Goal: Task Accomplishment & Management: Manage account settings

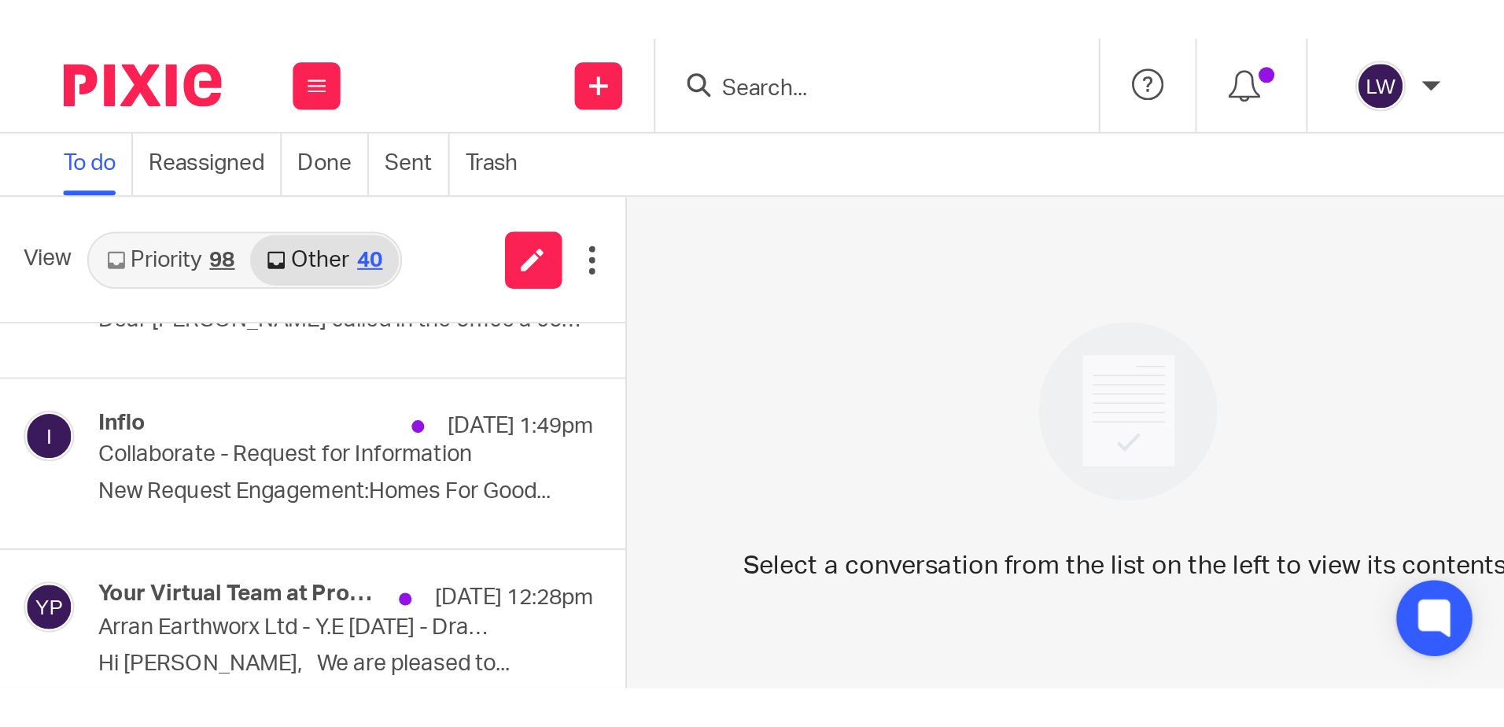
scroll to position [228, 0]
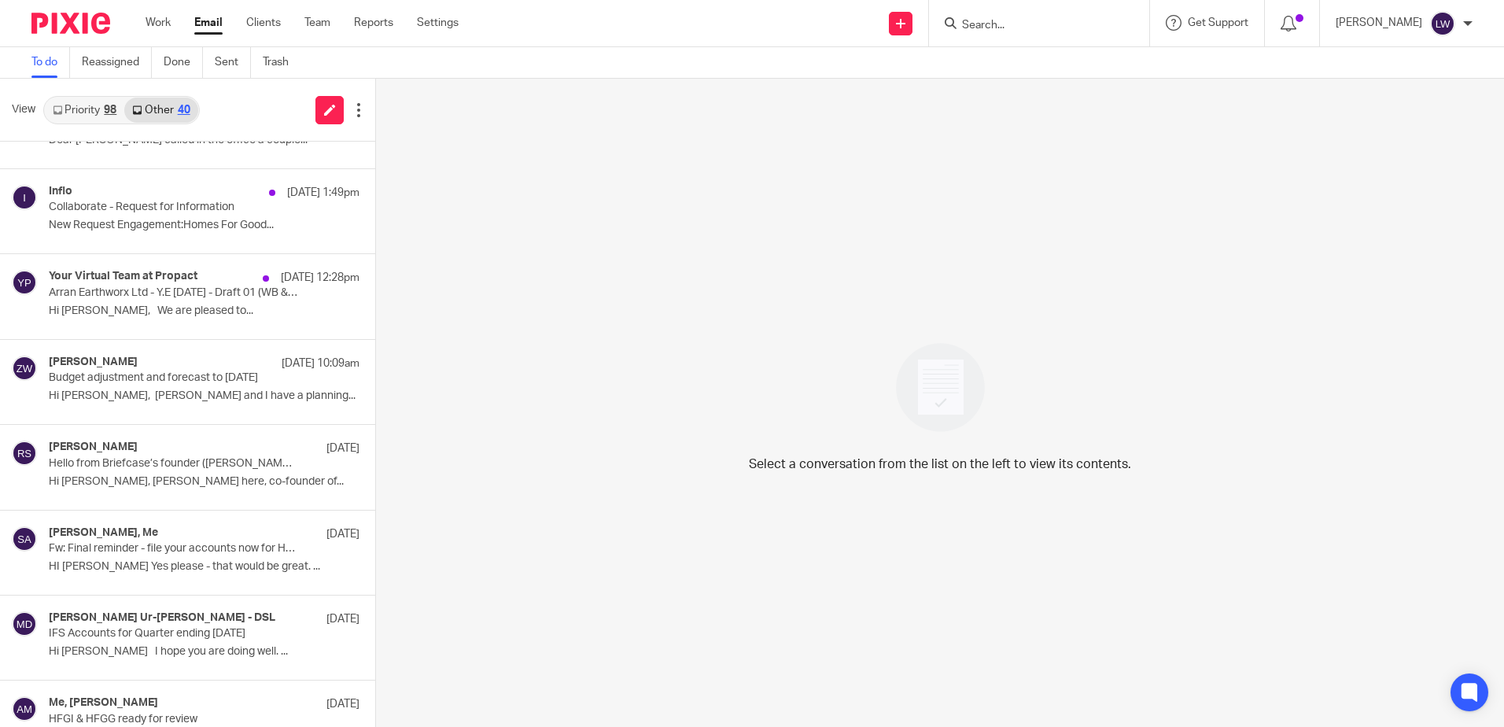
click at [208, 27] on link "Email" at bounding box center [208, 23] width 28 height 16
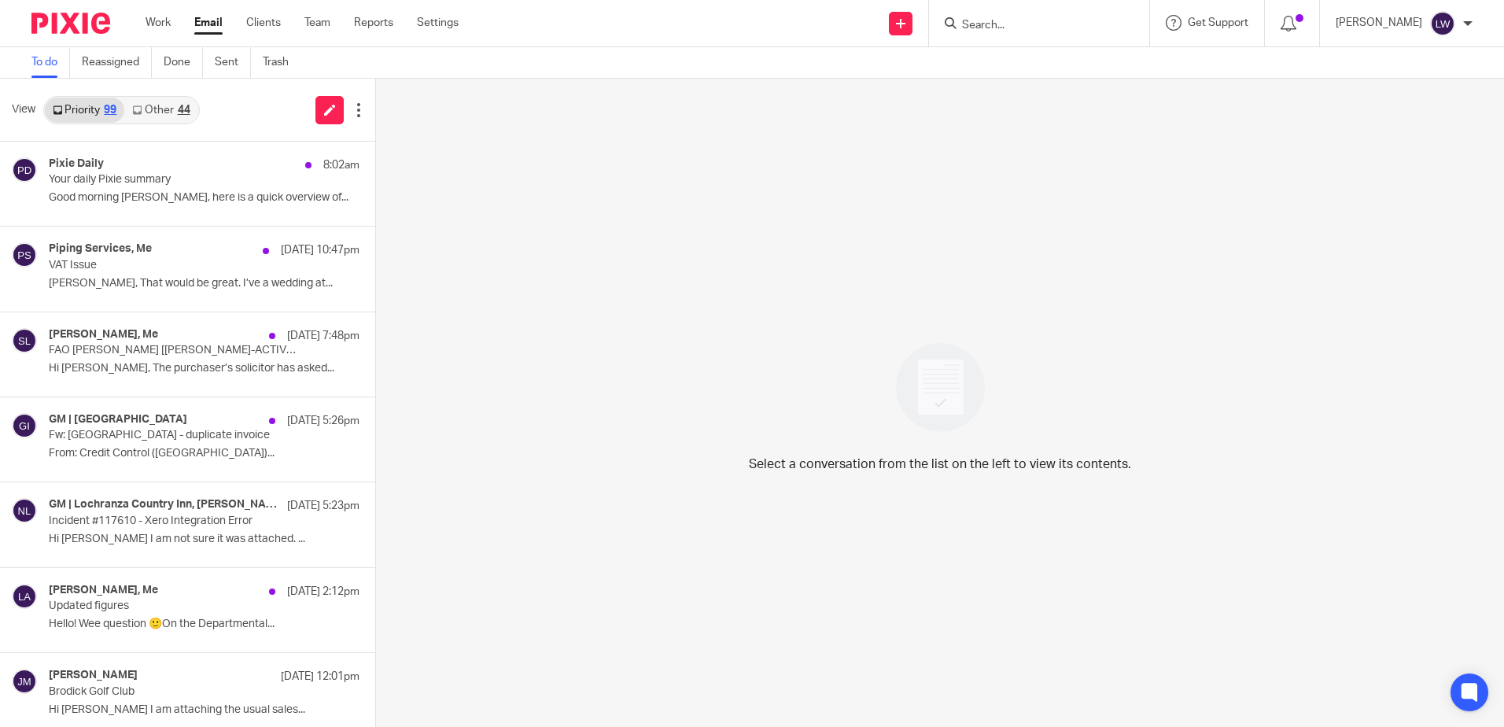
click at [162, 108] on link "Other 44" at bounding box center [160, 110] width 73 height 25
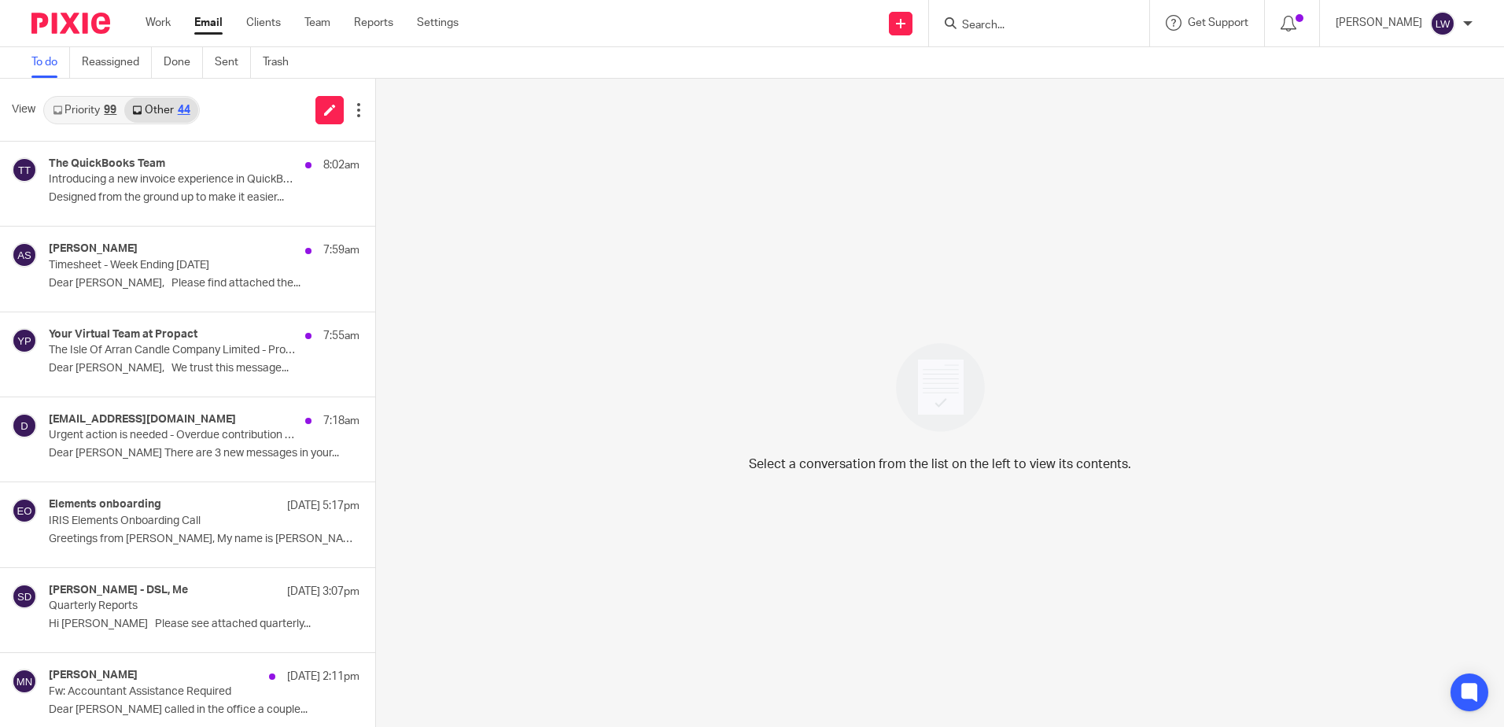
click at [171, 175] on p "Introducing a new invoice experience in QuickBooks" at bounding box center [173, 179] width 249 height 13
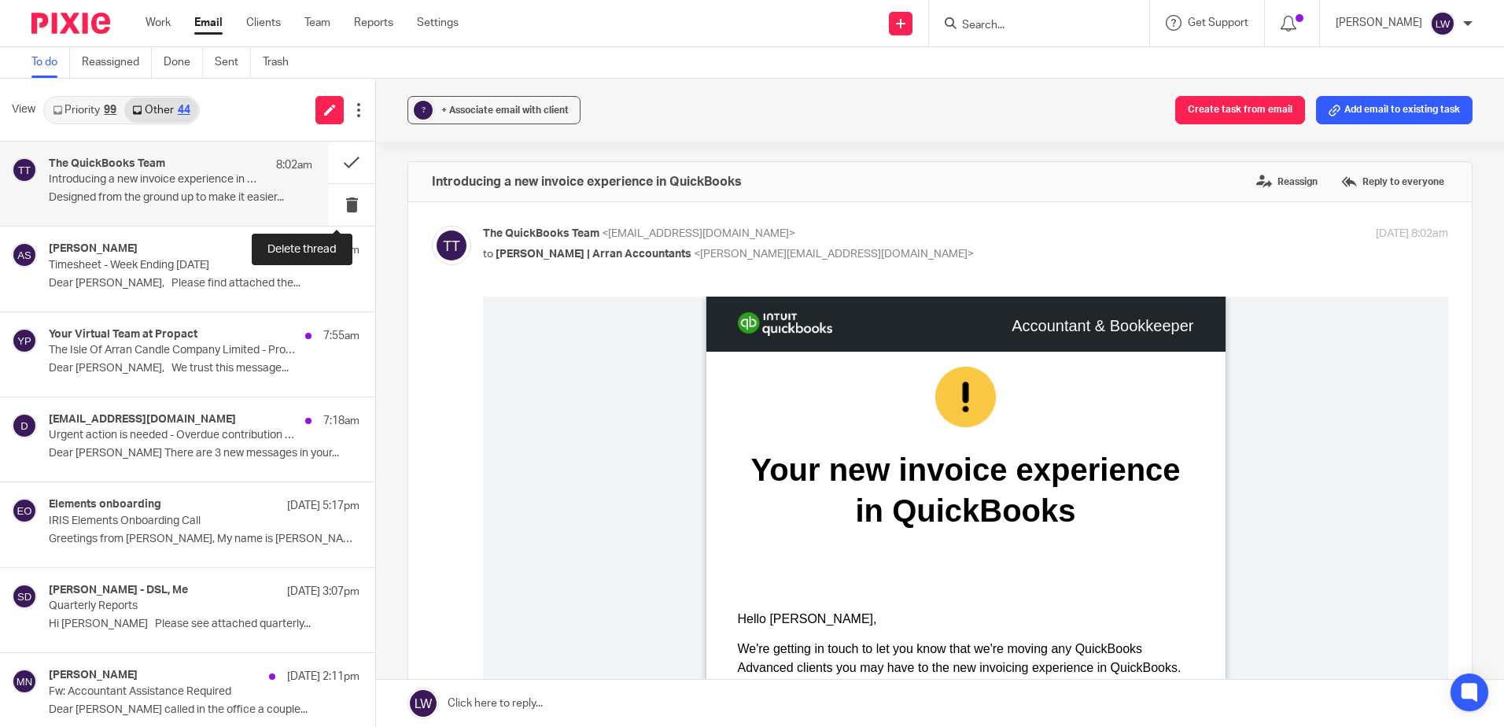
click at [335, 205] on button at bounding box center [351, 205] width 47 height 42
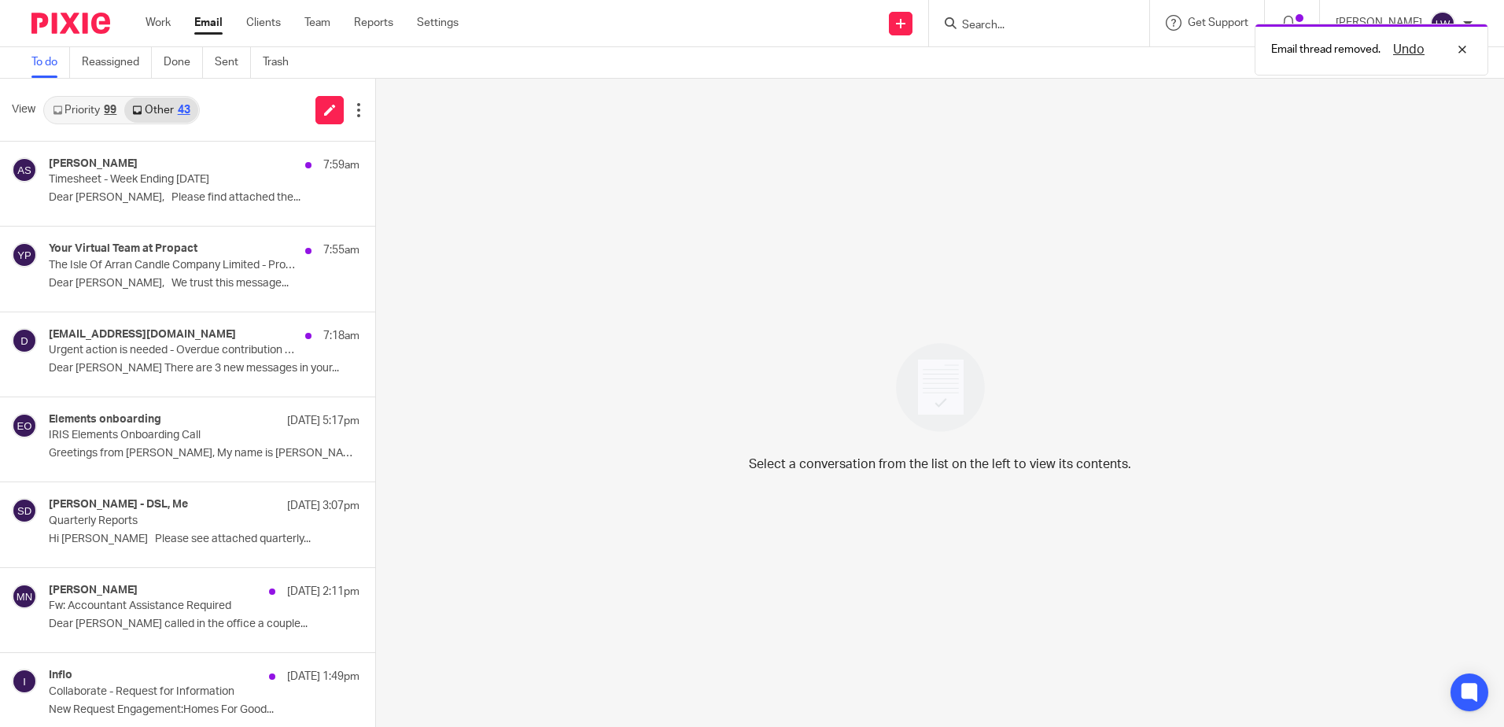
click at [196, 205] on div "Ayesha Saim 7:59am Timesheet - Week Ending 12/10/2025 Dear Lorna, Please find a…" at bounding box center [204, 183] width 311 height 53
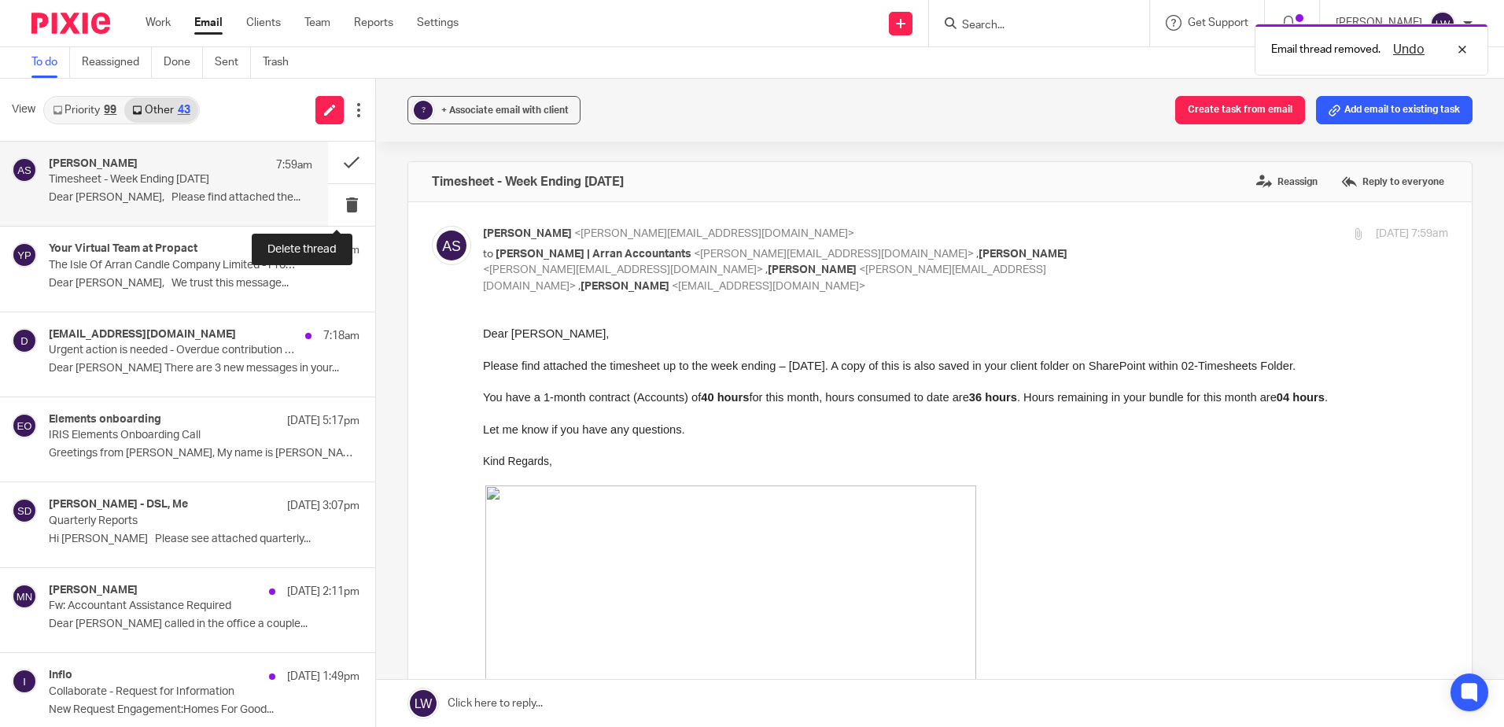
click at [337, 205] on button at bounding box center [351, 205] width 47 height 42
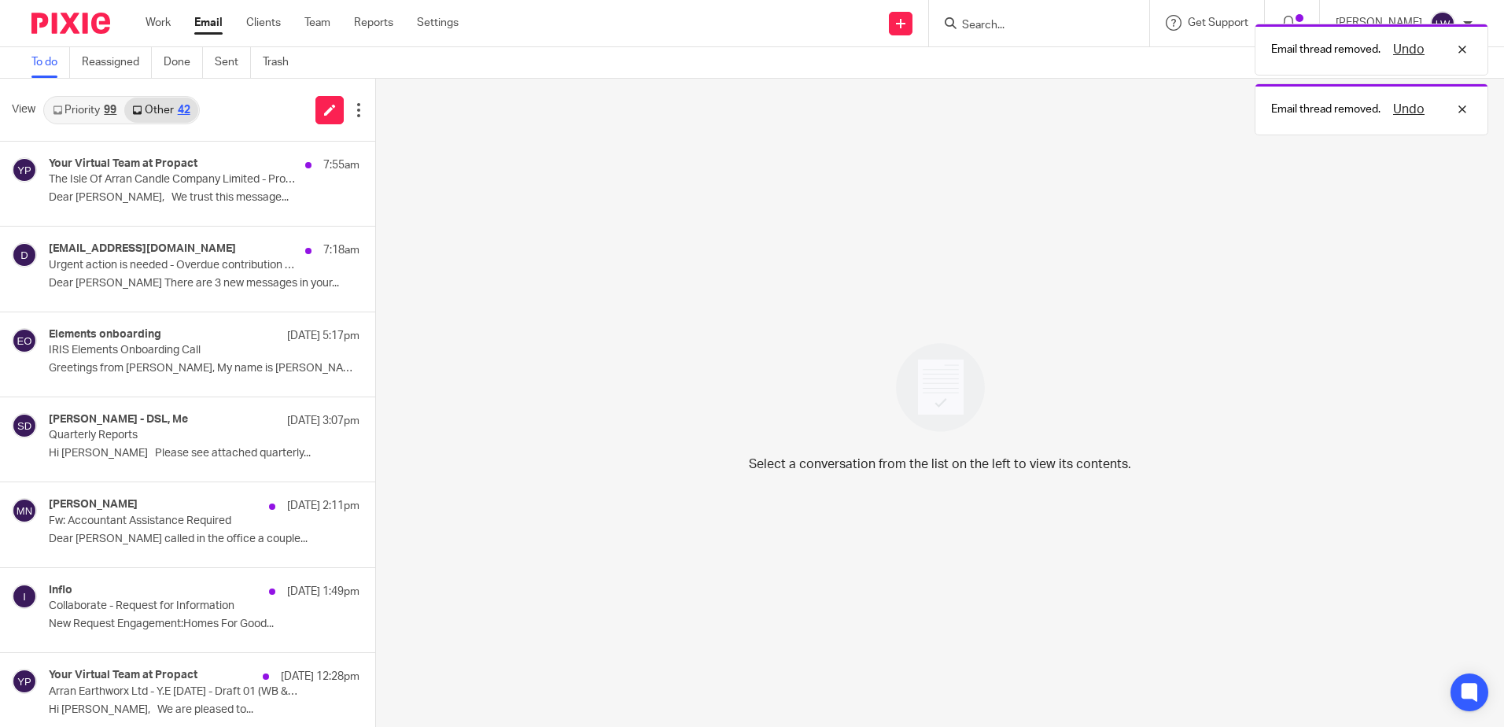
click at [121, 199] on p "Dear Lorna, We trust this message..." at bounding box center [204, 197] width 311 height 13
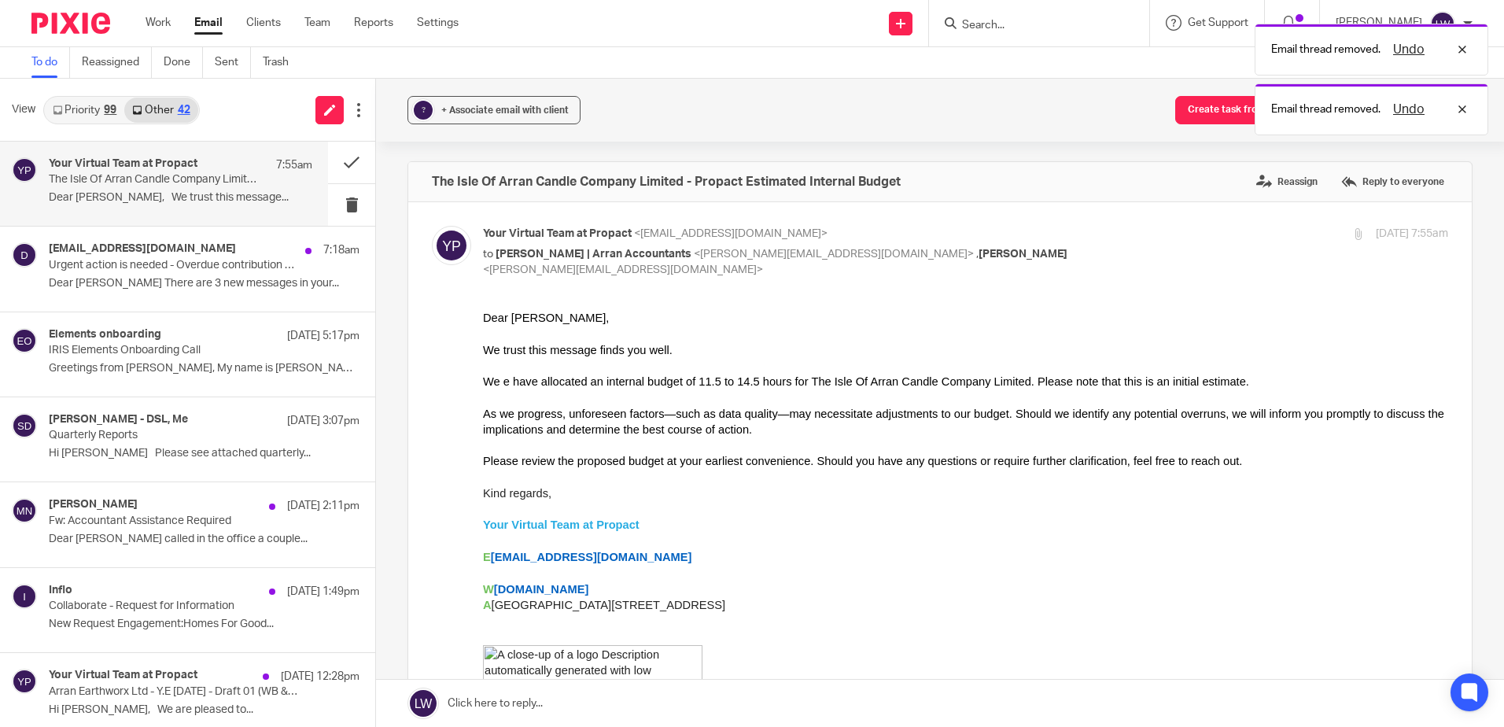
click at [495, 106] on span "+ Associate email with client" at bounding box center [504, 109] width 127 height 9
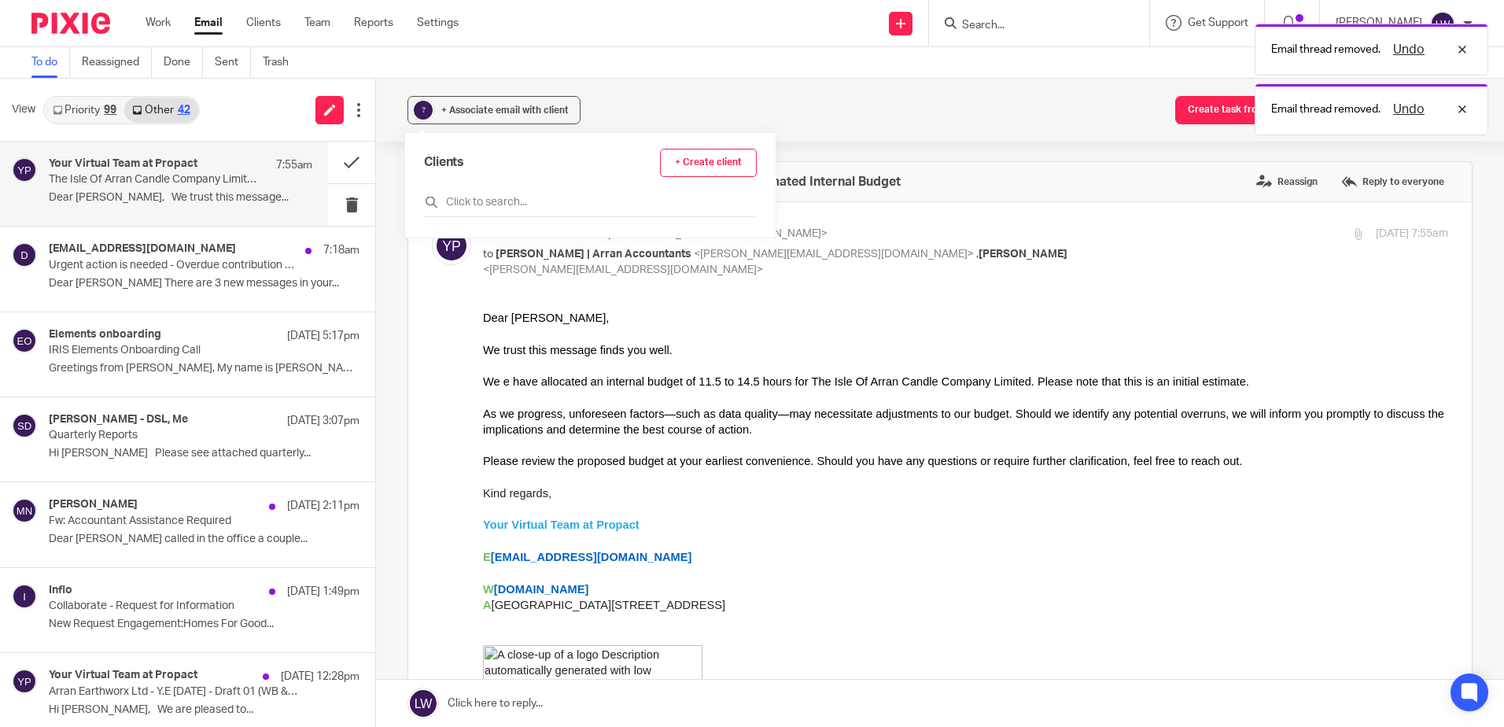
click at [502, 199] on input "text" at bounding box center [590, 202] width 333 height 16
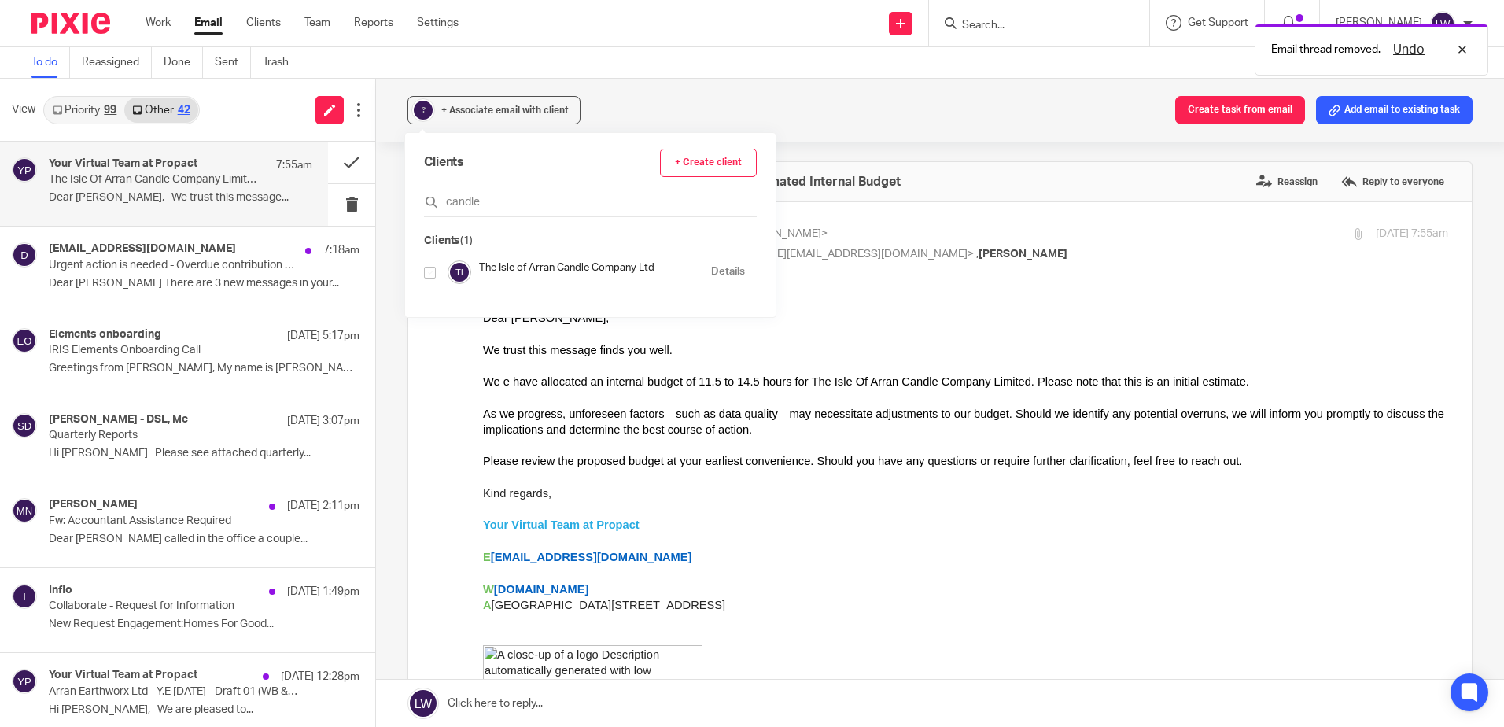
type input "candle"
click at [426, 272] on input "checkbox" at bounding box center [430, 273] width 12 height 12
checkbox input "true"
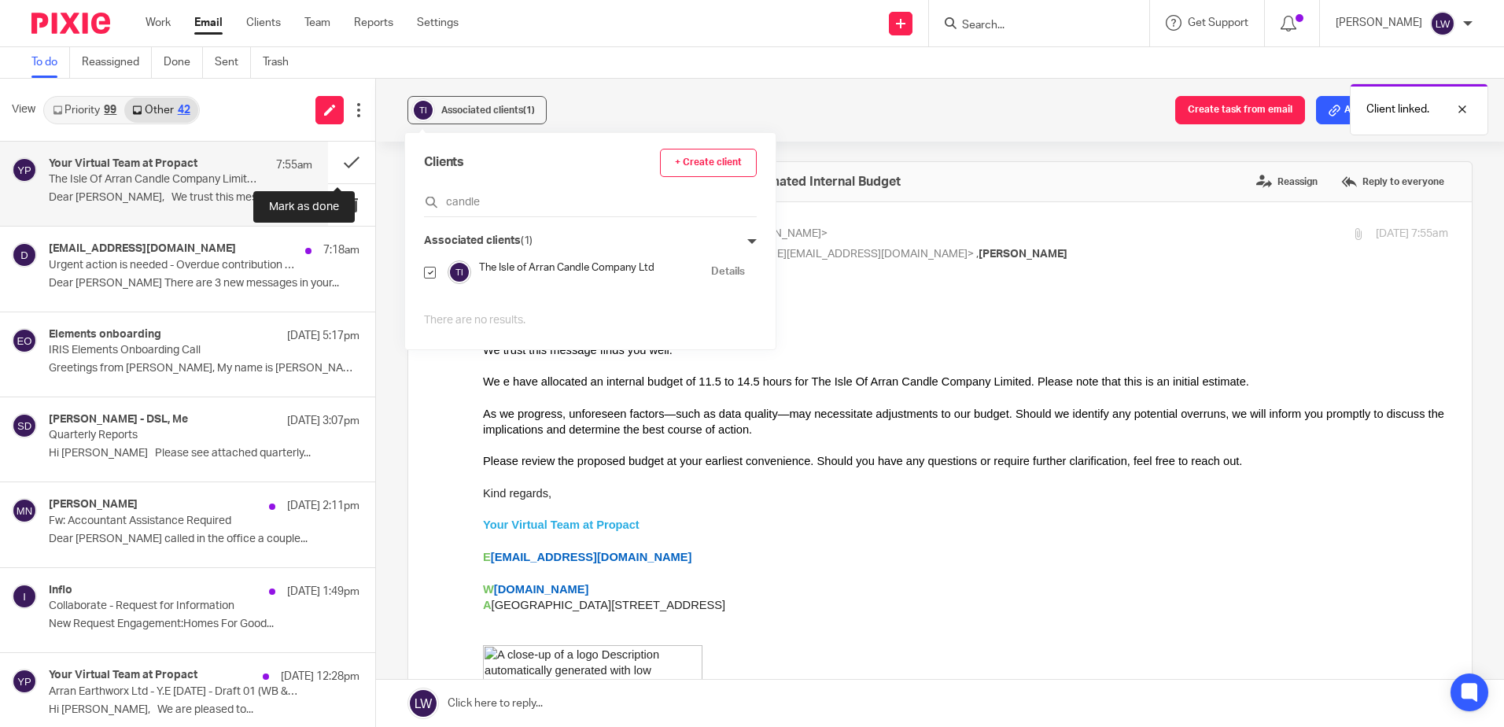
click at [336, 164] on button at bounding box center [351, 163] width 47 height 42
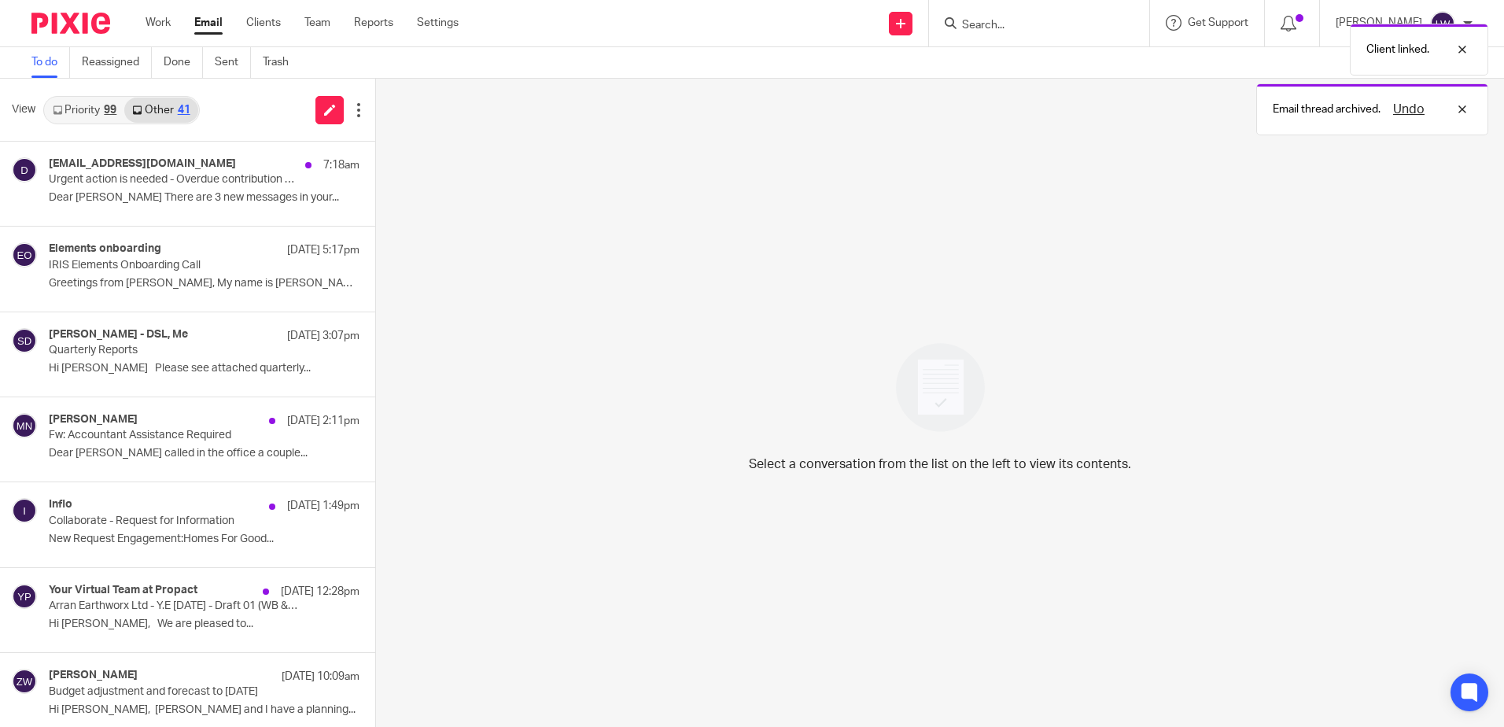
click at [156, 197] on p "Dear Lorna There are 3 new messages in your..." at bounding box center [204, 197] width 311 height 13
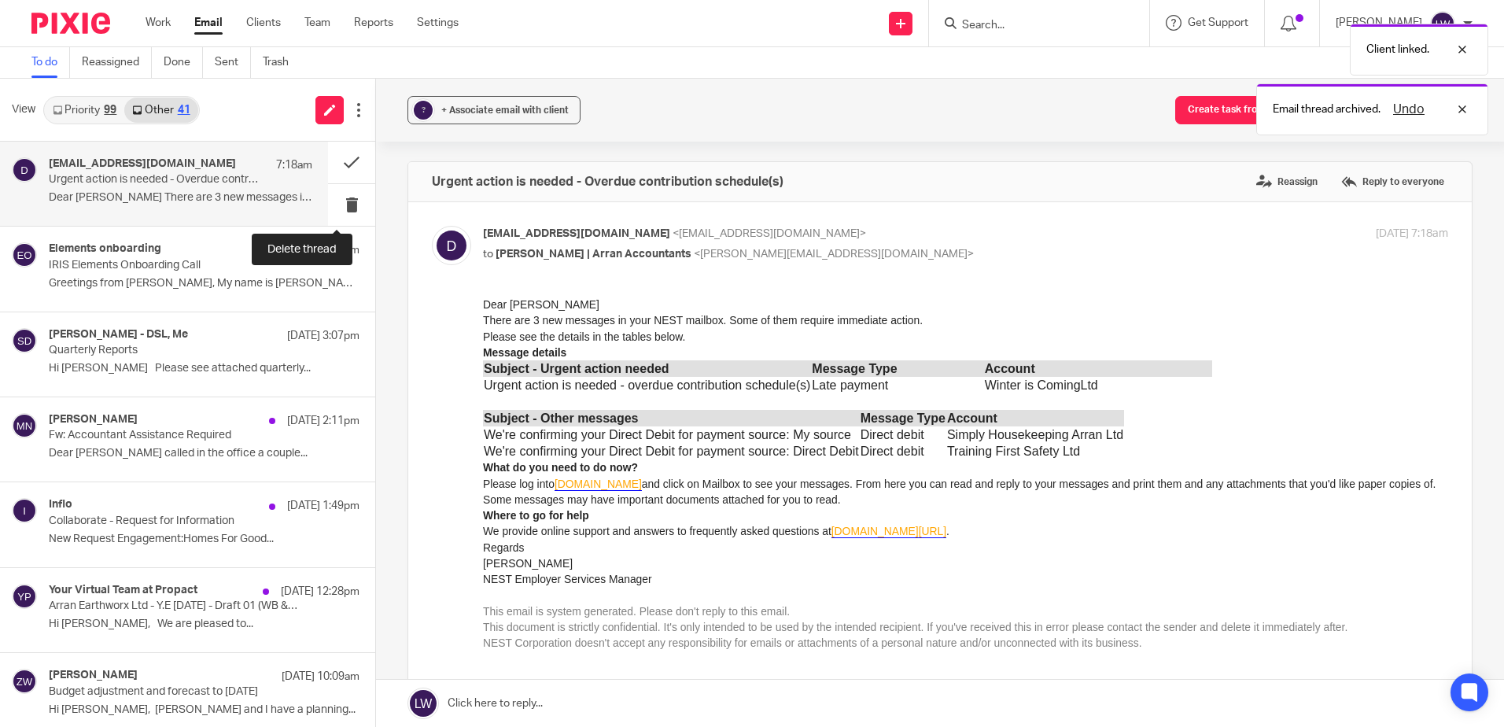
click at [337, 208] on button at bounding box center [351, 205] width 47 height 42
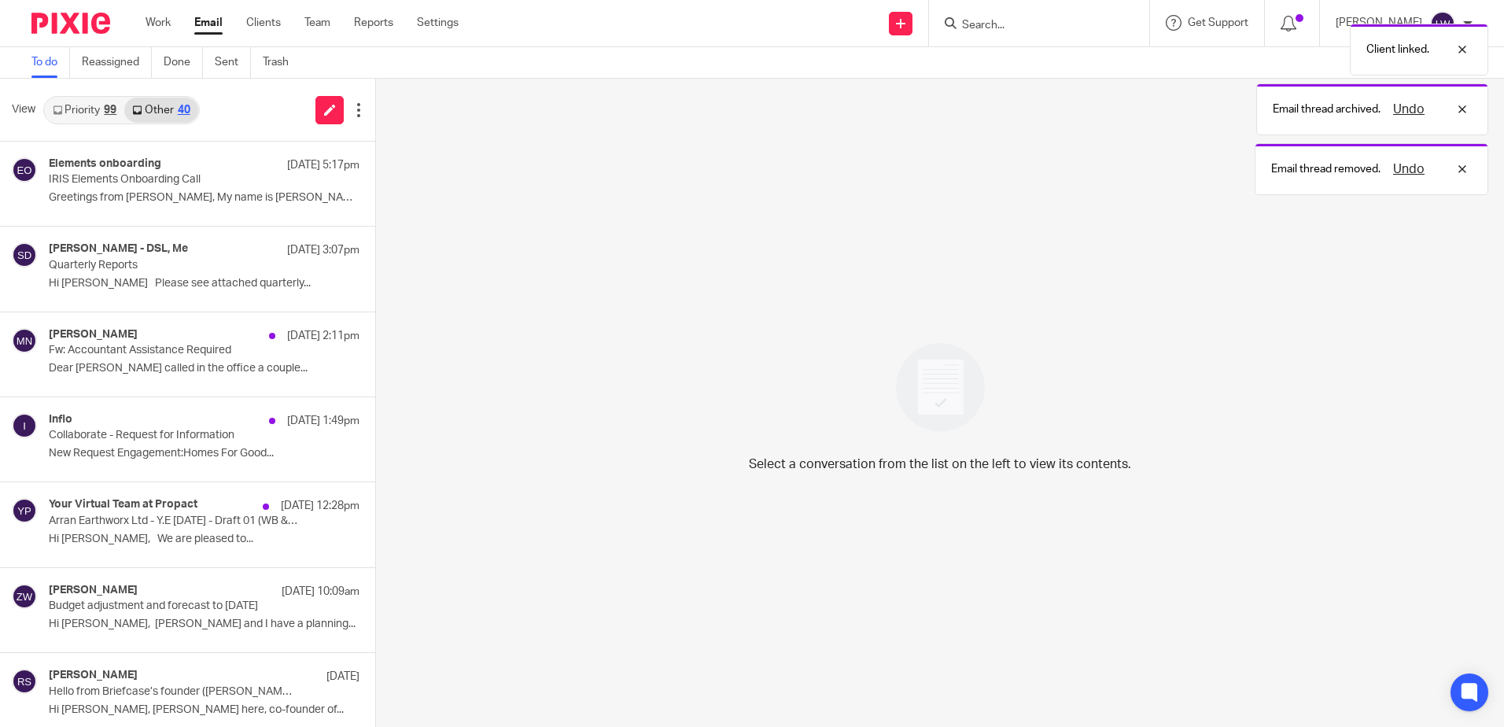
click at [79, 101] on link "Priority 99" at bounding box center [84, 110] width 79 height 25
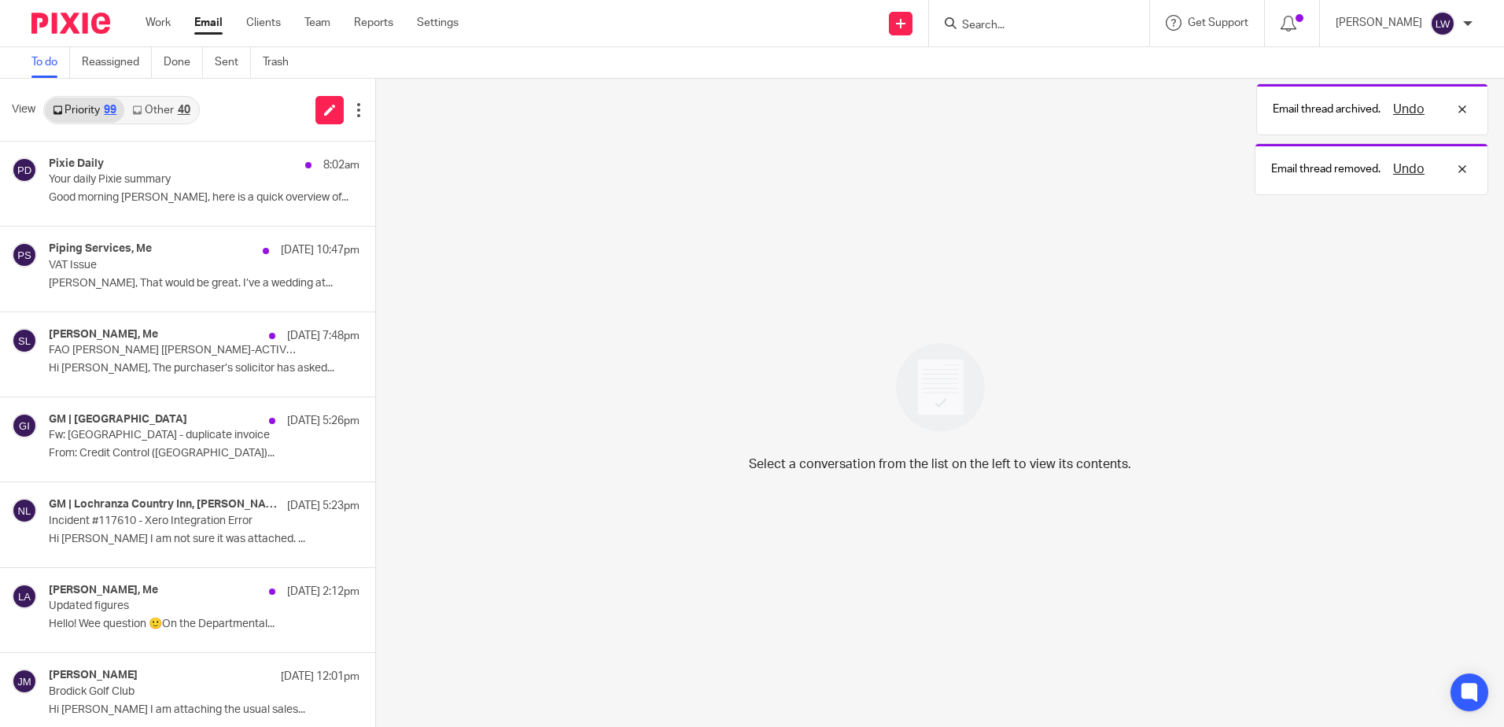
click at [146, 182] on p "Your daily Pixie summary" at bounding box center [173, 179] width 249 height 13
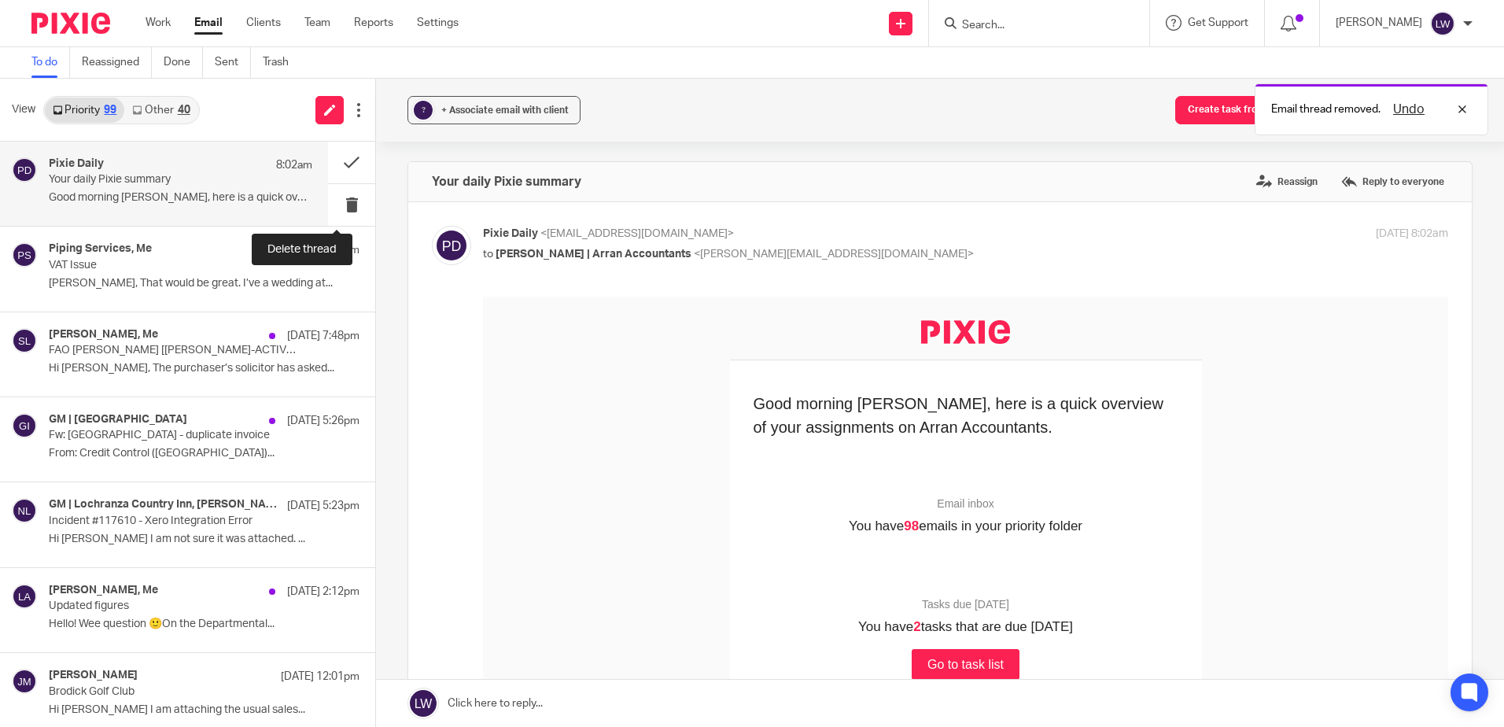
click at [341, 213] on button at bounding box center [351, 205] width 47 height 42
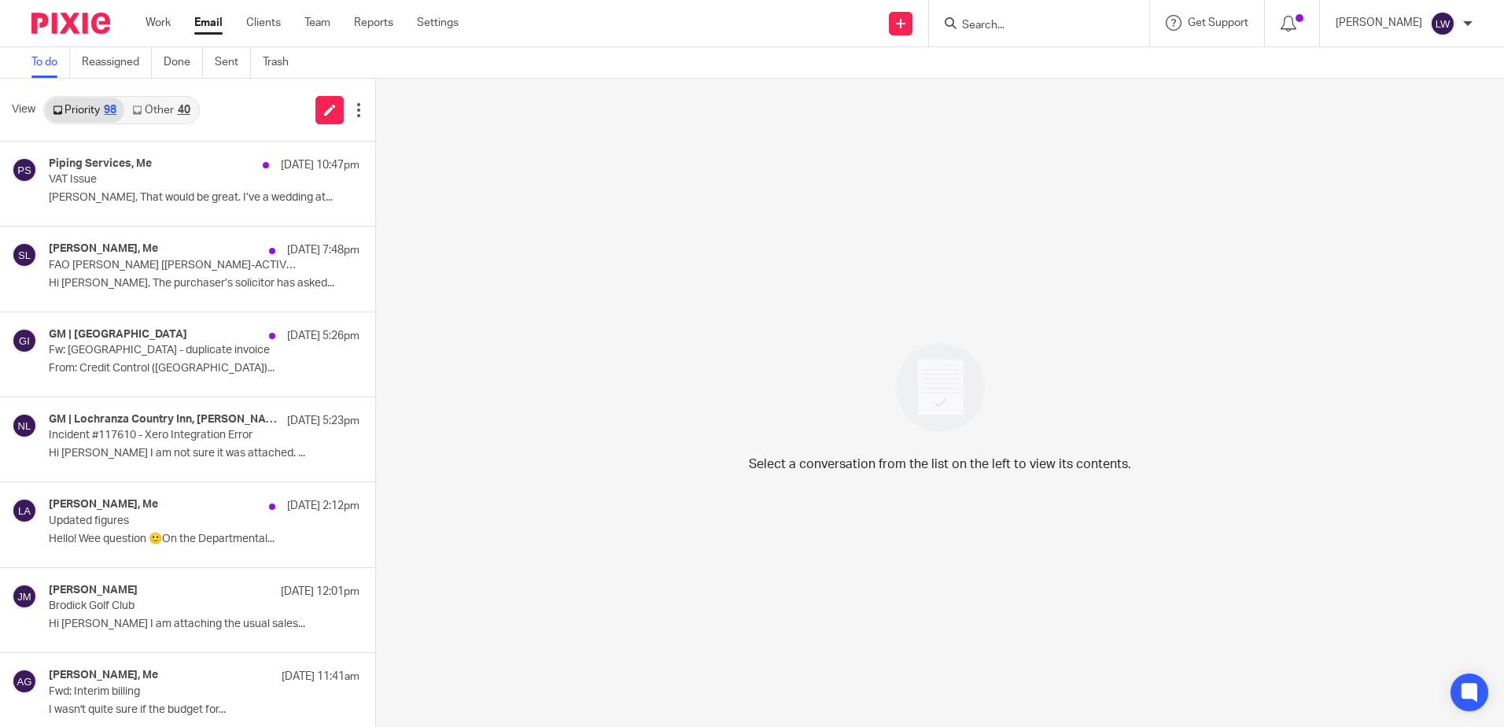
click at [149, 529] on div "Katy Stewart, Me 13 Oct 2:12pm Updated figures Hello! Wee question 🙂On the Depa…" at bounding box center [204, 524] width 311 height 53
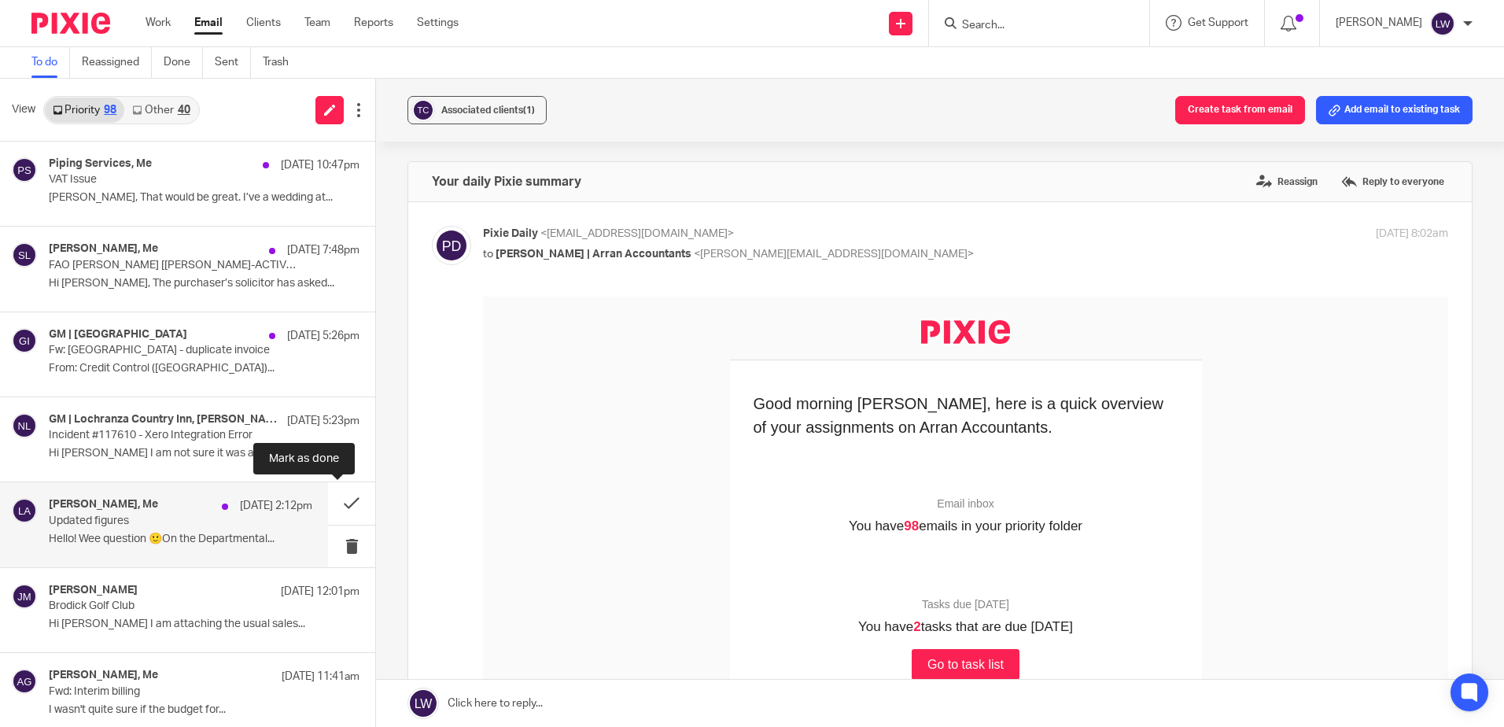
click at [337, 503] on button at bounding box center [351, 503] width 47 height 42
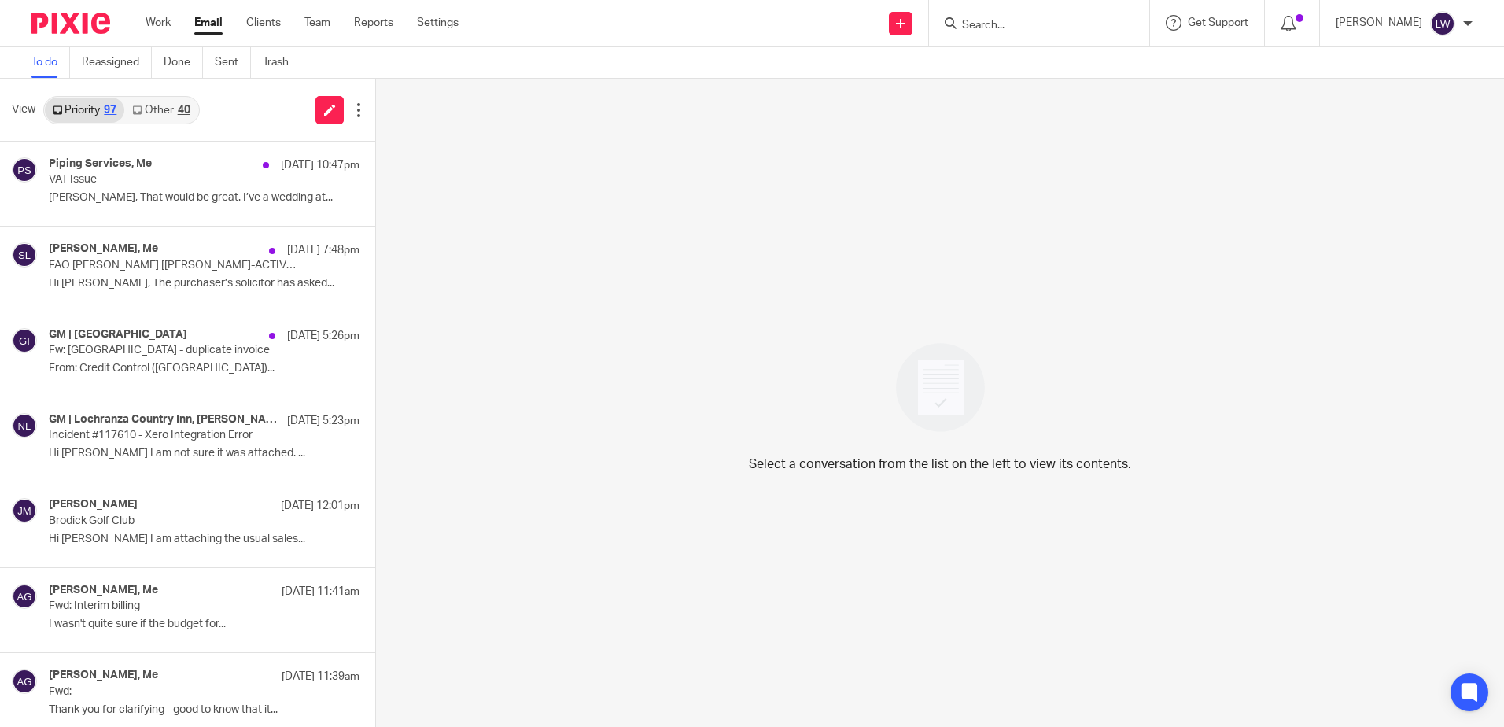
click at [219, 23] on link "Email" at bounding box center [208, 23] width 28 height 16
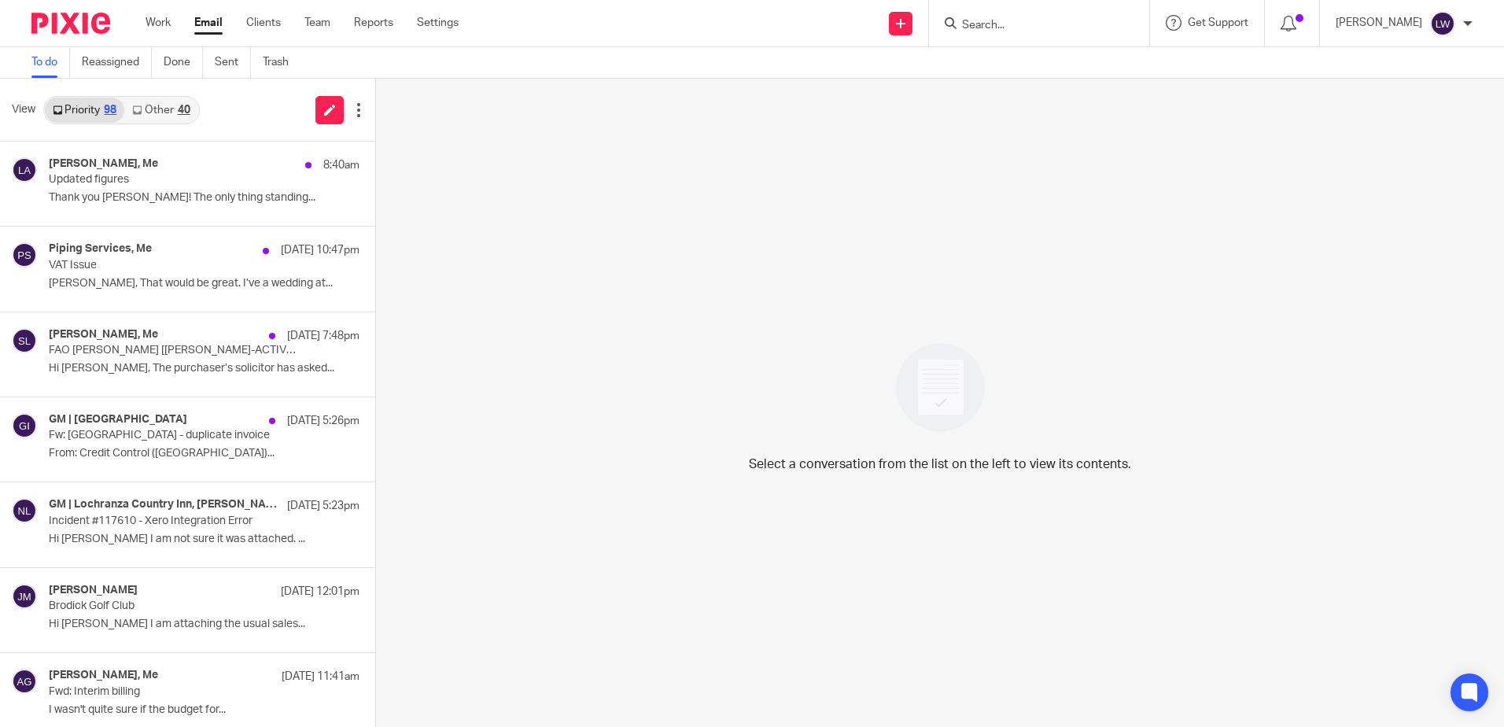
click at [149, 194] on p "Thank you Lorna! The only thing standing..." at bounding box center [204, 197] width 311 height 13
click at [215, 175] on p "Updated figures" at bounding box center [154, 179] width 211 height 13
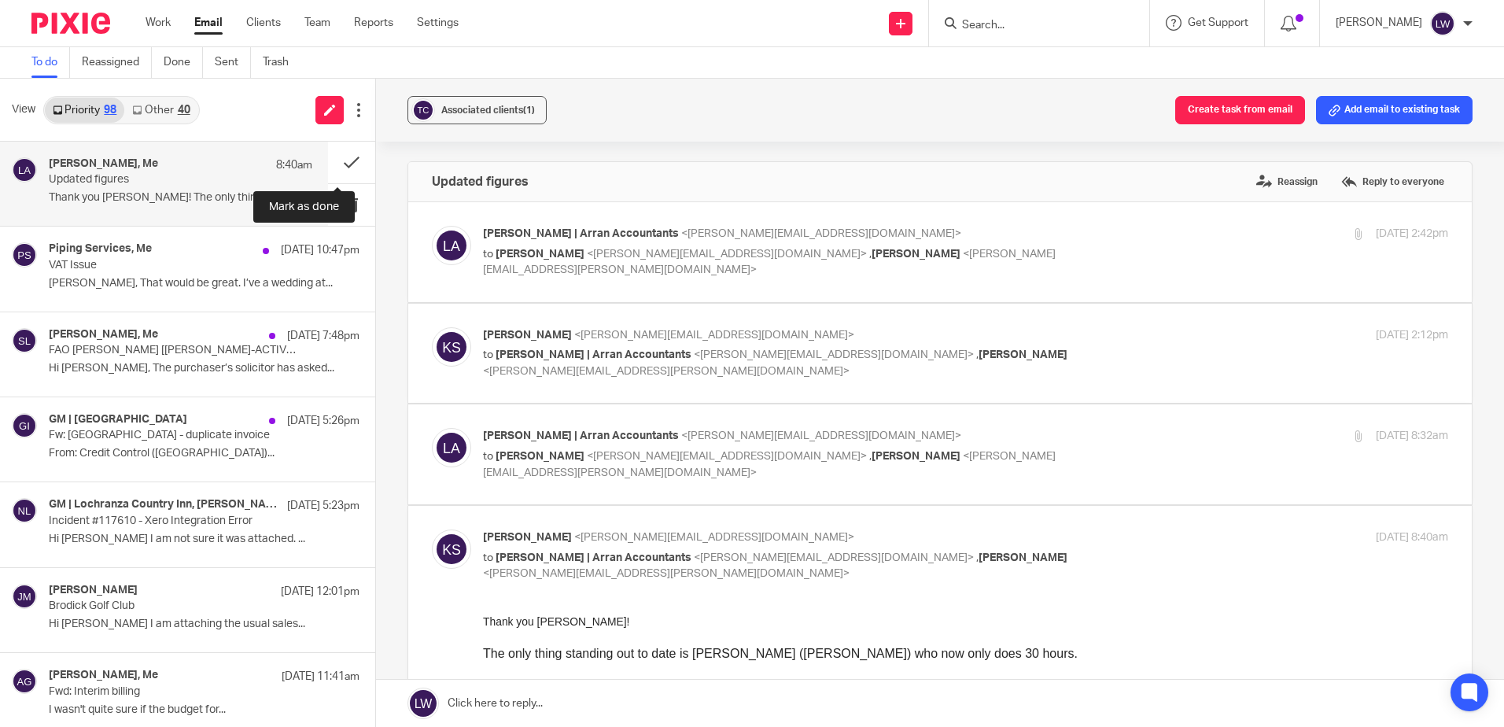
click at [335, 156] on button at bounding box center [351, 163] width 47 height 42
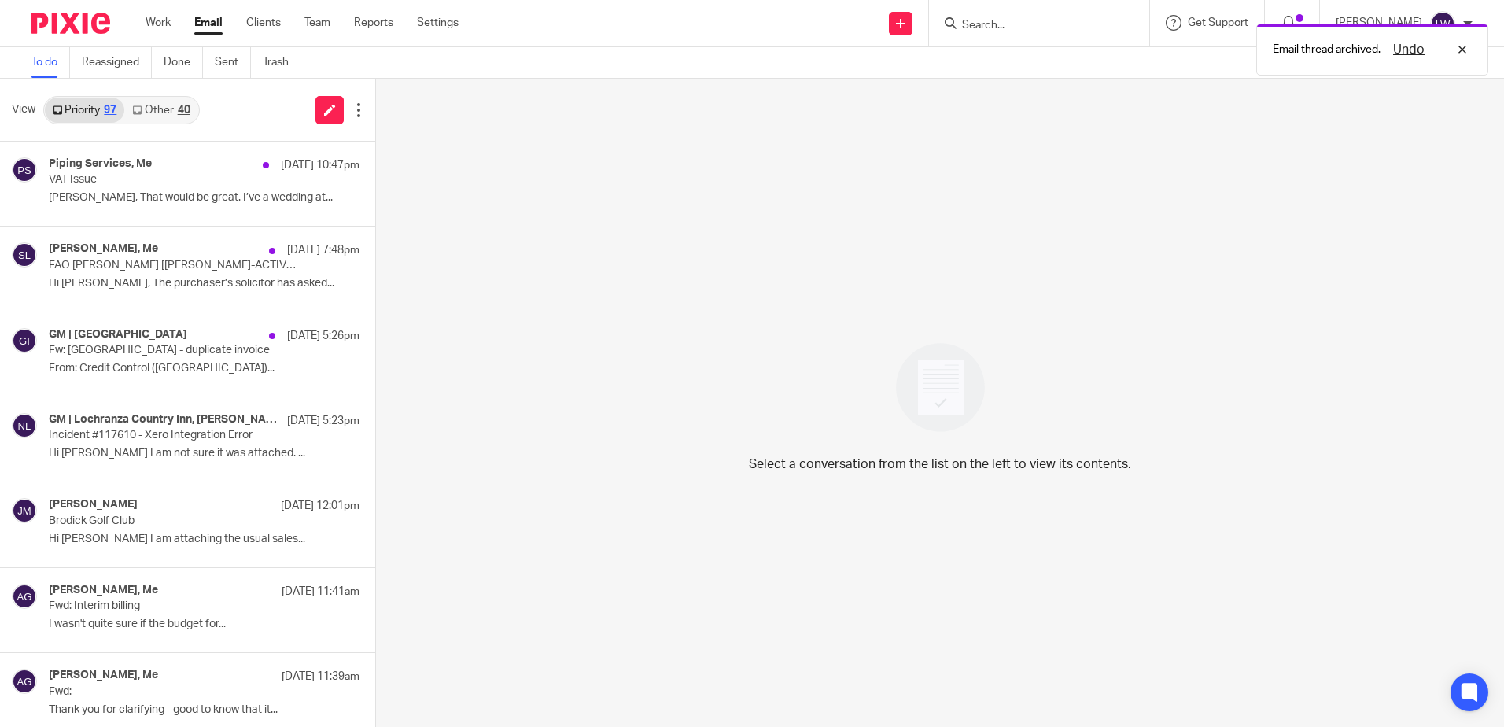
click at [134, 277] on p "Hi Lorna, The purchaser’s solicitor has asked..." at bounding box center [204, 283] width 311 height 13
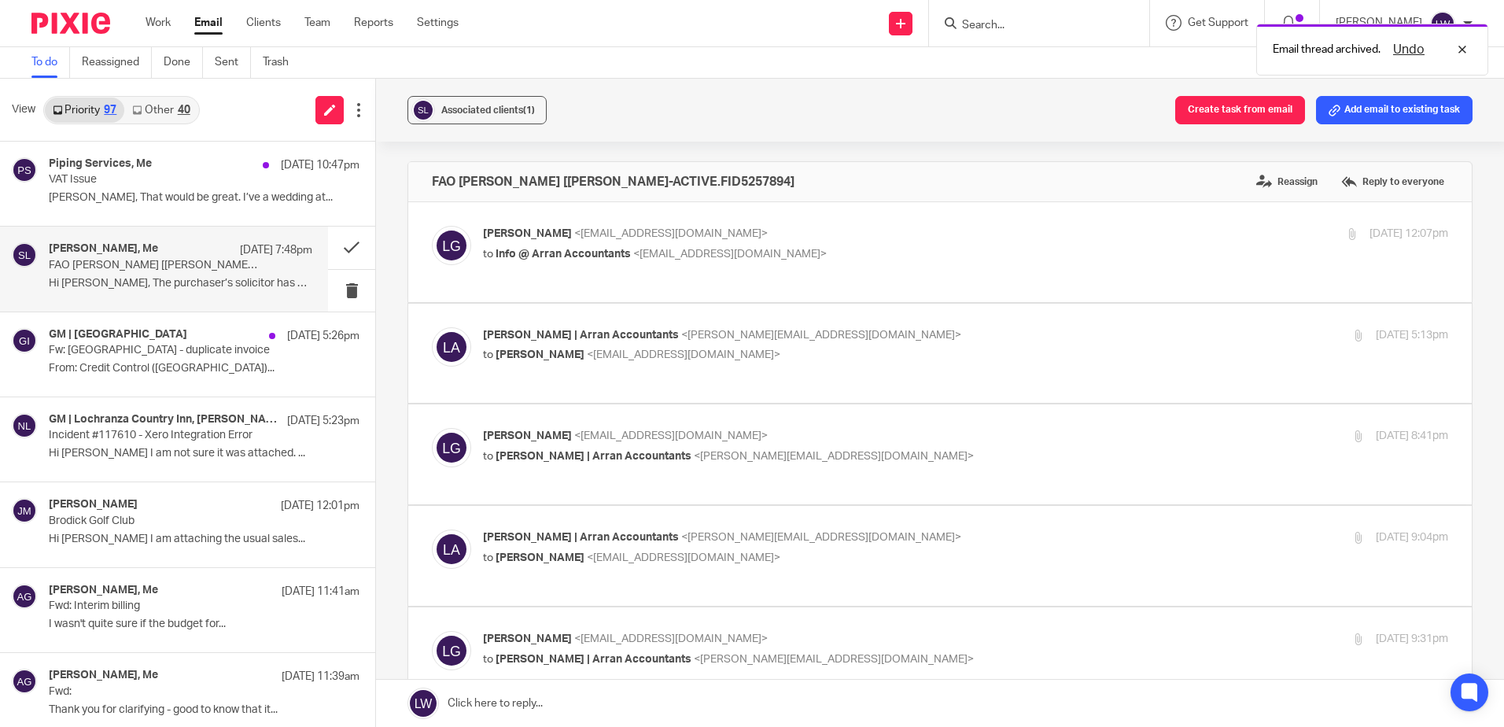
click at [130, 363] on p "From: Credit Control (Belhaven)..." at bounding box center [204, 368] width 311 height 13
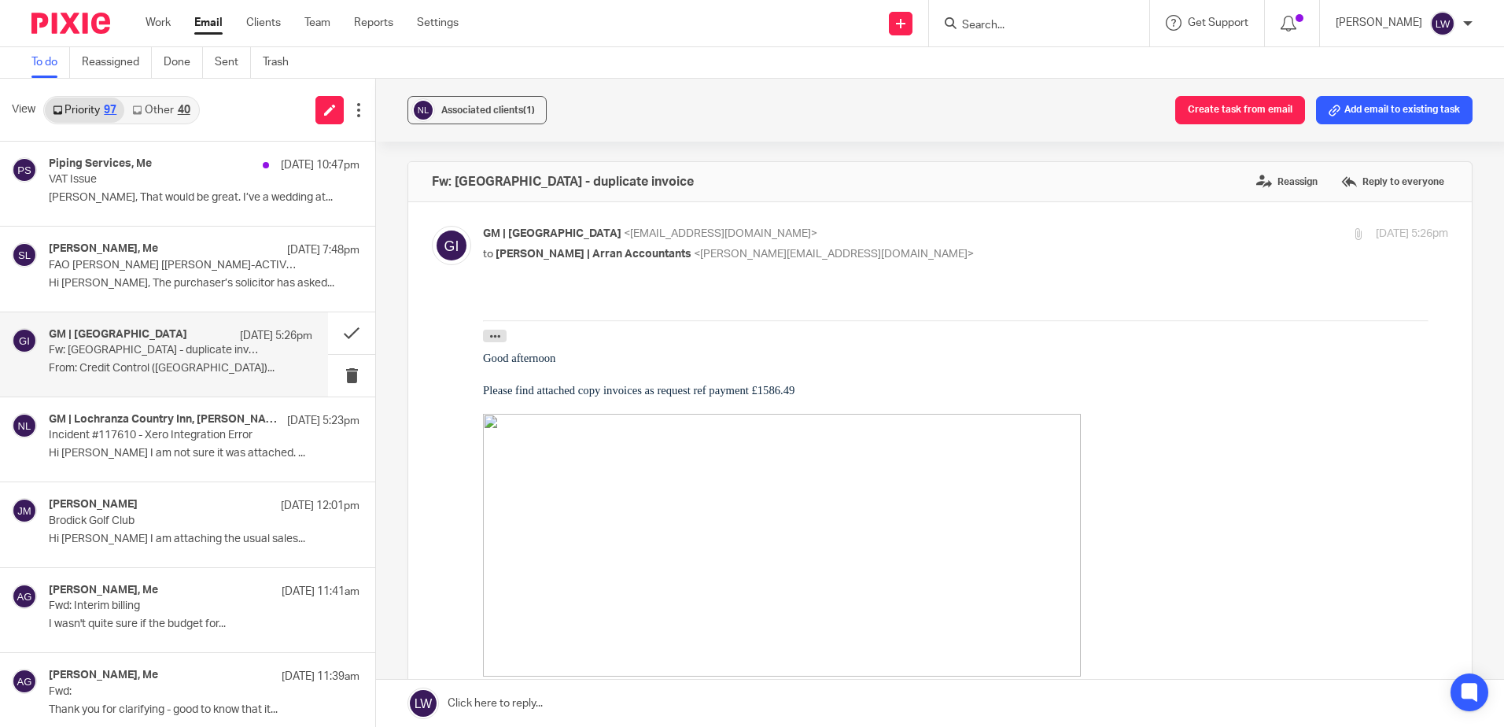
click at [160, 448] on p "Hi Yvonne I am not sure it was attached. ..." at bounding box center [204, 453] width 311 height 13
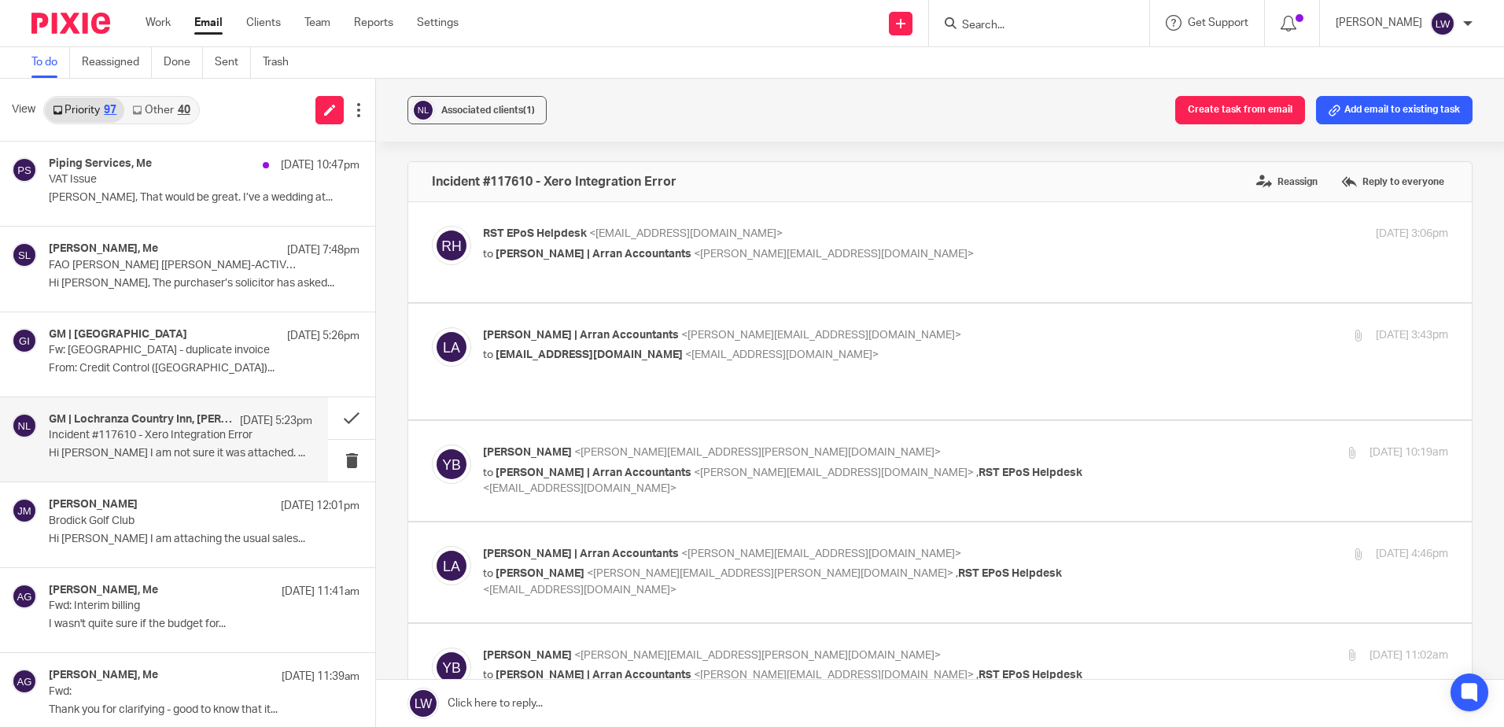
click at [1035, 20] on input "Search" at bounding box center [1031, 26] width 142 height 14
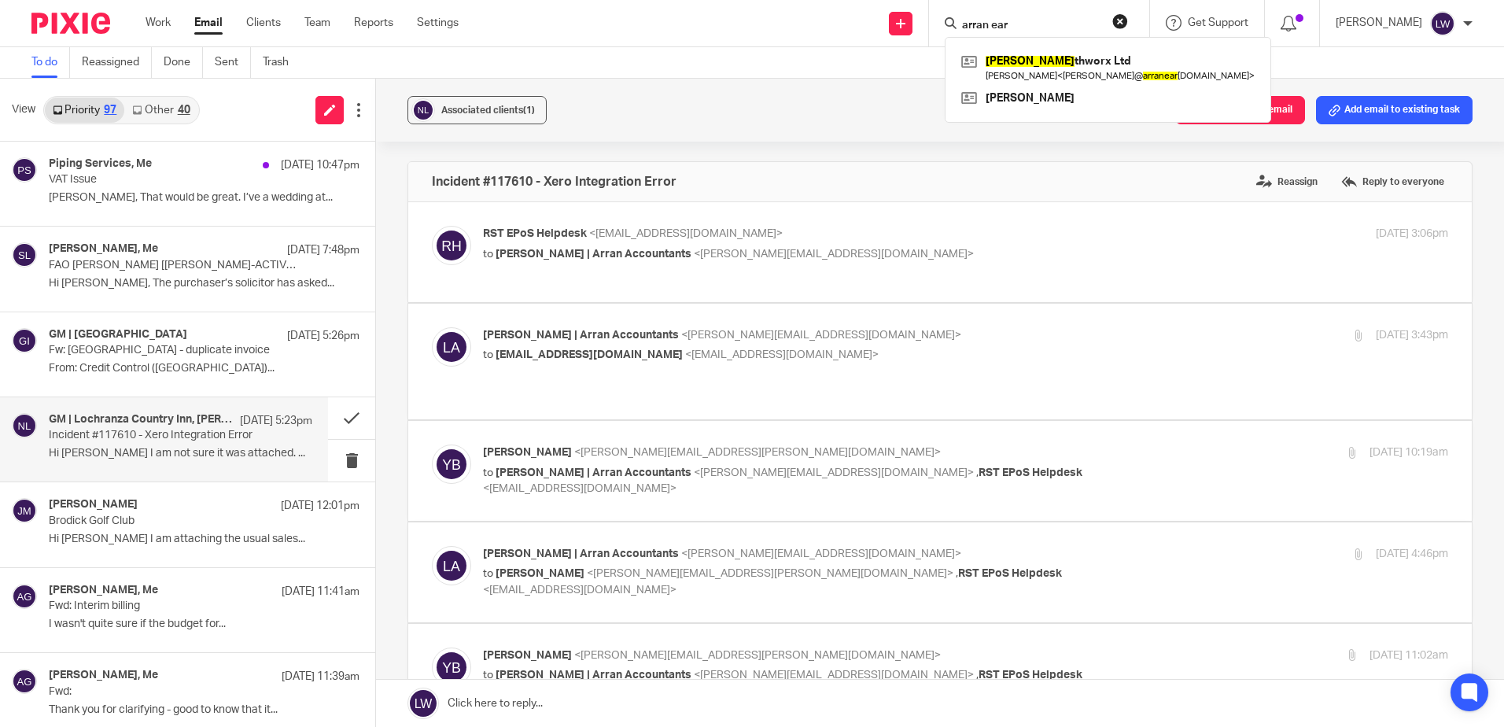
type input "arran ear"
click at [1061, 69] on link at bounding box center [1107, 68] width 301 height 36
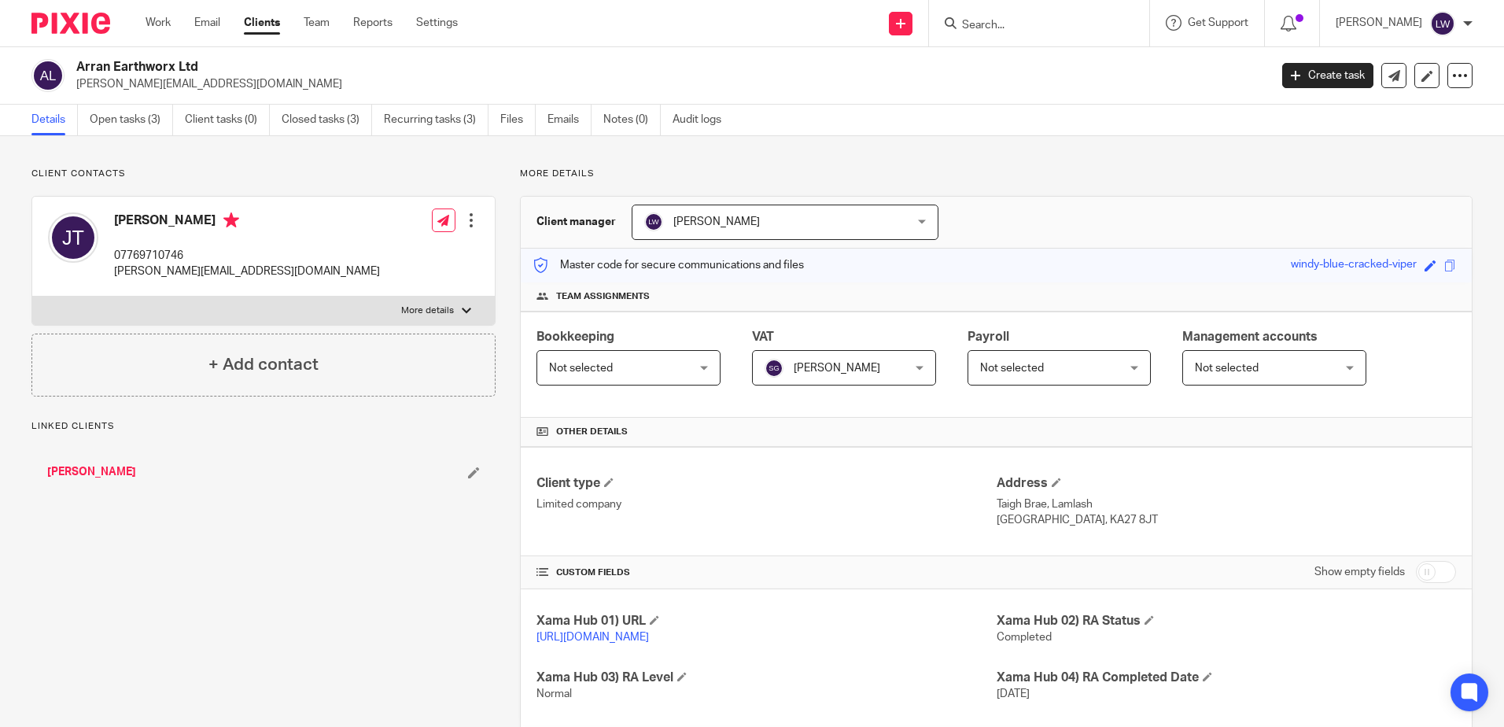
click at [143, 123] on link "Open tasks (3)" at bounding box center [131, 120] width 83 height 31
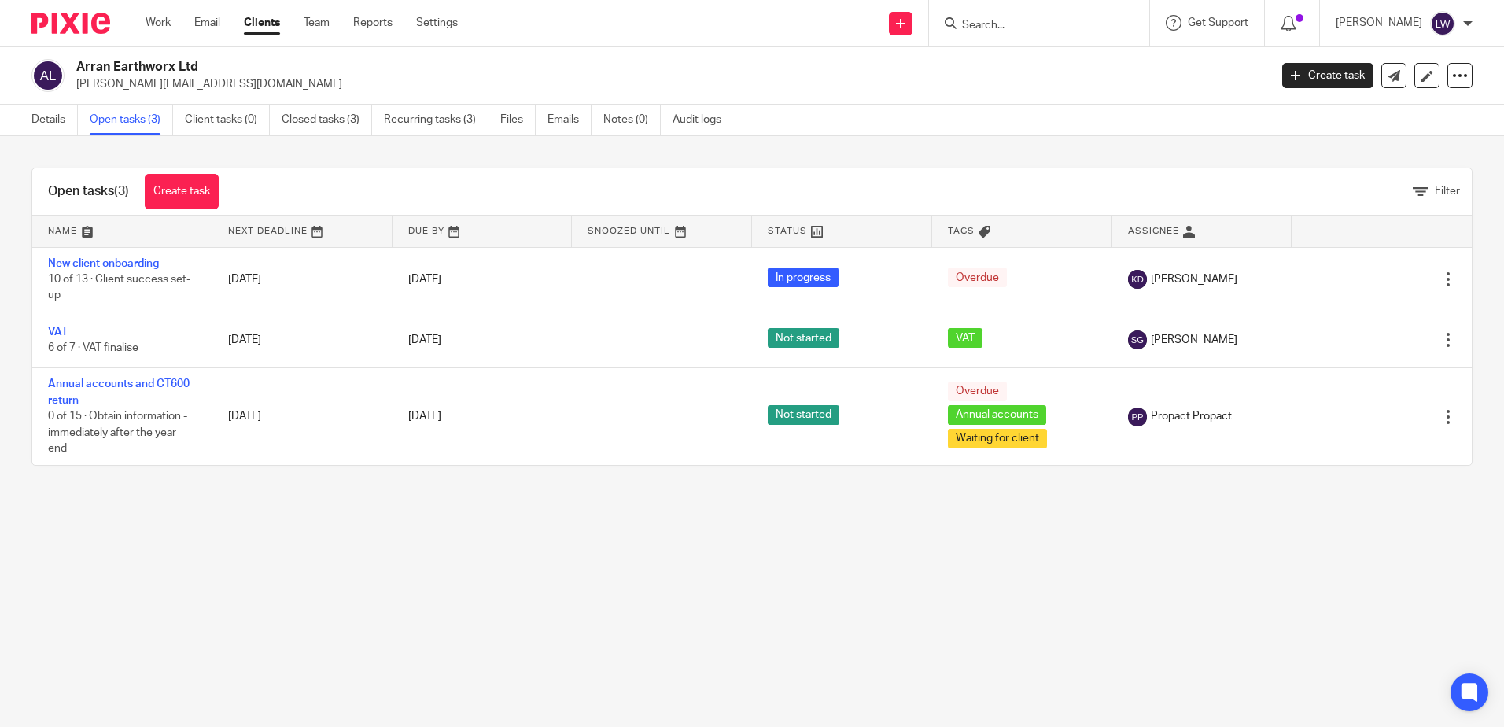
click at [53, 336] on link "VAT" at bounding box center [58, 331] width 20 height 11
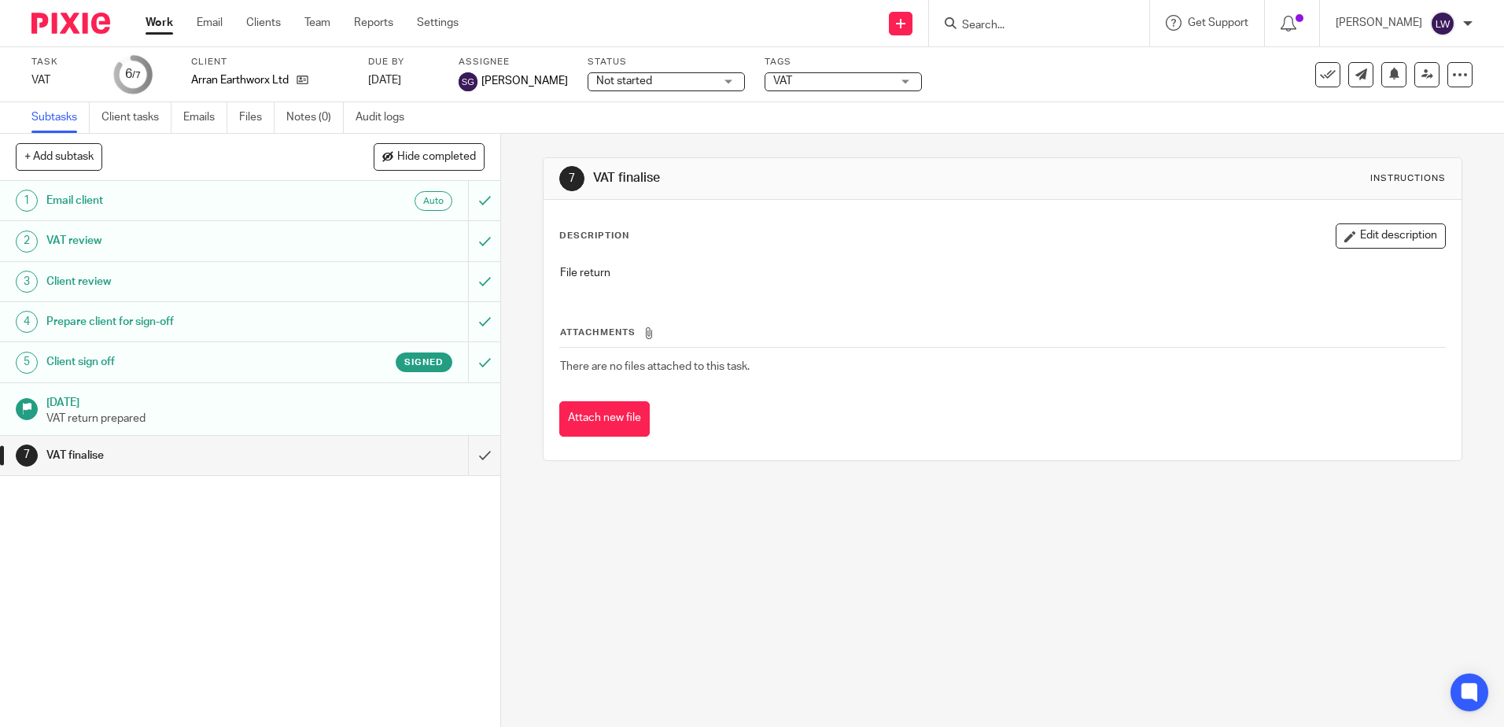
click at [241, 358] on h1 "Client sign off" at bounding box center [181, 362] width 271 height 24
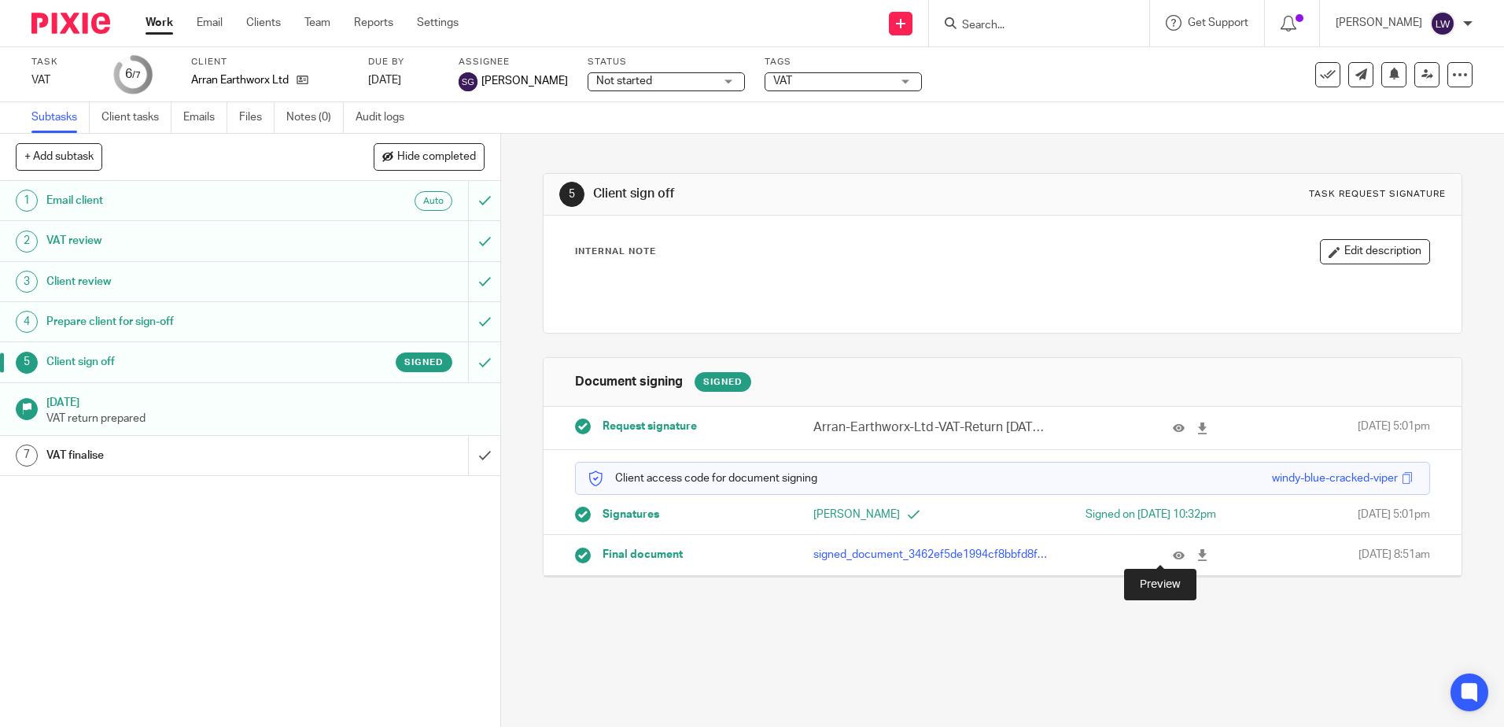
click at [1173, 555] on icon at bounding box center [1179, 555] width 12 height 12
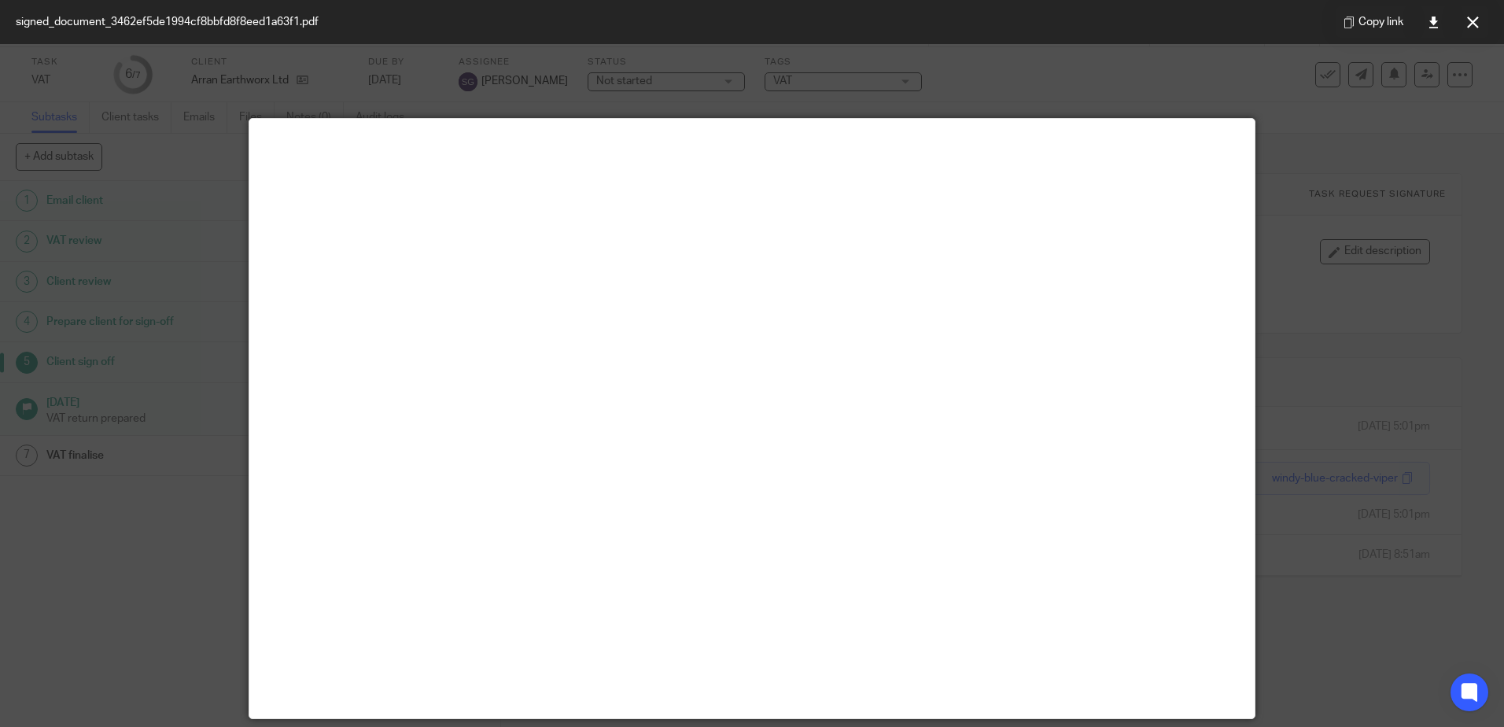
click at [1469, 20] on icon at bounding box center [1473, 23] width 12 height 12
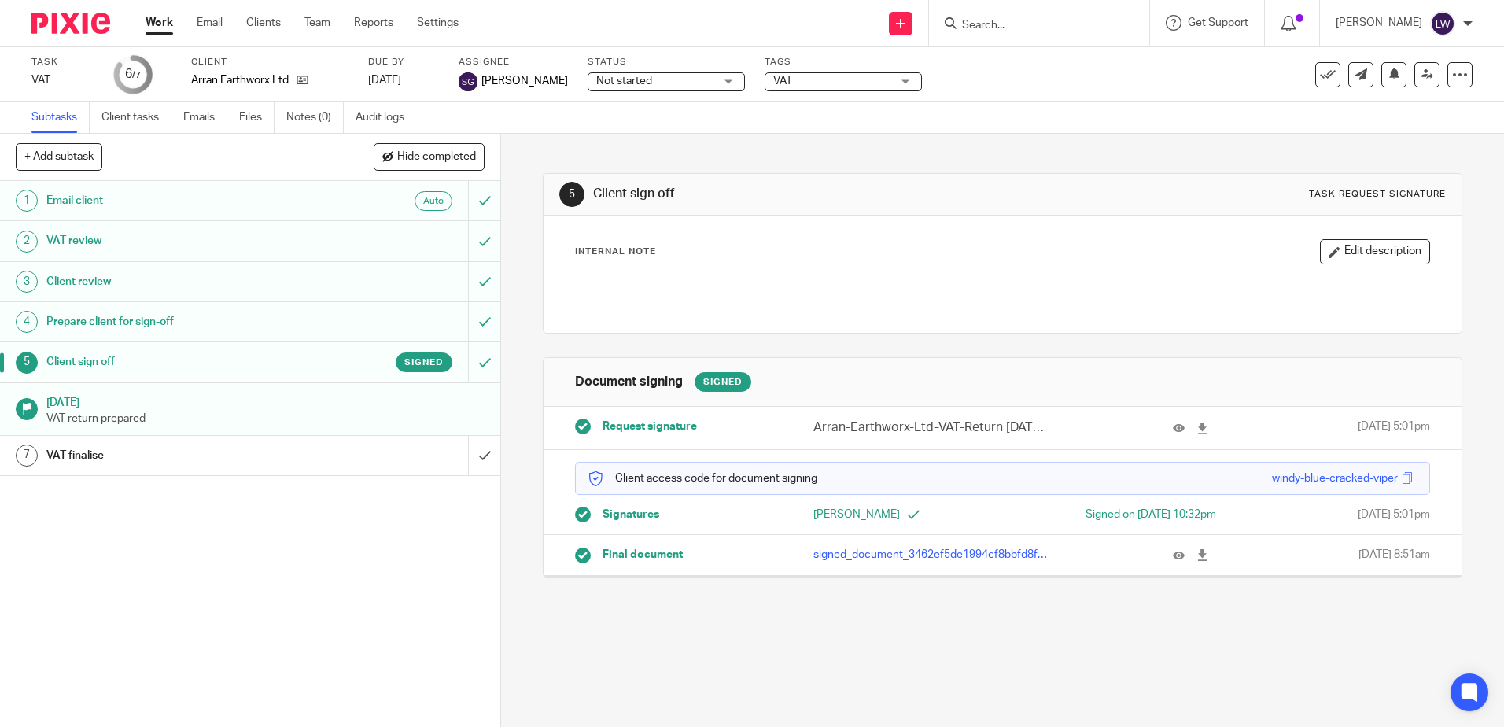
click at [1034, 16] on form at bounding box center [1044, 23] width 168 height 20
click at [1034, 26] on input "Search" at bounding box center [1031, 26] width 142 height 14
click at [470, 451] on input "submit" at bounding box center [250, 455] width 500 height 39
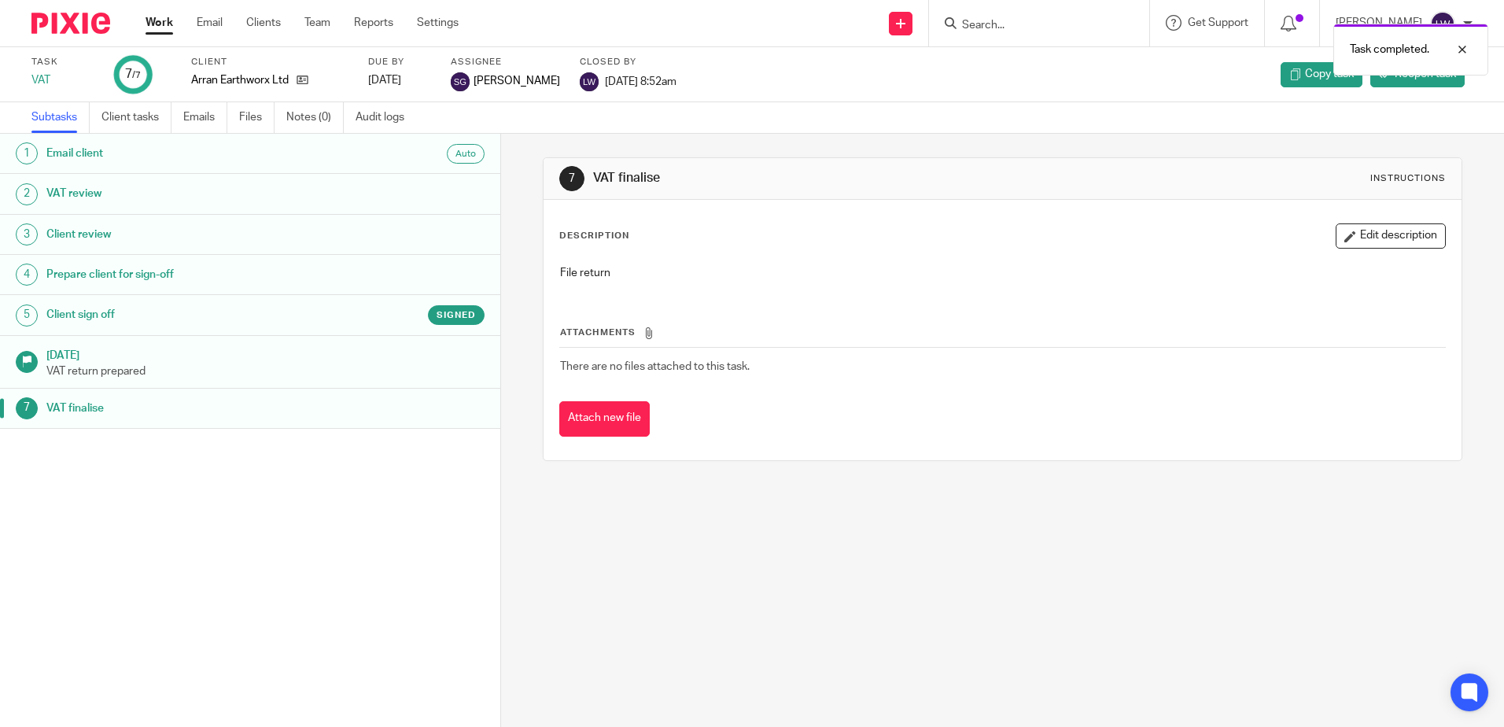
click at [1012, 29] on div "Task completed." at bounding box center [1120, 46] width 736 height 60
click at [1013, 24] on div "Task completed." at bounding box center [1120, 46] width 736 height 60
click at [1027, 24] on div "Task completed." at bounding box center [1120, 46] width 736 height 60
click at [1016, 25] on div "Task completed." at bounding box center [1120, 46] width 736 height 60
click at [1018, 28] on input "Search" at bounding box center [1031, 26] width 142 height 14
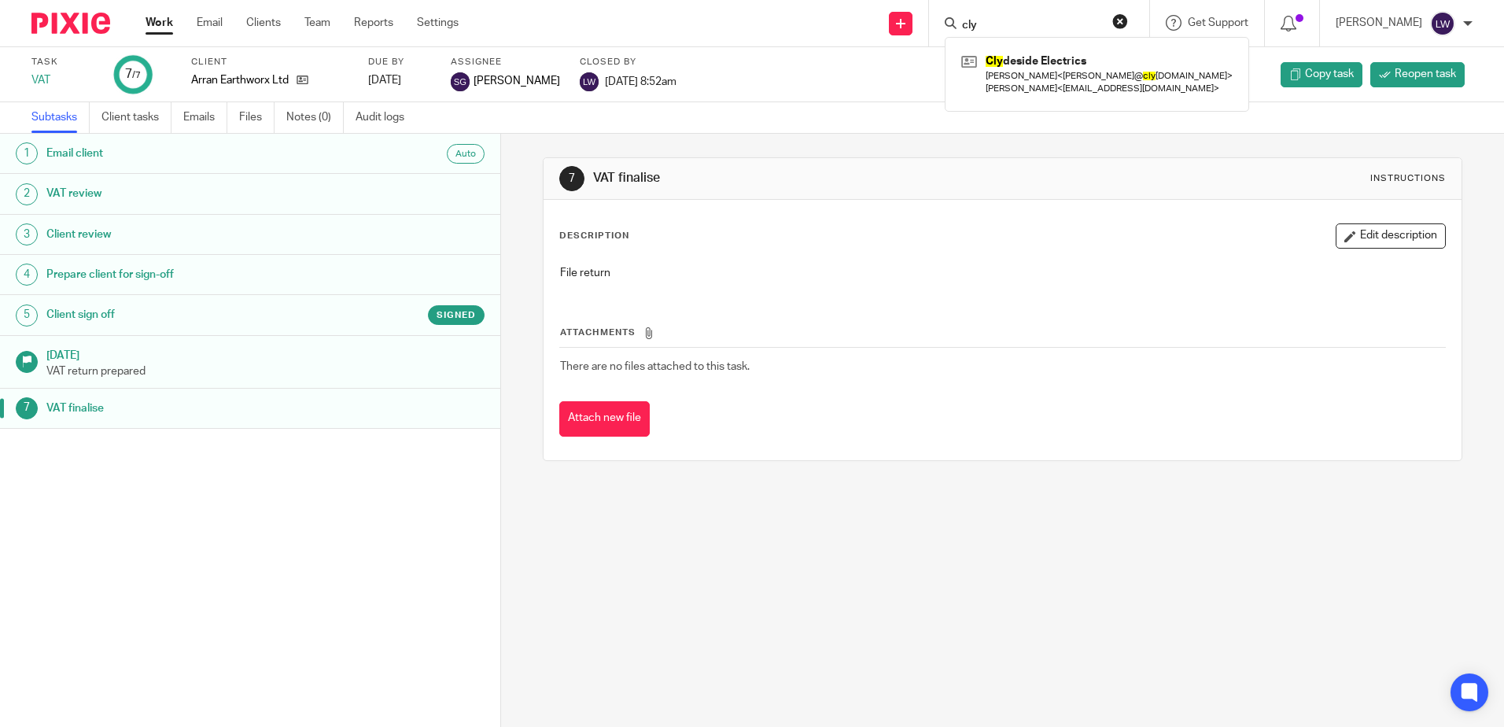
type input "cly"
click at [1134, 80] on link at bounding box center [1096, 74] width 279 height 49
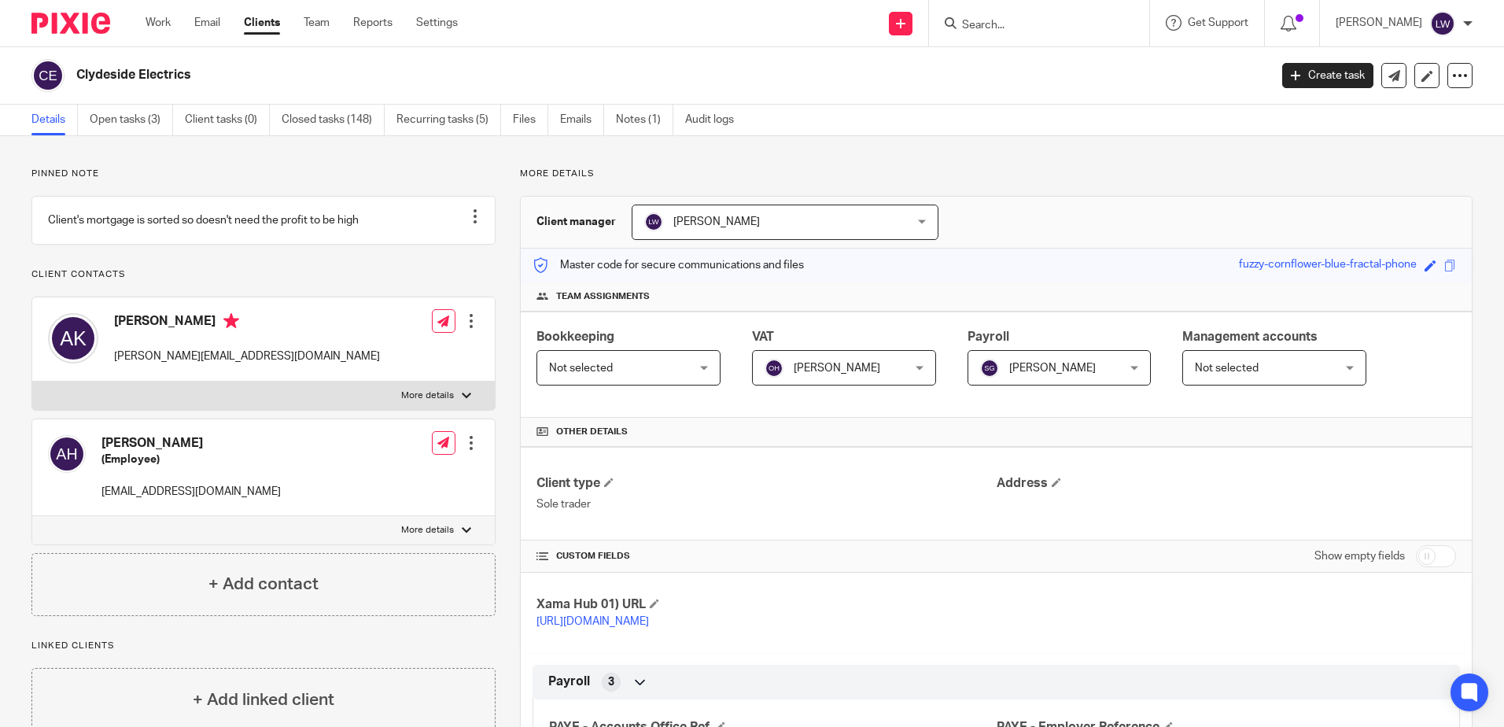
click at [138, 123] on link "Open tasks (3)" at bounding box center [131, 120] width 83 height 31
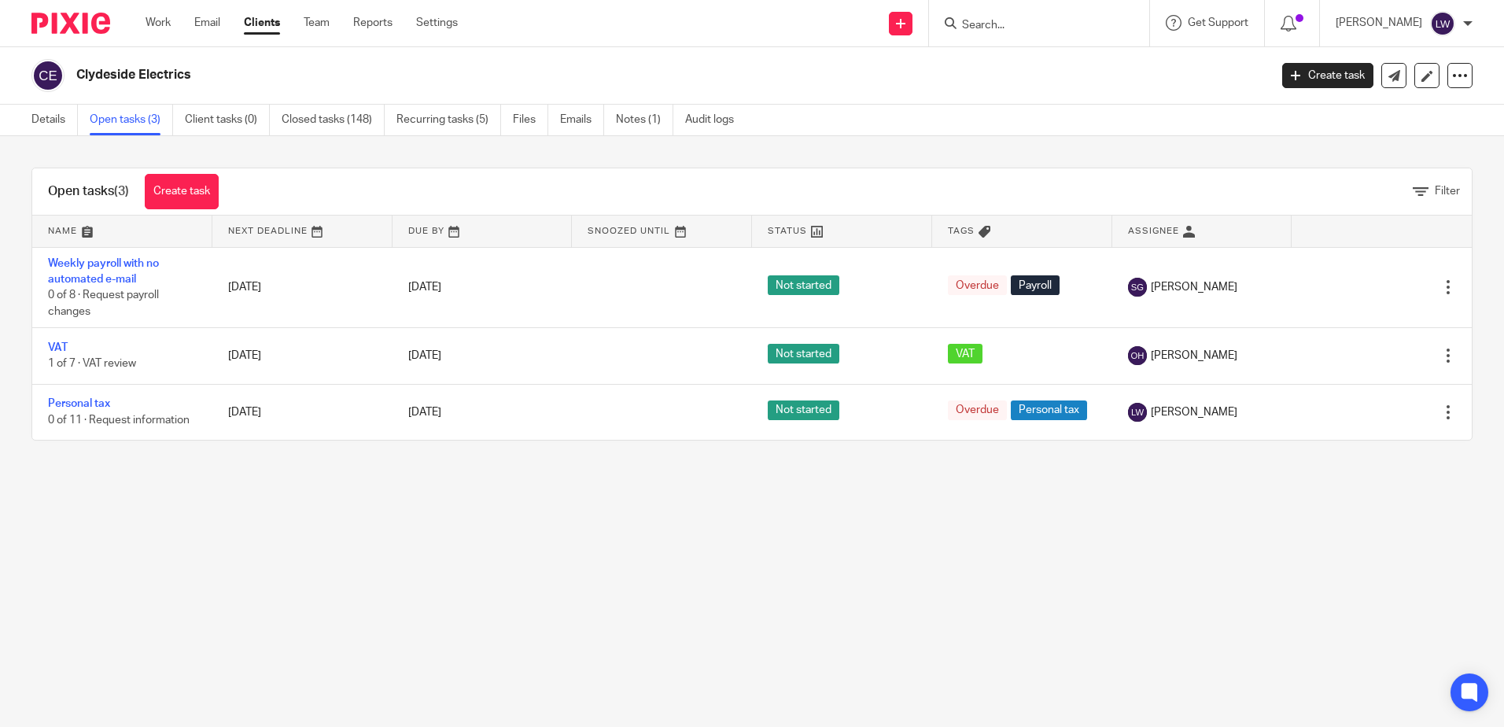
click at [53, 342] on link "VAT" at bounding box center [58, 347] width 20 height 11
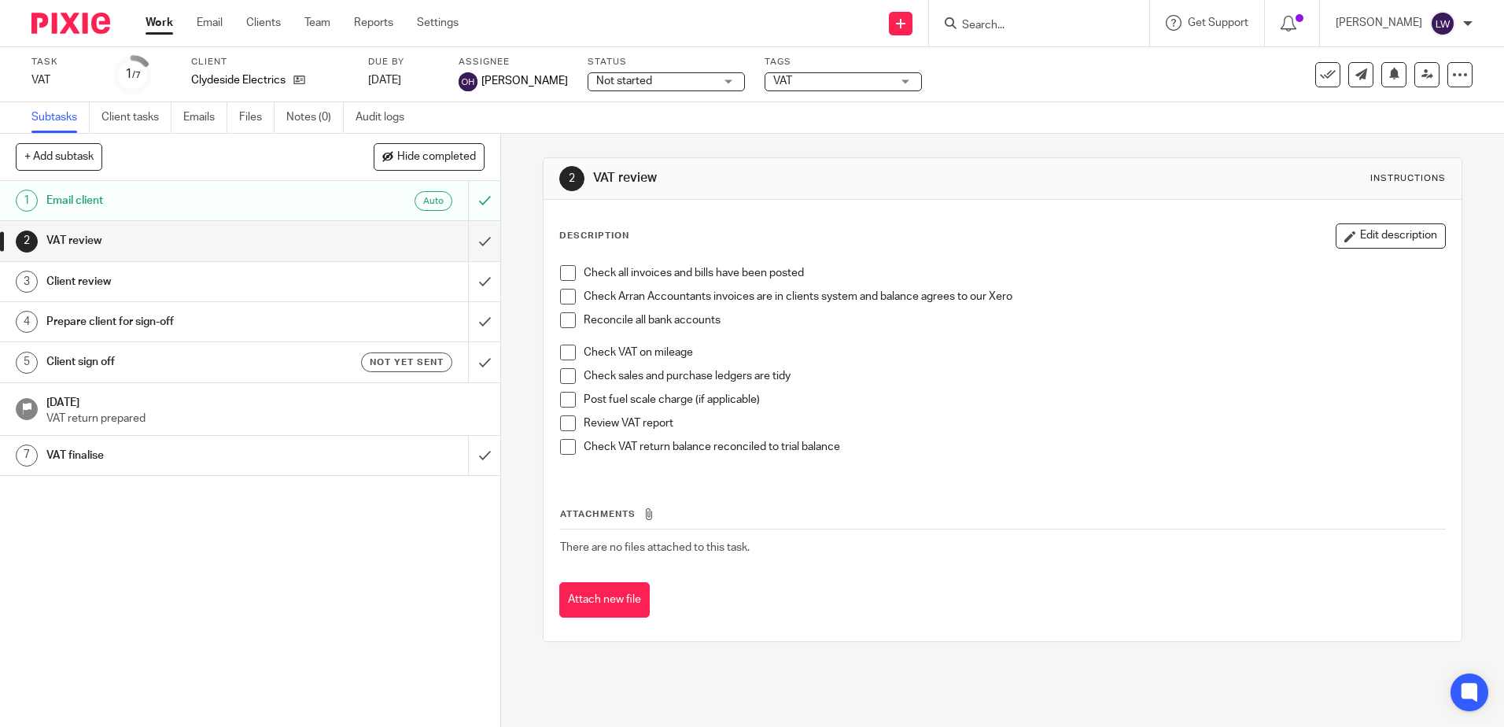
click at [1097, 26] on input "Search" at bounding box center [1031, 26] width 142 height 14
type input "touch"
click at [1078, 83] on link at bounding box center [1090, 74] width 266 height 49
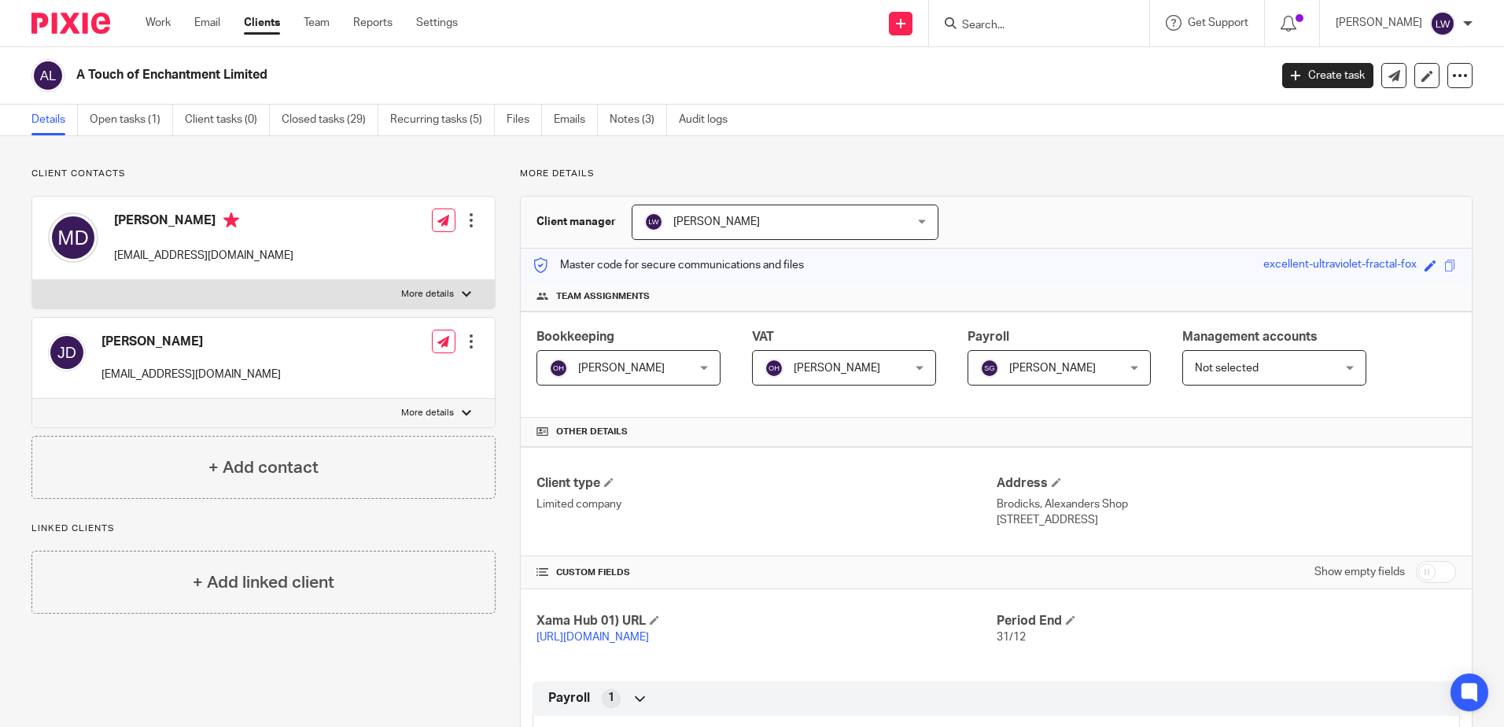
click at [114, 106] on link "Open tasks (1)" at bounding box center [131, 120] width 83 height 31
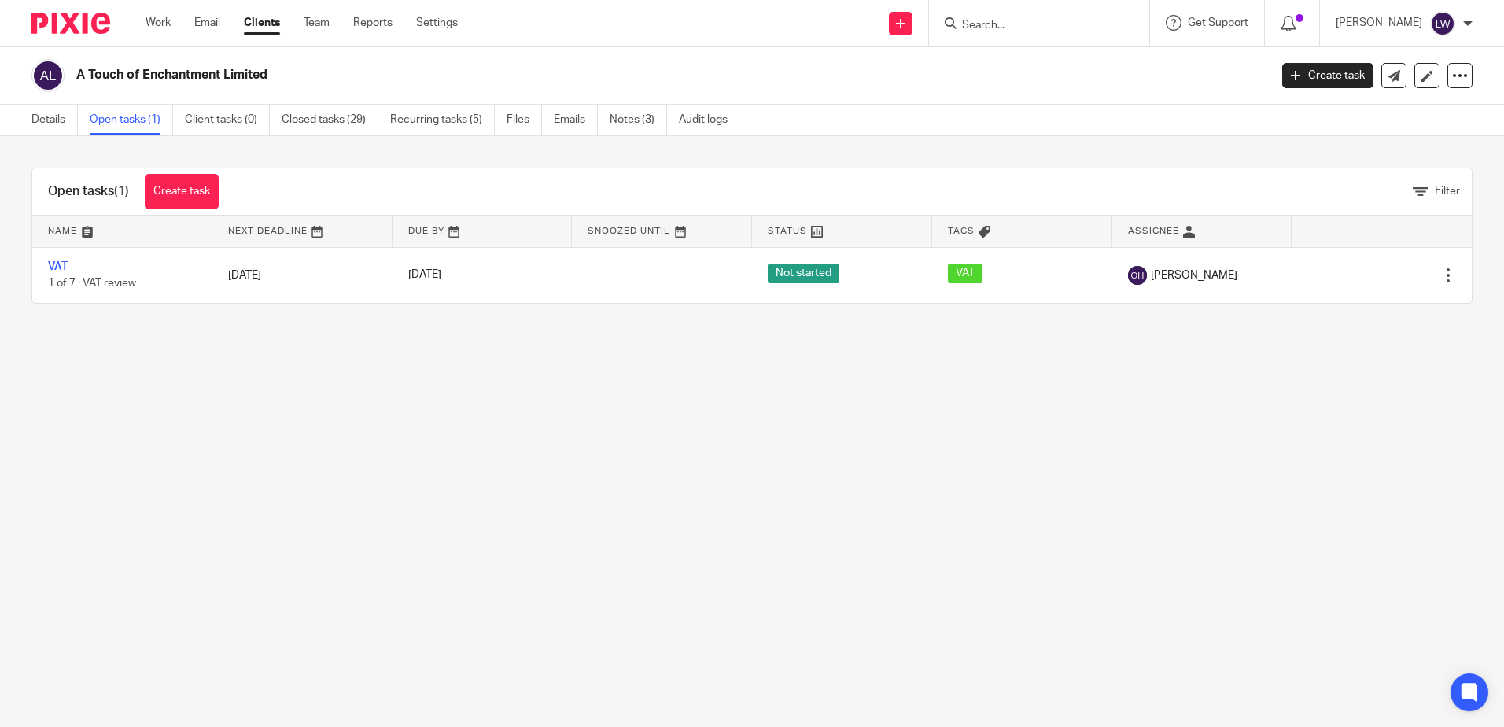
click at [572, 119] on link "Emails" at bounding box center [576, 120] width 44 height 31
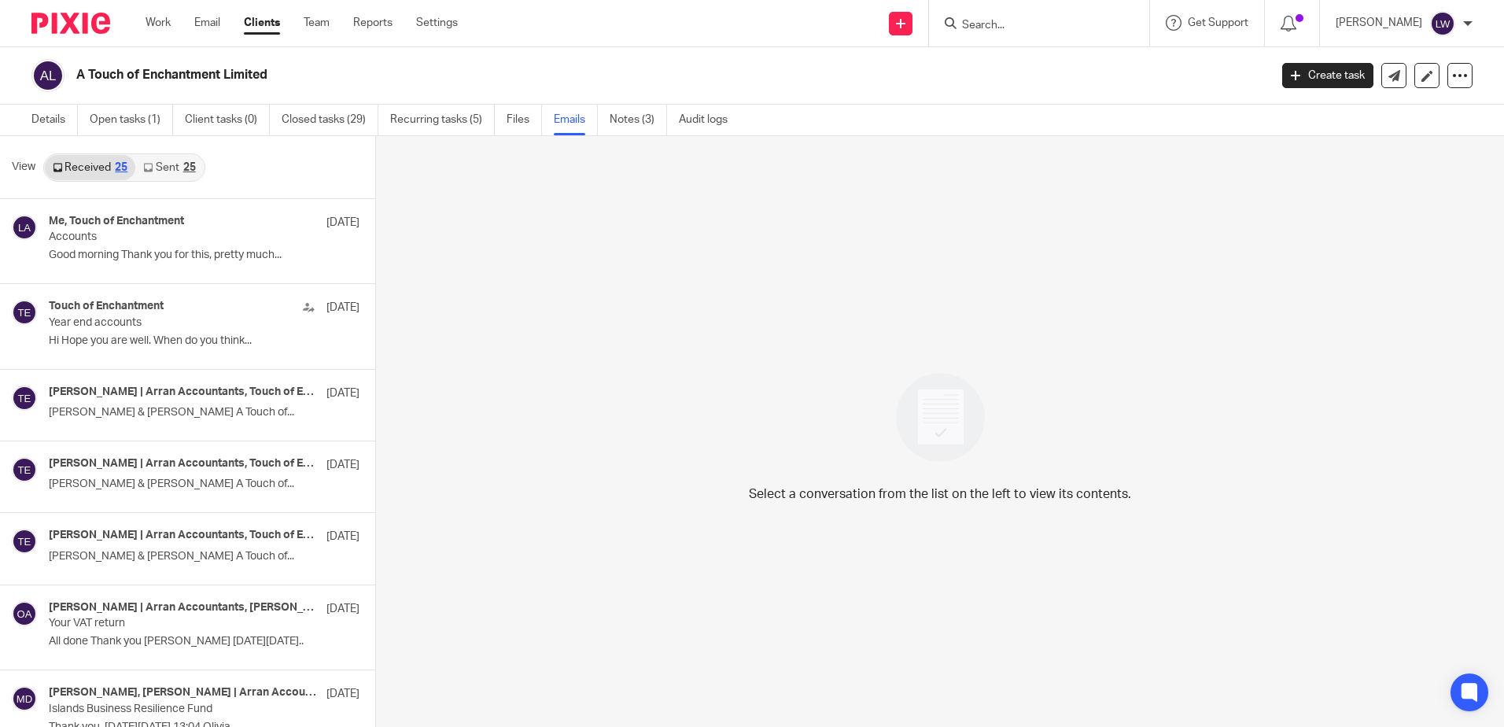
click at [162, 251] on p "Good morning Thank you for this, pretty much..." at bounding box center [204, 255] width 311 height 13
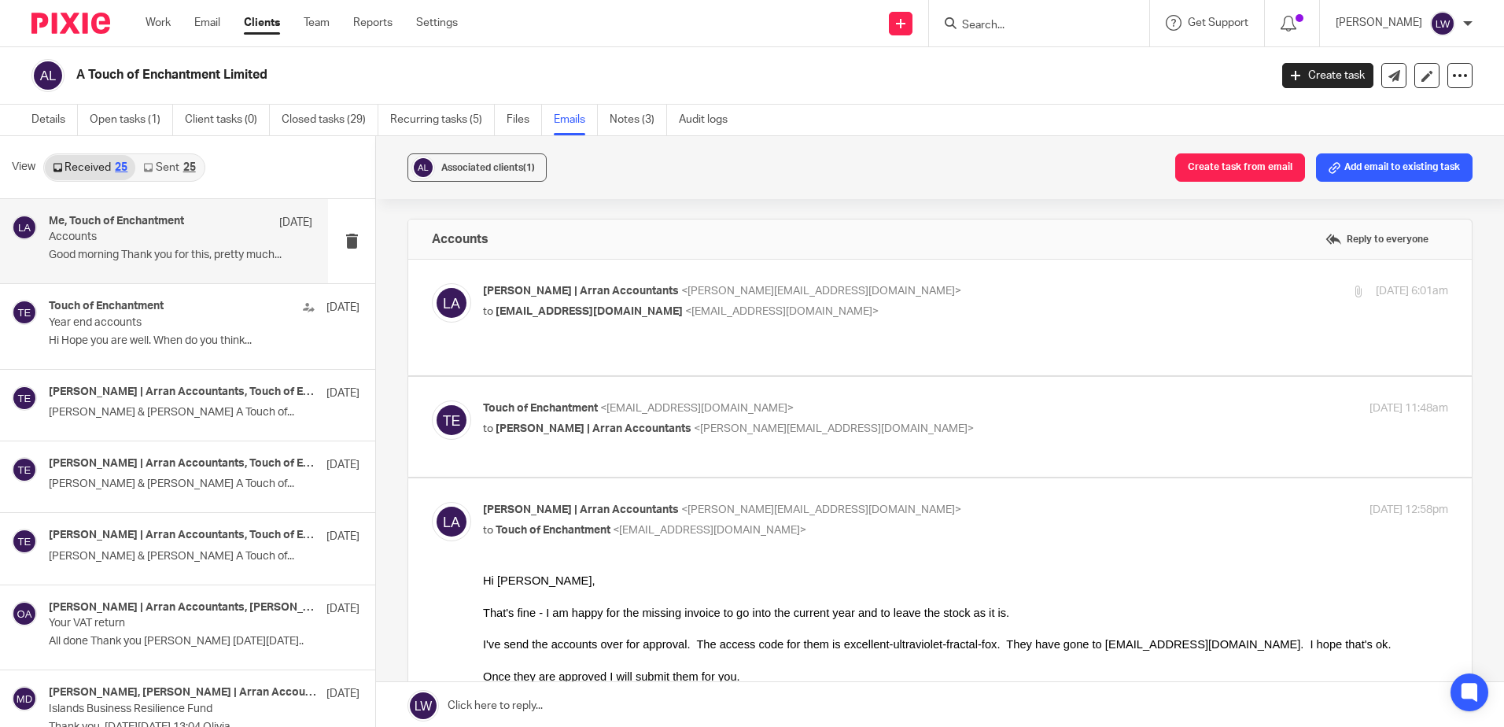
click at [175, 165] on link "Sent 25" at bounding box center [169, 167] width 68 height 25
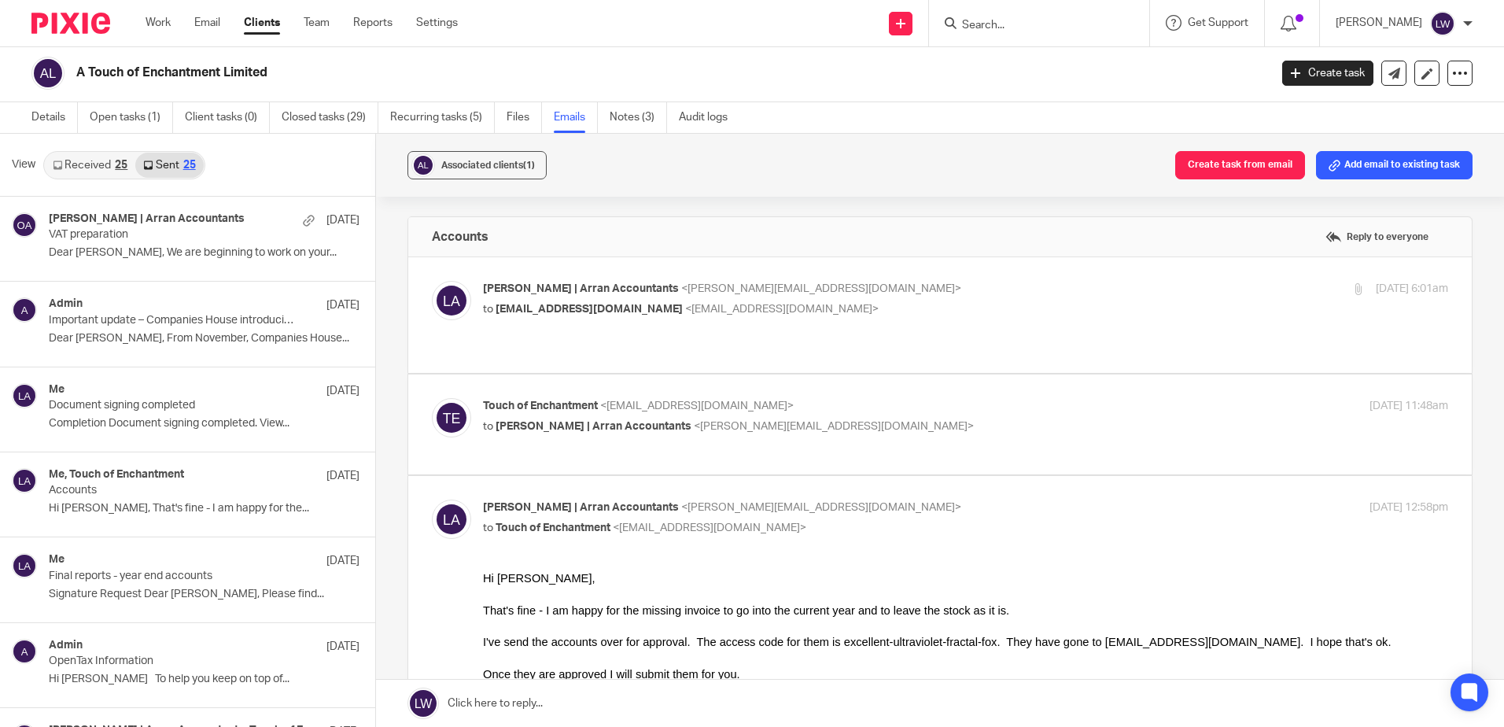
click at [164, 238] on p "VAT preparation" at bounding box center [173, 234] width 249 height 13
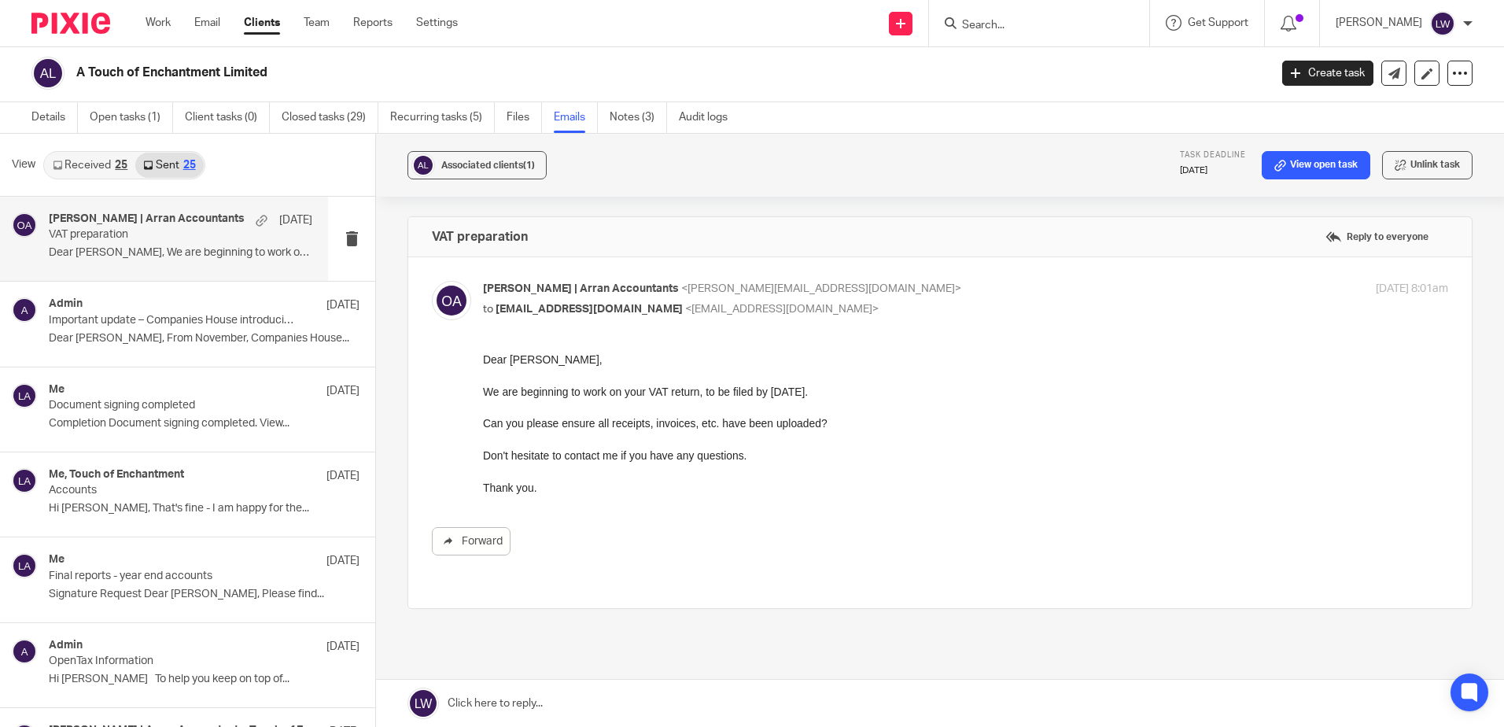
scroll to position [0, 0]
click at [1068, 32] on input "Search" at bounding box center [1031, 26] width 142 height 14
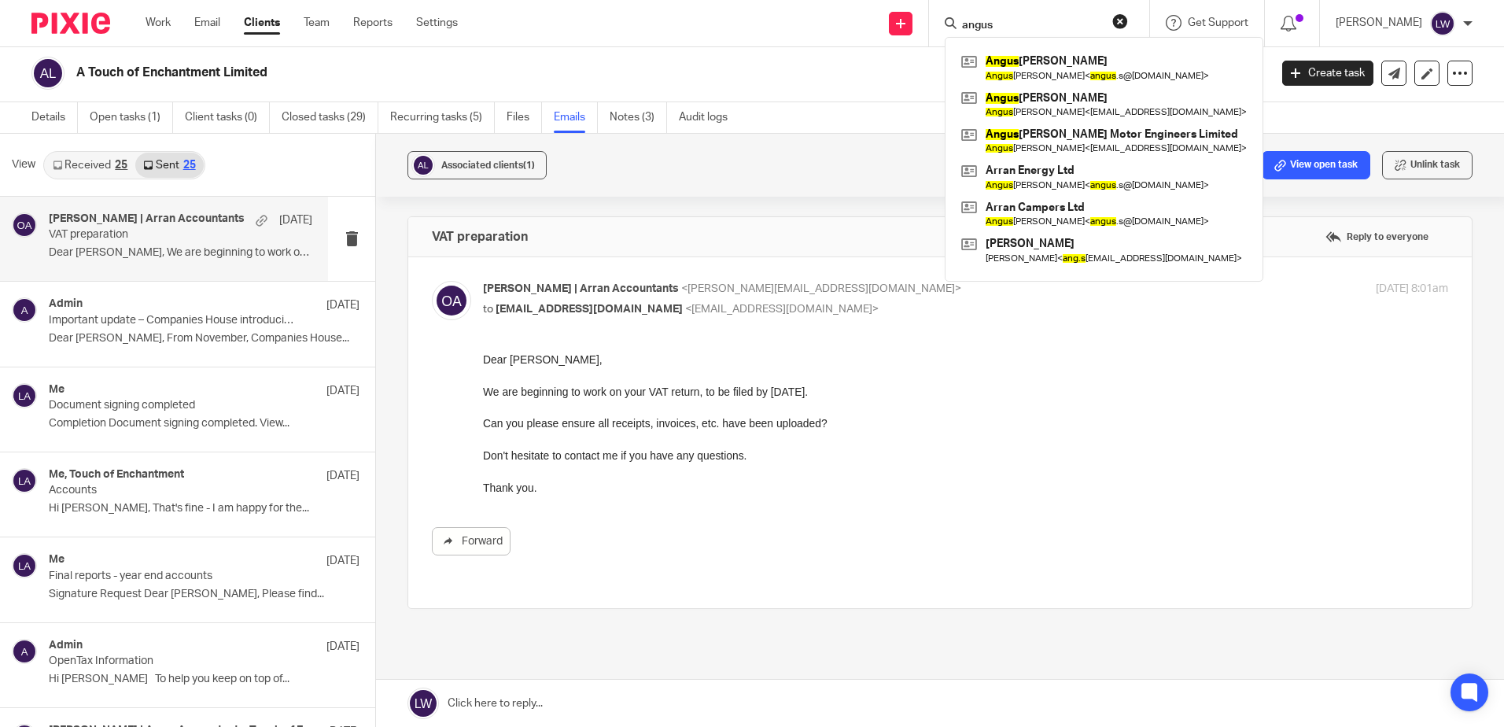
type input "angus"
click button "submit" at bounding box center [0, 0] width 0 height 0
click at [1091, 130] on link at bounding box center [1103, 141] width 293 height 36
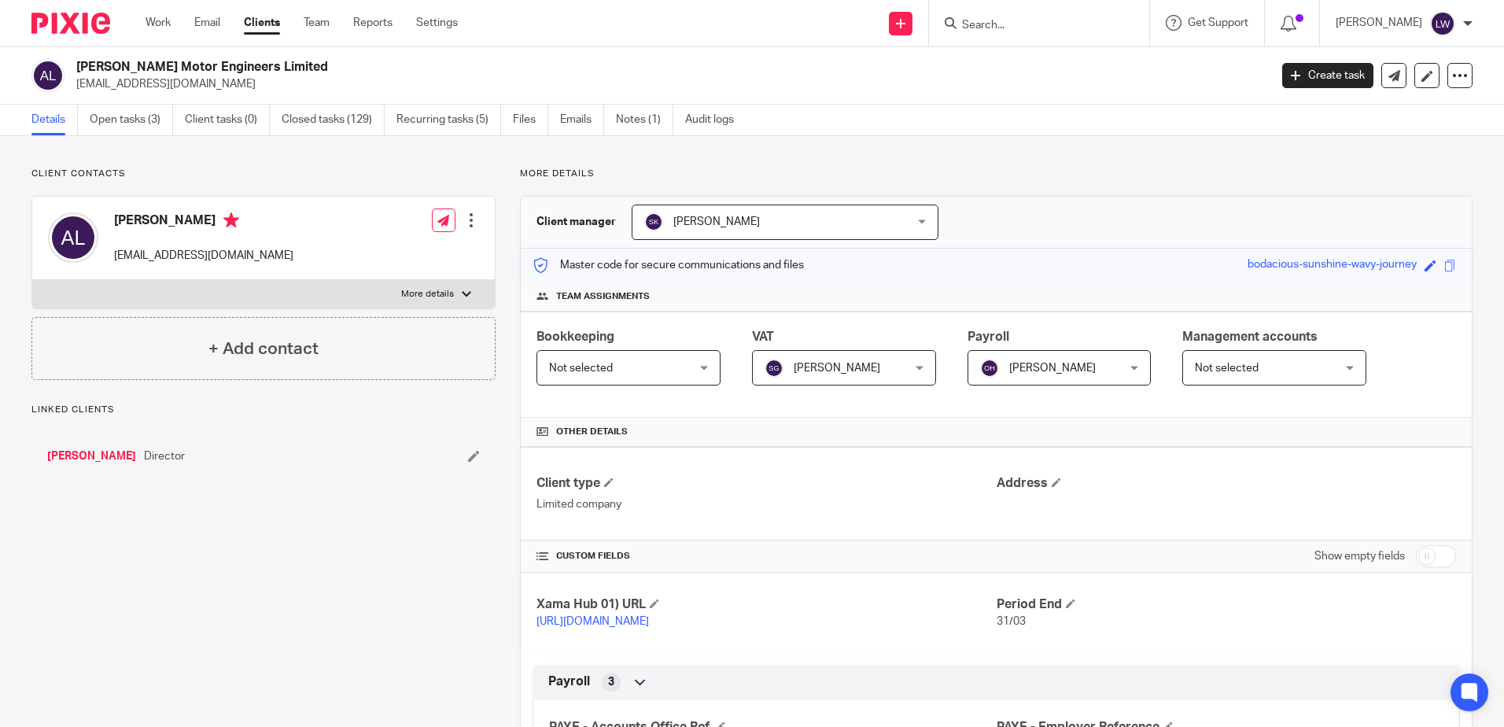
click at [107, 109] on link "Open tasks (3)" at bounding box center [131, 120] width 83 height 31
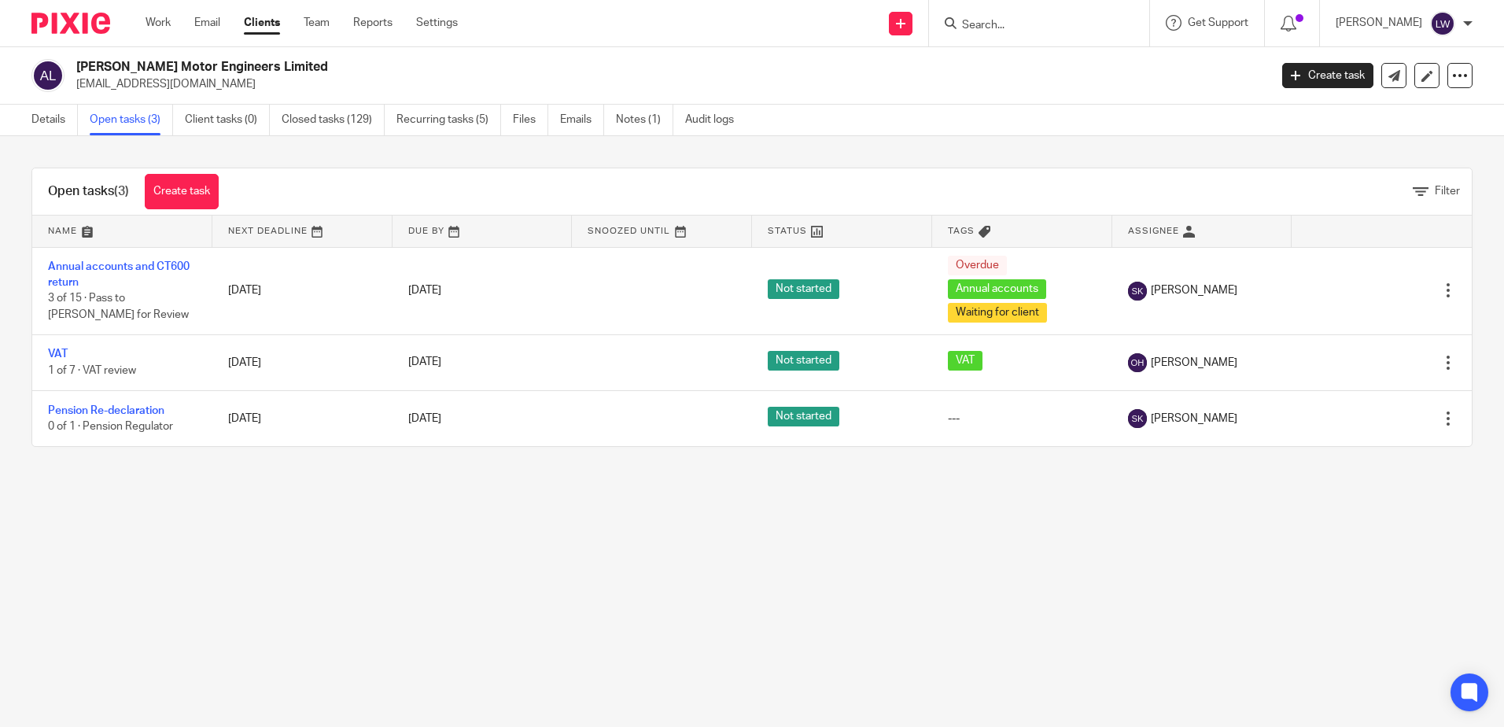
click at [61, 357] on link "VAT" at bounding box center [58, 353] width 20 height 11
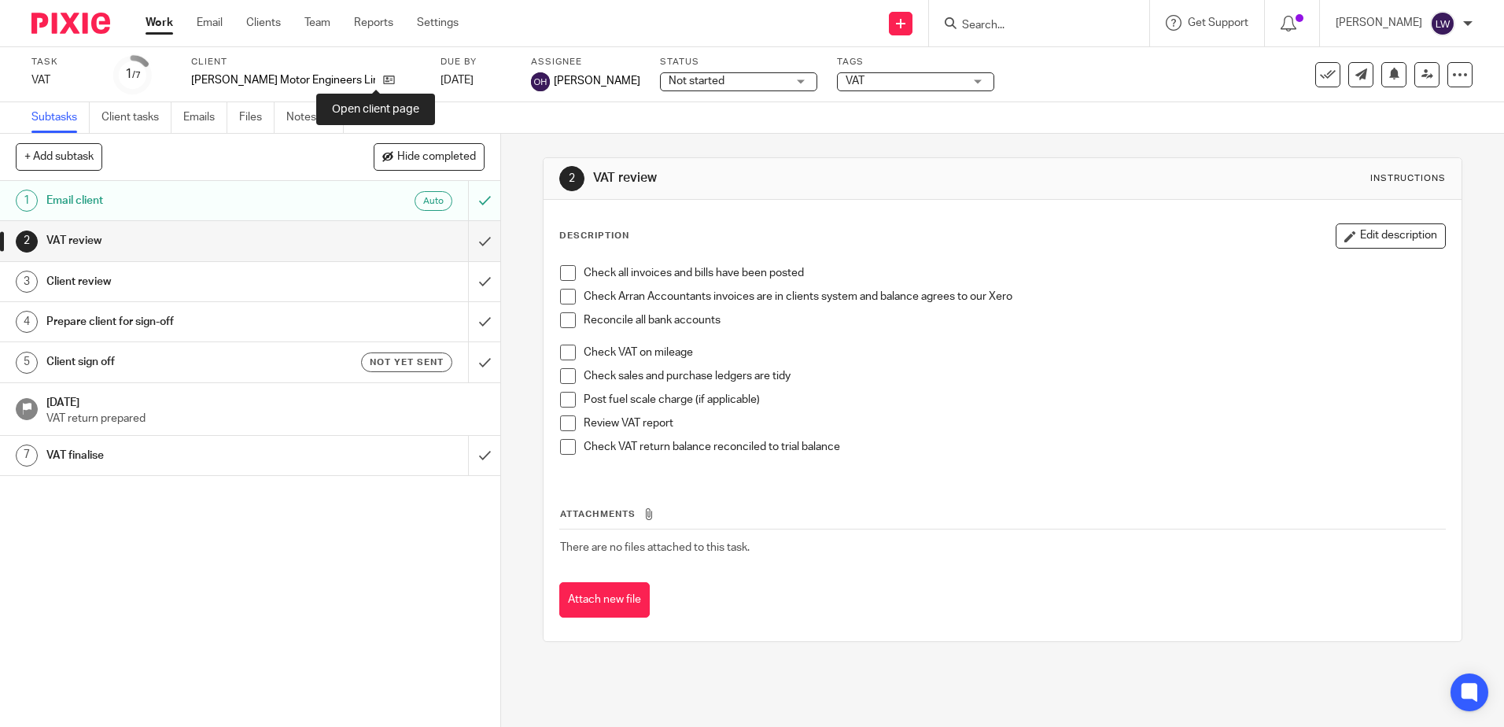
click at [383, 78] on icon at bounding box center [389, 80] width 12 height 12
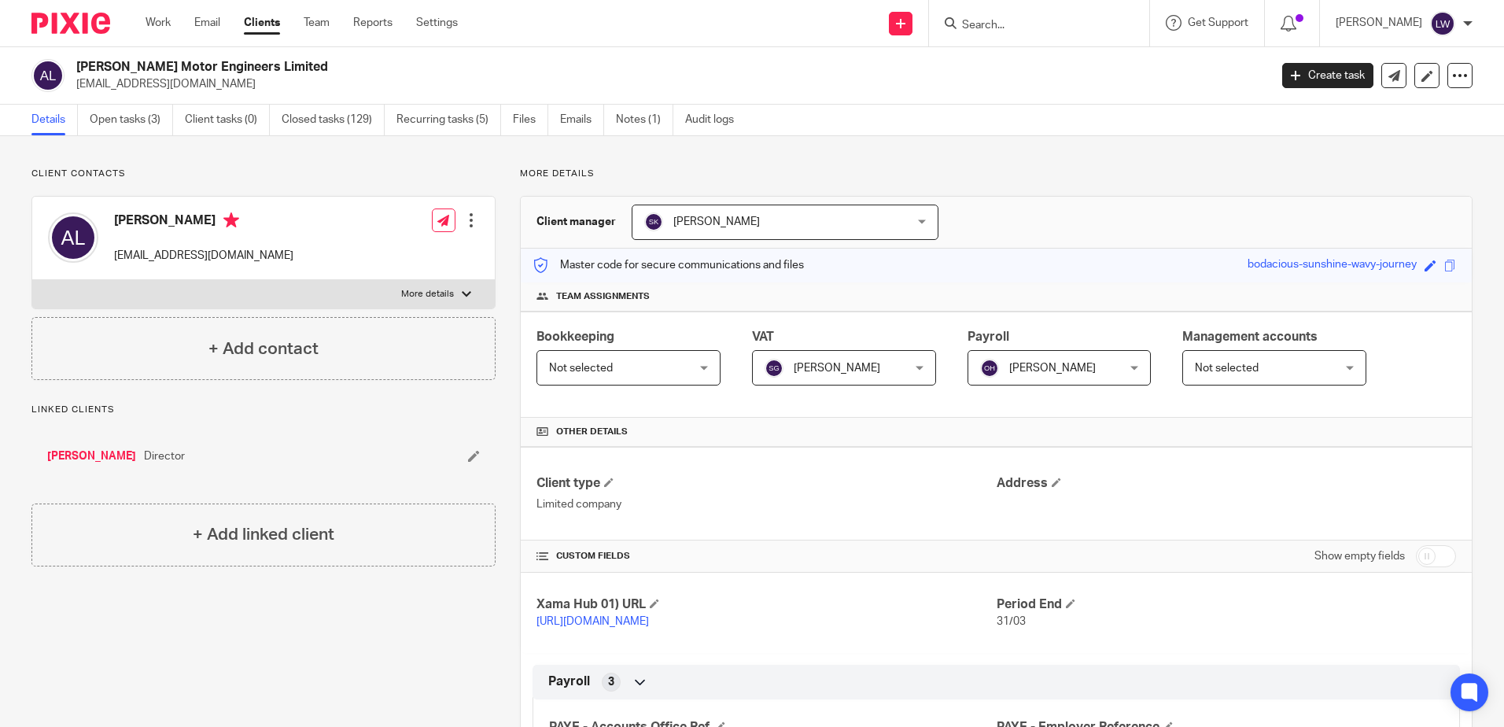
click at [107, 115] on link "Open tasks (3)" at bounding box center [131, 120] width 83 height 31
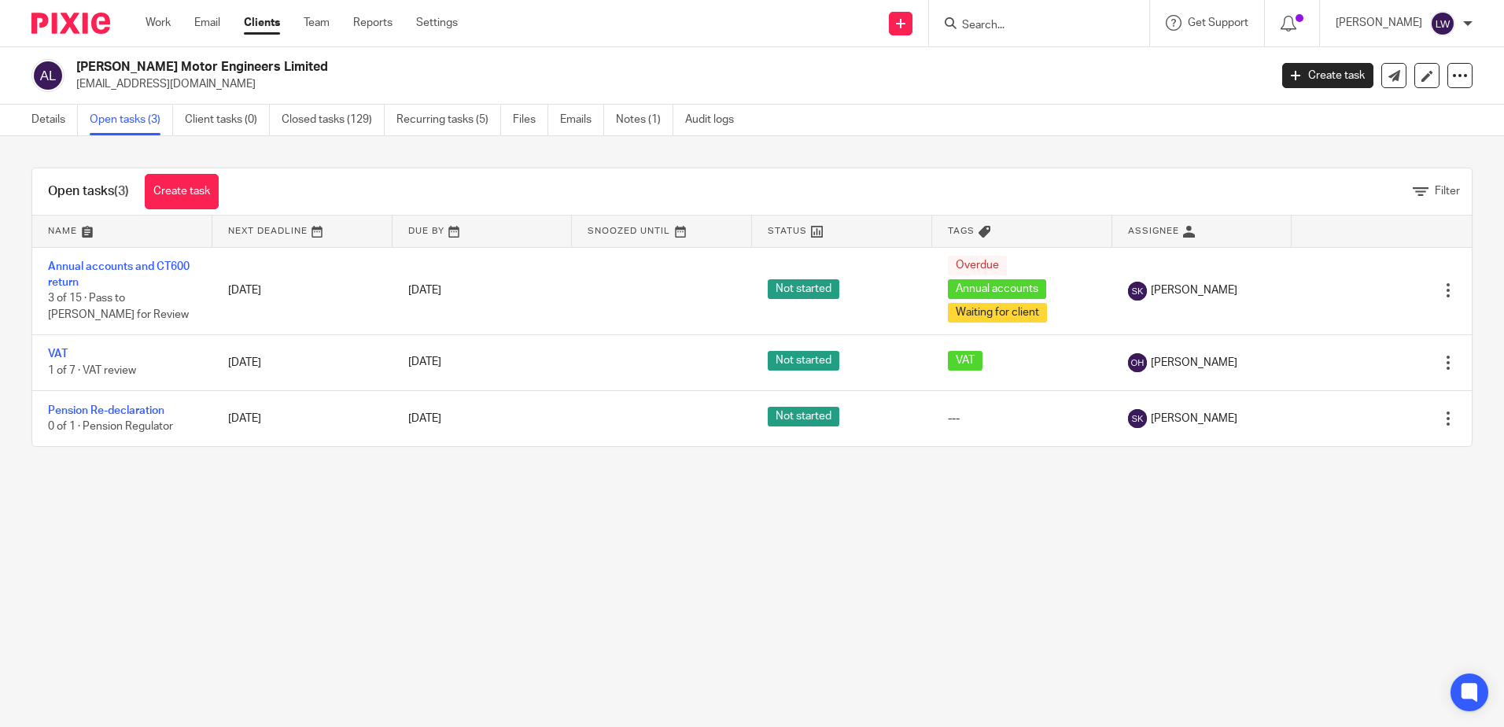
click at [635, 116] on link "Notes (1)" at bounding box center [644, 120] width 57 height 31
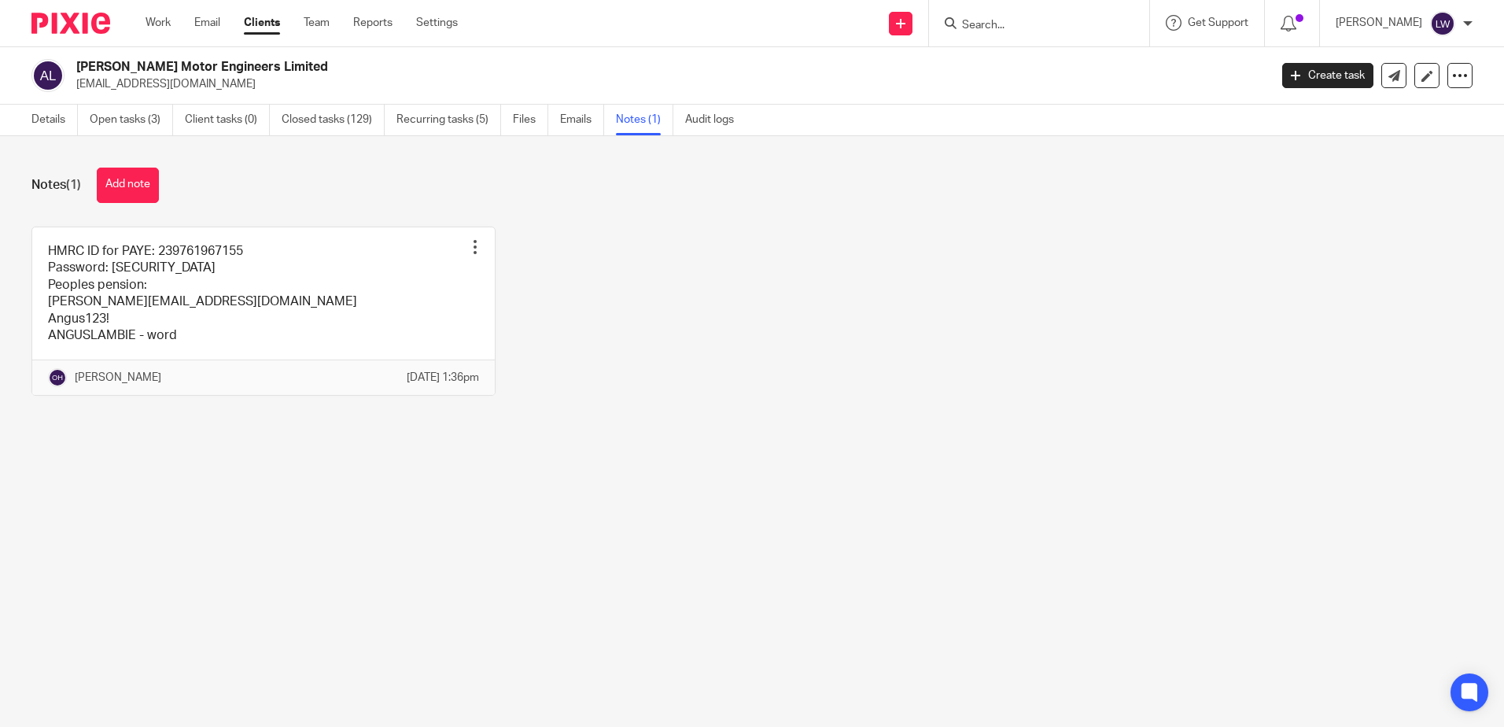
click at [124, 126] on link "Open tasks (3)" at bounding box center [131, 120] width 83 height 31
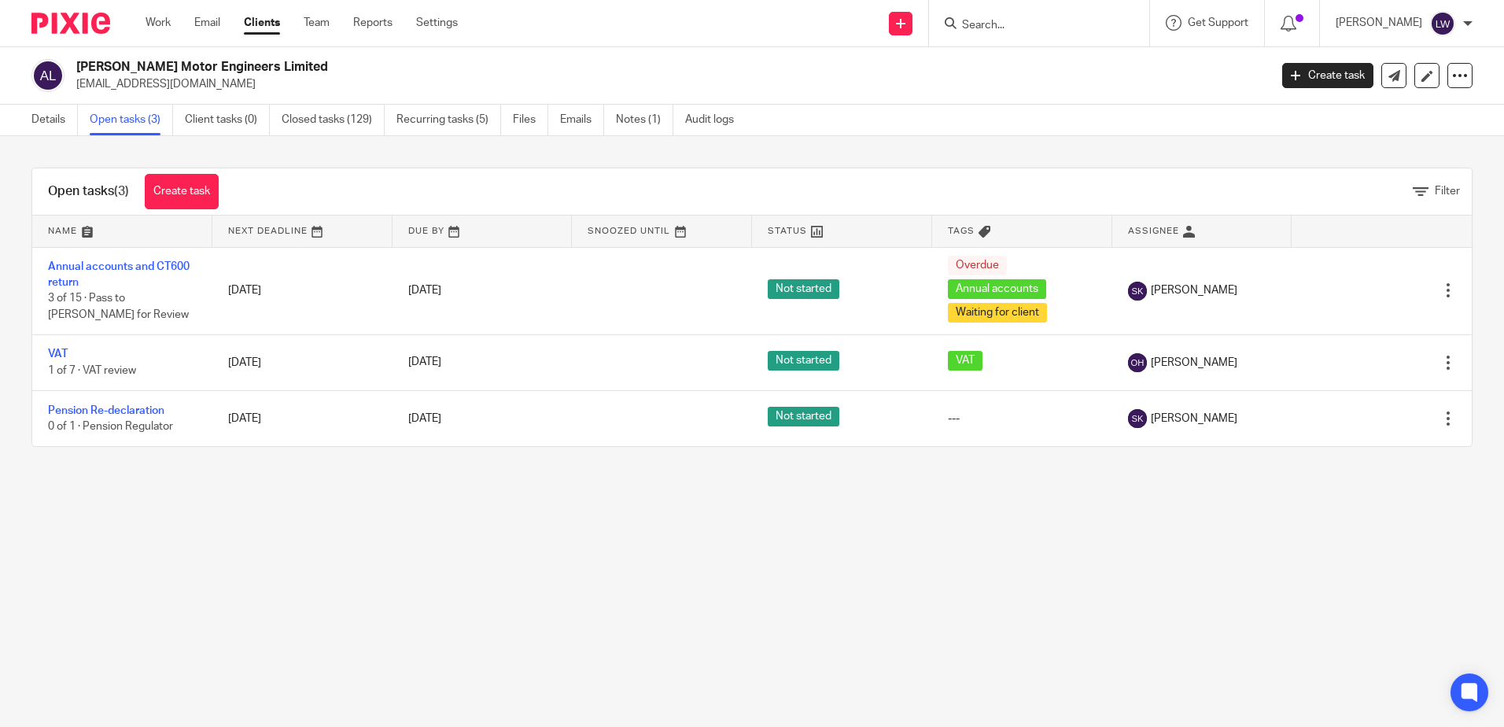
click at [61, 349] on link "VAT" at bounding box center [58, 353] width 20 height 11
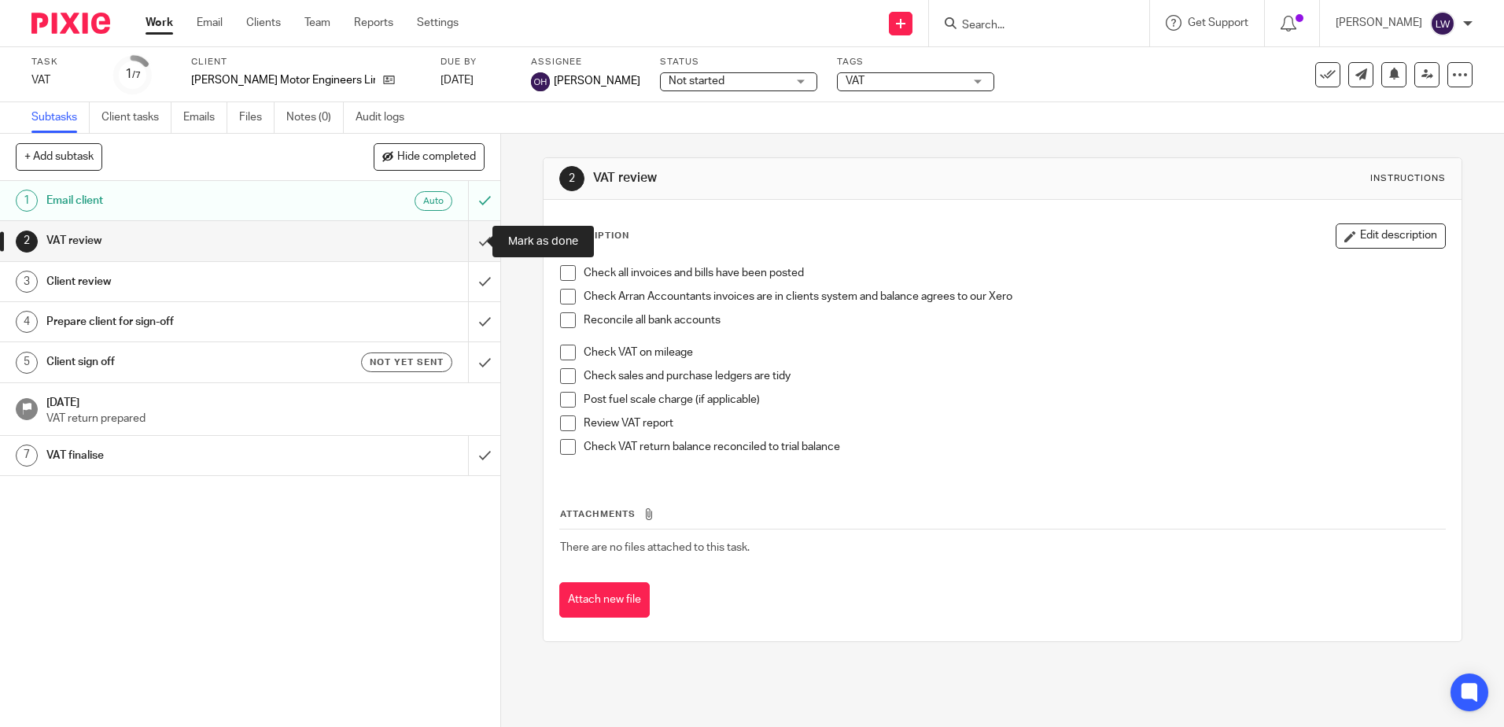
click at [470, 240] on input "submit" at bounding box center [250, 240] width 500 height 39
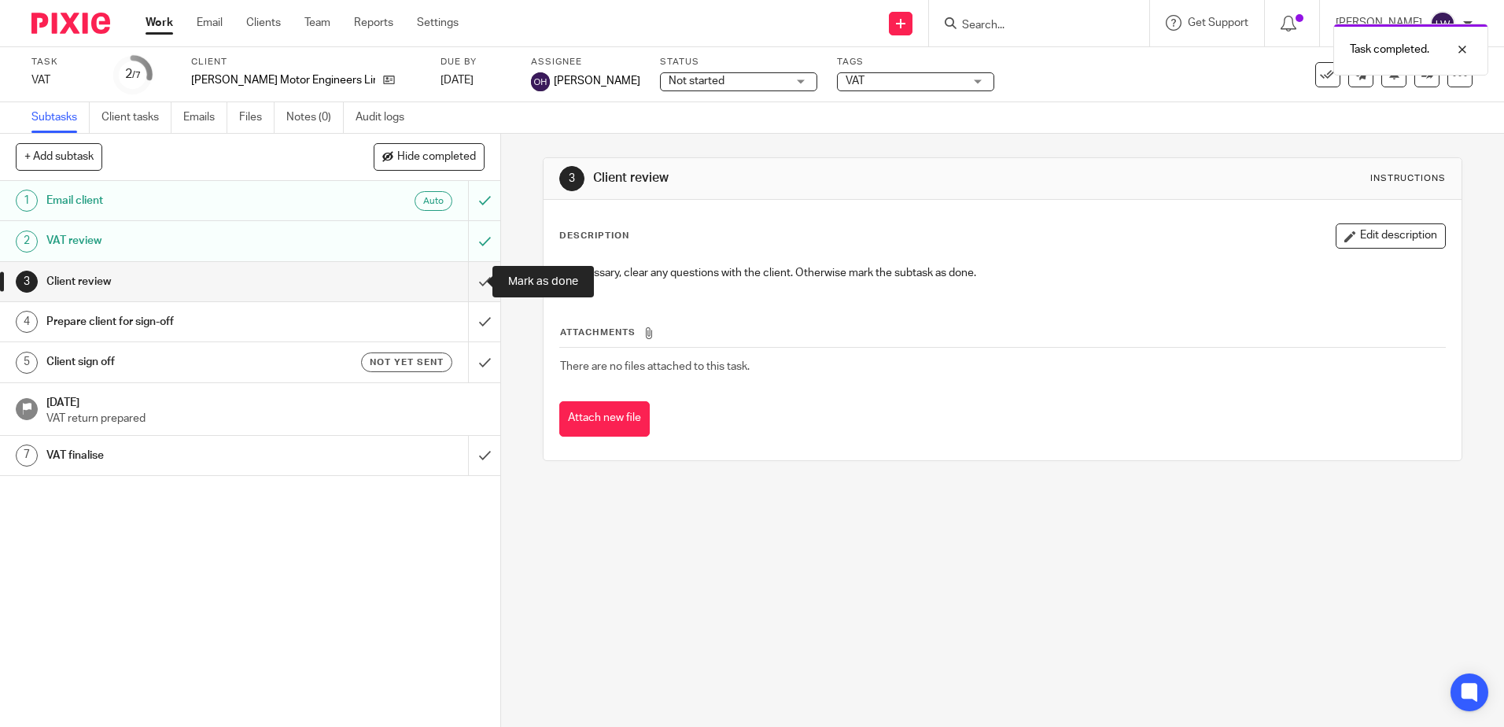
click at [466, 283] on input "submit" at bounding box center [250, 281] width 500 height 39
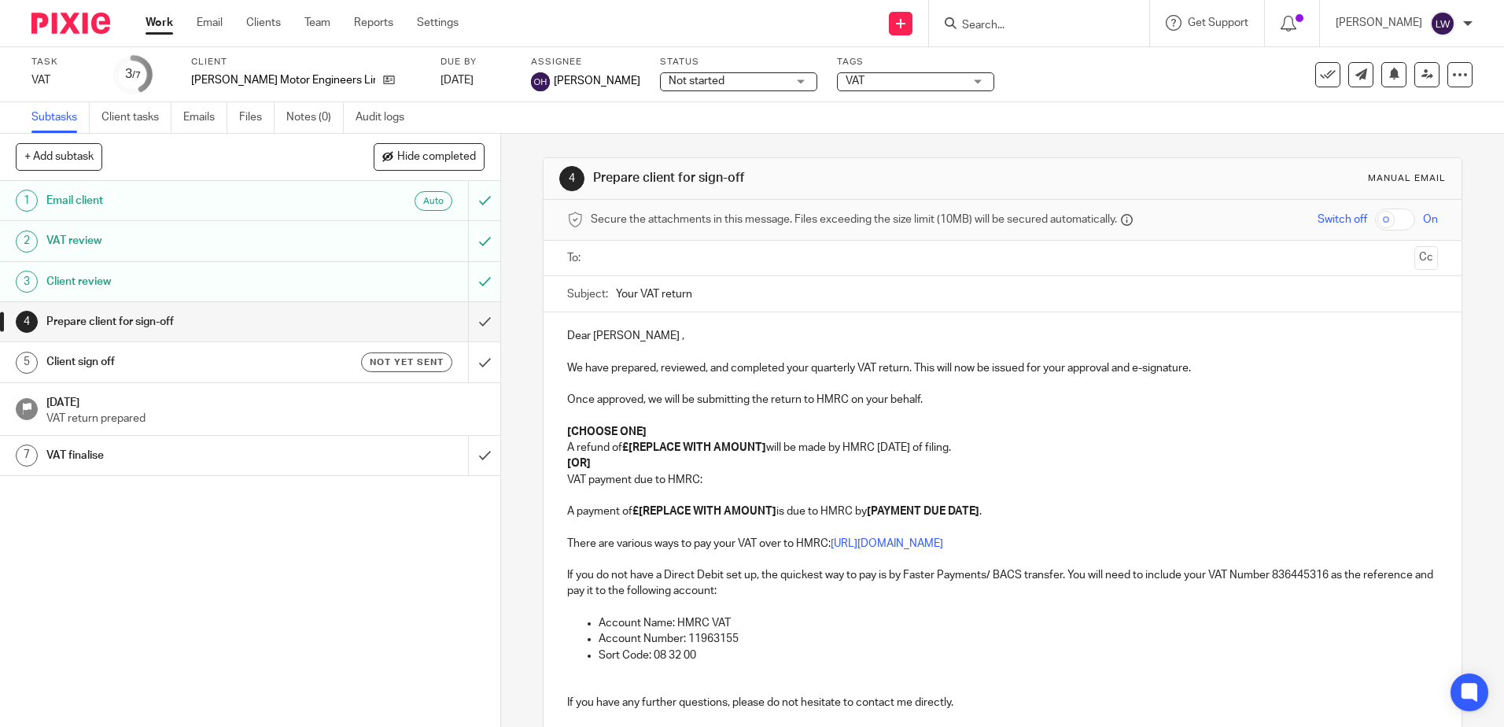
click at [622, 267] on input "text" at bounding box center [1001, 258] width 811 height 18
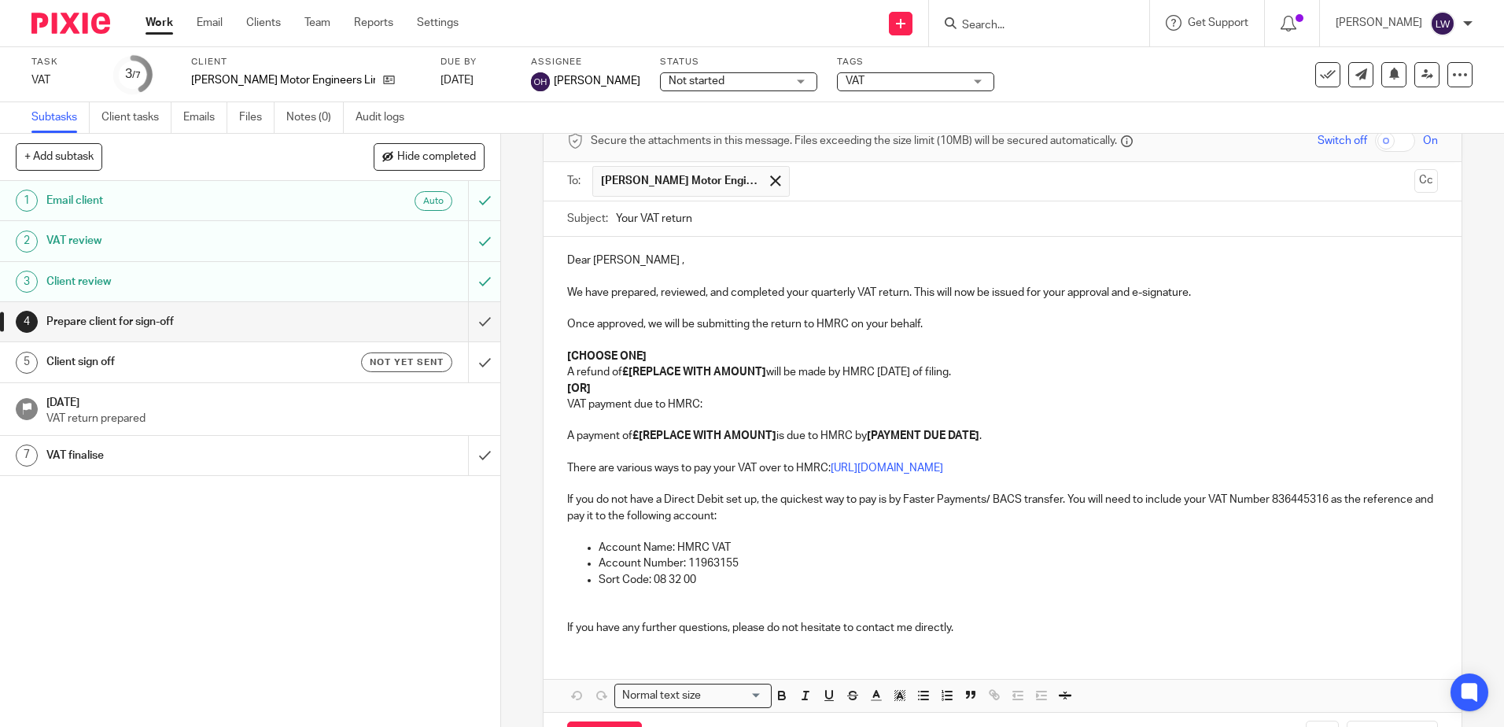
click at [560, 352] on div "Dear Angus , We have prepared, reviewed, and completed your quarterly VAT retur…" at bounding box center [1002, 442] width 917 height 410
click at [567, 356] on strong "[CHOOSE ONE]" at bounding box center [606, 356] width 79 height 11
drag, startPoint x: 562, startPoint y: 352, endPoint x: 643, endPoint y: 385, distance: 87.5
click at [643, 385] on div "Dear Angus , We have prepared, reviewed, and completed your quarterly VAT retur…" at bounding box center [1002, 442] width 917 height 410
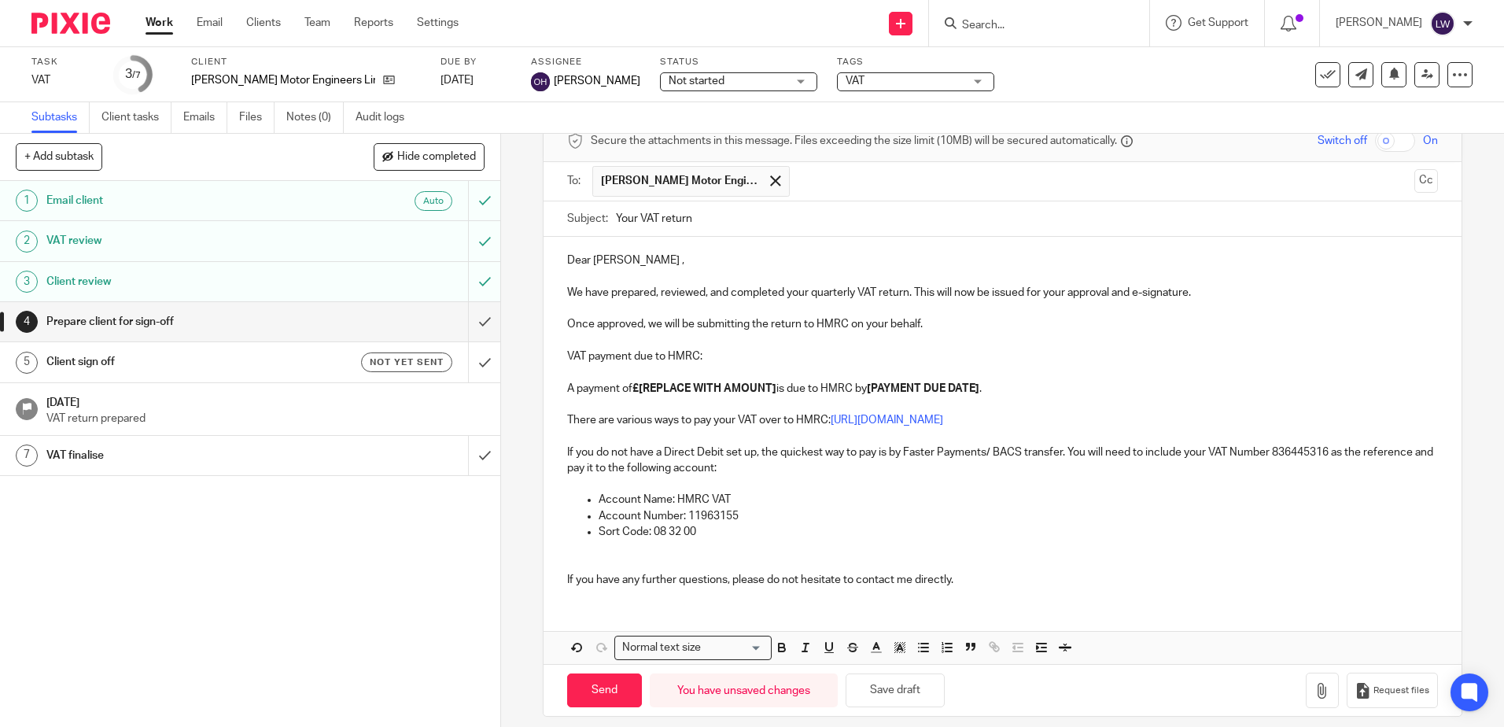
click at [639, 389] on strong "£[REPLACE WITH AMOUNT]" at bounding box center [704, 388] width 144 height 11
drag, startPoint x: 639, startPoint y: 386, endPoint x: 776, endPoint y: 389, distance: 137.7
click at [776, 389] on p "A payment of £[REPLACE WITH AMOUNT] is due to HMRC by [PAYMENT DUE DATE] ." at bounding box center [1002, 389] width 870 height 16
drag, startPoint x: 783, startPoint y: 384, endPoint x: 899, endPoint y: 392, distance: 116.7
click at [899, 392] on p "A payment of £26,070.44 is due to HMRC by [PAYMENT DUE DATE] ." at bounding box center [1002, 389] width 870 height 16
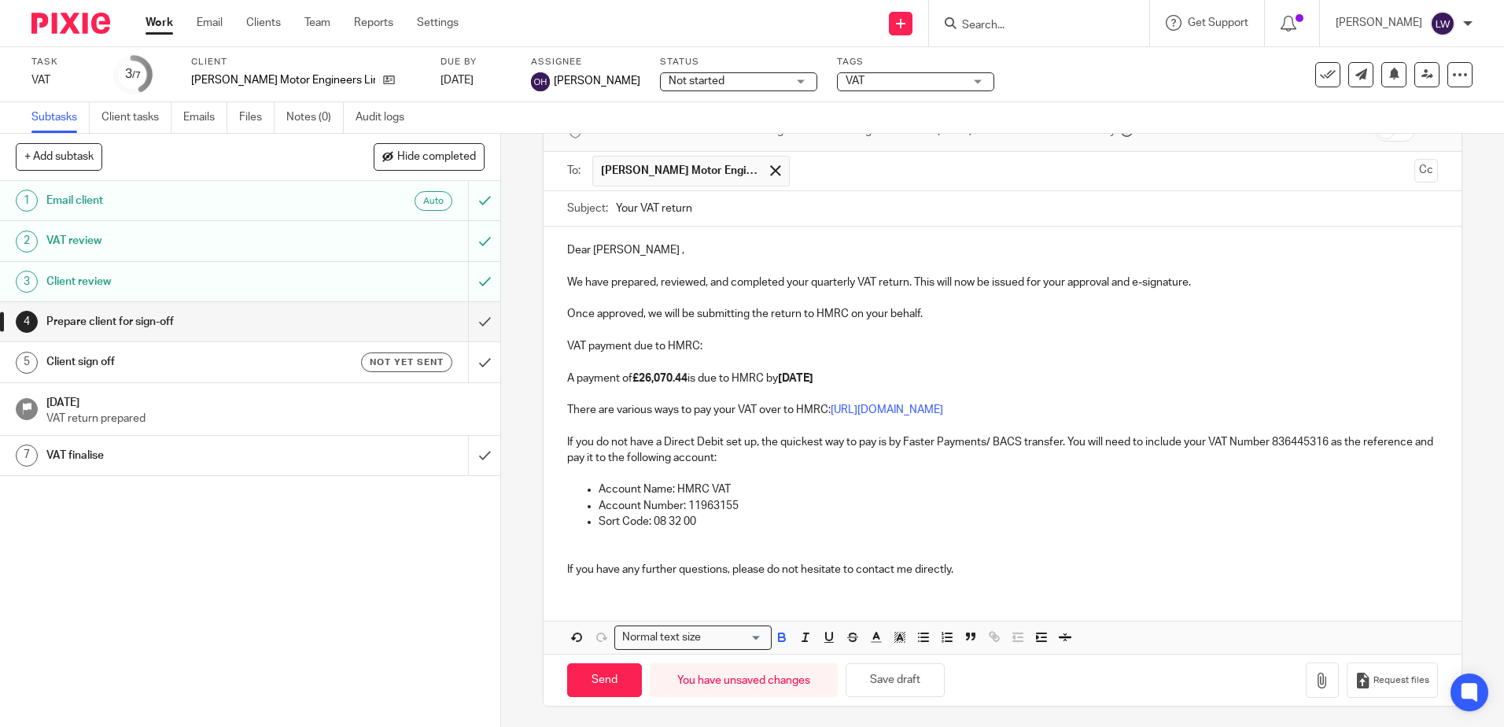
scroll to position [92, 0]
click at [596, 686] on input "Send" at bounding box center [604, 677] width 75 height 34
type input "Sent"
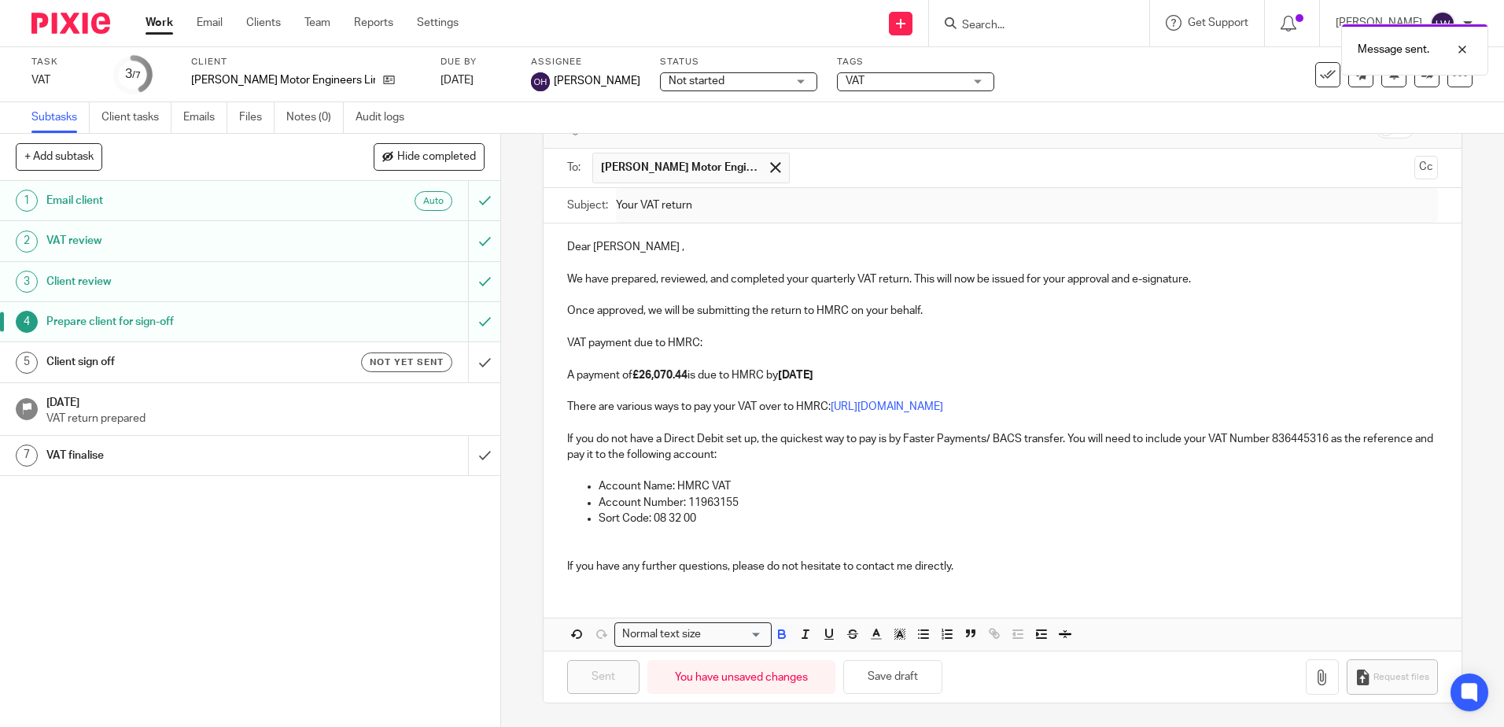
click at [588, 695] on div "Sent You have unsaved changes Save draft Request files" at bounding box center [1002, 677] width 917 height 52
click at [175, 356] on h1 "Client sign off" at bounding box center [181, 362] width 271 height 24
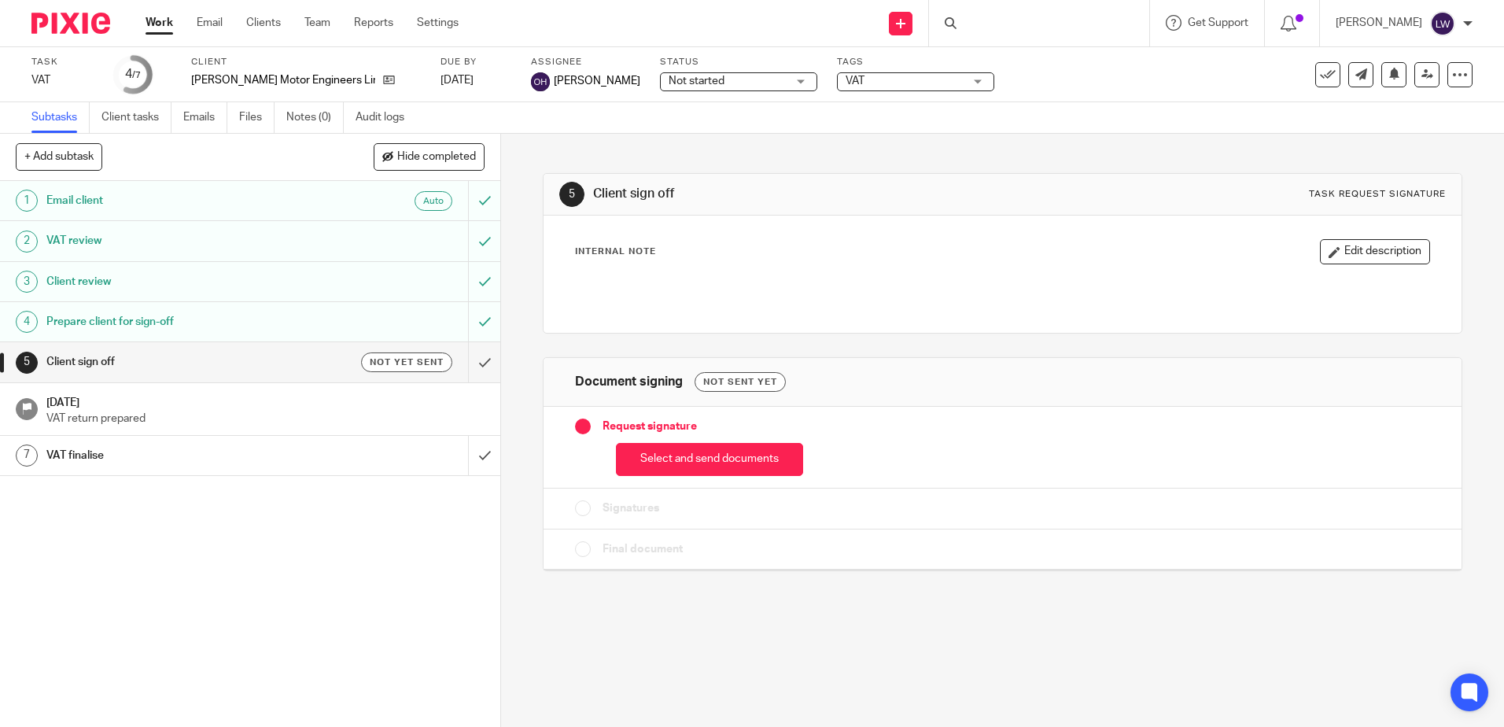
click at [712, 459] on button "Select and send documents" at bounding box center [709, 460] width 187 height 34
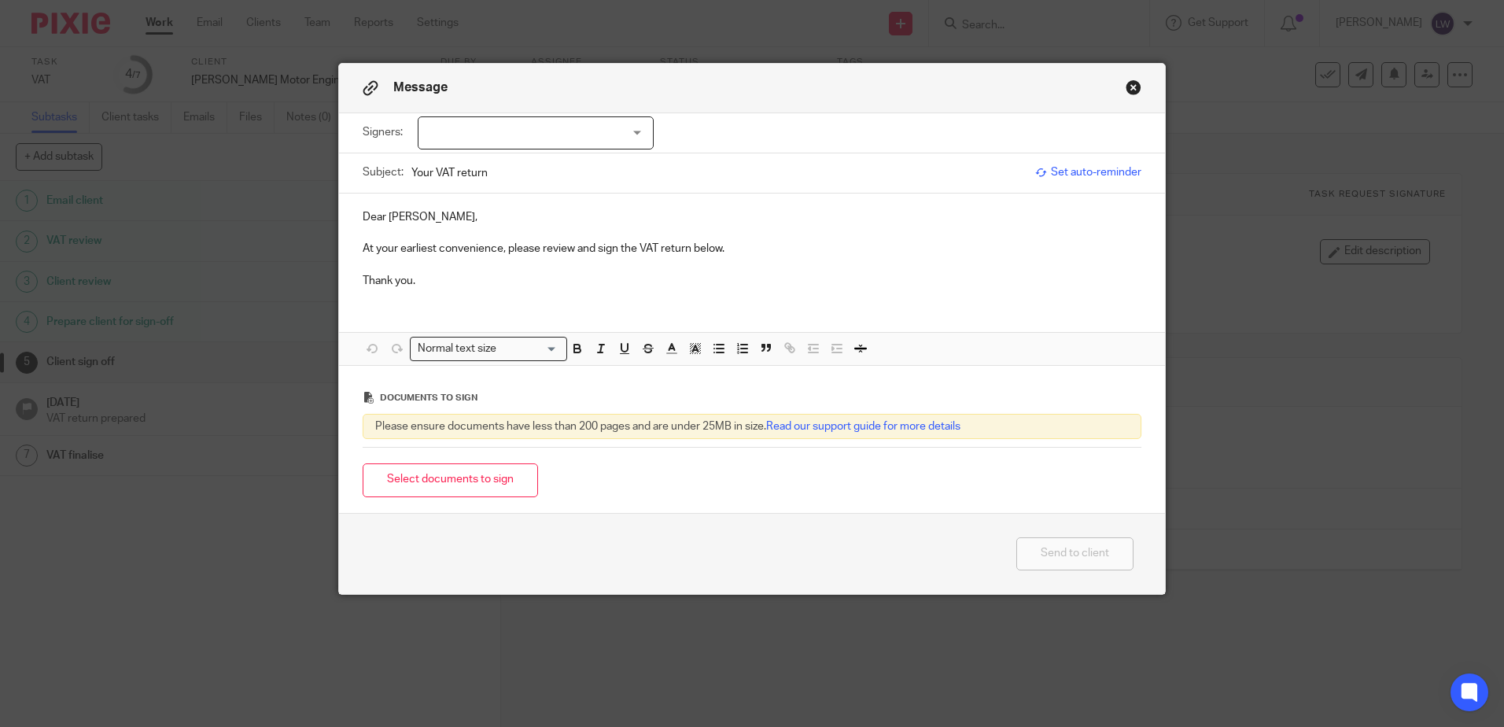
click at [518, 134] on div at bounding box center [536, 132] width 236 height 33
click at [473, 168] on span "[PERSON_NAME]" at bounding box center [483, 165] width 87 height 11
checkbox input "true"
click at [490, 294] on div "Dear Angus, At your earliest convenience, please review and sign the VAT return…" at bounding box center [752, 247] width 826 height 107
click at [459, 476] on button "Select documents to sign" at bounding box center [450, 480] width 175 height 34
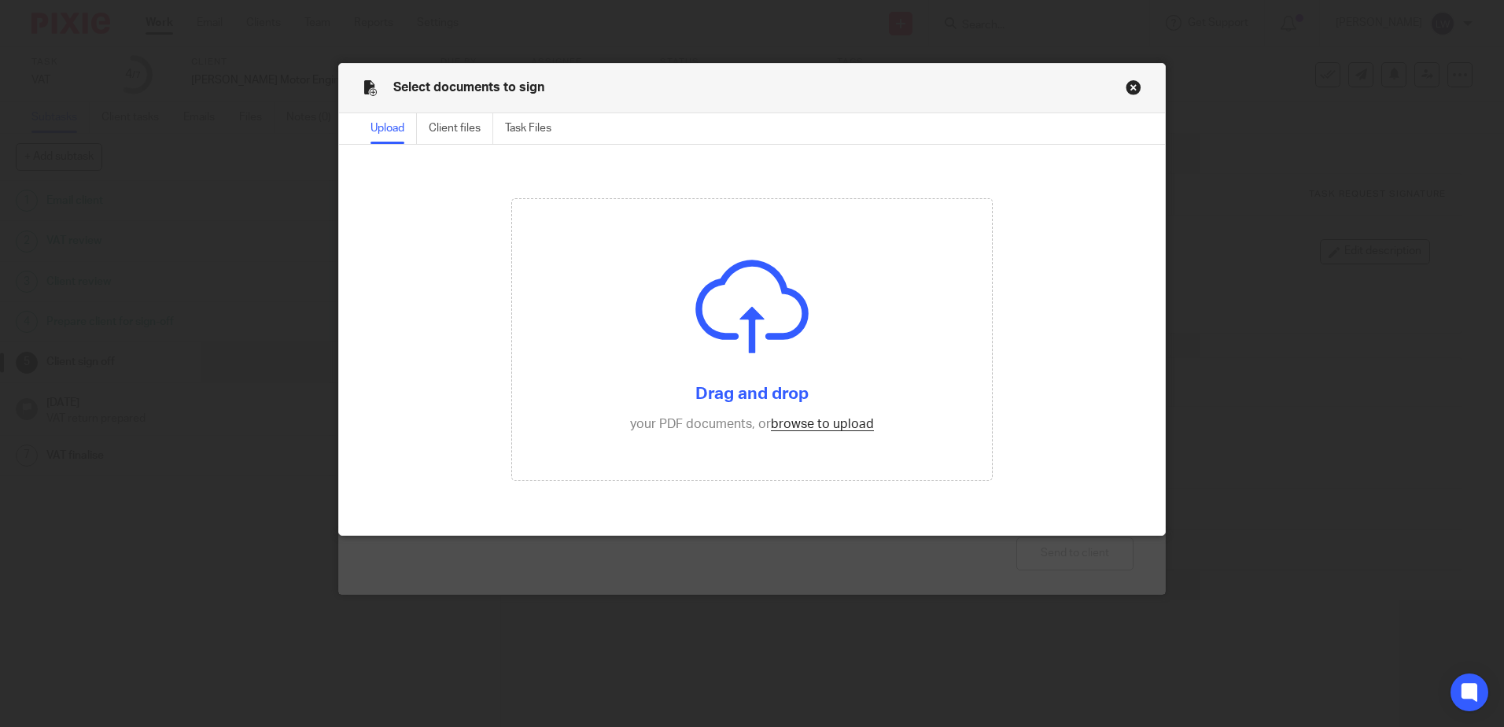
click at [801, 429] on input "file" at bounding box center [752, 339] width 480 height 281
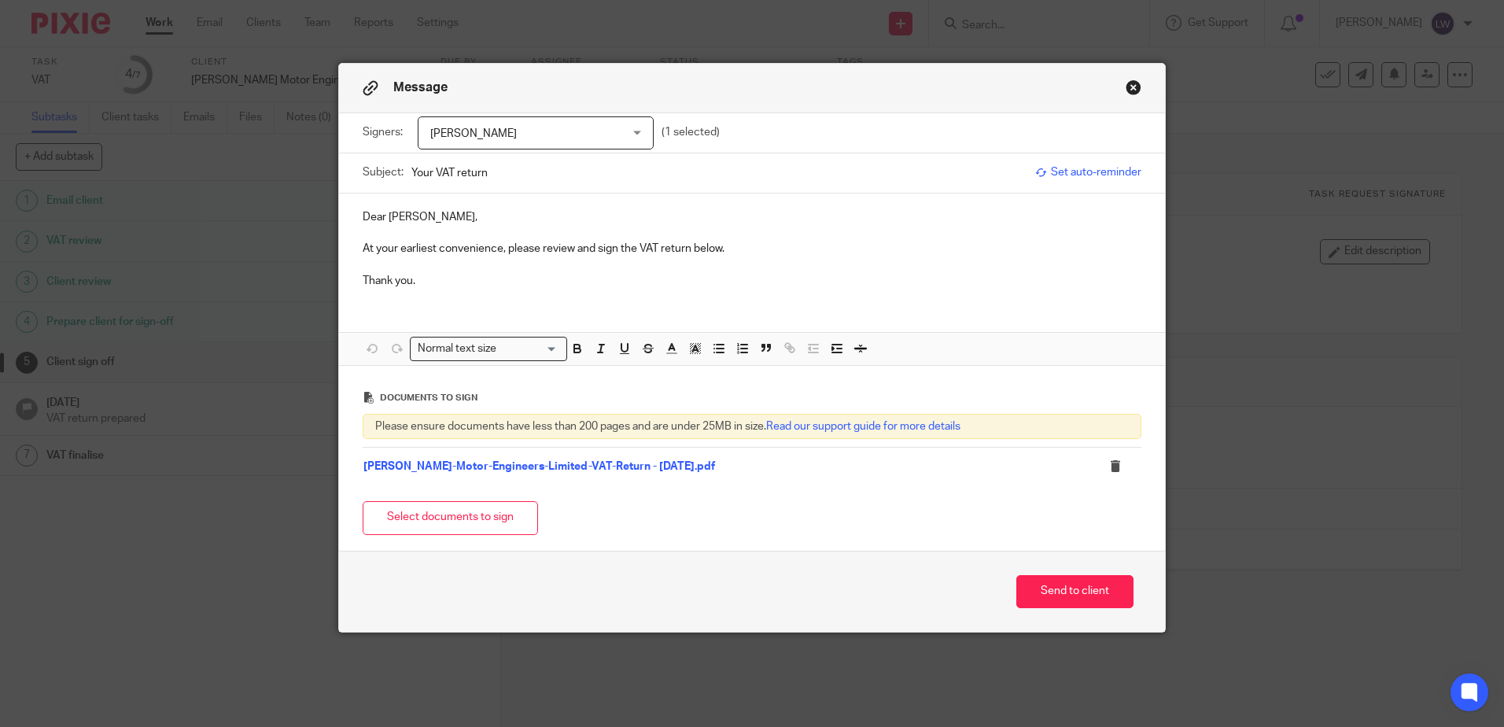
click at [1064, 582] on button "Send to client" at bounding box center [1074, 592] width 117 height 34
click at [658, 514] on div "Select documents to sign" at bounding box center [752, 518] width 779 height 50
click at [467, 283] on p "Thank you." at bounding box center [752, 281] width 779 height 16
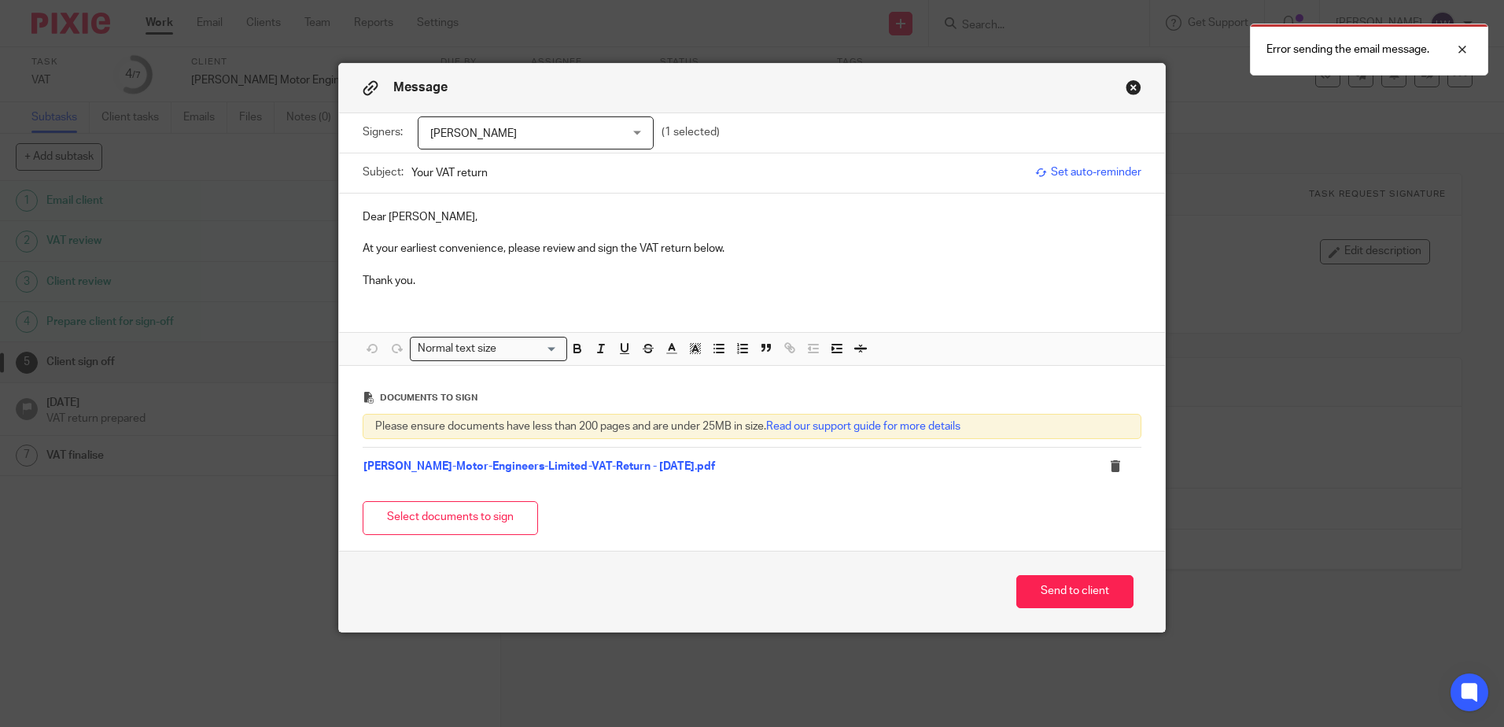
click at [1110, 466] on icon at bounding box center [1116, 466] width 12 height 12
click at [1461, 42] on div at bounding box center [1450, 49] width 42 height 19
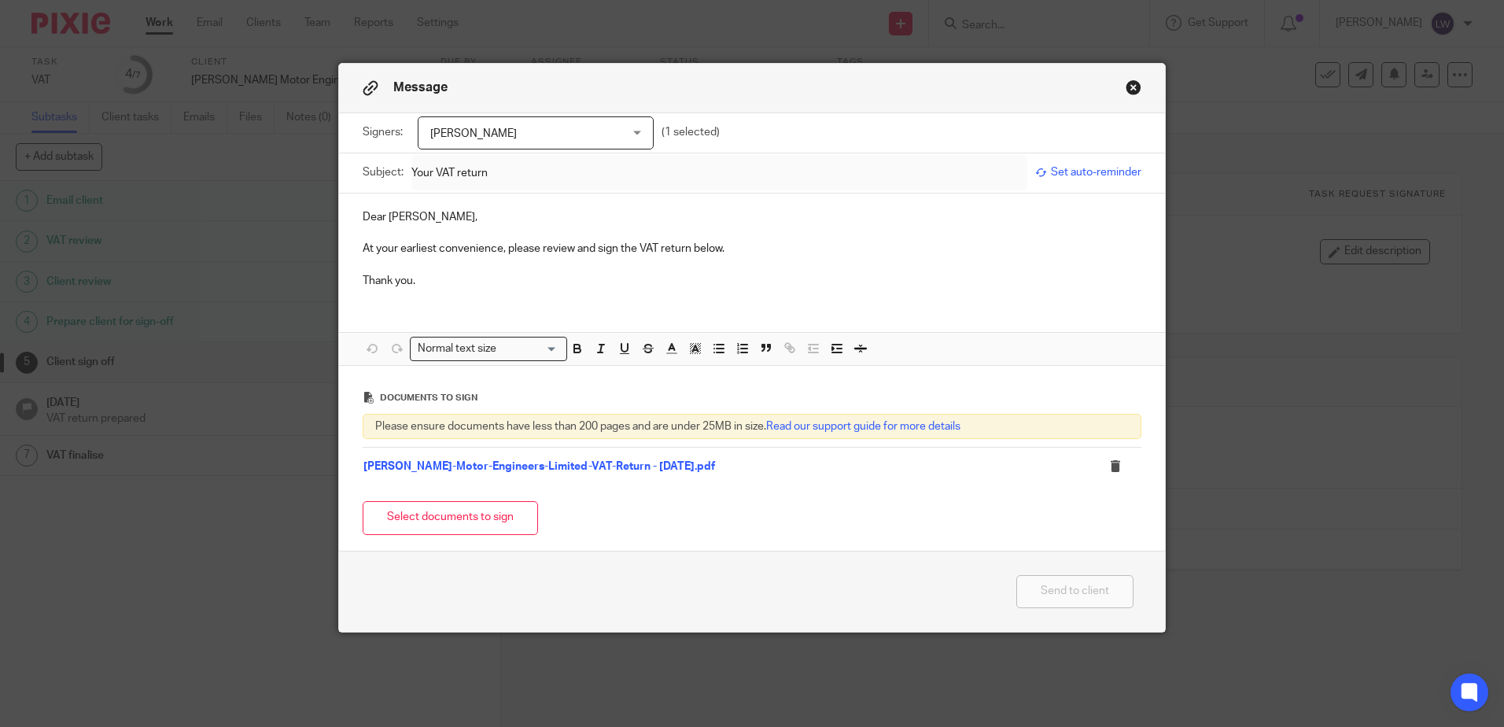
click at [1111, 464] on icon at bounding box center [1116, 466] width 12 height 12
click at [1110, 463] on icon at bounding box center [1116, 466] width 12 height 12
click at [1111, 466] on icon at bounding box center [1116, 466] width 12 height 12
click at [1130, 98] on div "Message" at bounding box center [752, 89] width 826 height 50
click at [1126, 84] on button "Close modal" at bounding box center [1134, 87] width 16 height 16
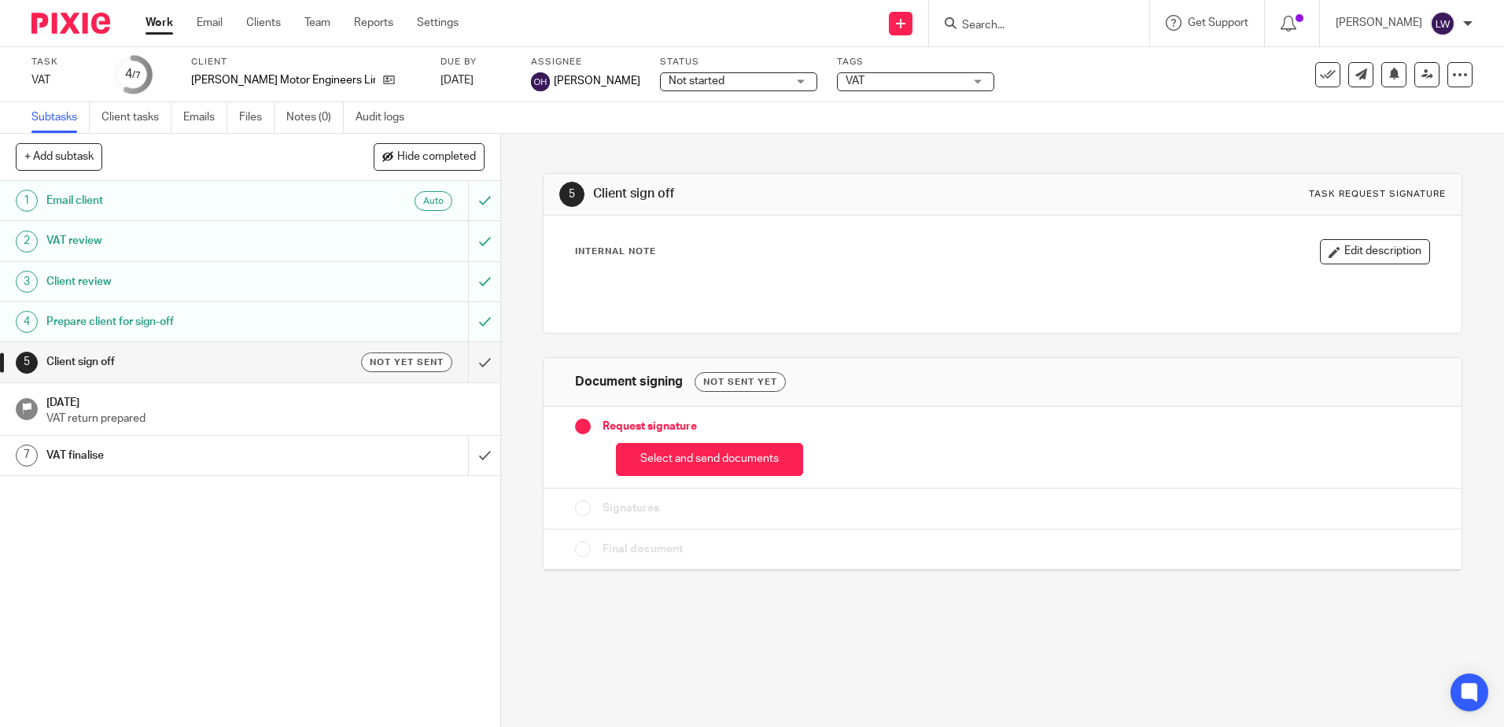
click at [688, 455] on button "Select and send documents" at bounding box center [709, 460] width 187 height 34
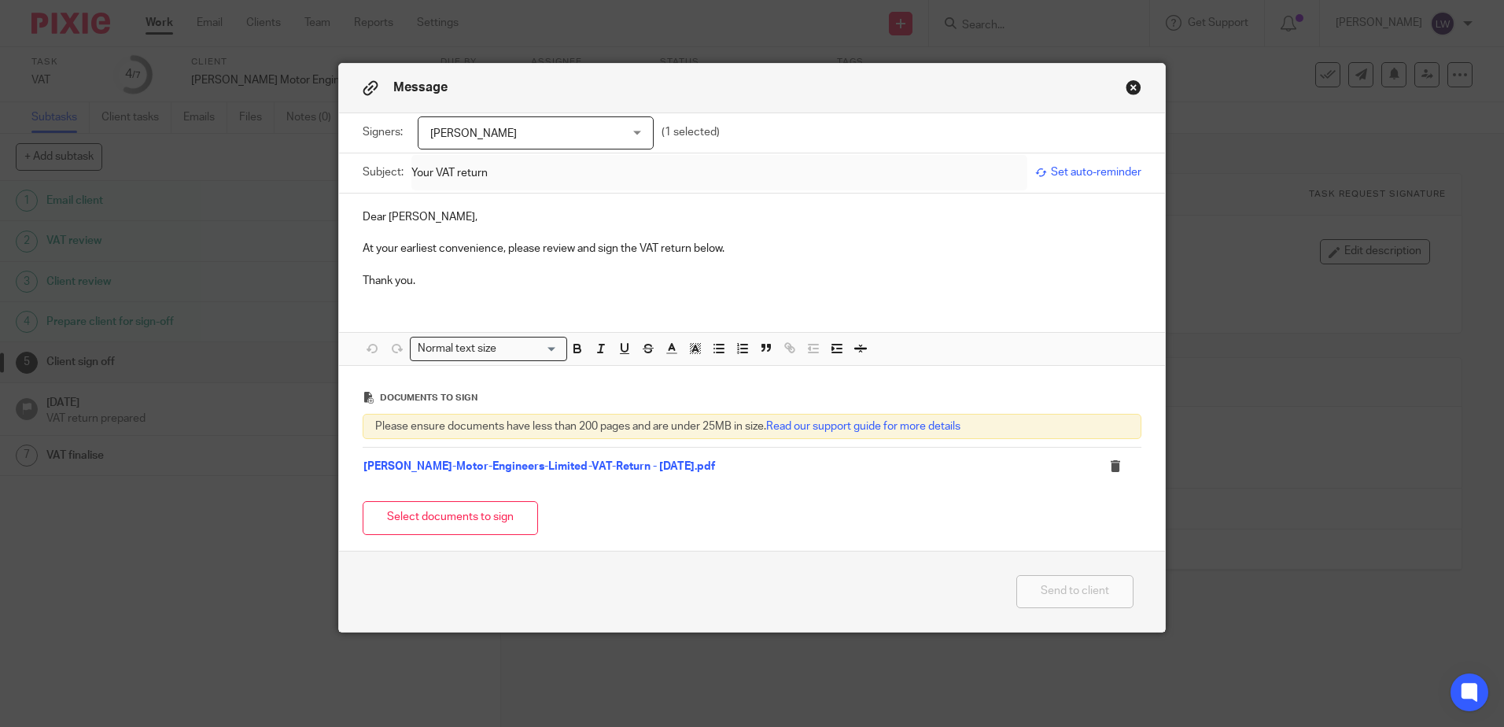
click at [1110, 463] on icon at bounding box center [1116, 466] width 12 height 12
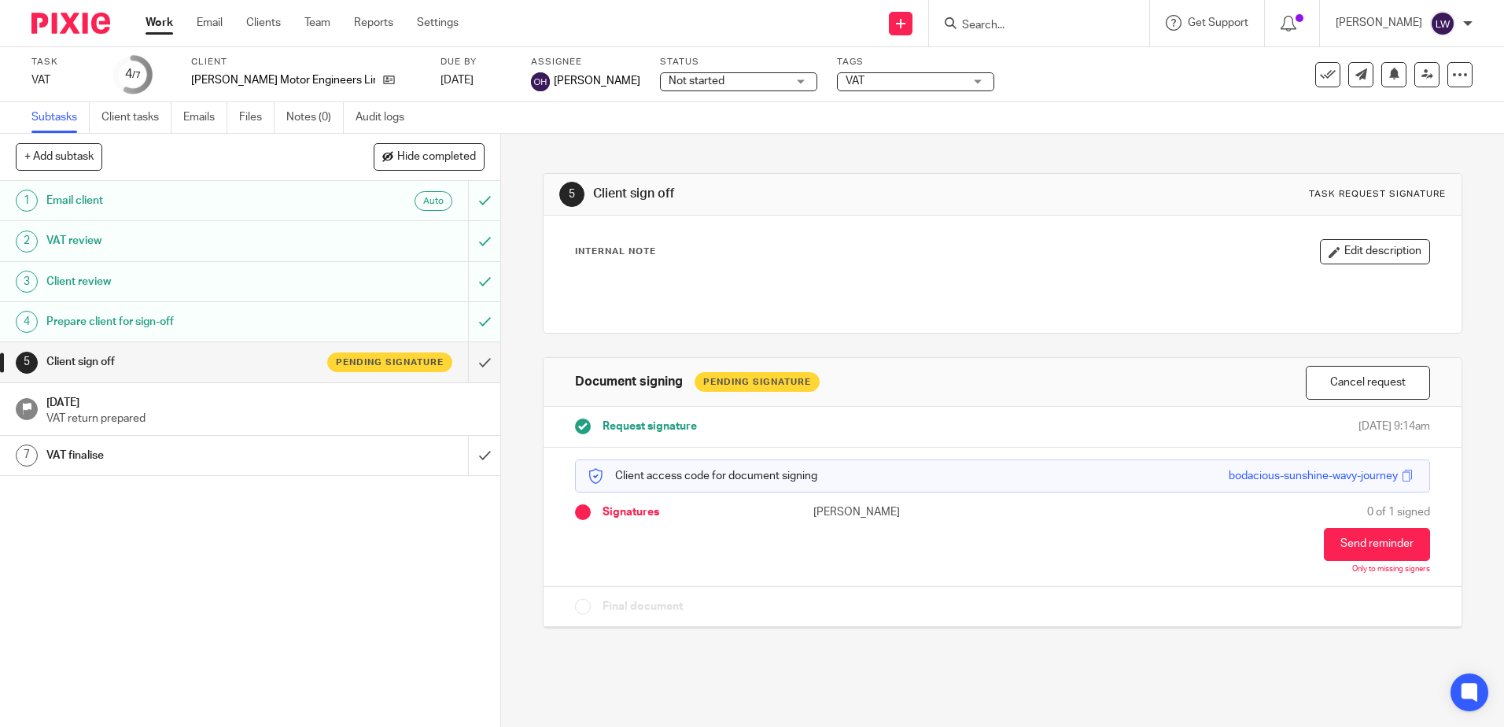
click at [276, 367] on h1 "Client sign off" at bounding box center [181, 362] width 271 height 24
click at [1306, 385] on button "Cancel request" at bounding box center [1368, 383] width 124 height 34
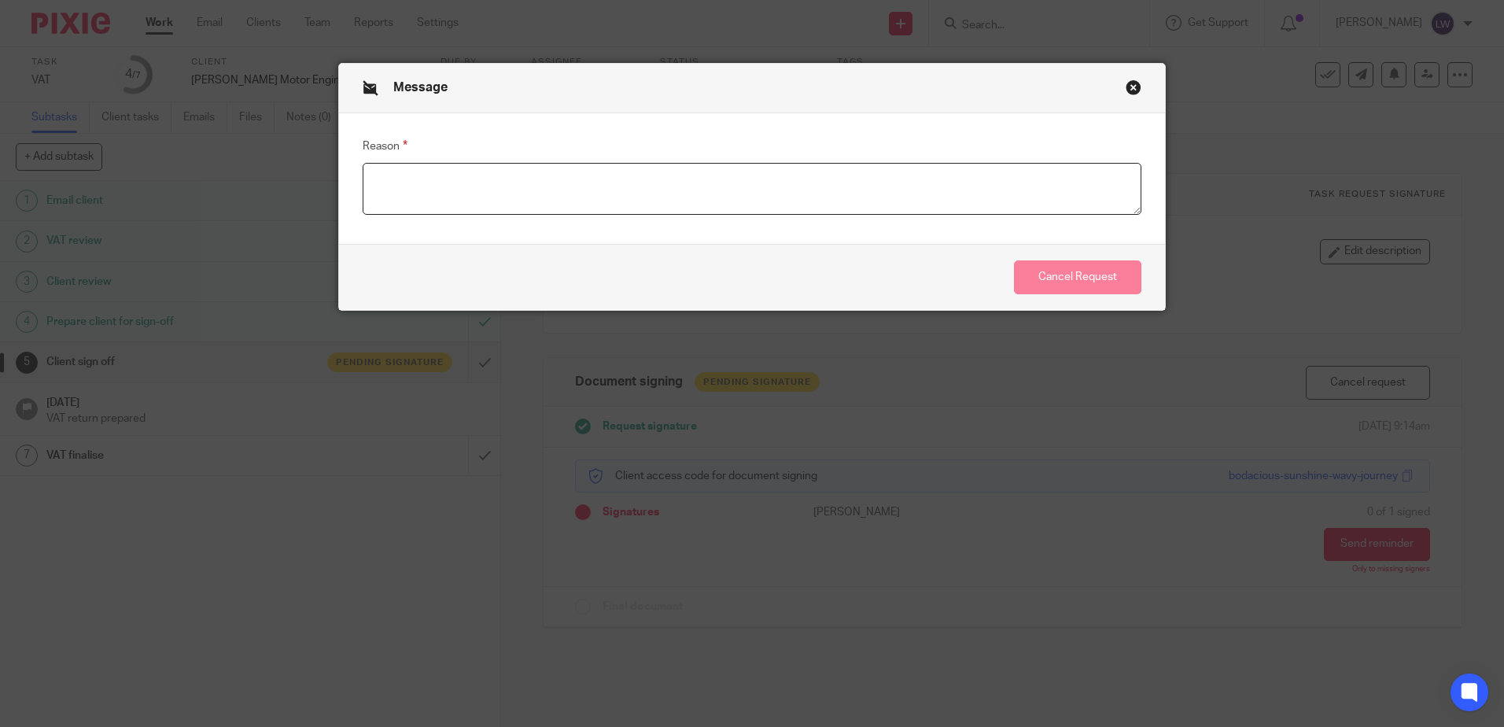
click at [610, 197] on textarea "Reason" at bounding box center [752, 189] width 779 height 52
type textarea "E"
type textarea "Wrong attachment"
click at [1079, 280] on button "Cancel Request" at bounding box center [1077, 277] width 127 height 34
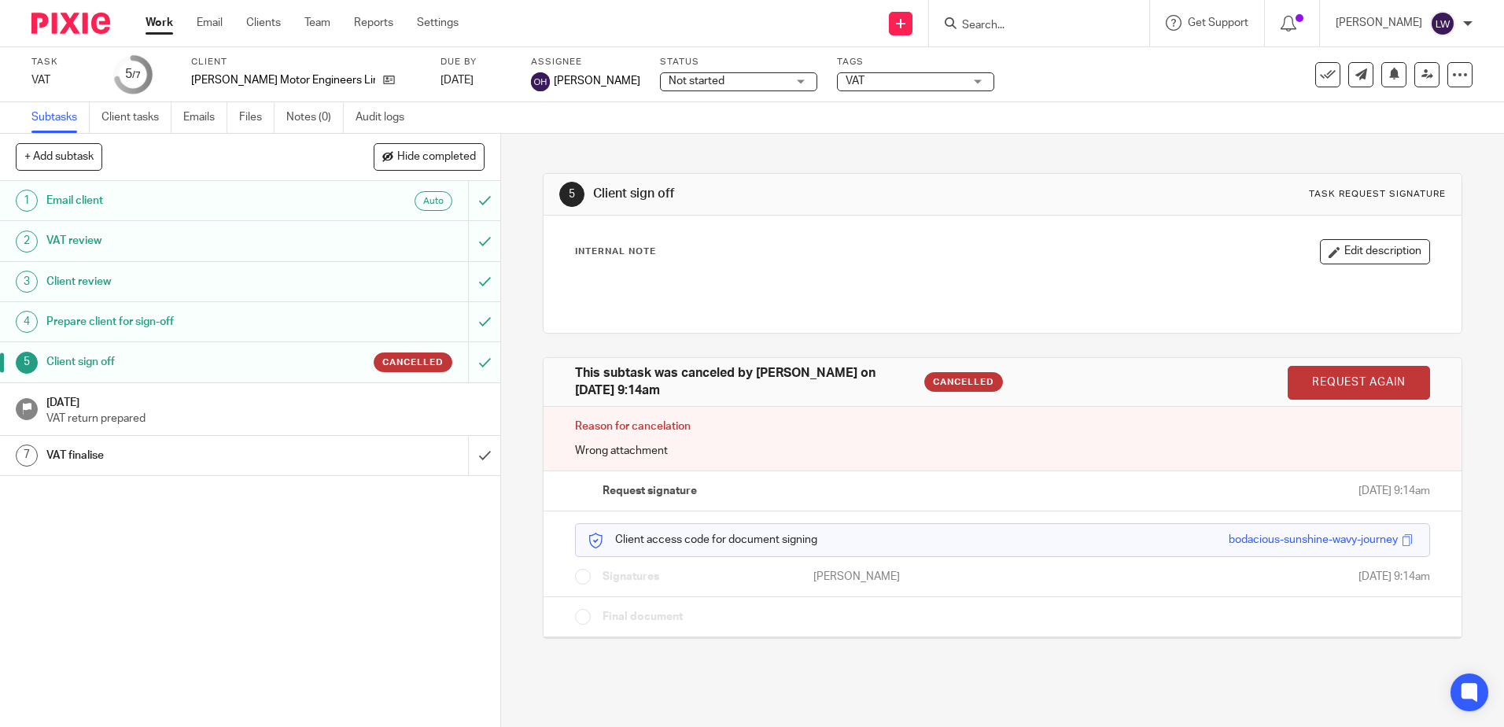
click at [1329, 386] on link "Request again" at bounding box center [1359, 383] width 142 height 34
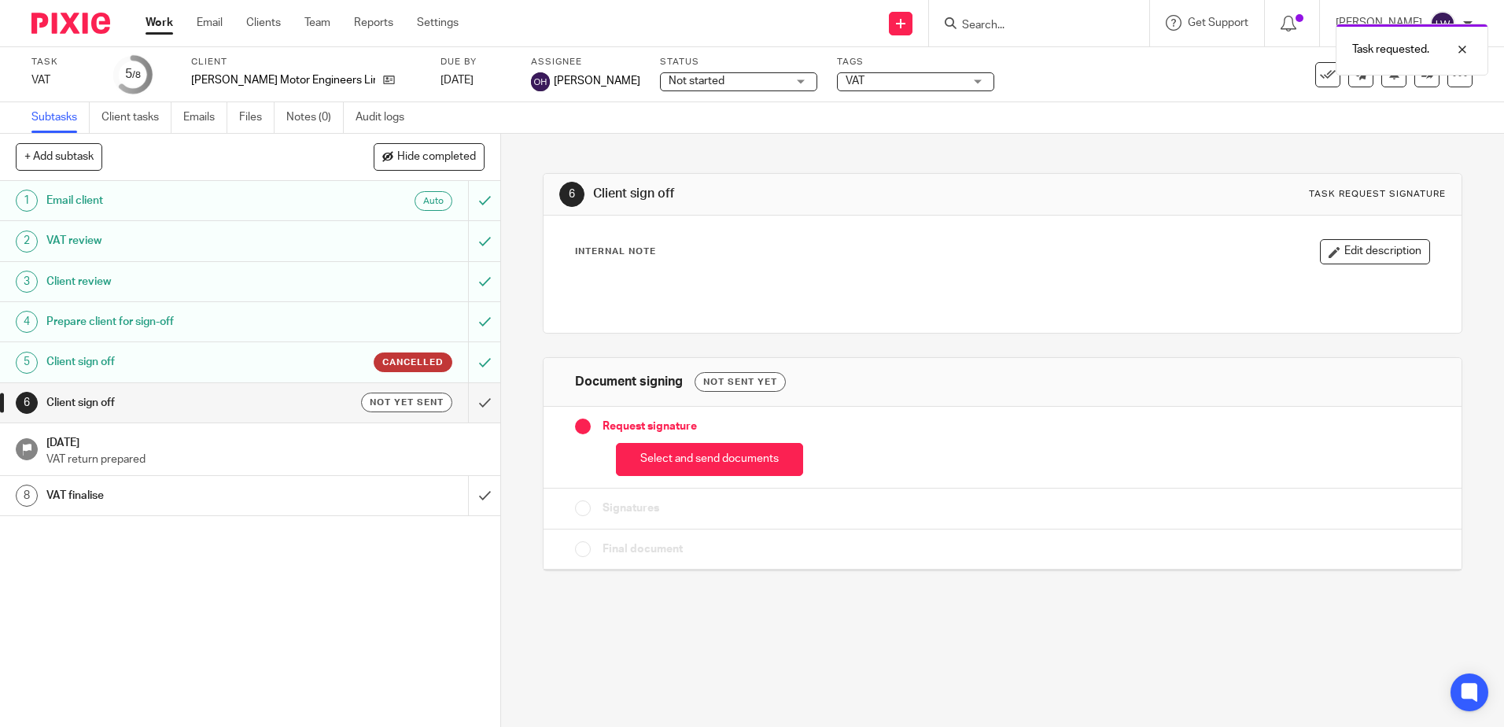
click at [691, 453] on button "Select and send documents" at bounding box center [709, 460] width 187 height 34
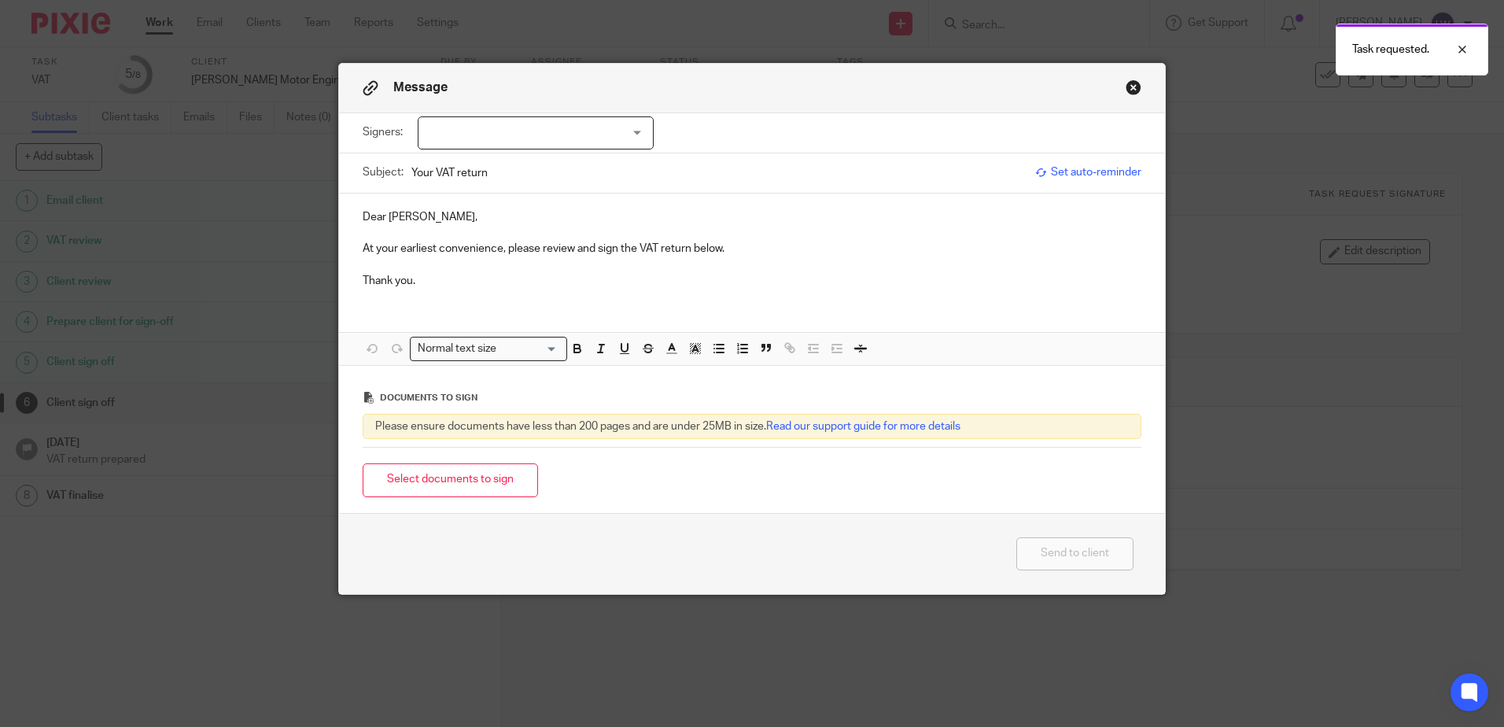
click at [551, 141] on div at bounding box center [536, 132] width 236 height 33
click at [497, 174] on li "[PERSON_NAME]" at bounding box center [530, 165] width 234 height 32
checkbox input "true"
click at [470, 488] on button "Select documents to sign" at bounding box center [450, 480] width 175 height 34
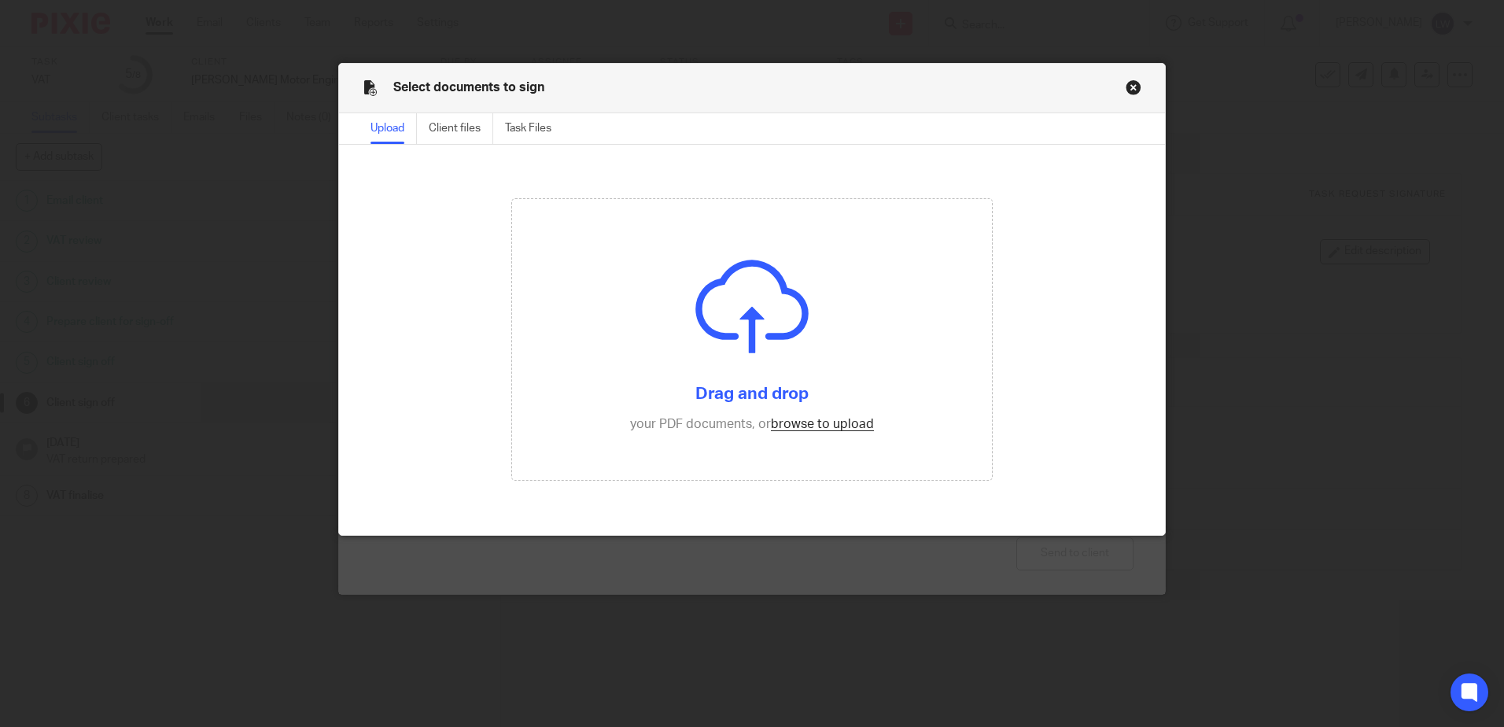
click at [831, 426] on input "file" at bounding box center [752, 339] width 480 height 281
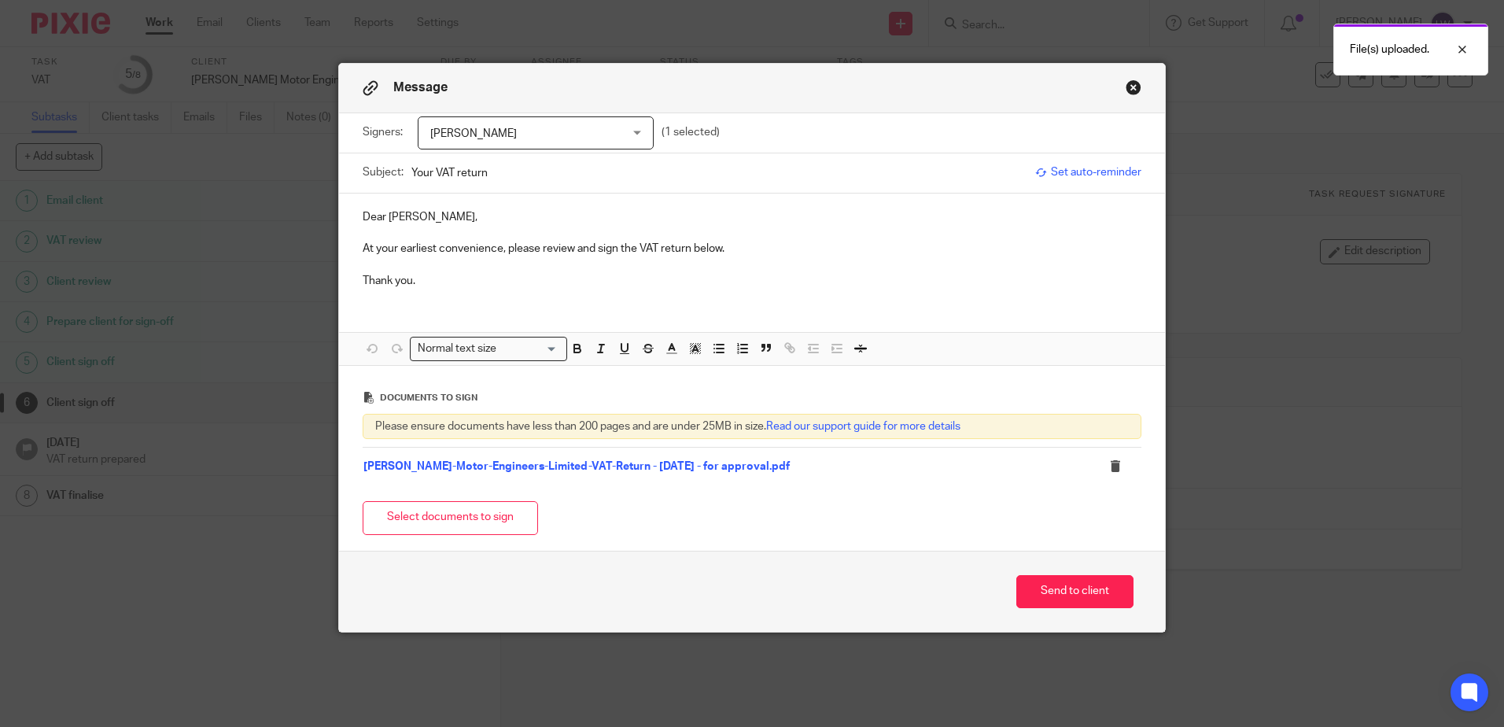
click at [1068, 584] on button "Send to client" at bounding box center [1074, 592] width 117 height 34
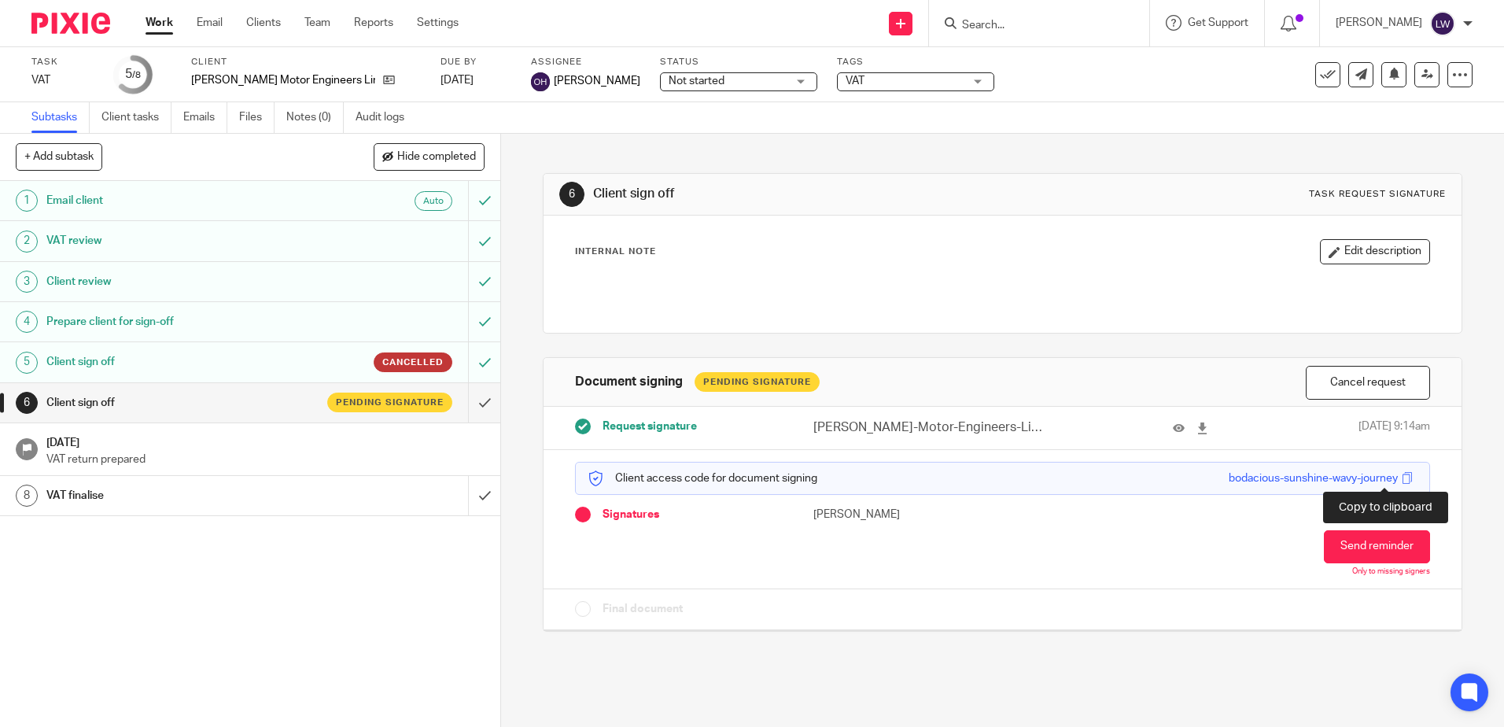
click at [1402, 477] on span at bounding box center [1408, 478] width 12 height 12
click at [218, 20] on link "Email" at bounding box center [210, 23] width 26 height 16
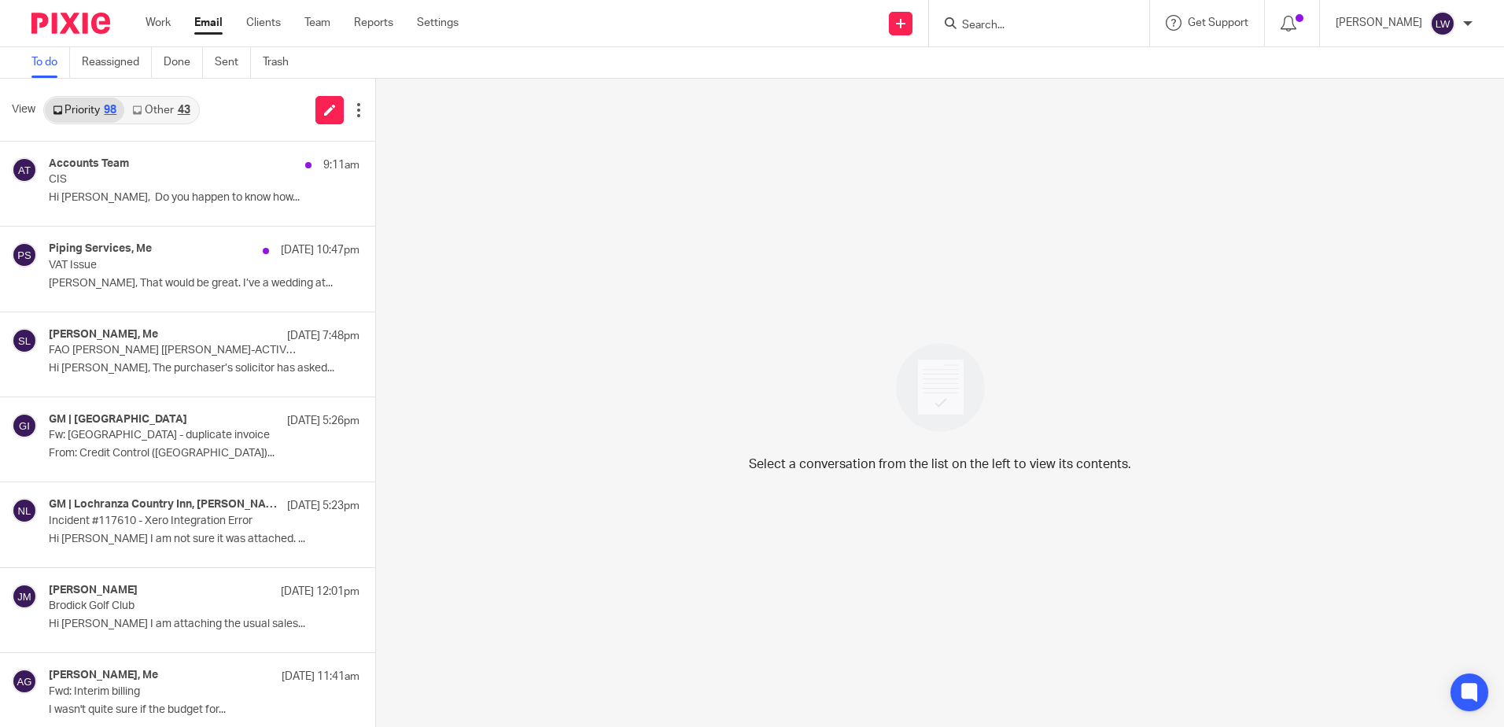
click at [159, 105] on link "Other 43" at bounding box center [160, 110] width 73 height 25
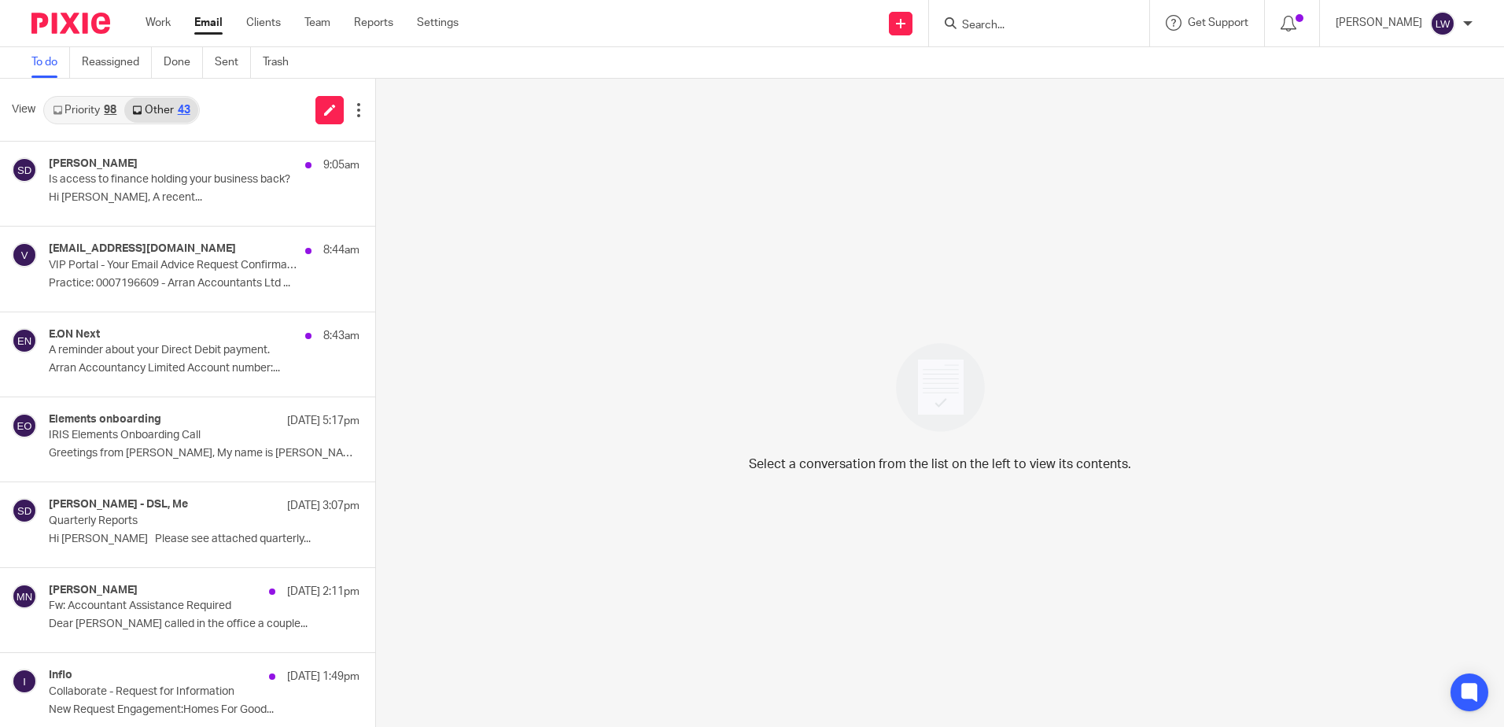
click at [147, 358] on div "E.ON Next 8:43am A reminder about your Direct Debit payment. Arran Accountancy …" at bounding box center [204, 354] width 311 height 53
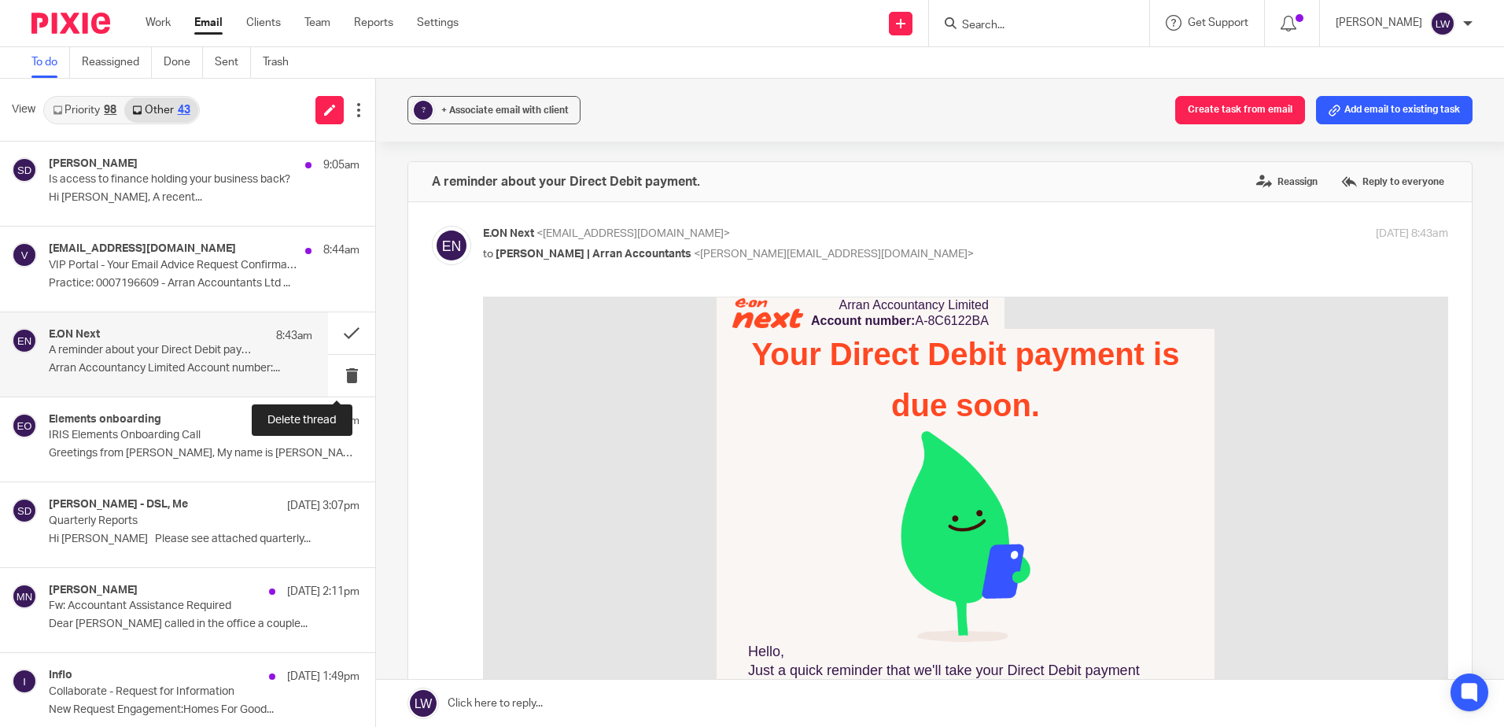
click at [335, 374] on button at bounding box center [351, 376] width 47 height 42
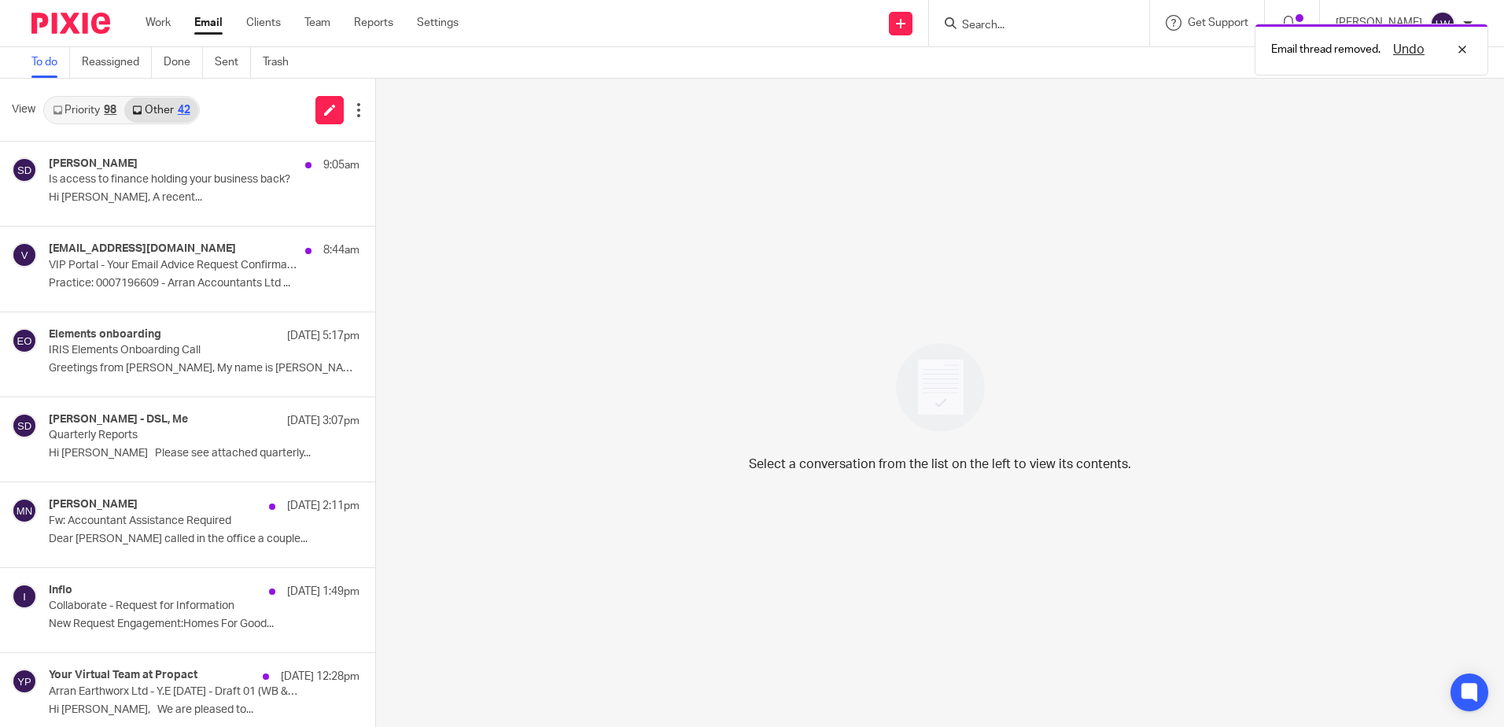
click at [190, 253] on h4 "vipconcierge@croneri.co.uk" at bounding box center [142, 248] width 187 height 13
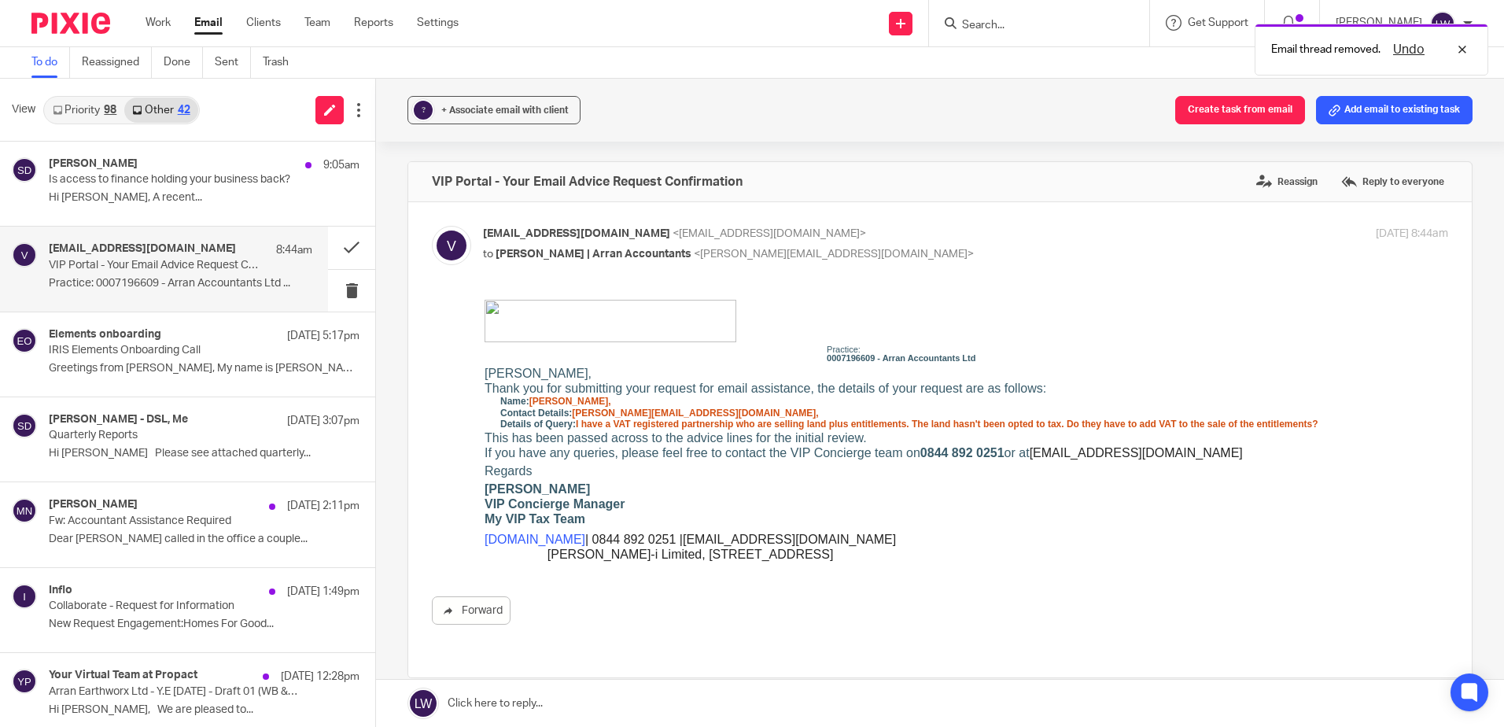
click at [507, 108] on span "+ Associate email with client" at bounding box center [504, 109] width 127 height 9
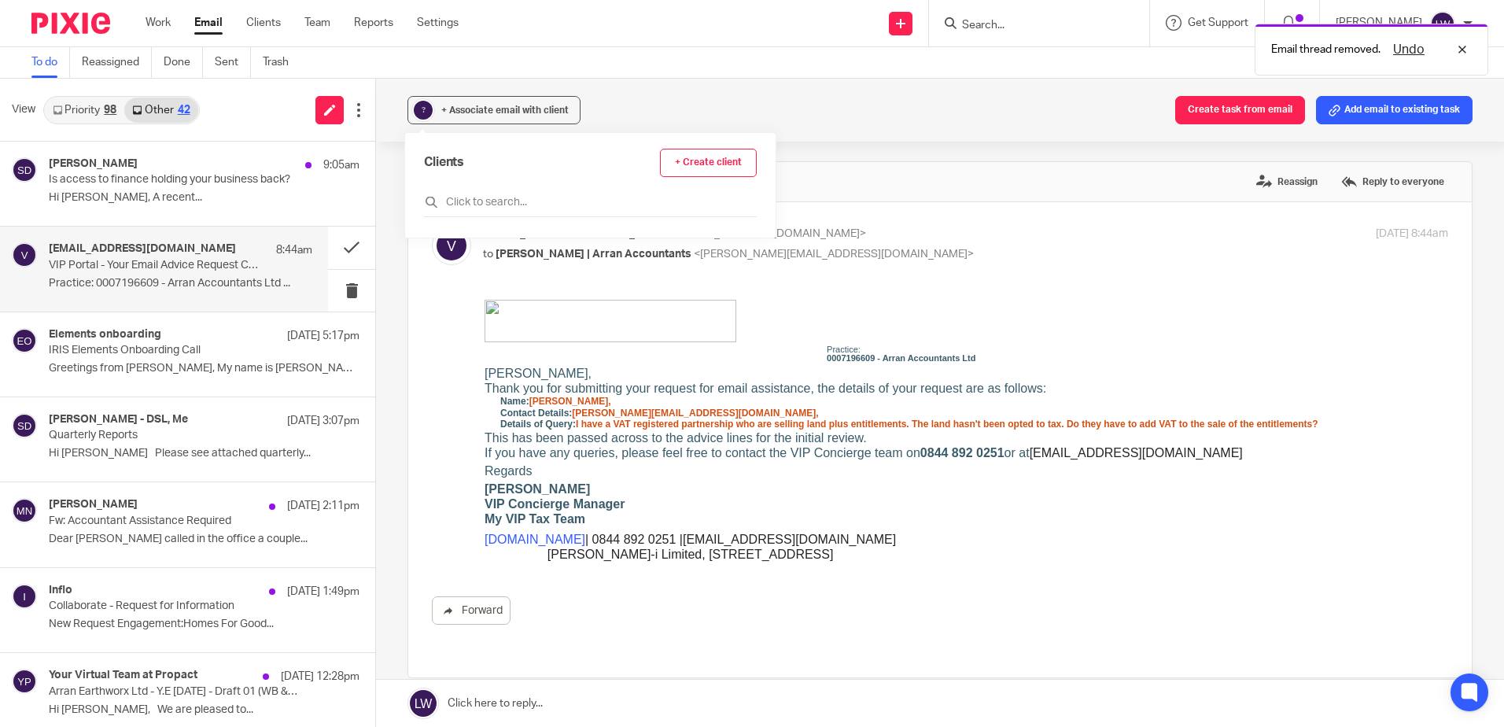
click at [502, 196] on input "text" at bounding box center [590, 202] width 333 height 16
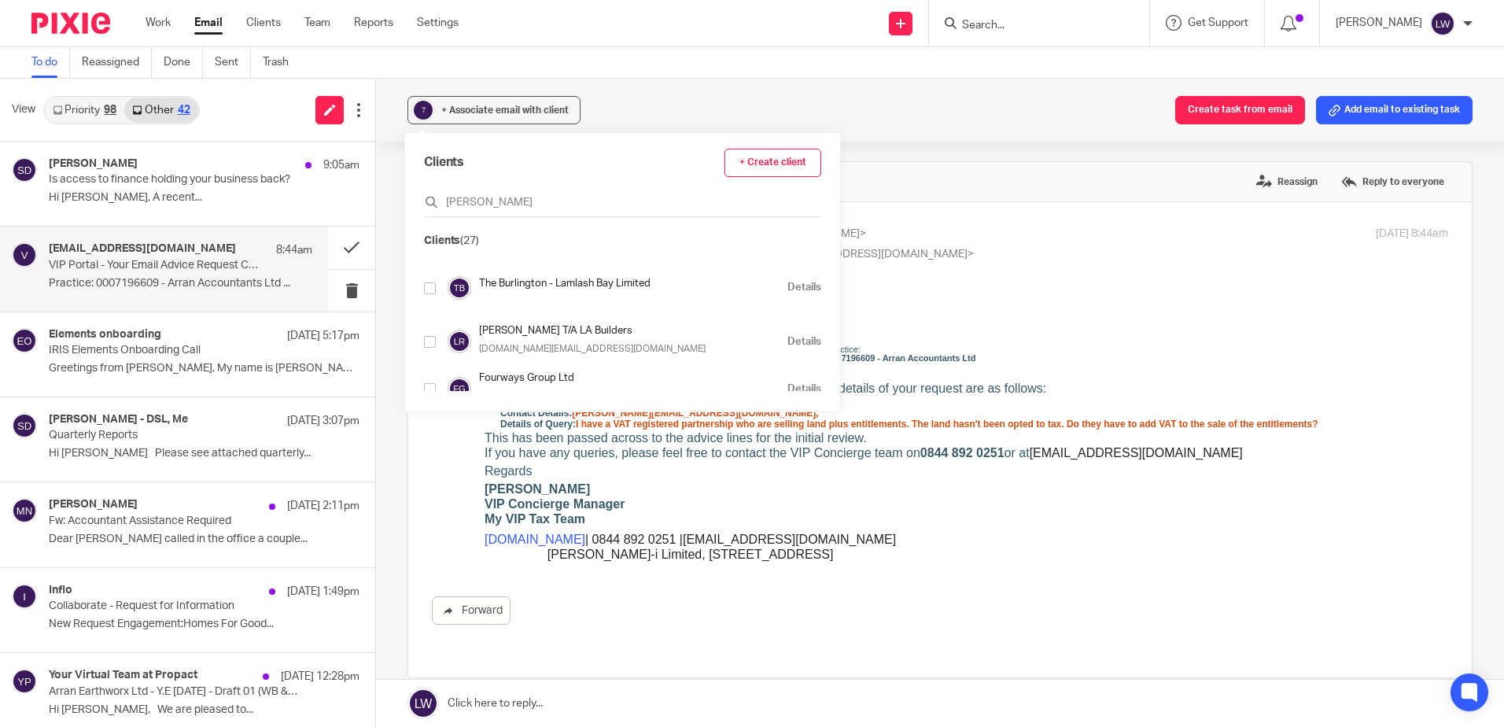
scroll to position [991, 0]
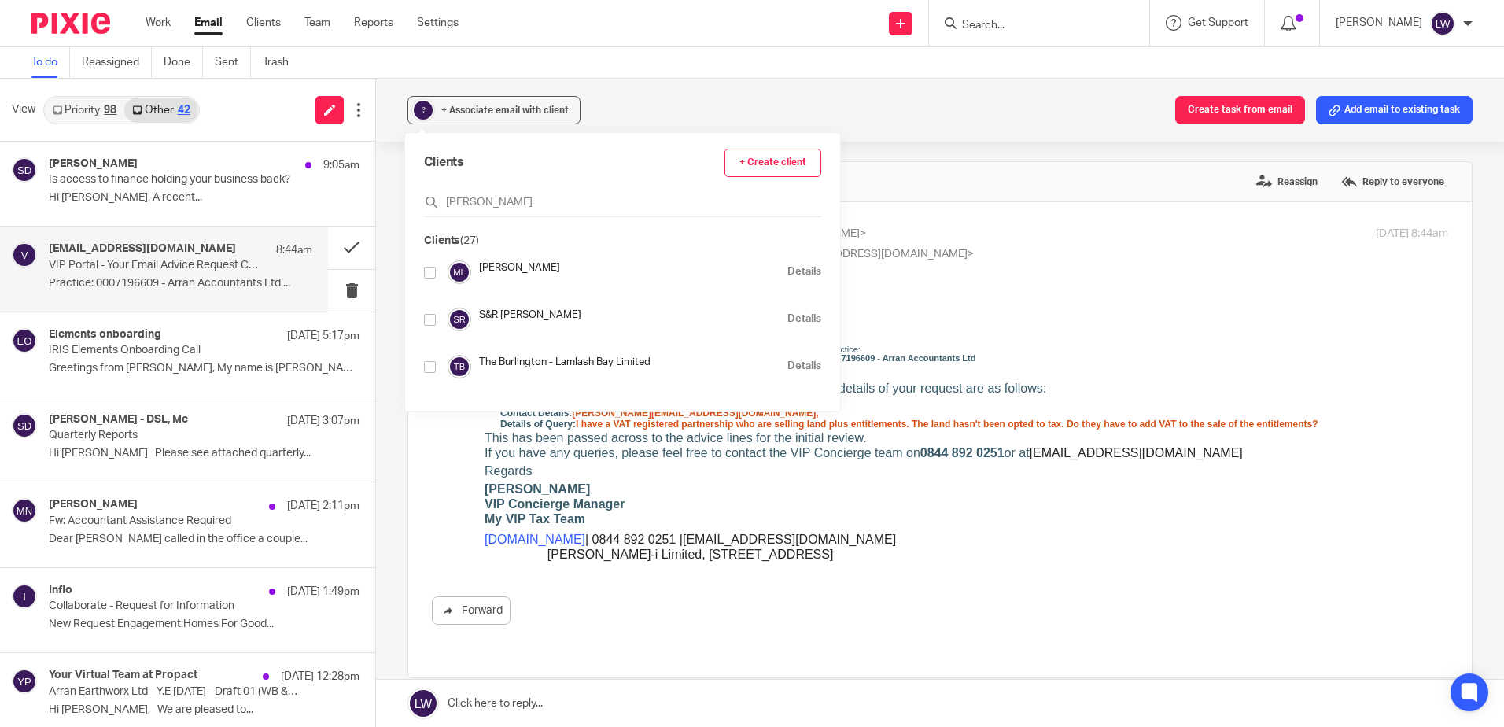
type input "lambie"
click at [425, 319] on input "checkbox" at bounding box center [430, 320] width 12 height 12
checkbox input "true"
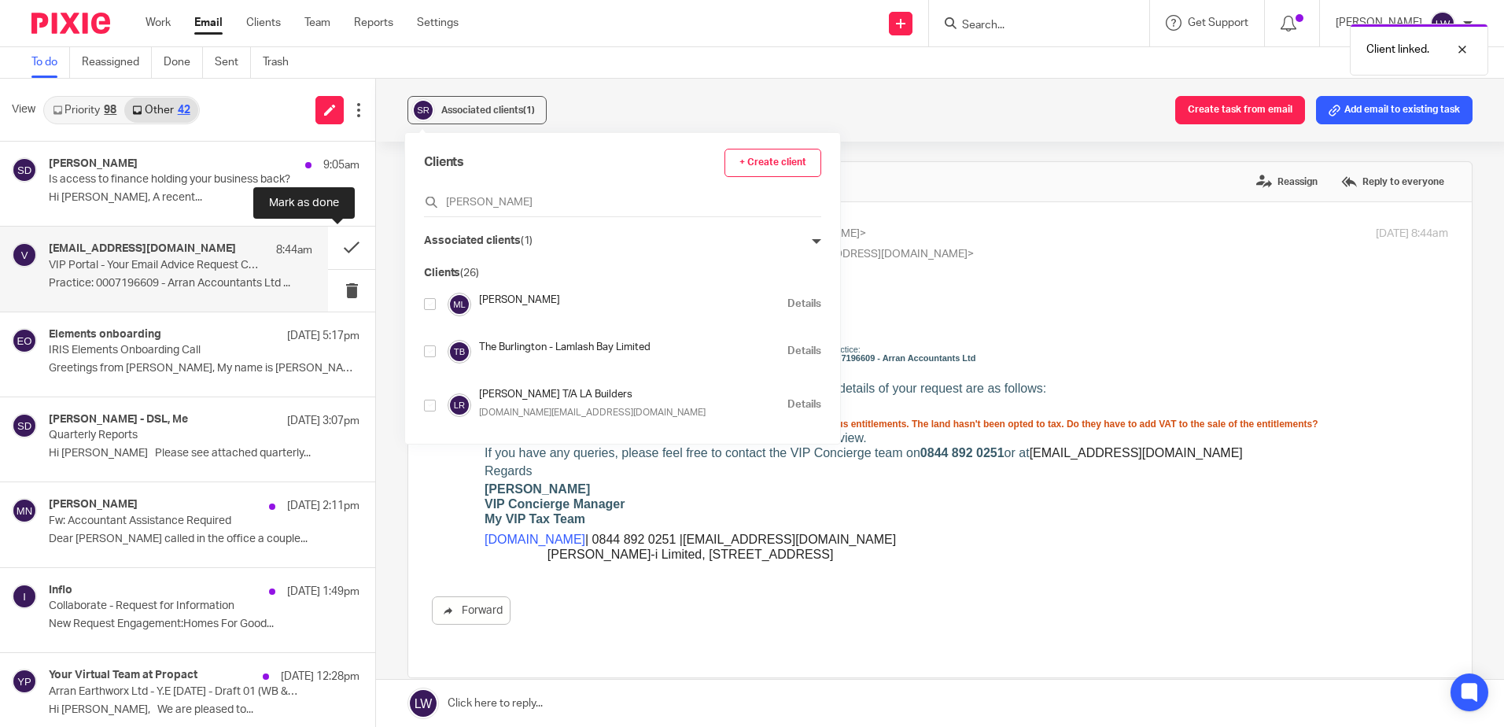
click at [337, 244] on button at bounding box center [351, 248] width 47 height 42
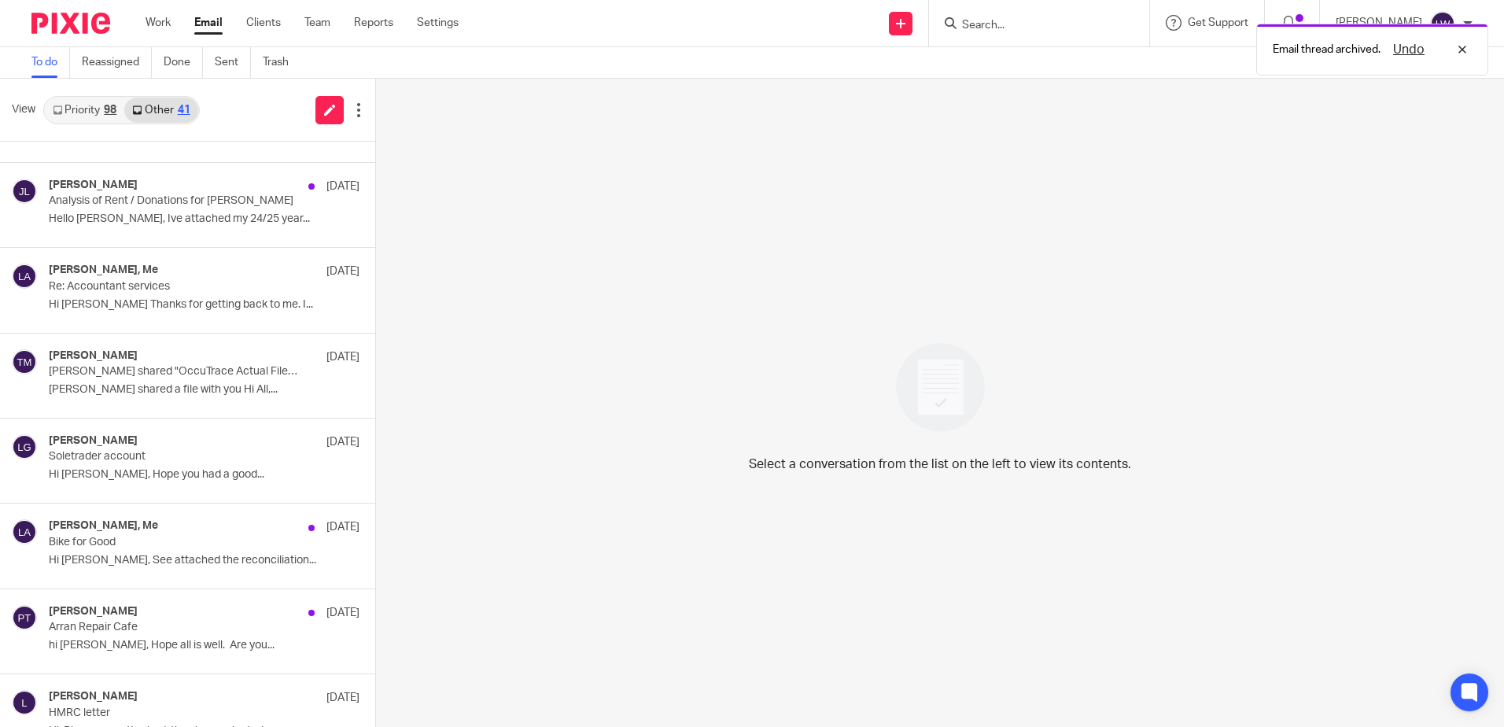
scroll to position [1157, 0]
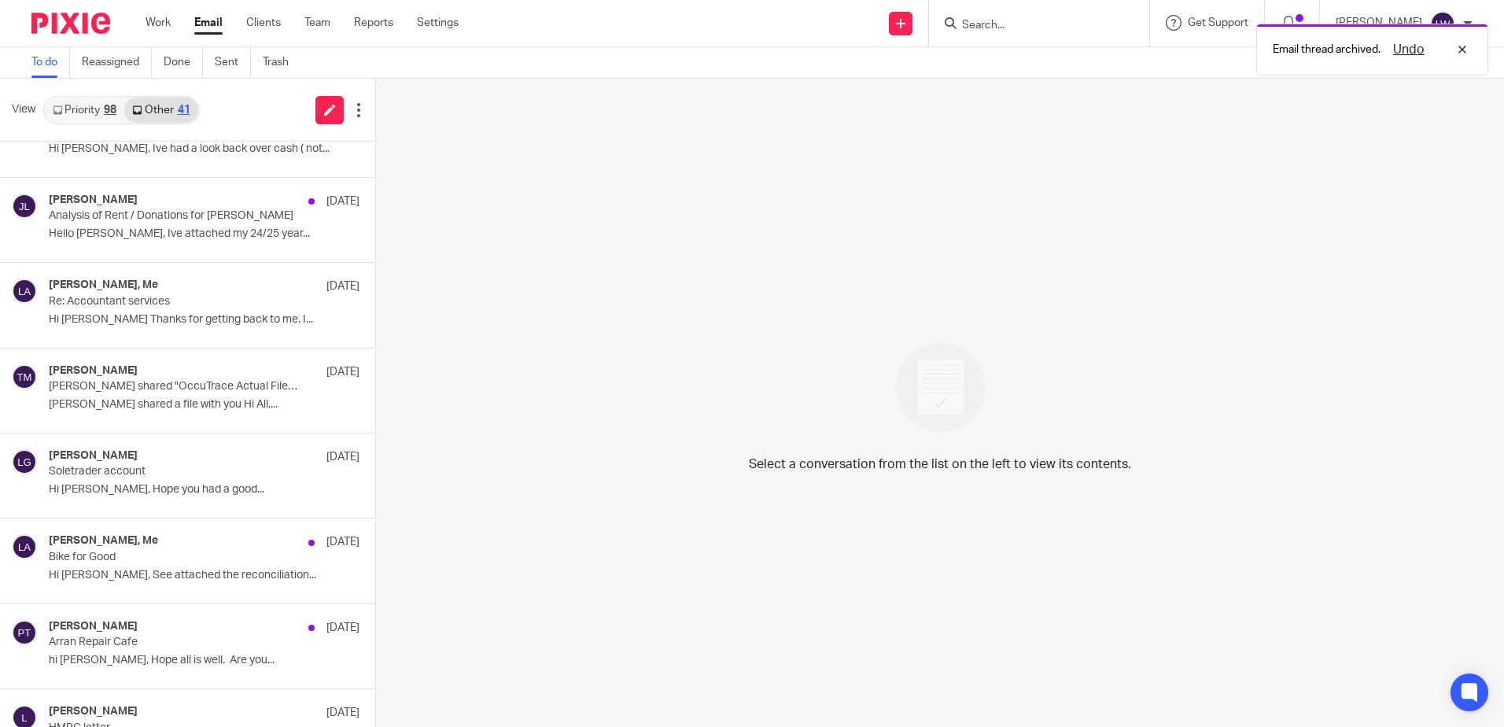
click at [182, 390] on p "Troy Marshall shared "OccuTrace Actual File YE June 2026 V1.2" with you" at bounding box center [173, 386] width 249 height 13
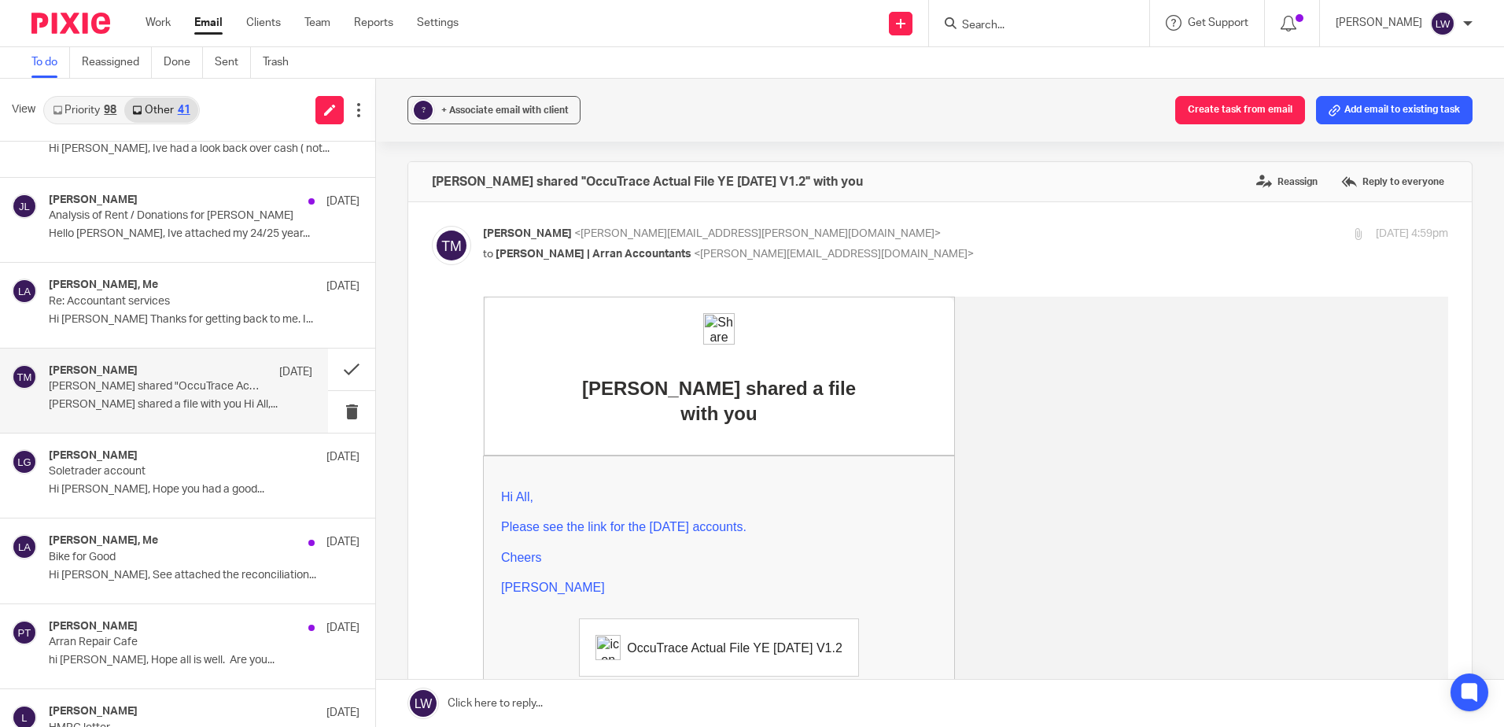
scroll to position [0, 0]
click at [474, 112] on span "+ Associate email with client" at bounding box center [504, 109] width 127 height 9
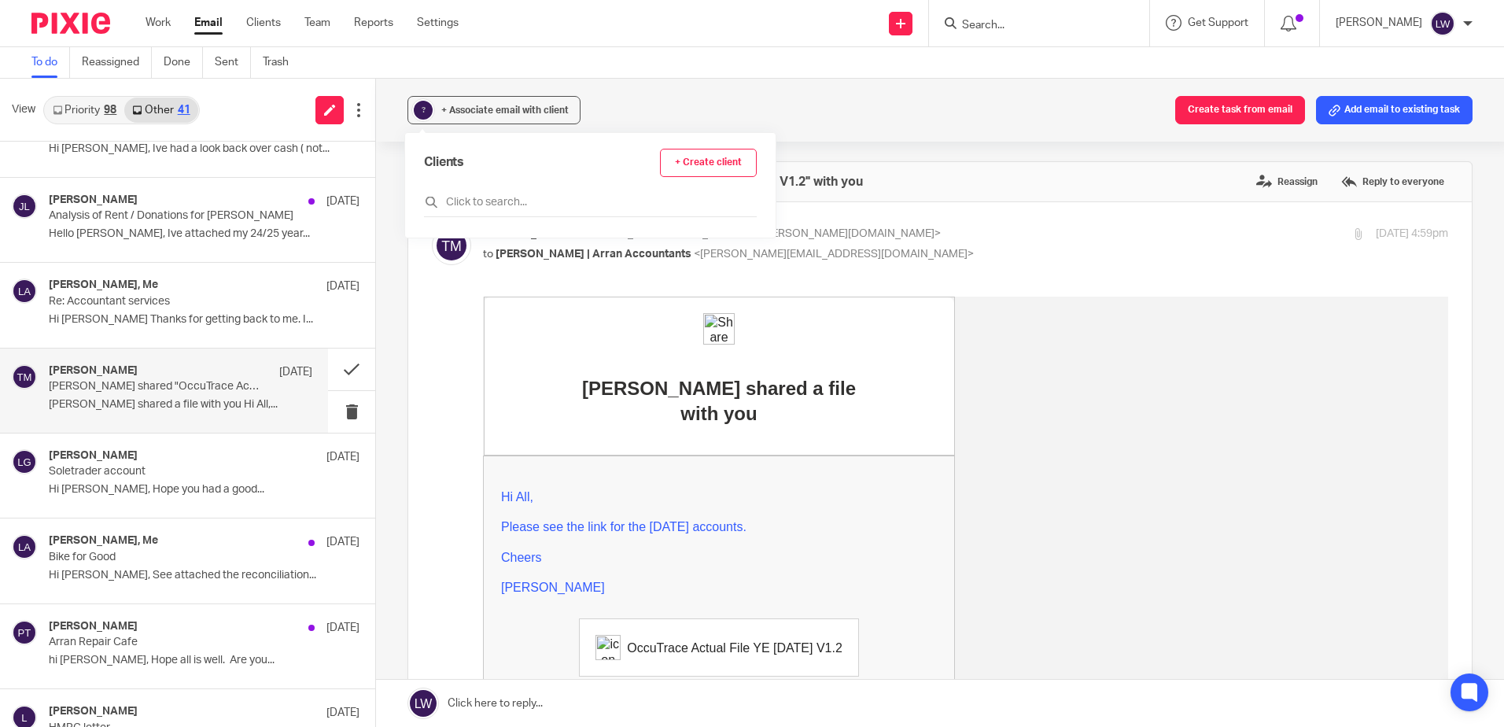
click at [480, 204] on input "text" at bounding box center [590, 202] width 333 height 16
type input "occu"
click at [429, 270] on input "checkbox" at bounding box center [430, 273] width 12 height 12
checkbox input "true"
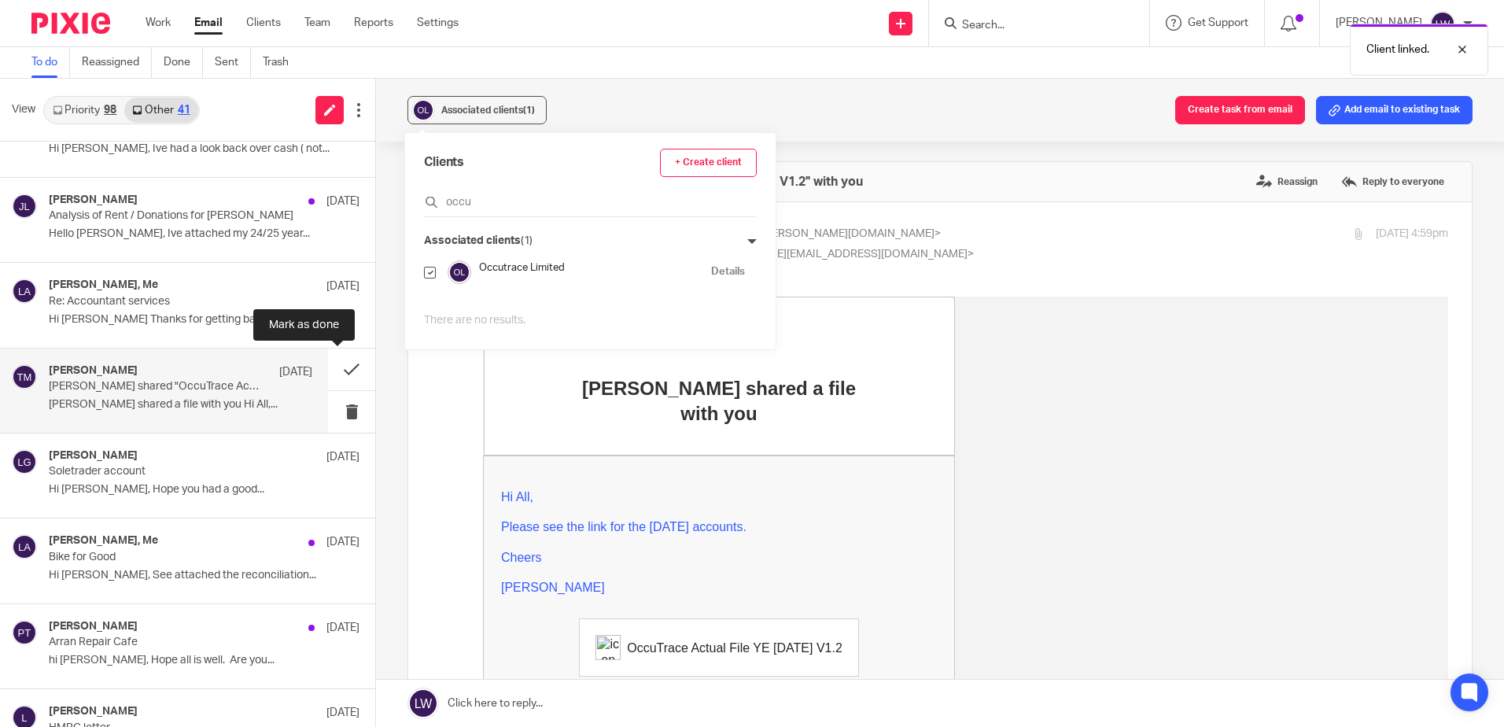
click at [330, 368] on button at bounding box center [351, 369] width 47 height 42
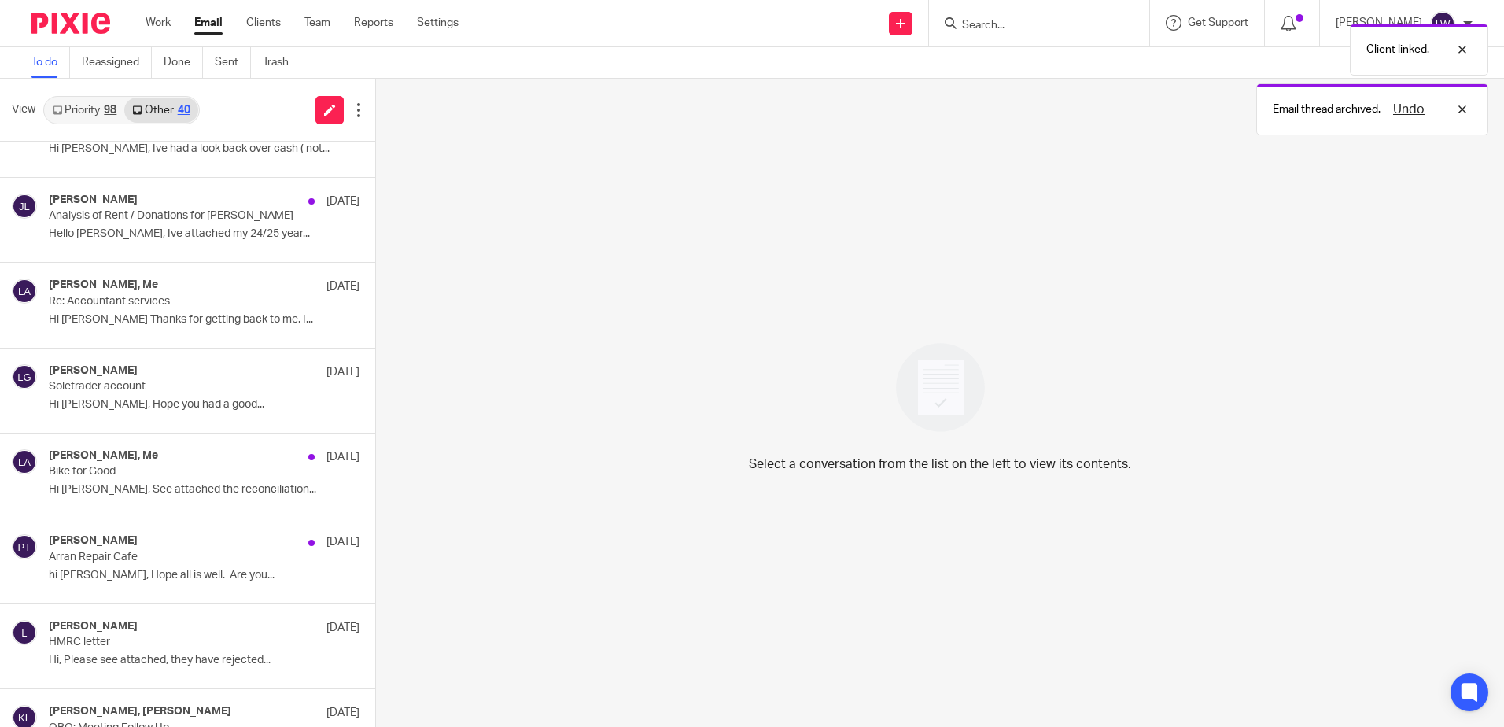
click at [186, 389] on p "Soletrader account" at bounding box center [173, 386] width 249 height 13
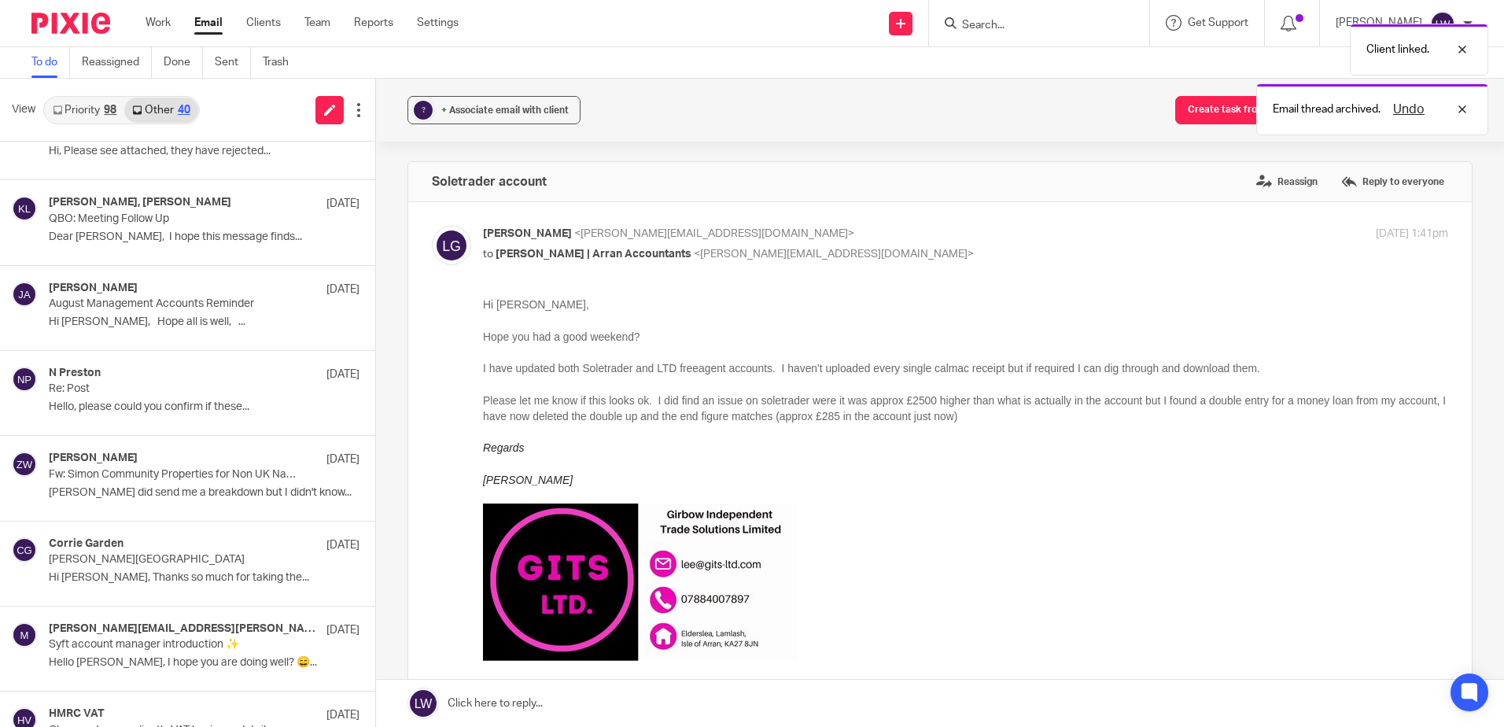
scroll to position [1708, 0]
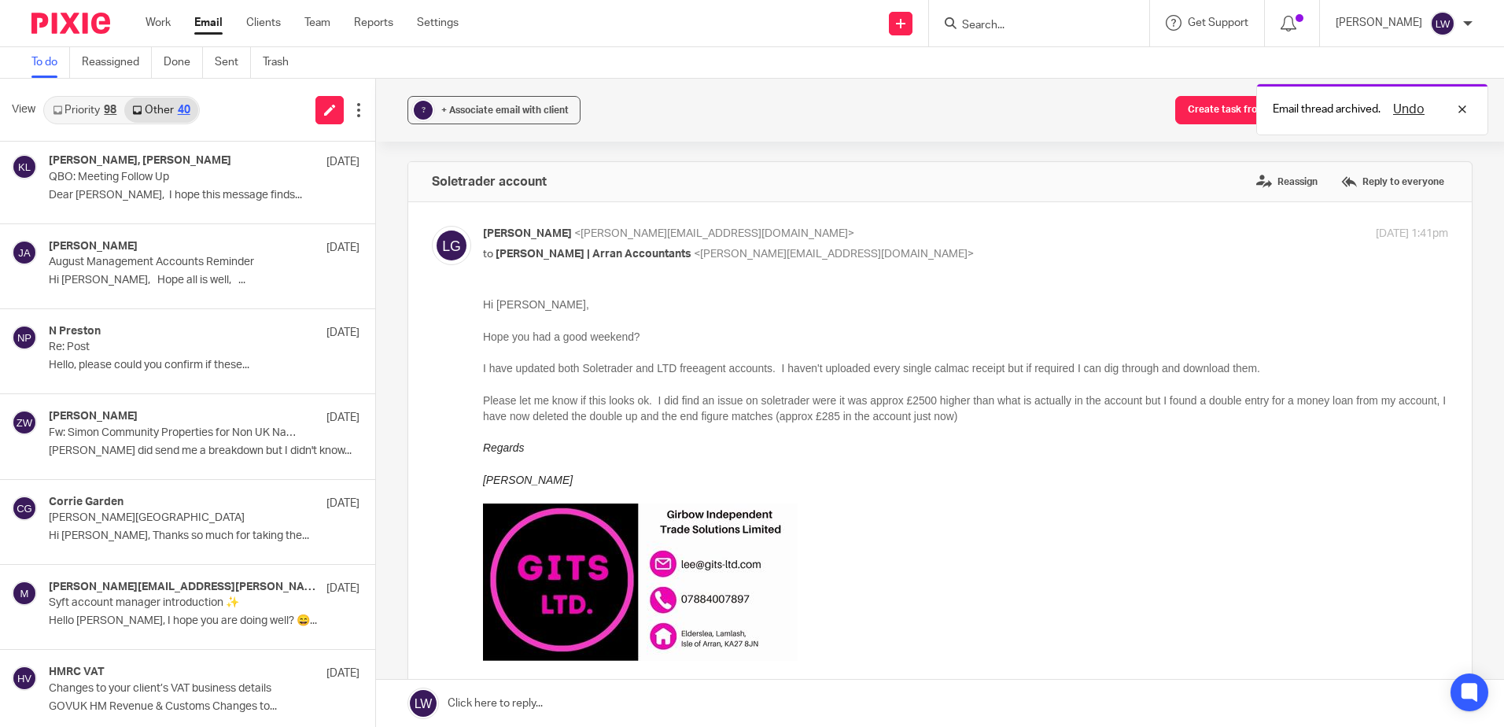
click at [157, 367] on p "Hello, please could you confirm if these..." at bounding box center [204, 365] width 311 height 13
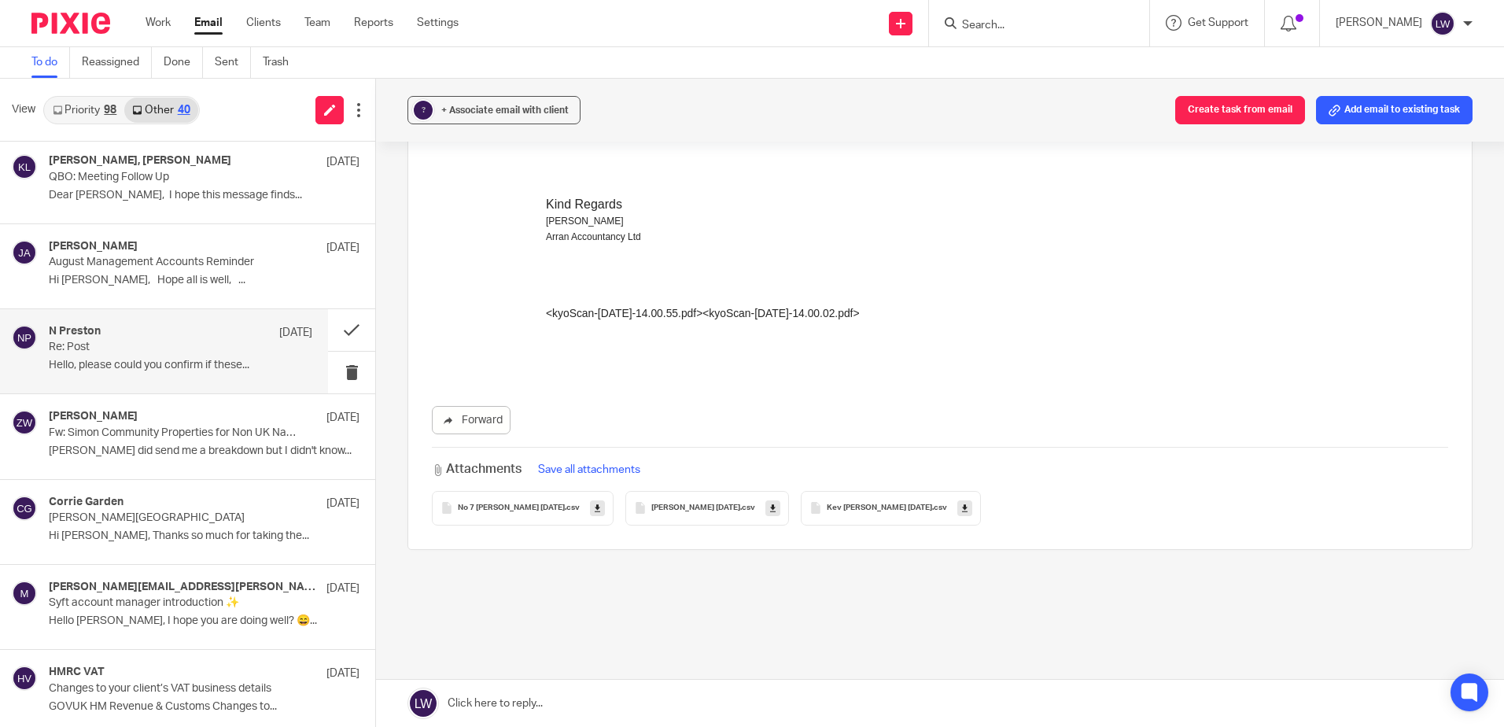
scroll to position [453, 0]
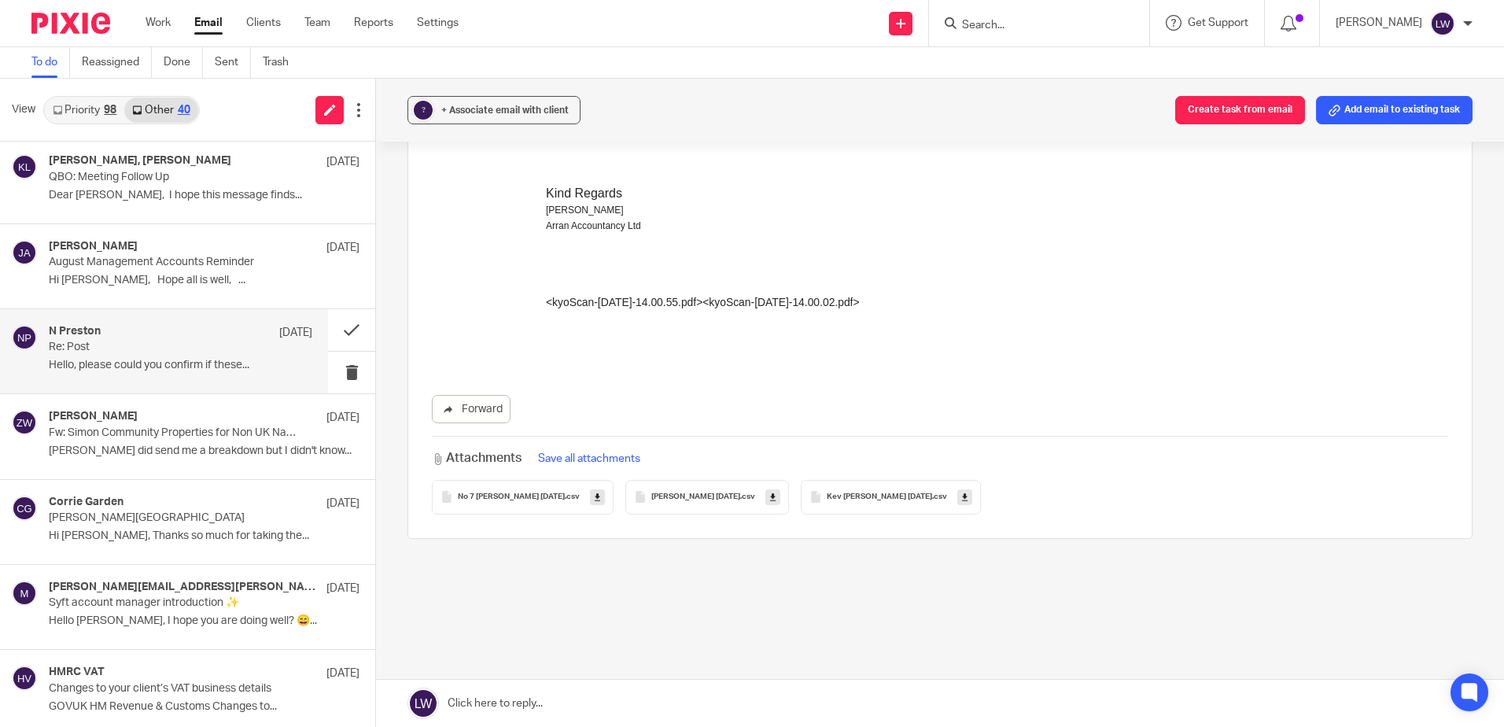
click at [186, 434] on p "Fw: Simon Community Properties for Non UK Nationals" at bounding box center [173, 432] width 249 height 13
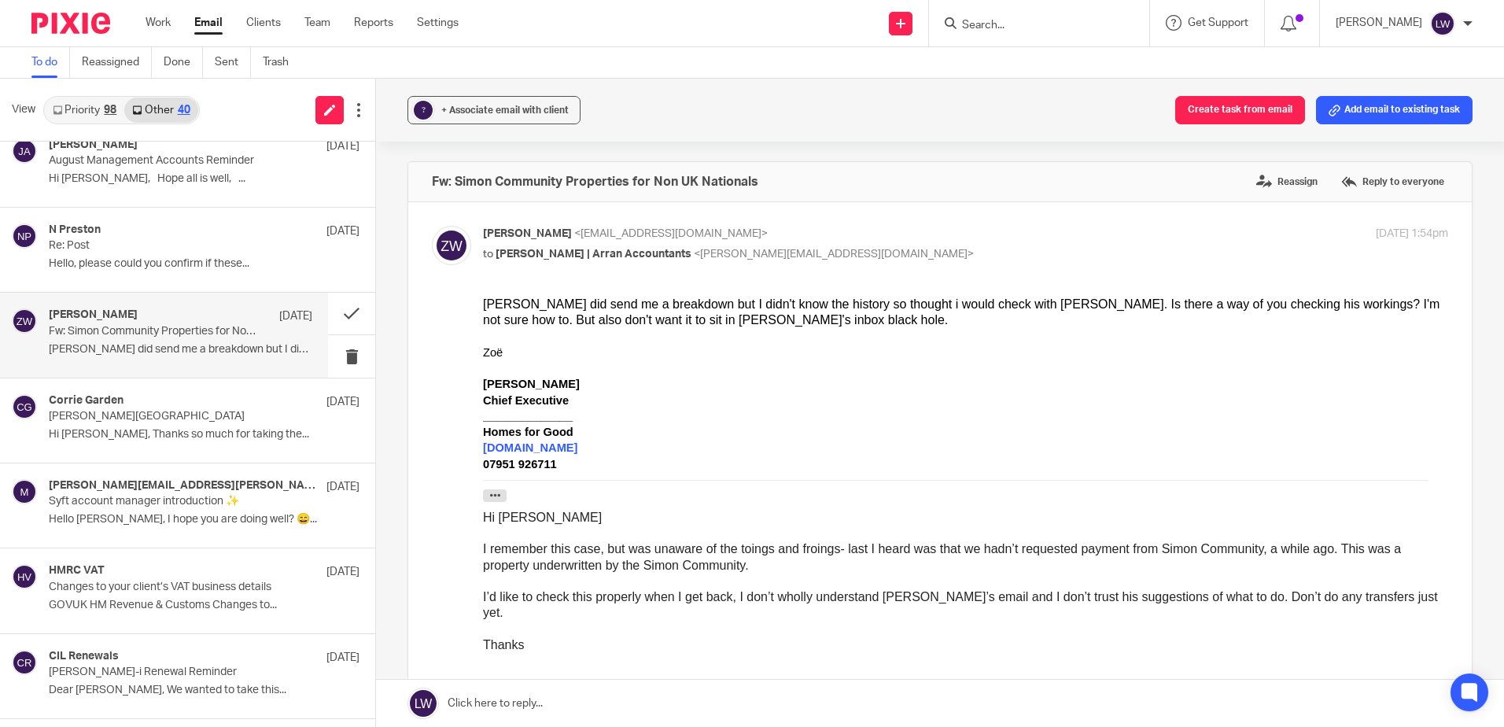
scroll to position [1888, 0]
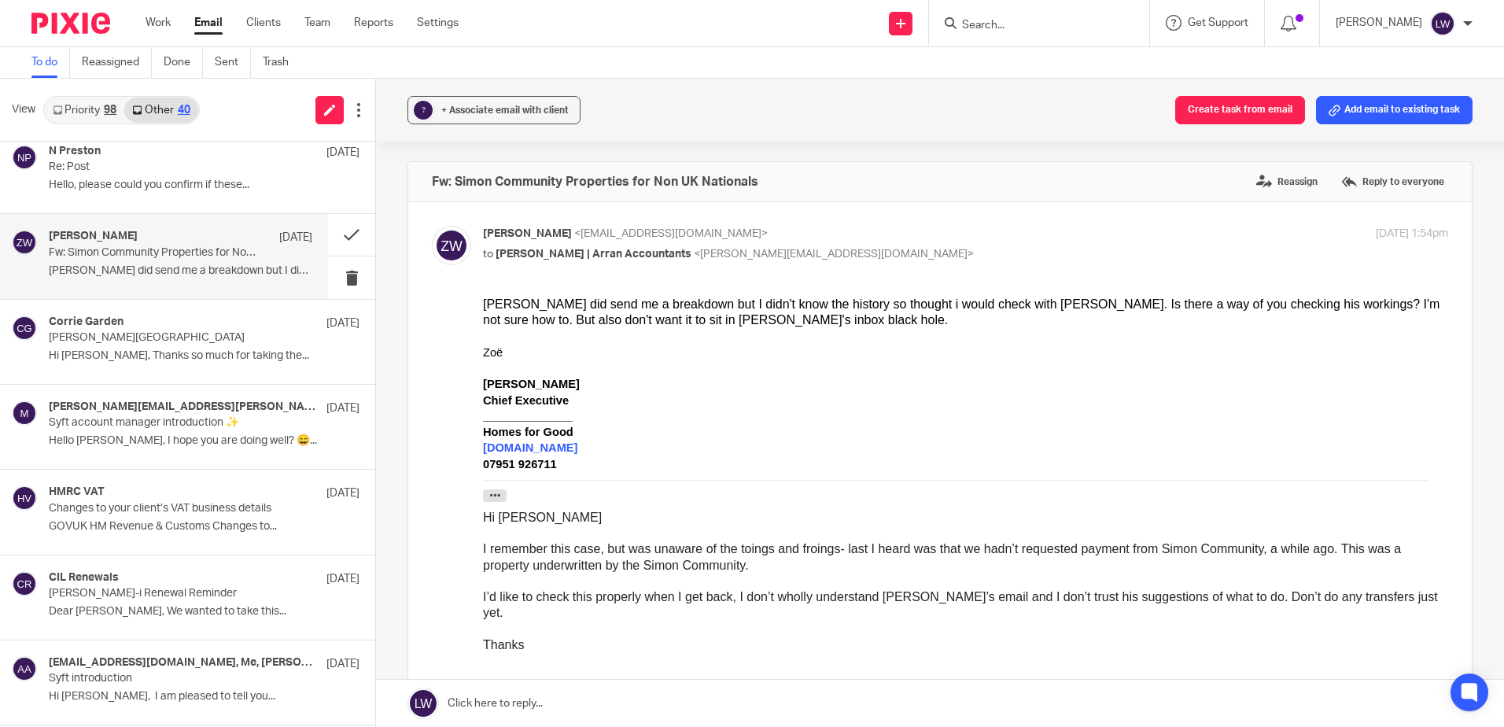
click at [158, 511] on p "Changes to your client’s VAT business details" at bounding box center [173, 508] width 249 height 13
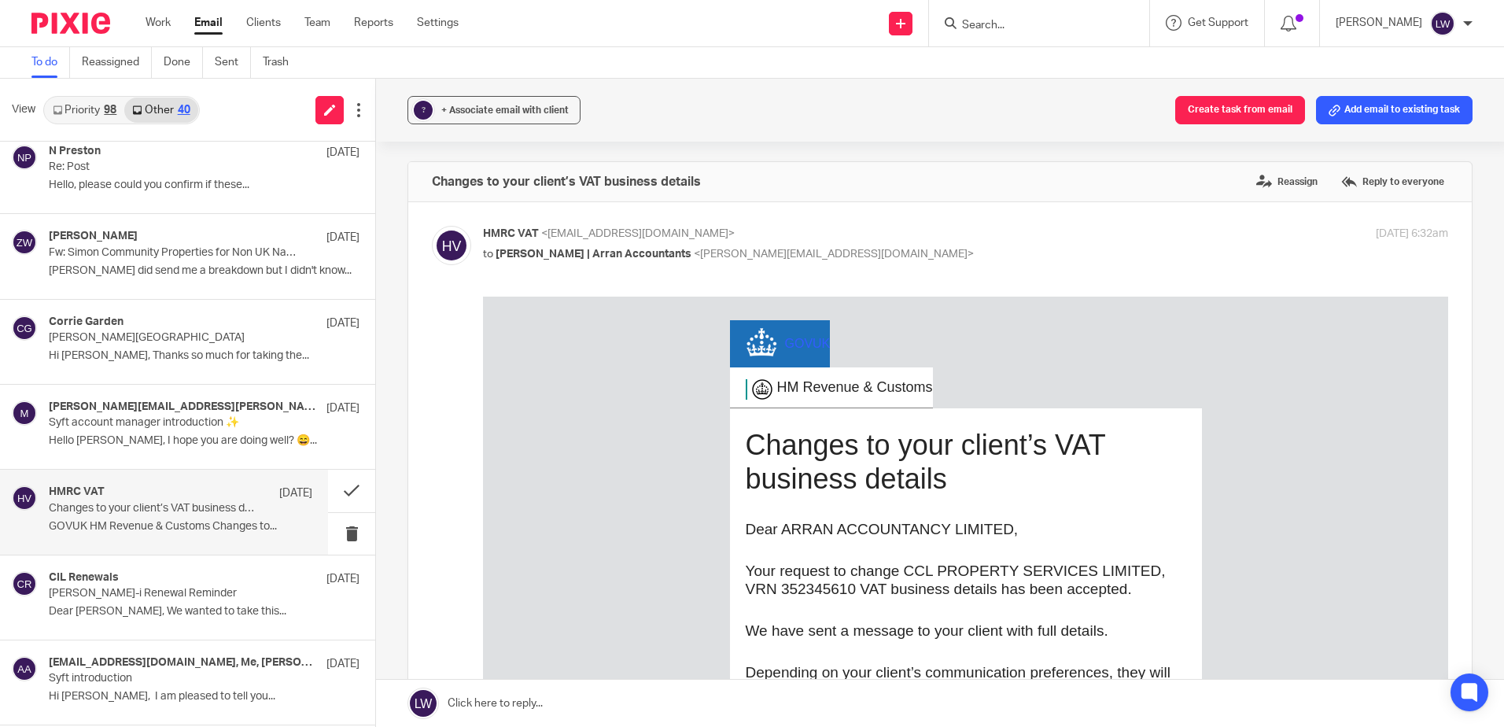
scroll to position [0, 0]
click at [501, 116] on div "+ Associate email with client" at bounding box center [504, 110] width 127 height 16
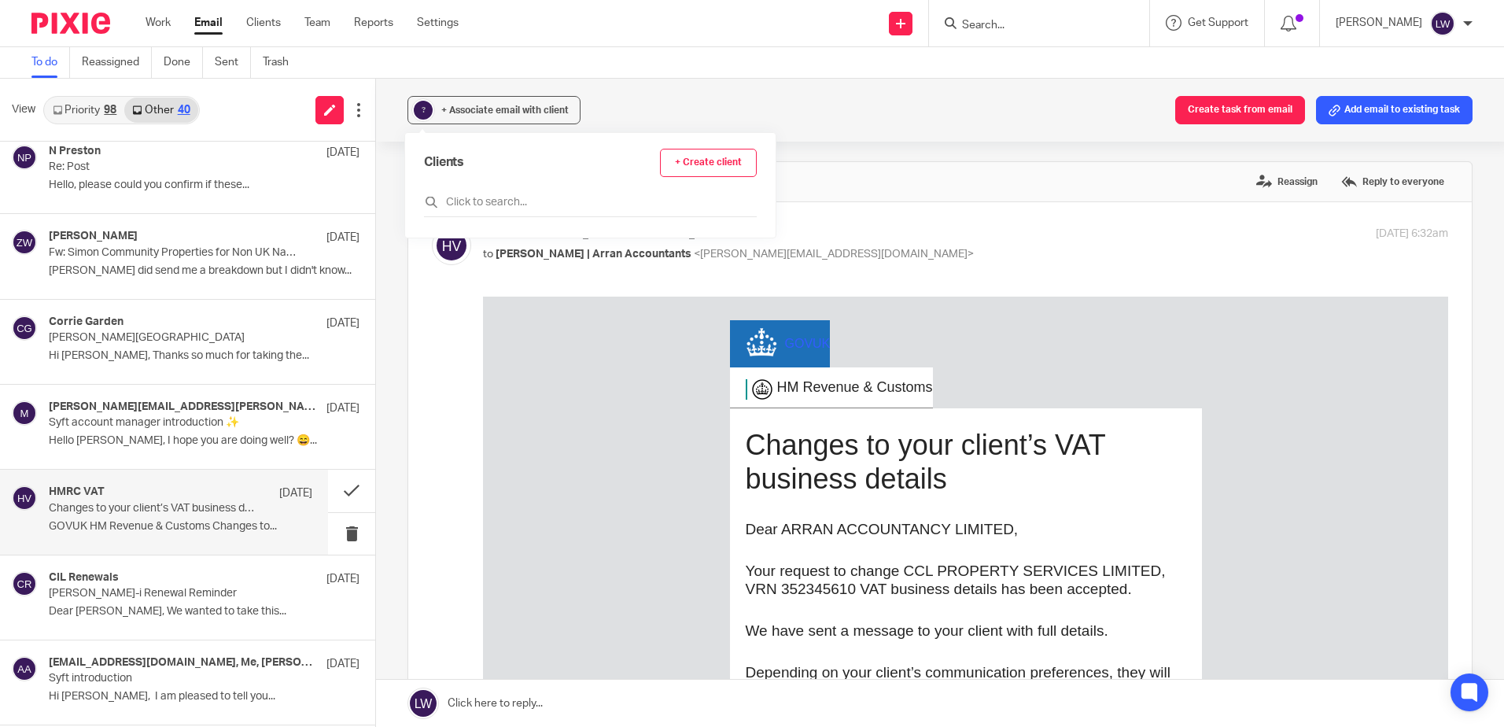
click at [489, 201] on input "text" at bounding box center [590, 202] width 333 height 16
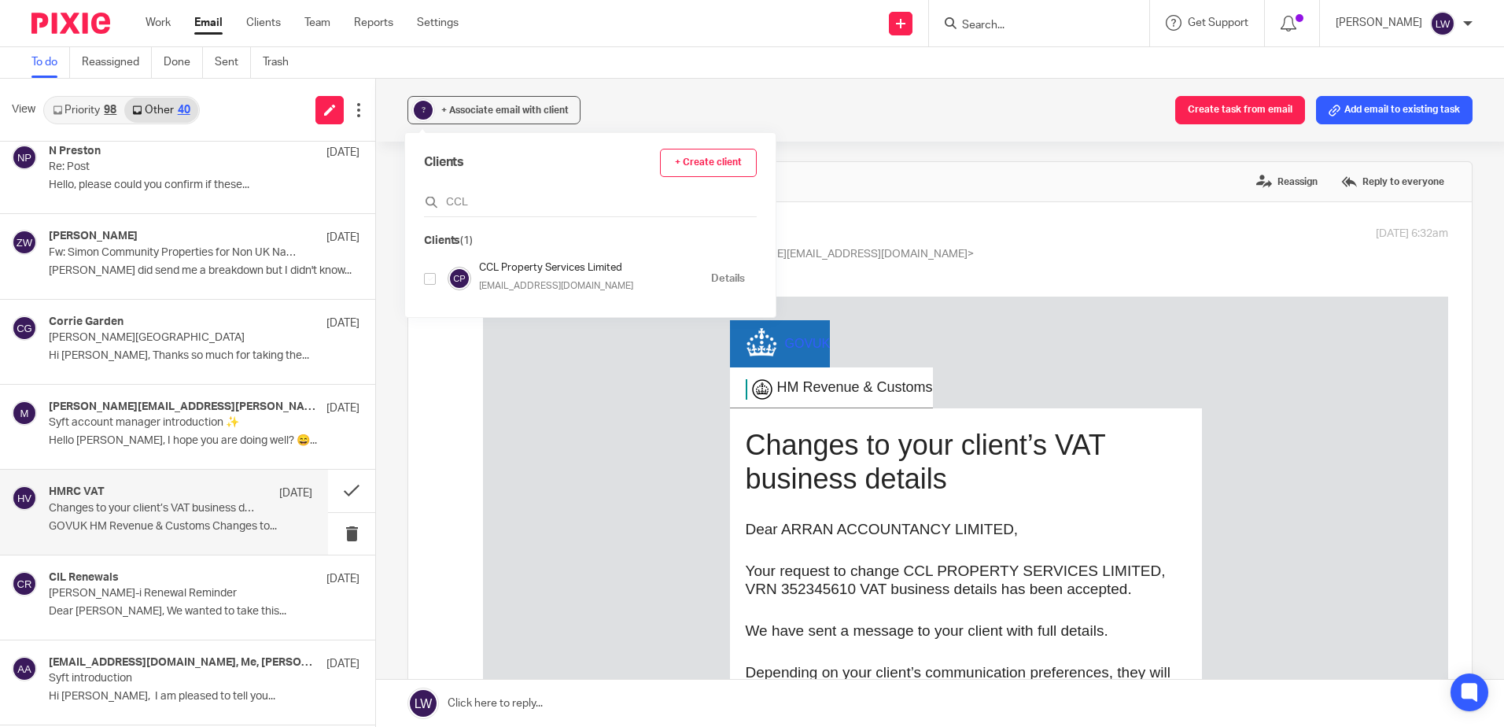
type input "CCL"
click at [432, 278] on input "checkbox" at bounding box center [430, 279] width 12 height 12
checkbox input "true"
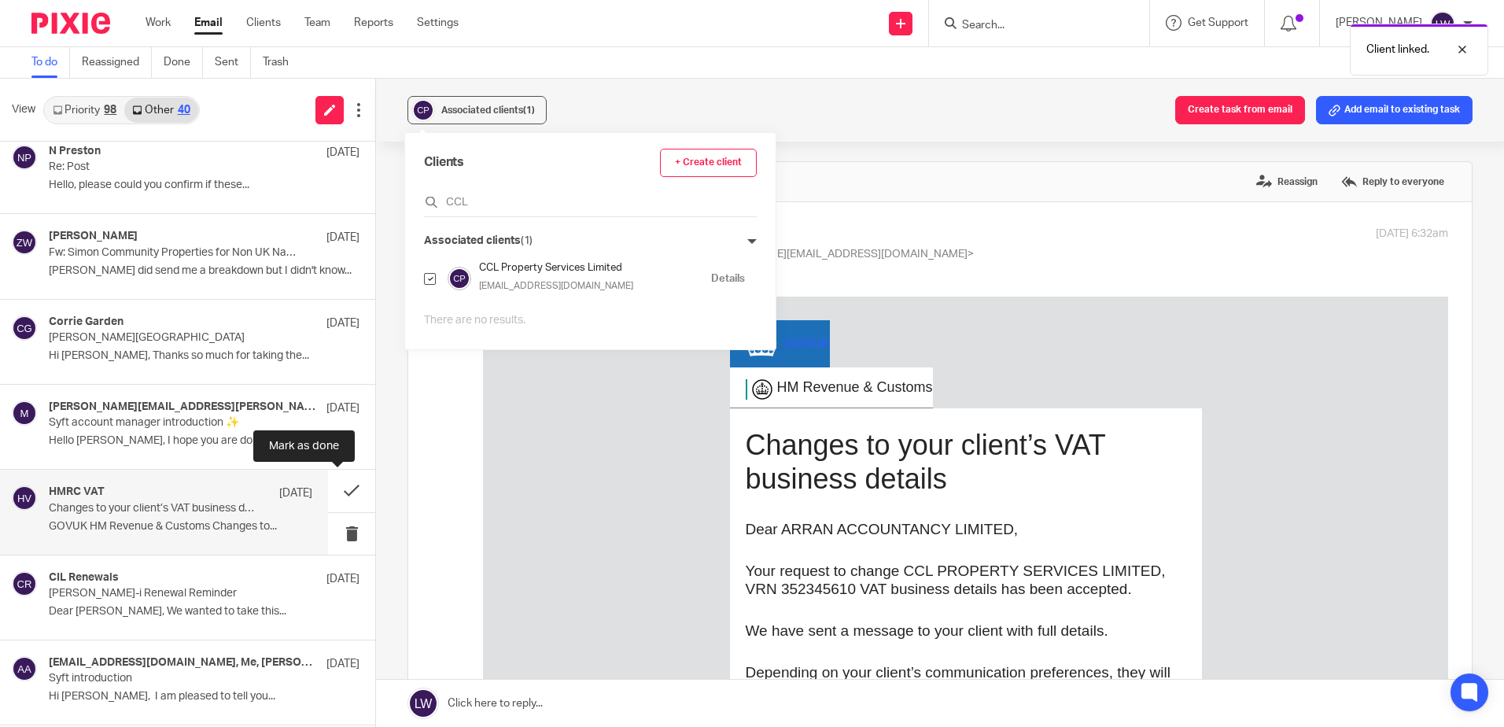
click at [337, 489] on button at bounding box center [351, 491] width 47 height 42
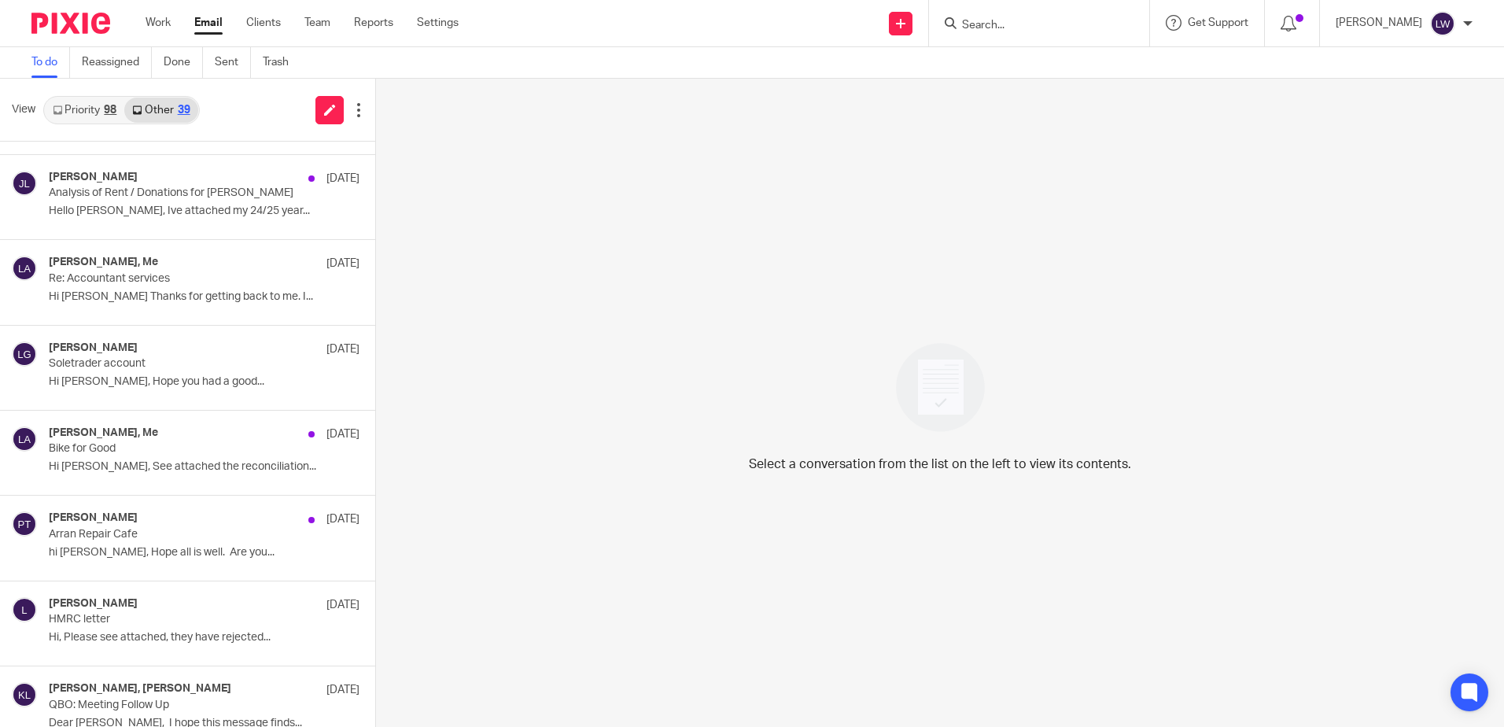
scroll to position [551, 0]
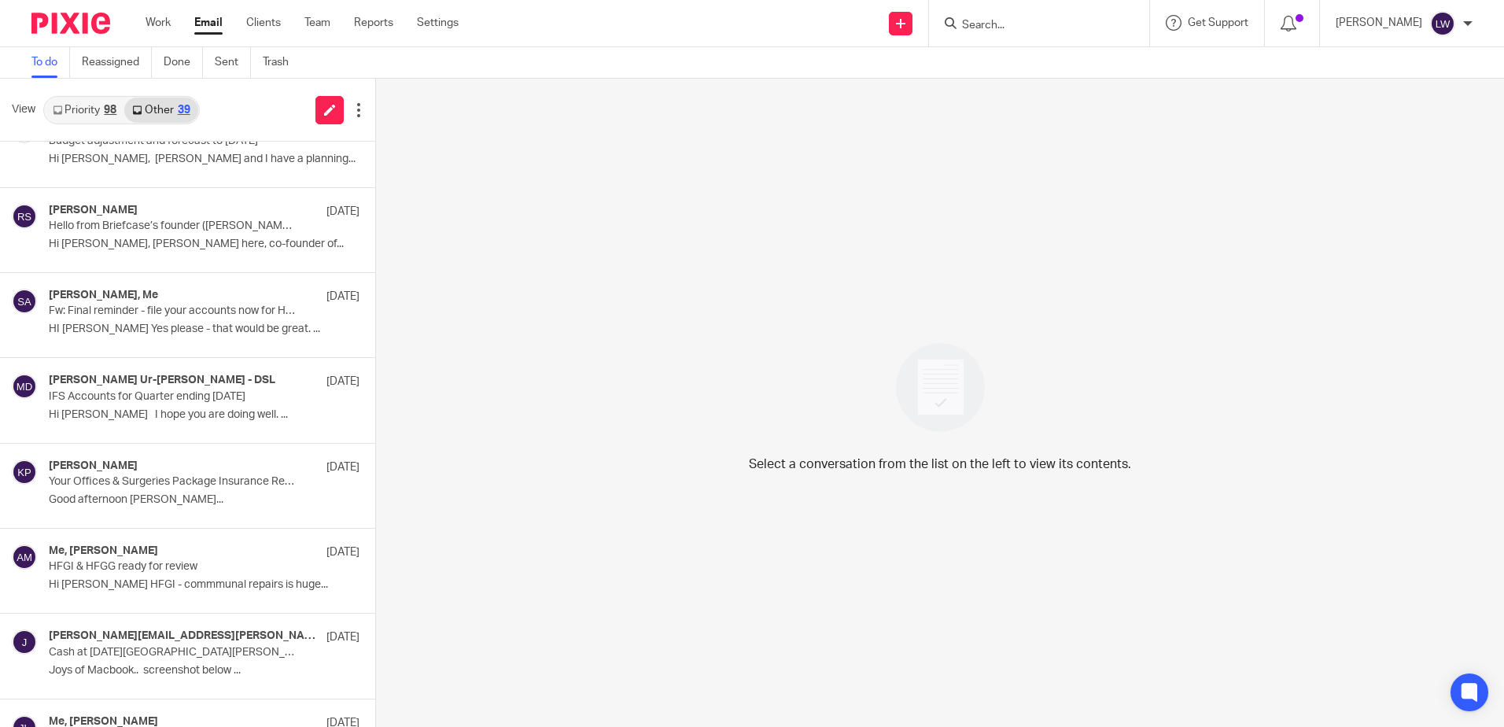
click at [1067, 21] on input "Search" at bounding box center [1031, 26] width 142 height 14
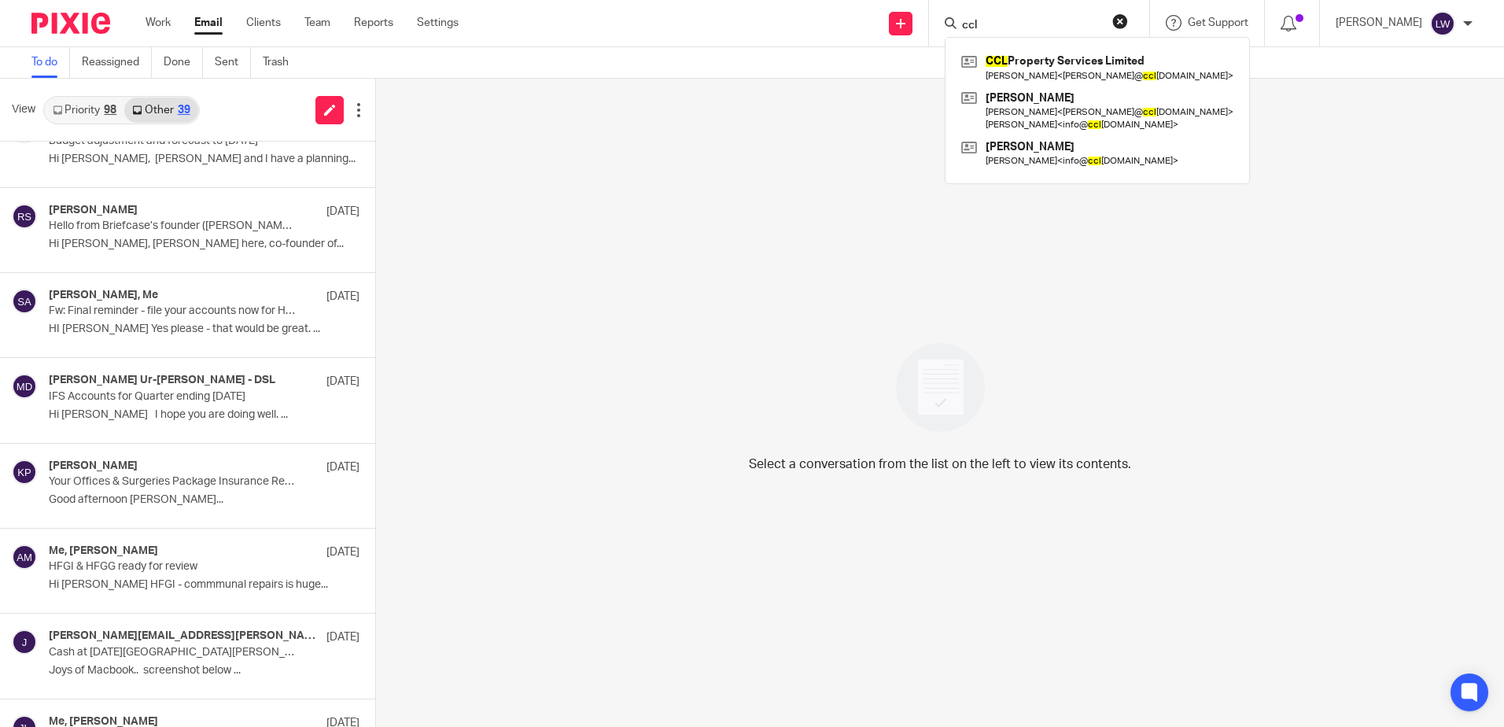
type input "ccl"
click at [1070, 61] on link at bounding box center [1097, 68] width 280 height 36
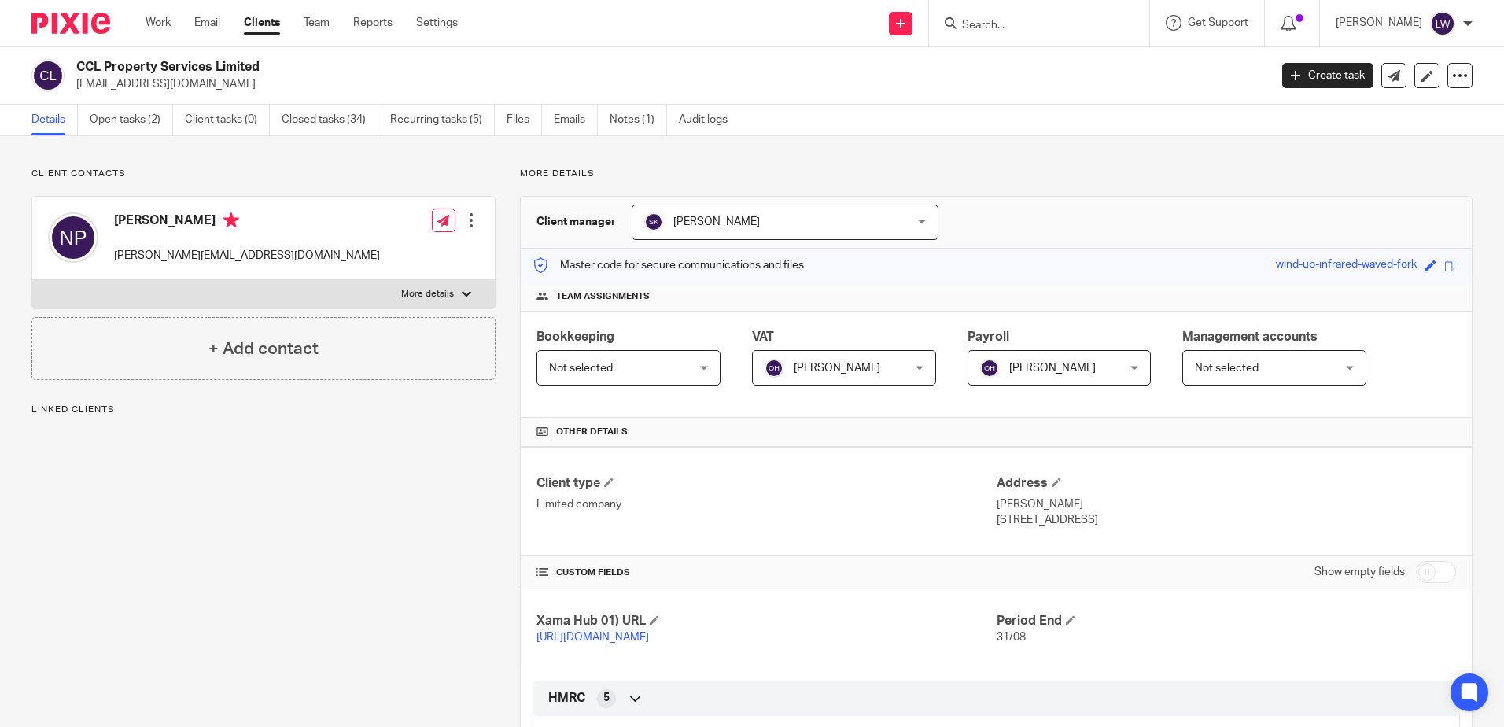
click at [131, 121] on link "Open tasks (2)" at bounding box center [131, 120] width 83 height 31
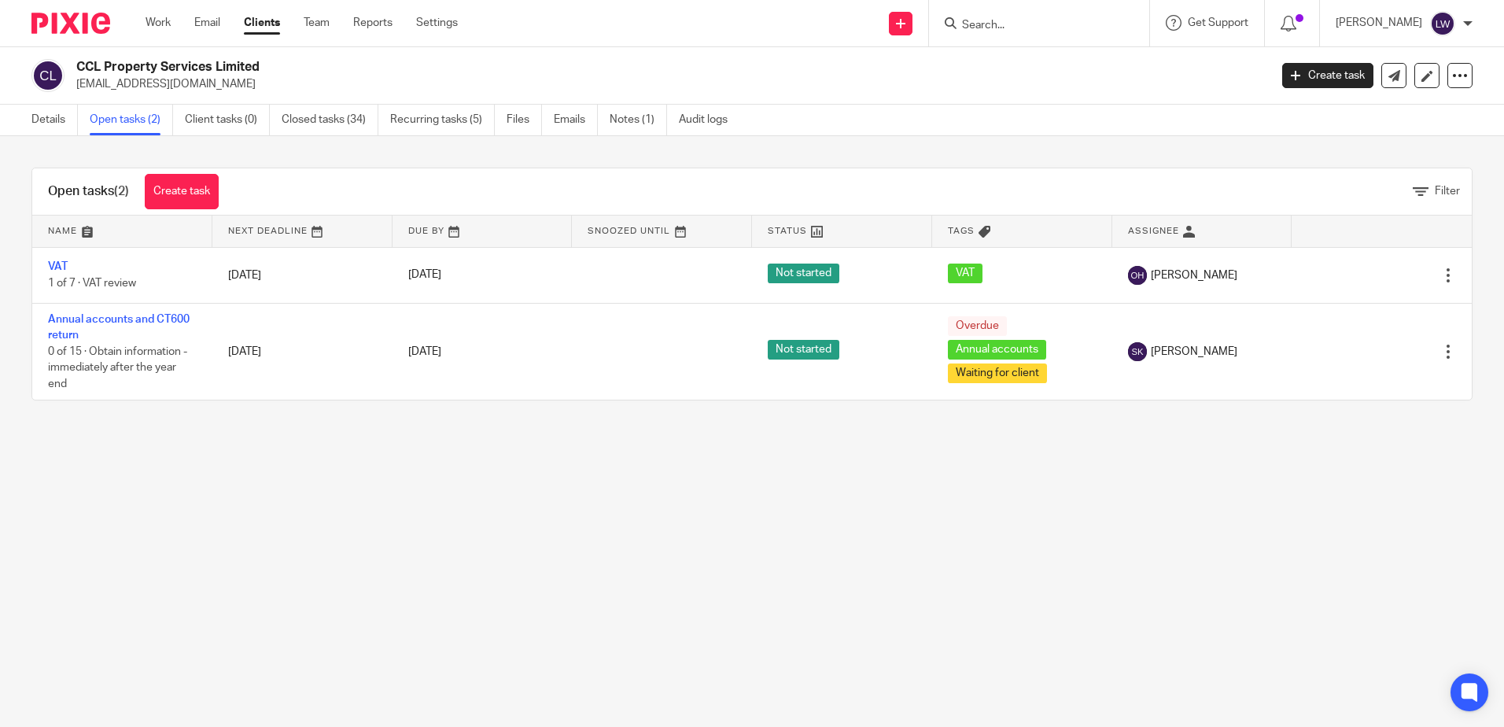
click at [566, 122] on link "Emails" at bounding box center [576, 120] width 44 height 31
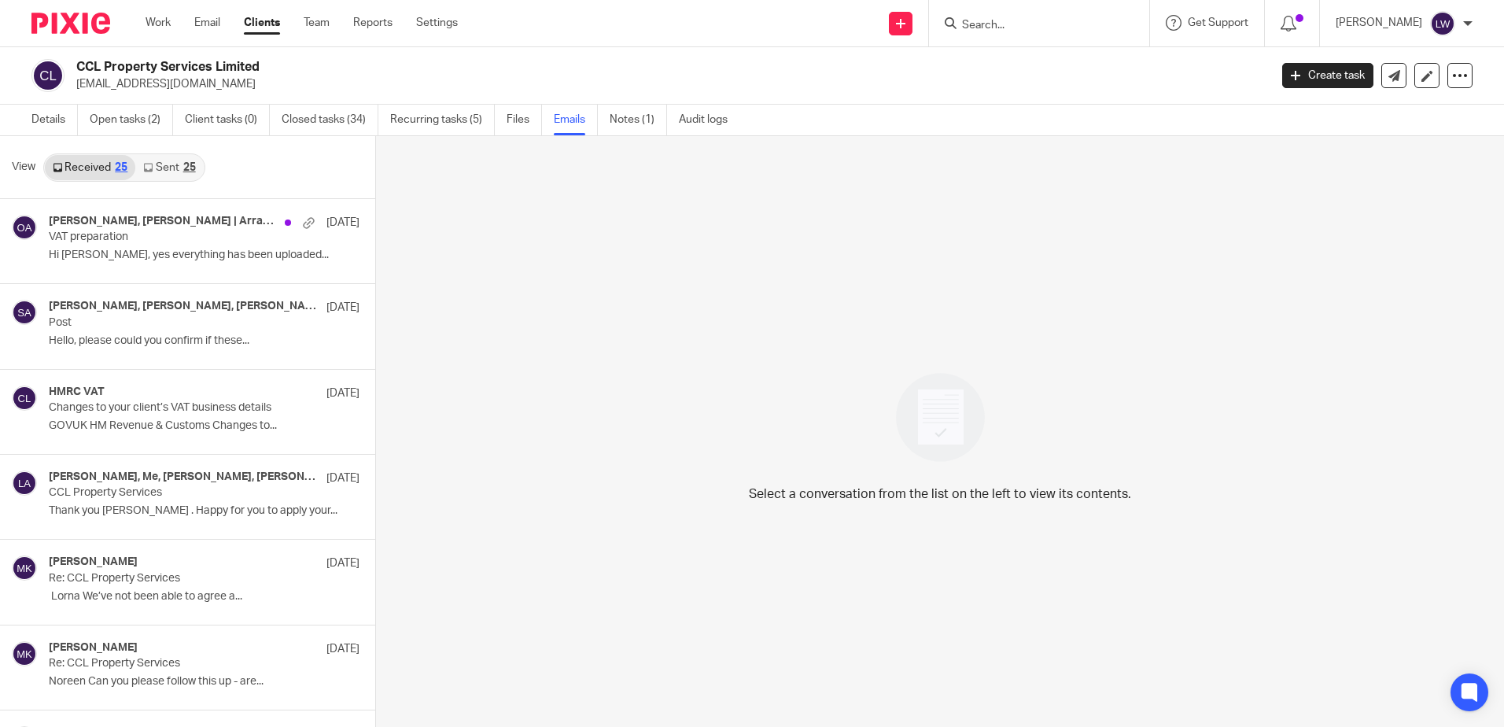
click at [138, 249] on p "Hi [PERSON_NAME], yes everything has been uploaded..." at bounding box center [204, 255] width 311 height 13
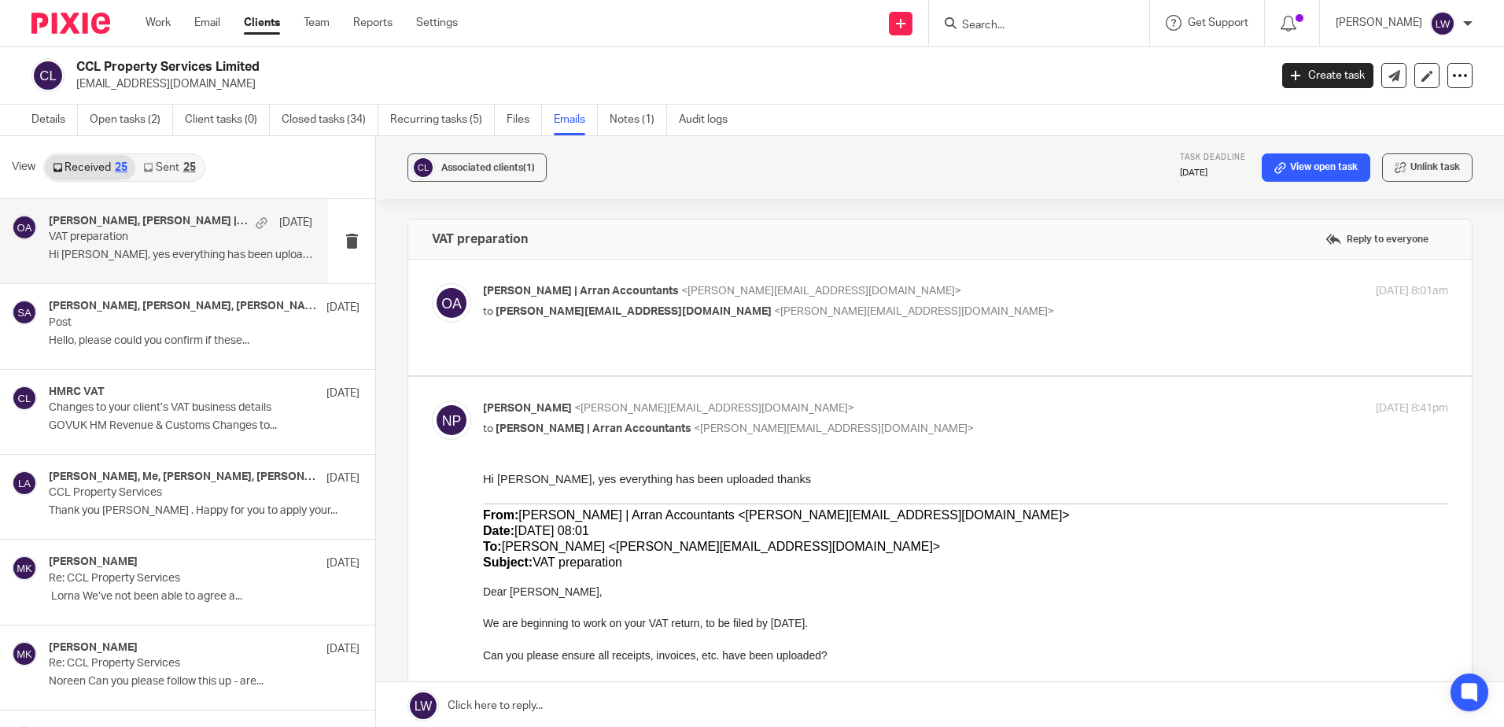
click at [529, 293] on span "[PERSON_NAME] | Arran Accountants" at bounding box center [581, 291] width 196 height 11
checkbox input "true"
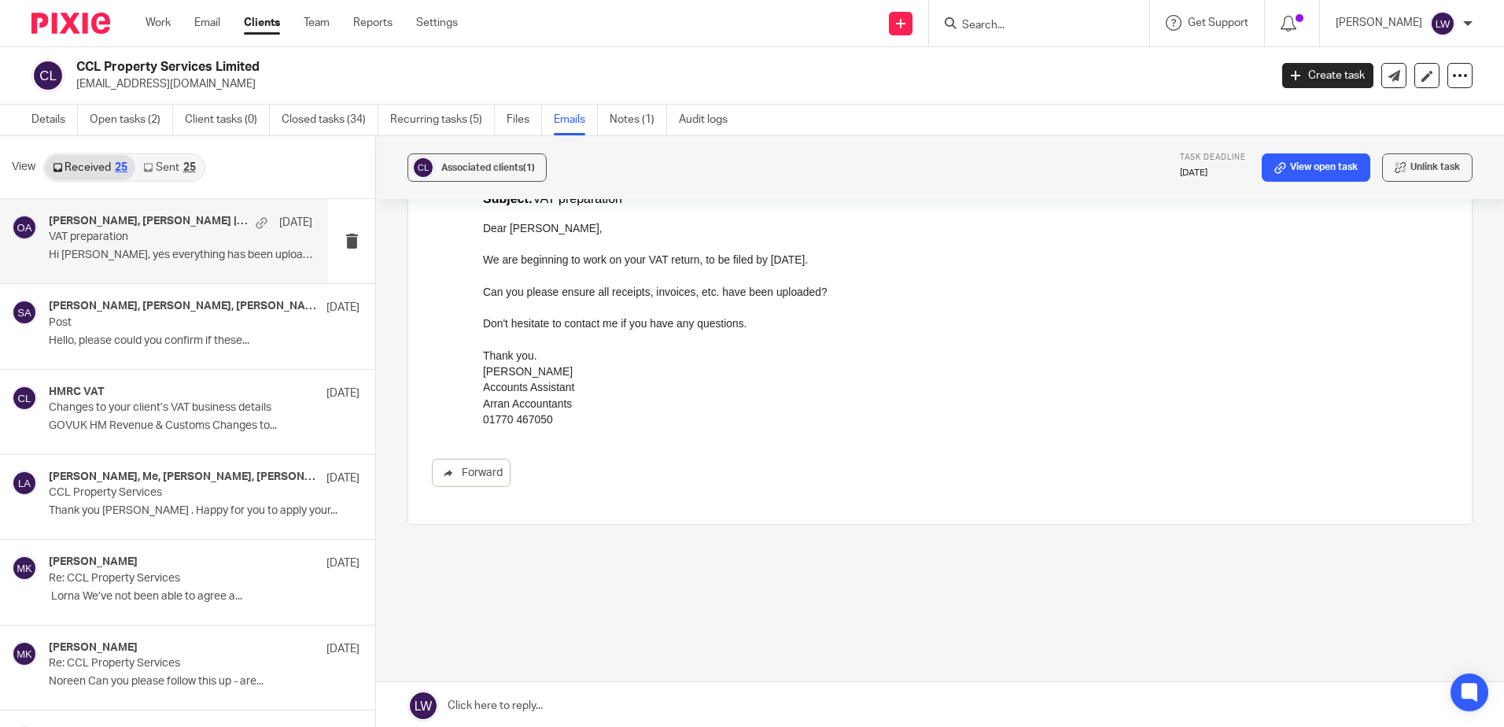
scroll to position [2, 0]
click at [29, 104] on div "Details Open tasks (2) Client tasks (0) Closed tasks (34) Recurring tasks (5) F…" at bounding box center [383, 117] width 767 height 31
click at [42, 113] on link "Details" at bounding box center [54, 117] width 46 height 31
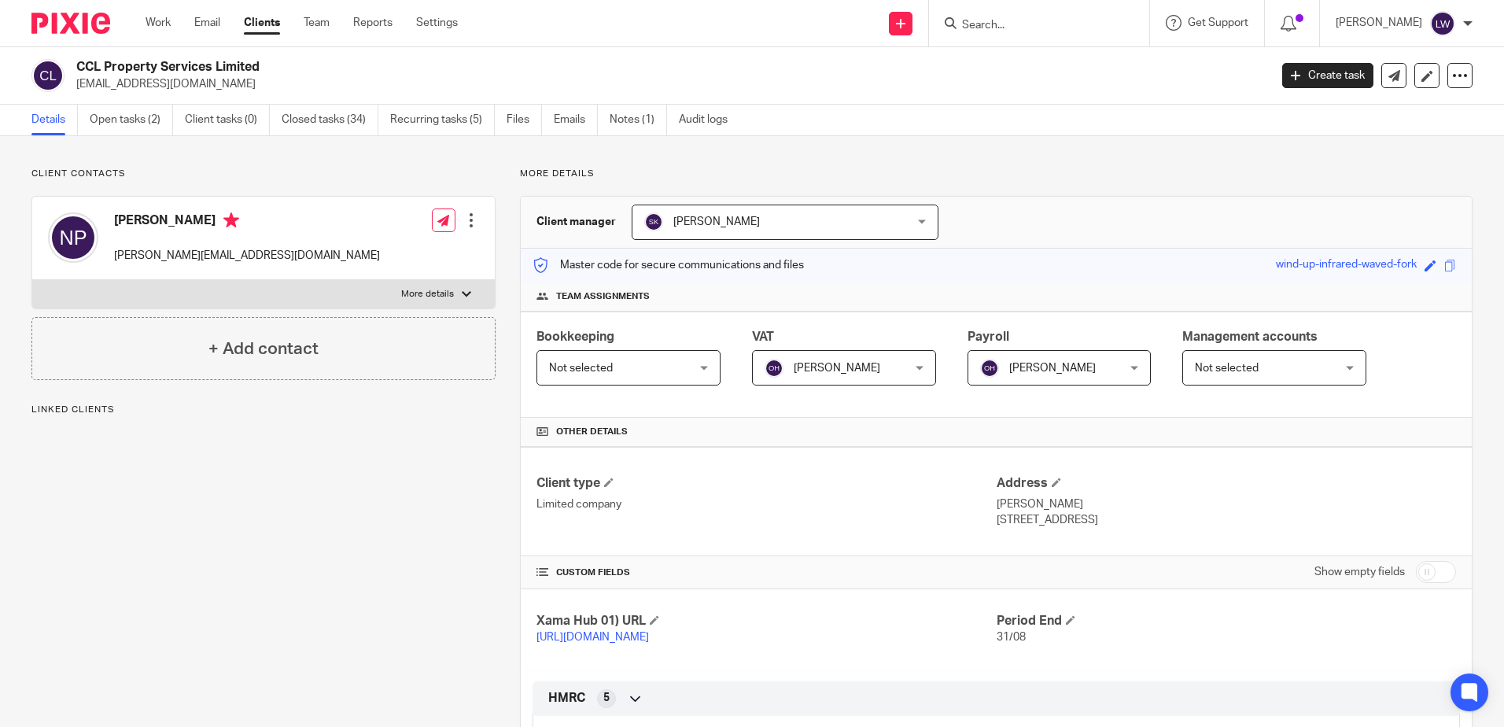
click at [838, 366] on span "[PERSON_NAME]" at bounding box center [837, 368] width 87 height 11
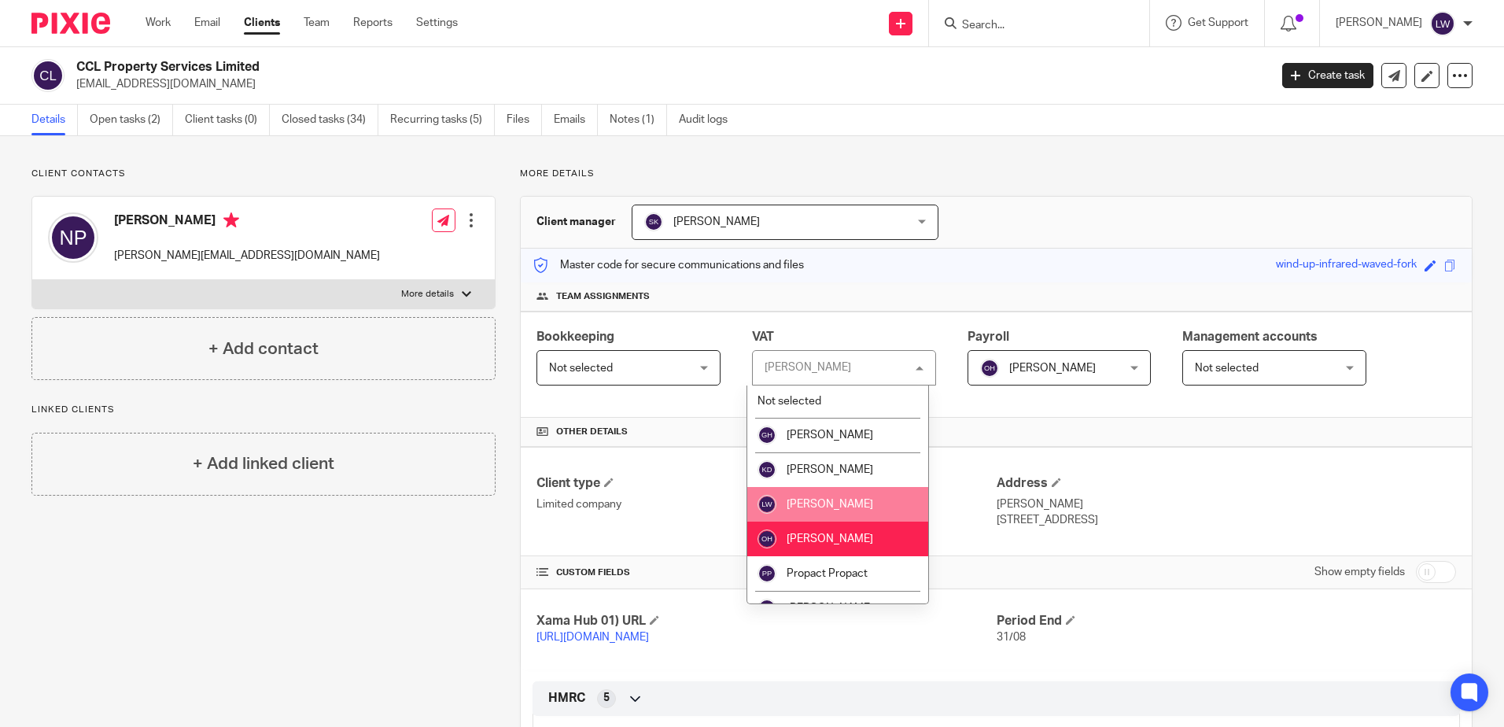
click at [831, 505] on span "[PERSON_NAME]" at bounding box center [830, 504] width 87 height 11
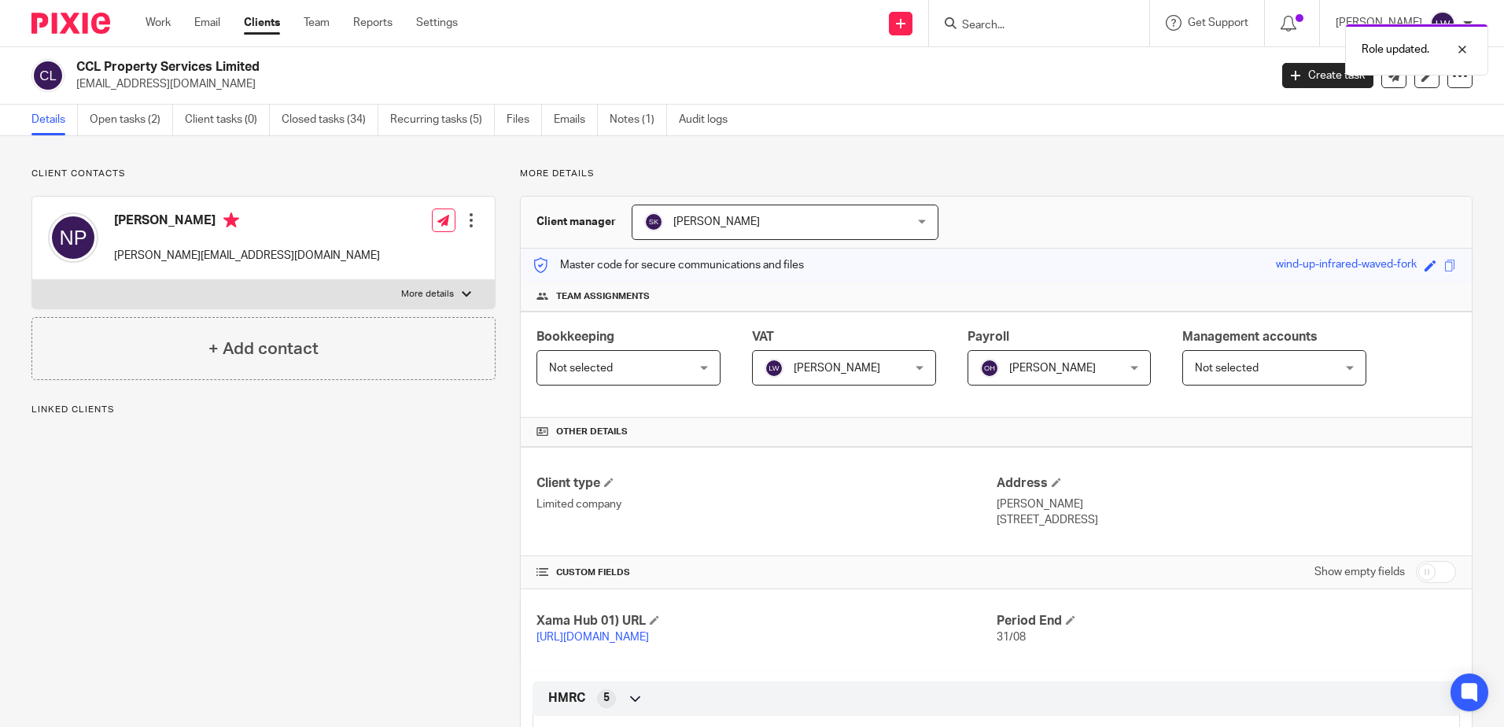
click at [37, 116] on link "Details" at bounding box center [54, 120] width 46 height 31
click at [138, 123] on link "Open tasks (2)" at bounding box center [131, 120] width 83 height 31
click at [137, 119] on link "Open tasks (2)" at bounding box center [131, 120] width 83 height 31
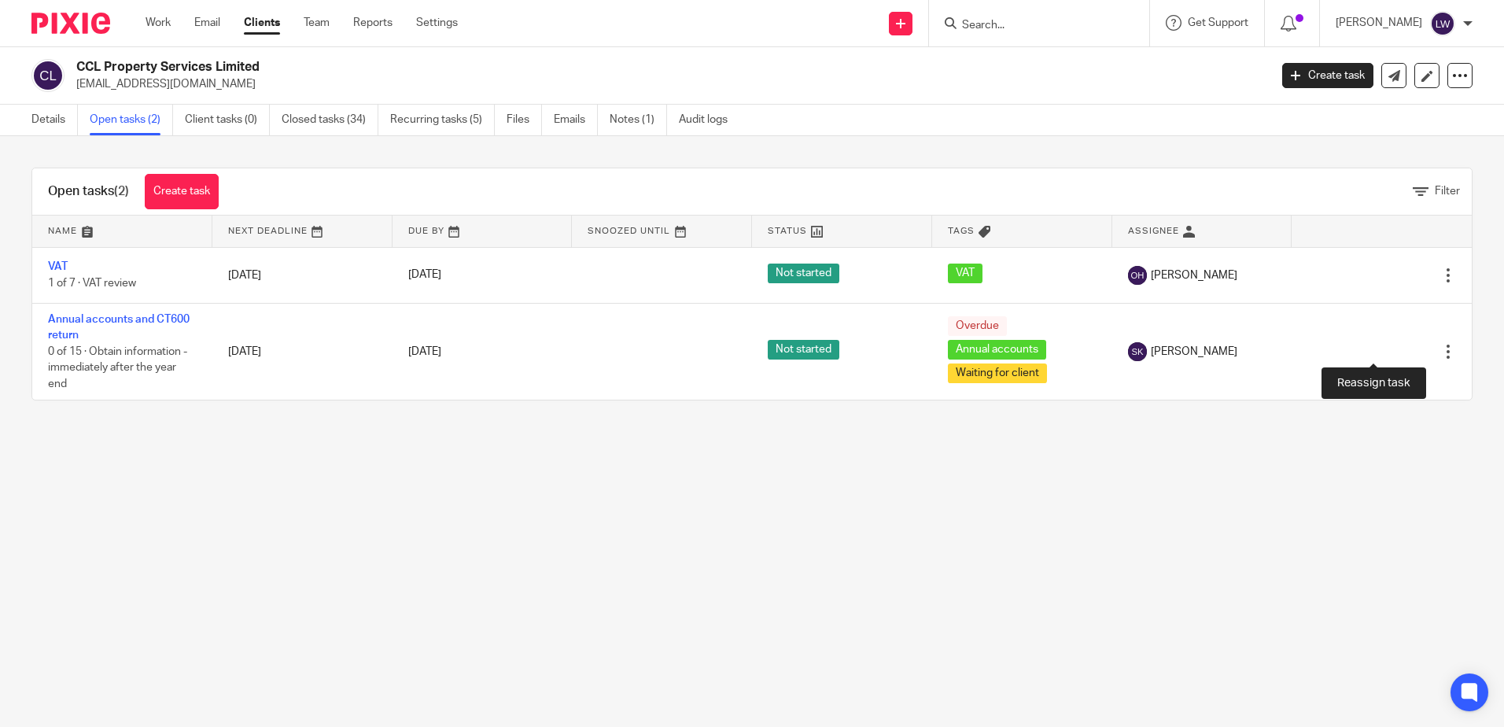
click at [1385, 350] on icon at bounding box center [1393, 352] width 16 height 16
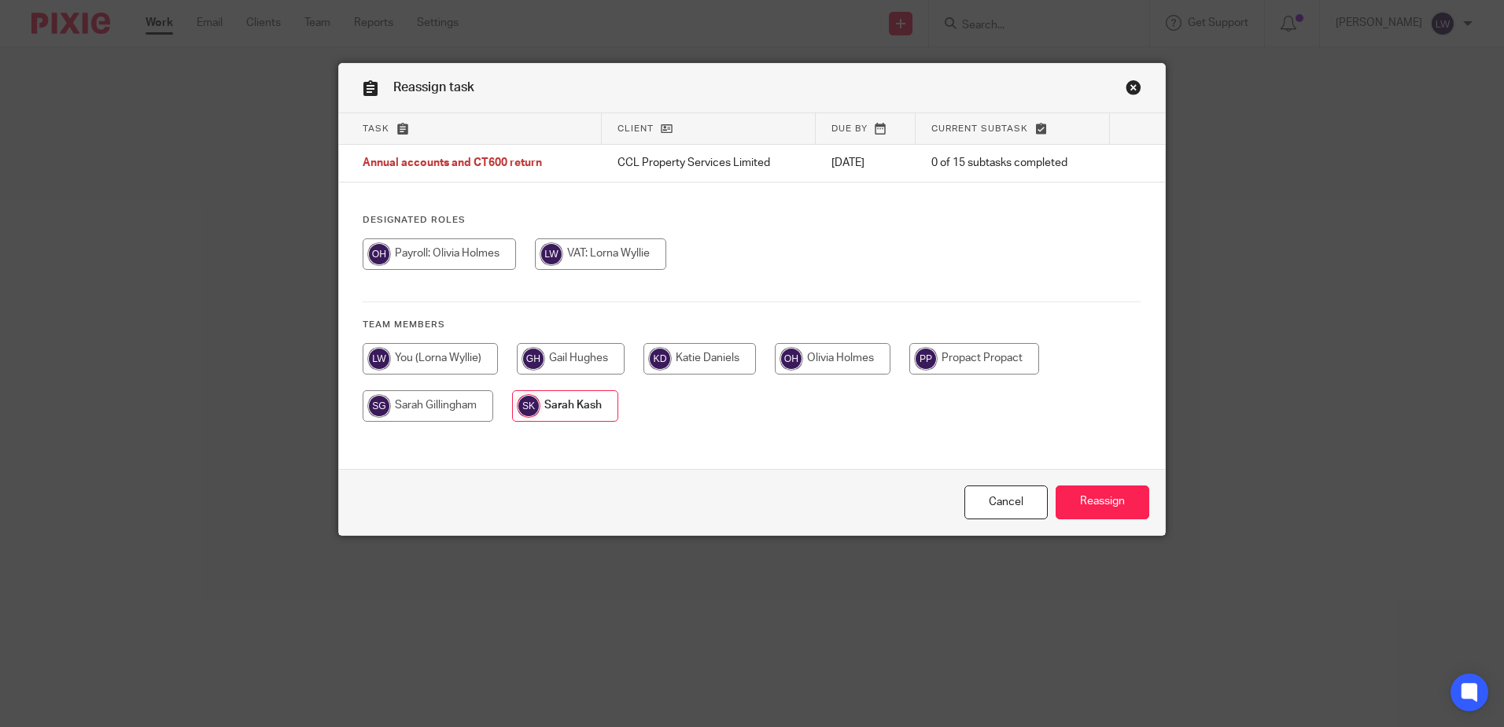
click at [424, 360] on input "radio" at bounding box center [430, 358] width 135 height 31
radio input "true"
click at [1098, 501] on input "Reassign" at bounding box center [1103, 502] width 94 height 34
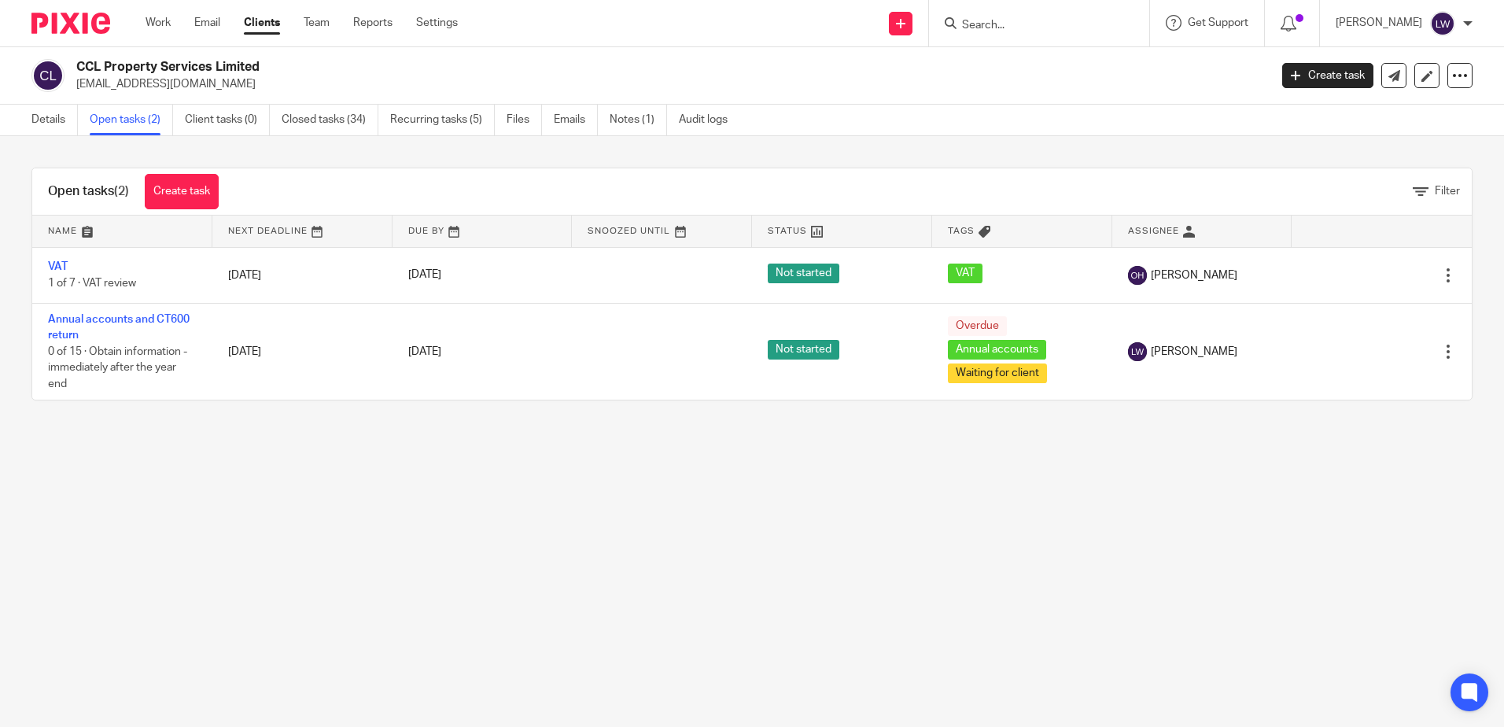
drag, startPoint x: 205, startPoint y: 20, endPoint x: 195, endPoint y: 31, distance: 14.5
click at [205, 20] on link "Email" at bounding box center [207, 23] width 26 height 16
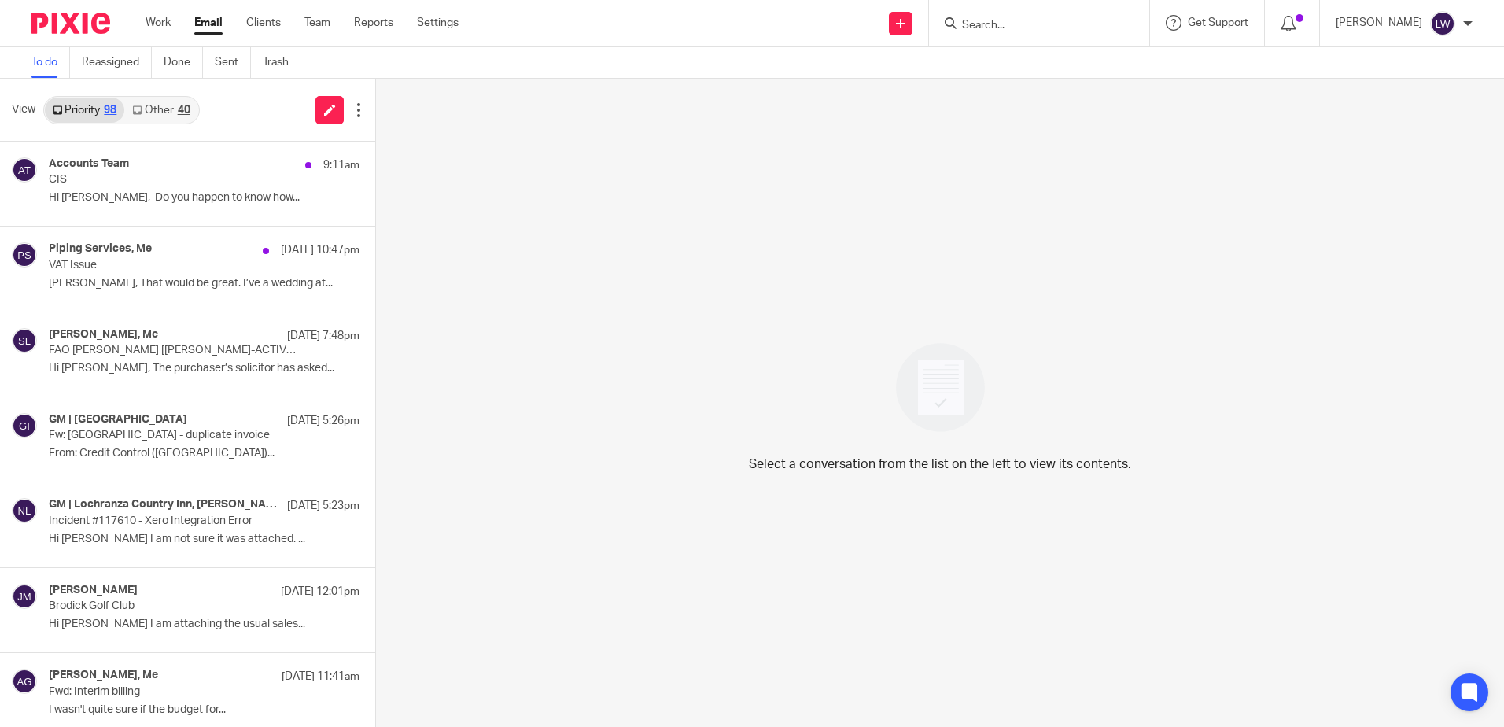
click at [128, 179] on p "CIS" at bounding box center [173, 179] width 249 height 13
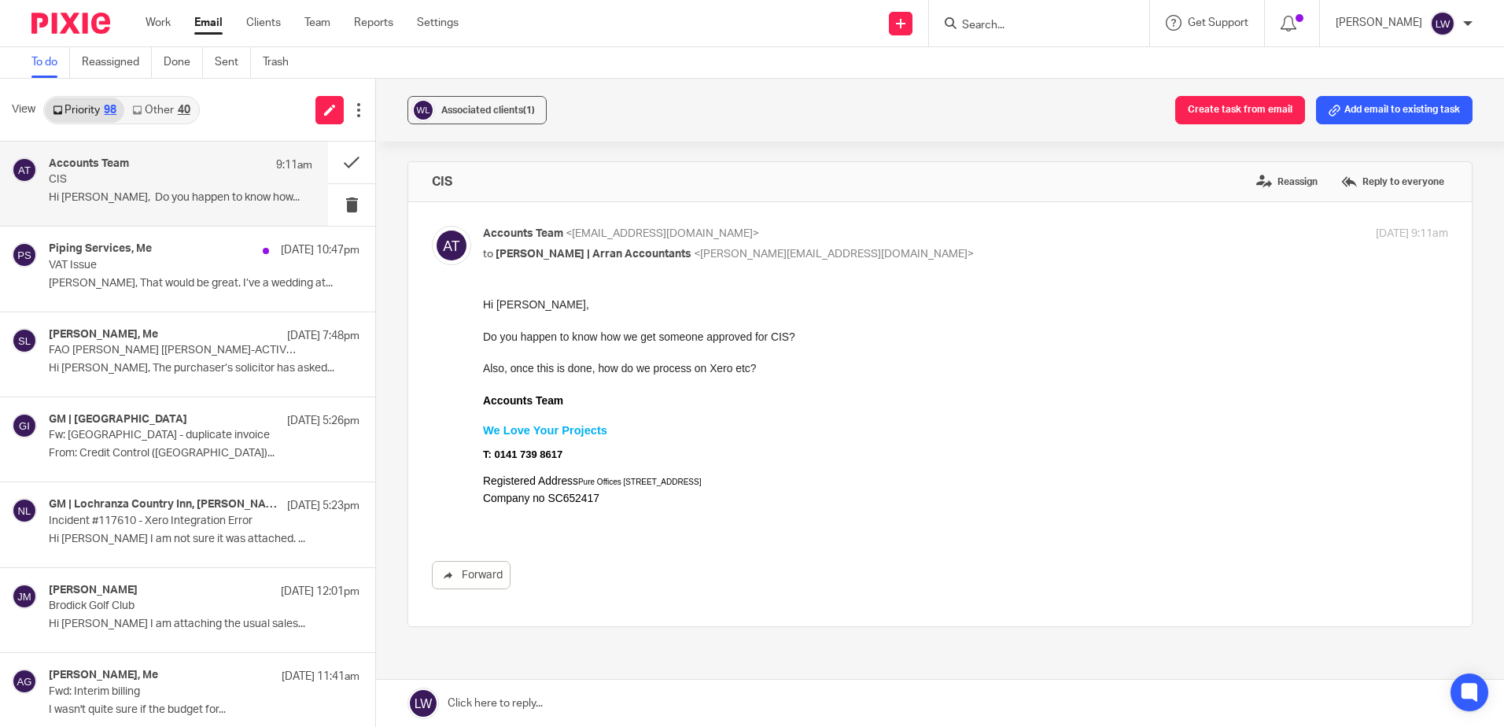
click at [160, 116] on link "Other 40" at bounding box center [160, 110] width 73 height 25
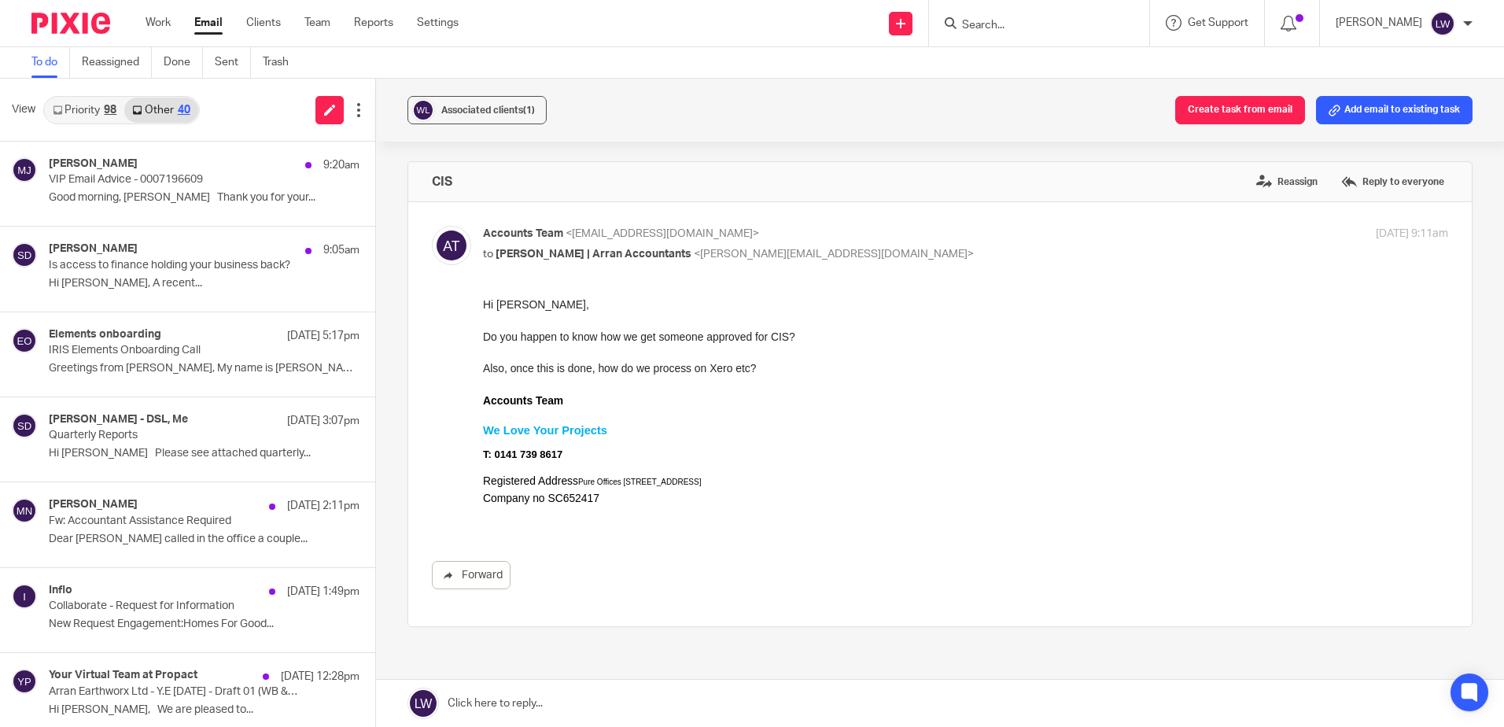
click at [261, 17] on link "Clients" at bounding box center [263, 23] width 35 height 16
click at [215, 27] on link "Email" at bounding box center [208, 23] width 28 height 16
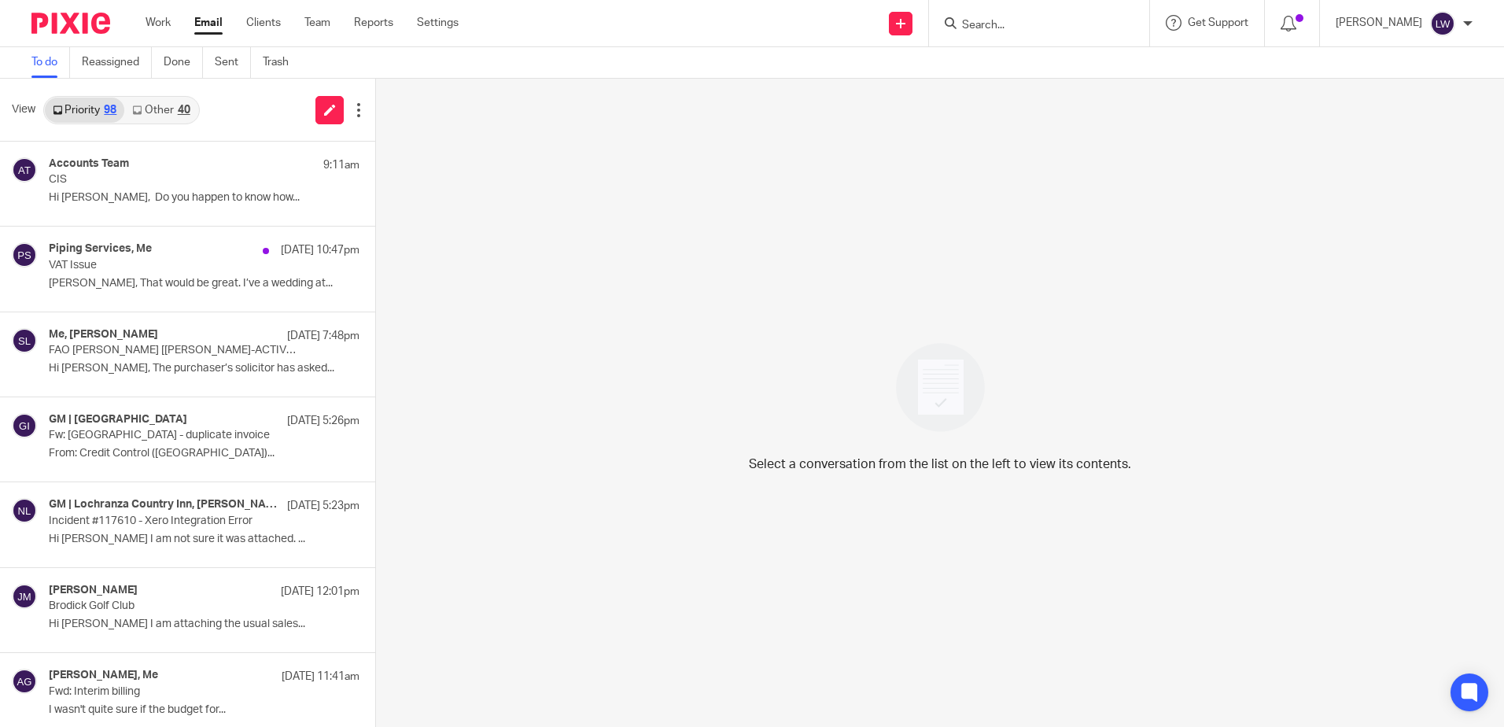
click at [151, 122] on link "Other 40" at bounding box center [160, 110] width 73 height 25
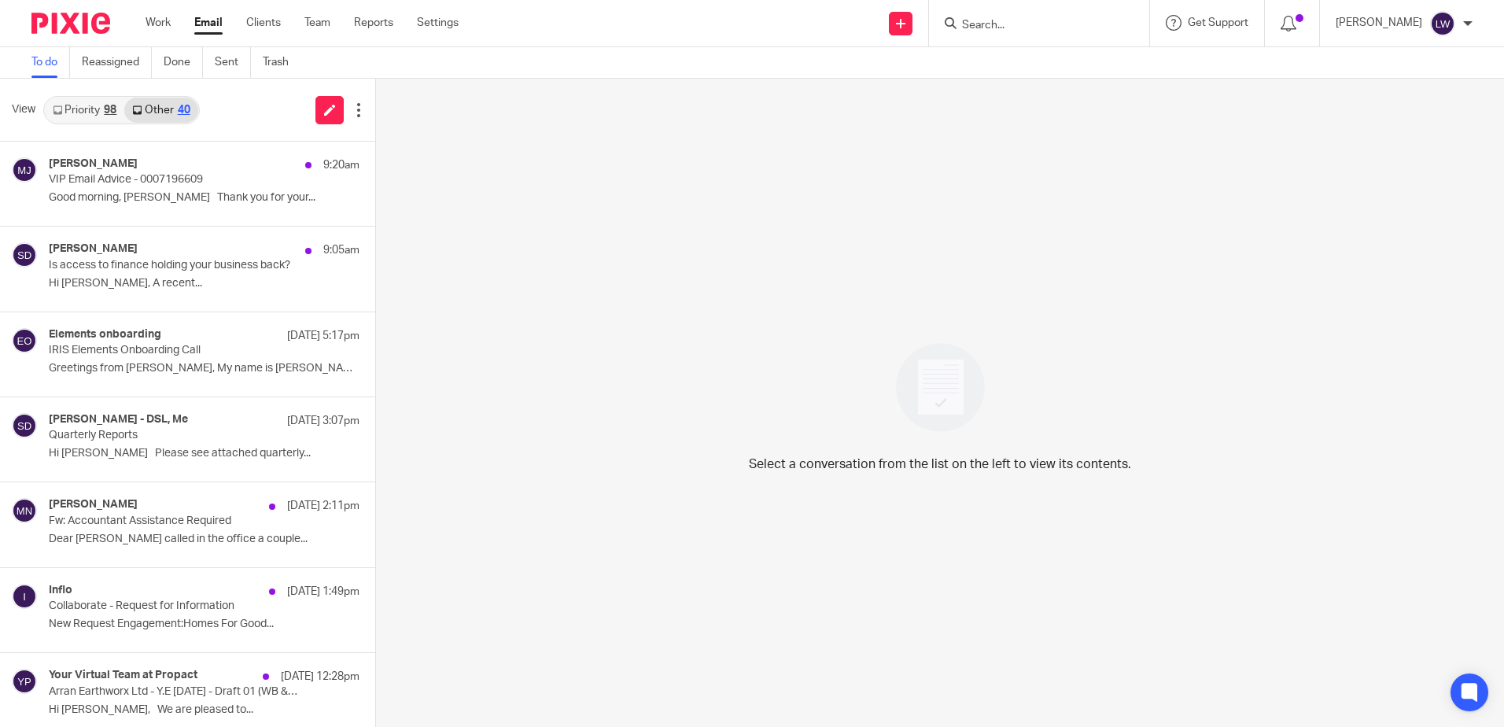
click at [155, 115] on link "Other 40" at bounding box center [160, 110] width 73 height 25
click at [157, 177] on p "VIP Email Advice - 0007196609" at bounding box center [173, 179] width 249 height 13
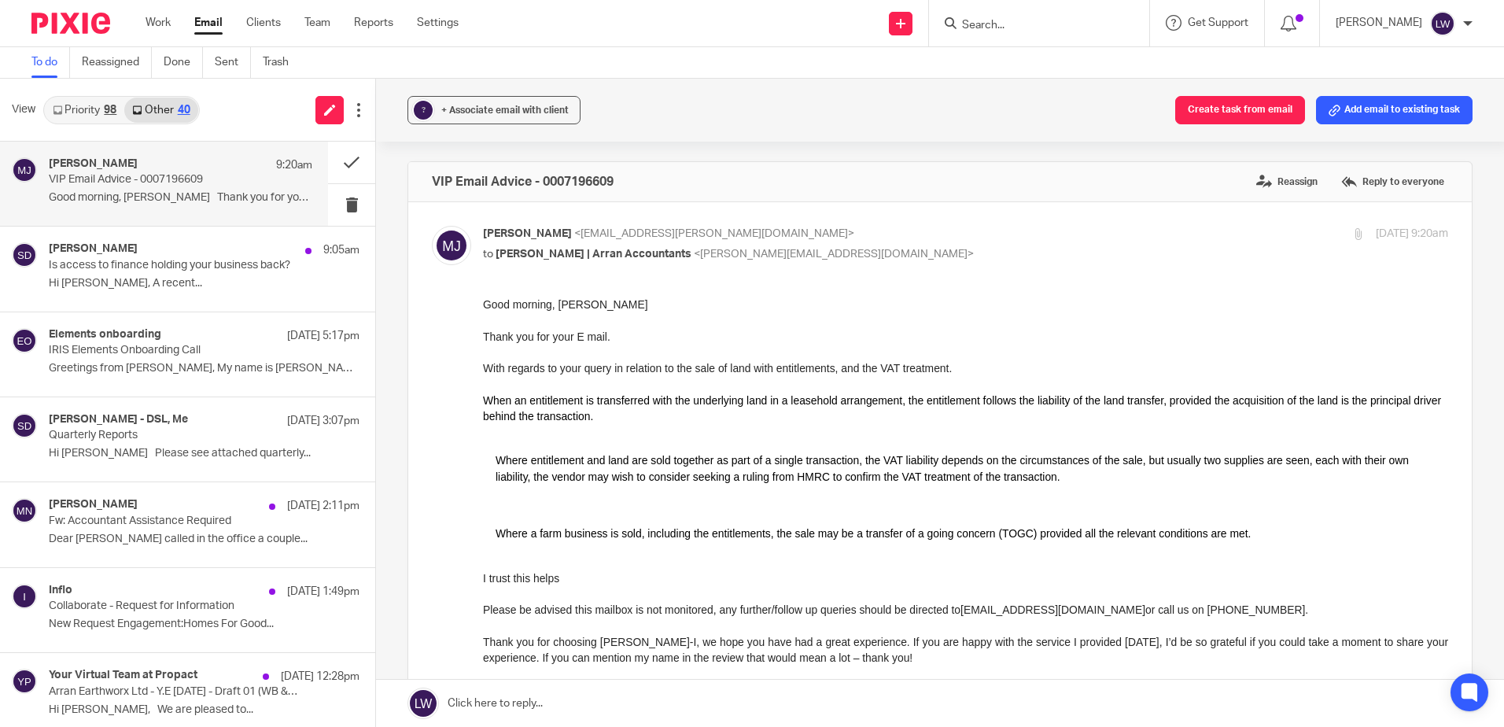
click at [496, 112] on span "+ Associate email with client" at bounding box center [504, 109] width 127 height 9
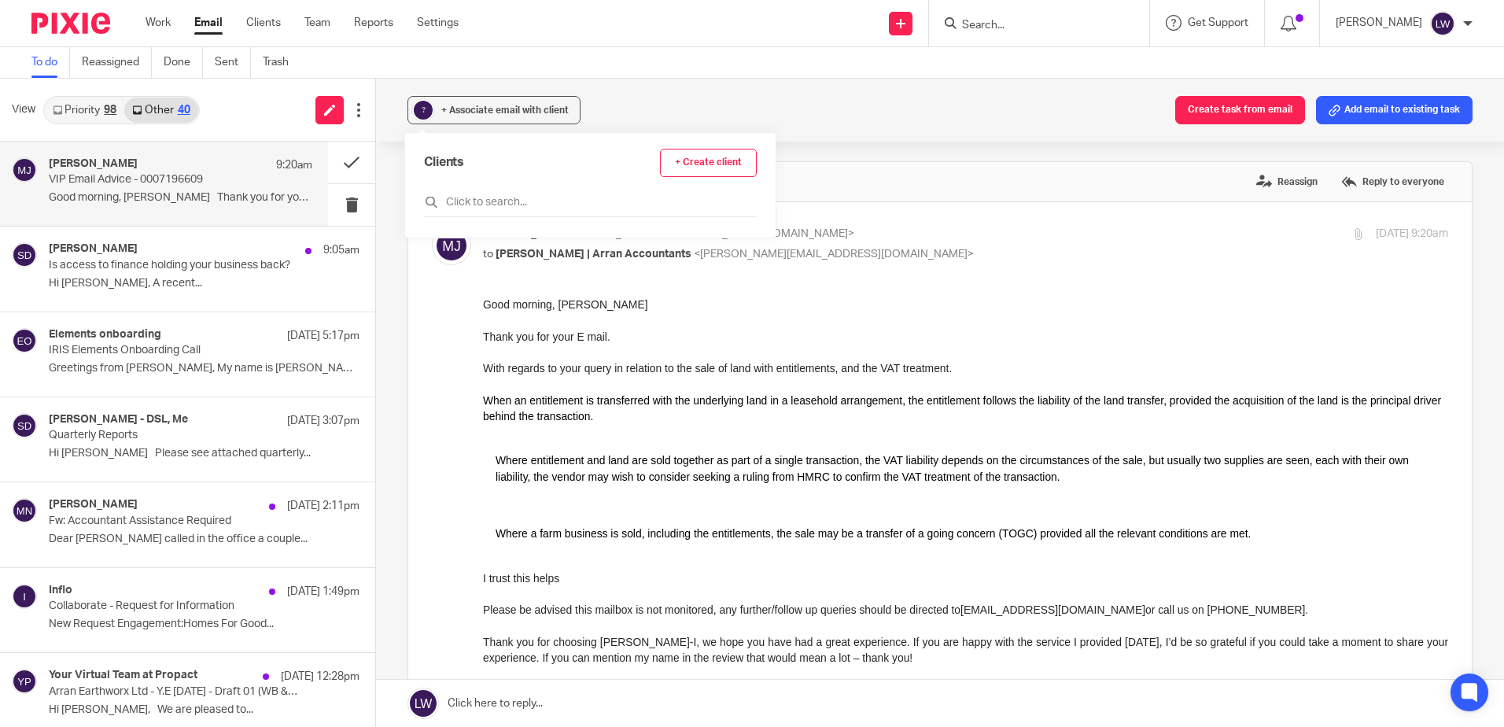
click at [501, 205] on input "text" at bounding box center [590, 202] width 333 height 16
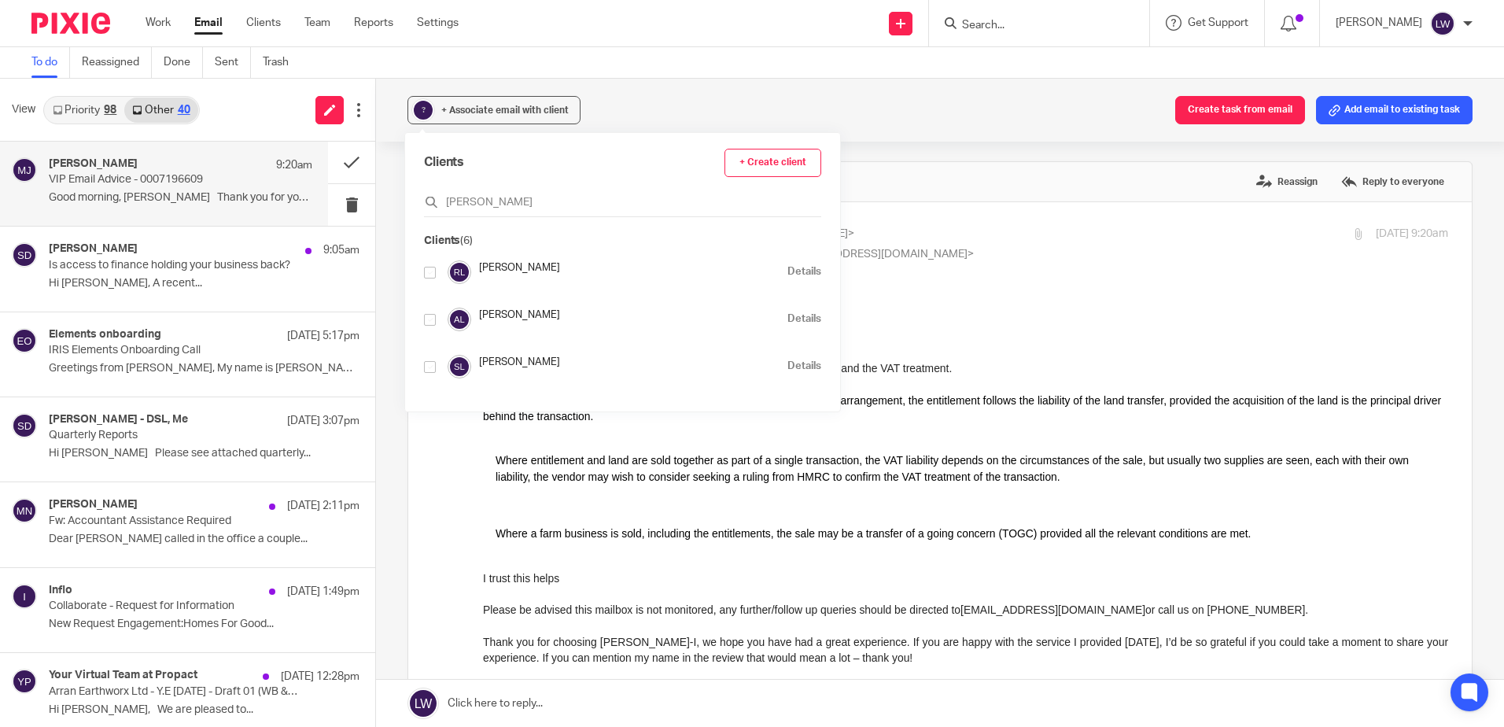
scroll to position [142, 0]
type input "lambie"
click at [429, 321] on input "checkbox" at bounding box center [430, 319] width 12 height 12
checkbox input "true"
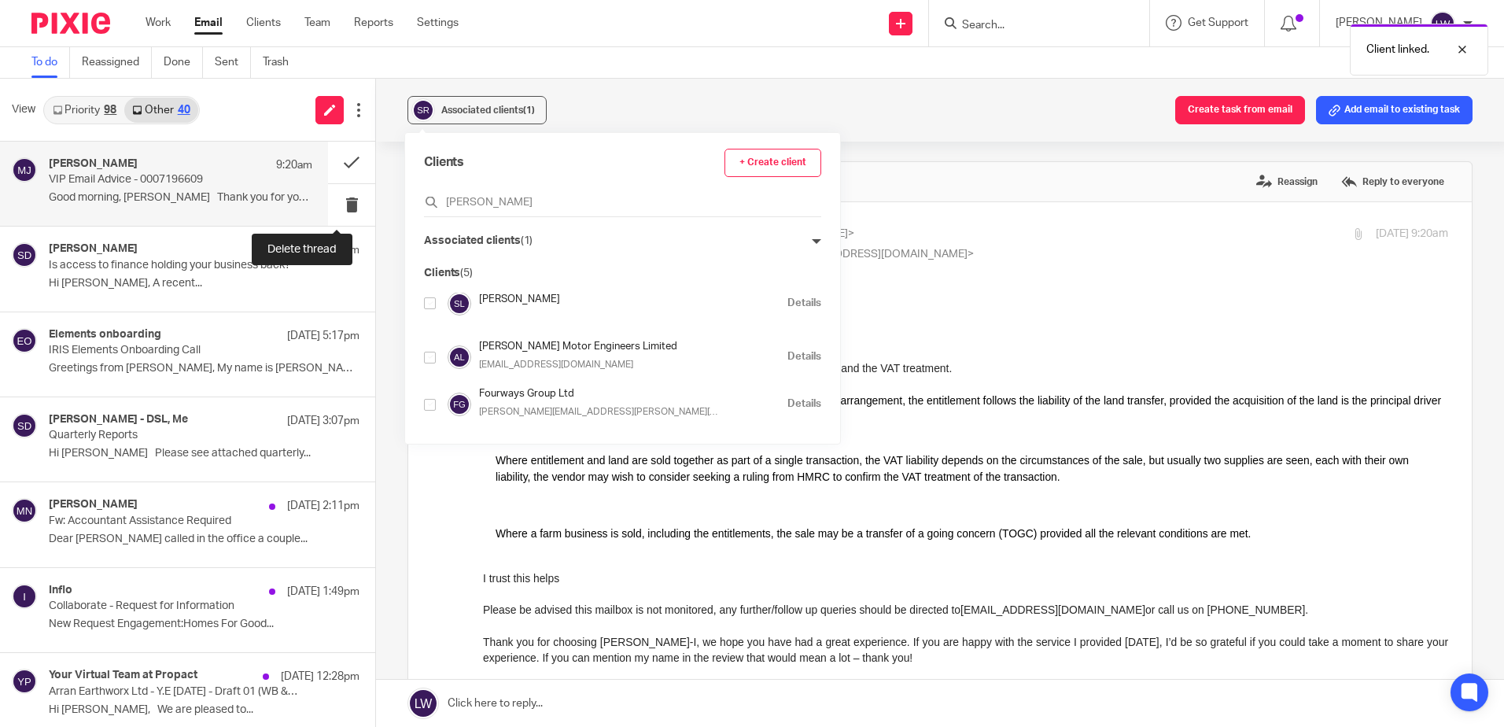
scroll to position [95, 0]
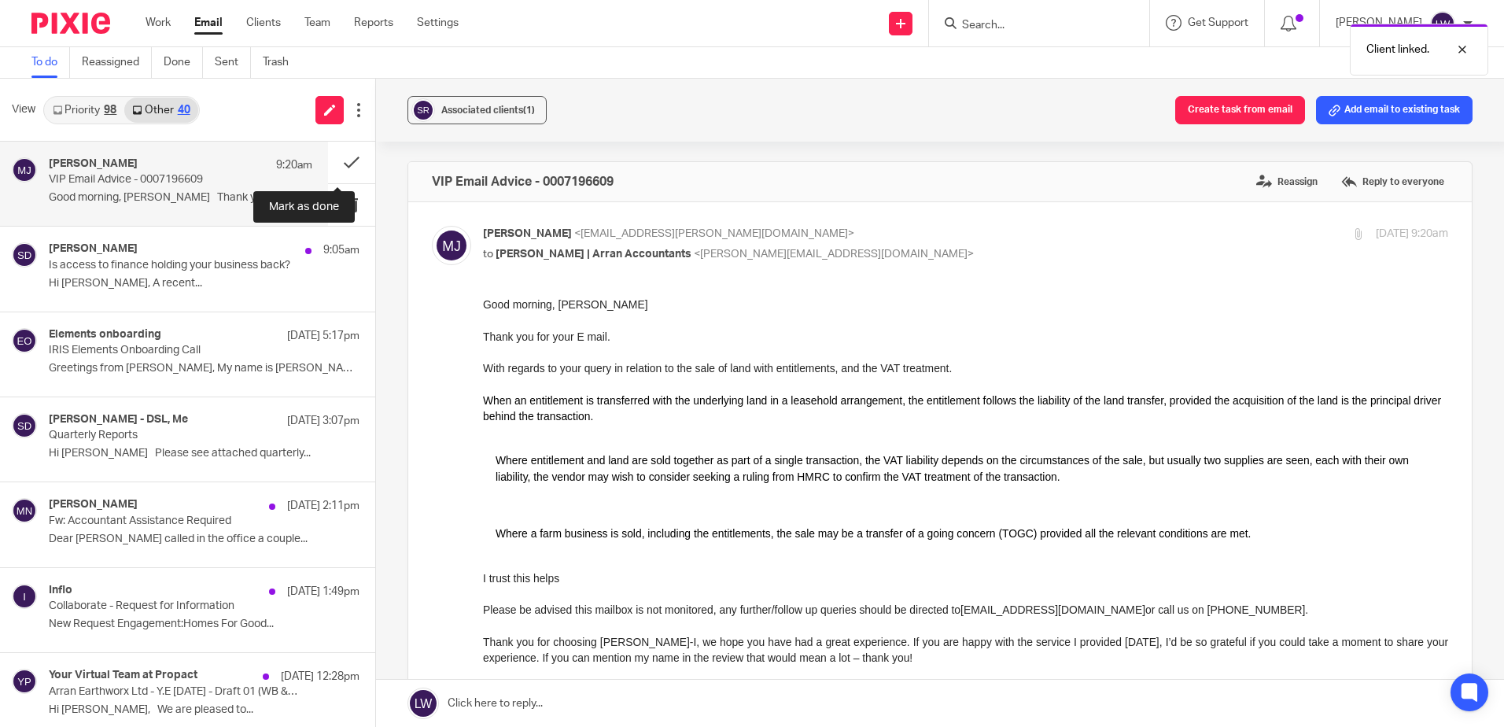
click at [331, 157] on button at bounding box center [351, 163] width 47 height 42
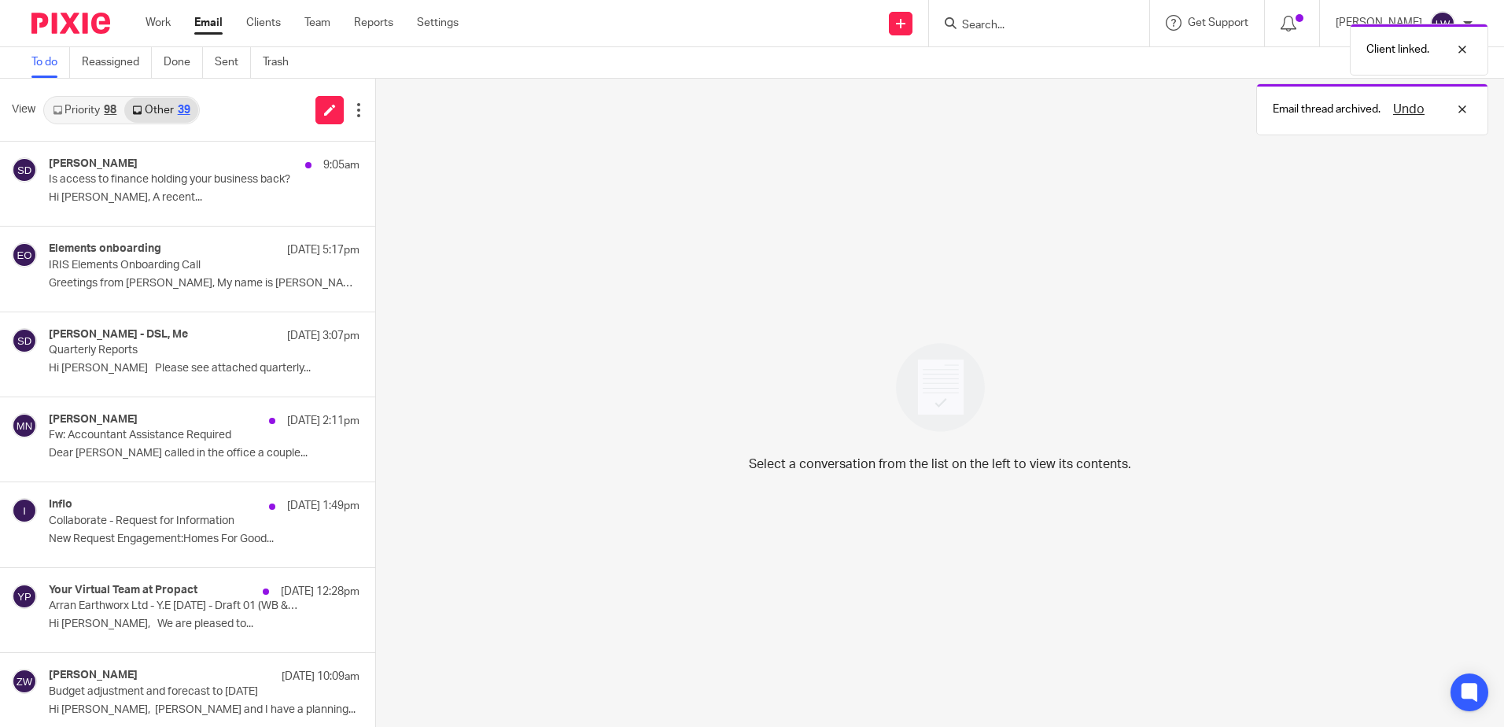
click at [176, 181] on p "Is access to finance holding your business back?" at bounding box center [173, 179] width 249 height 13
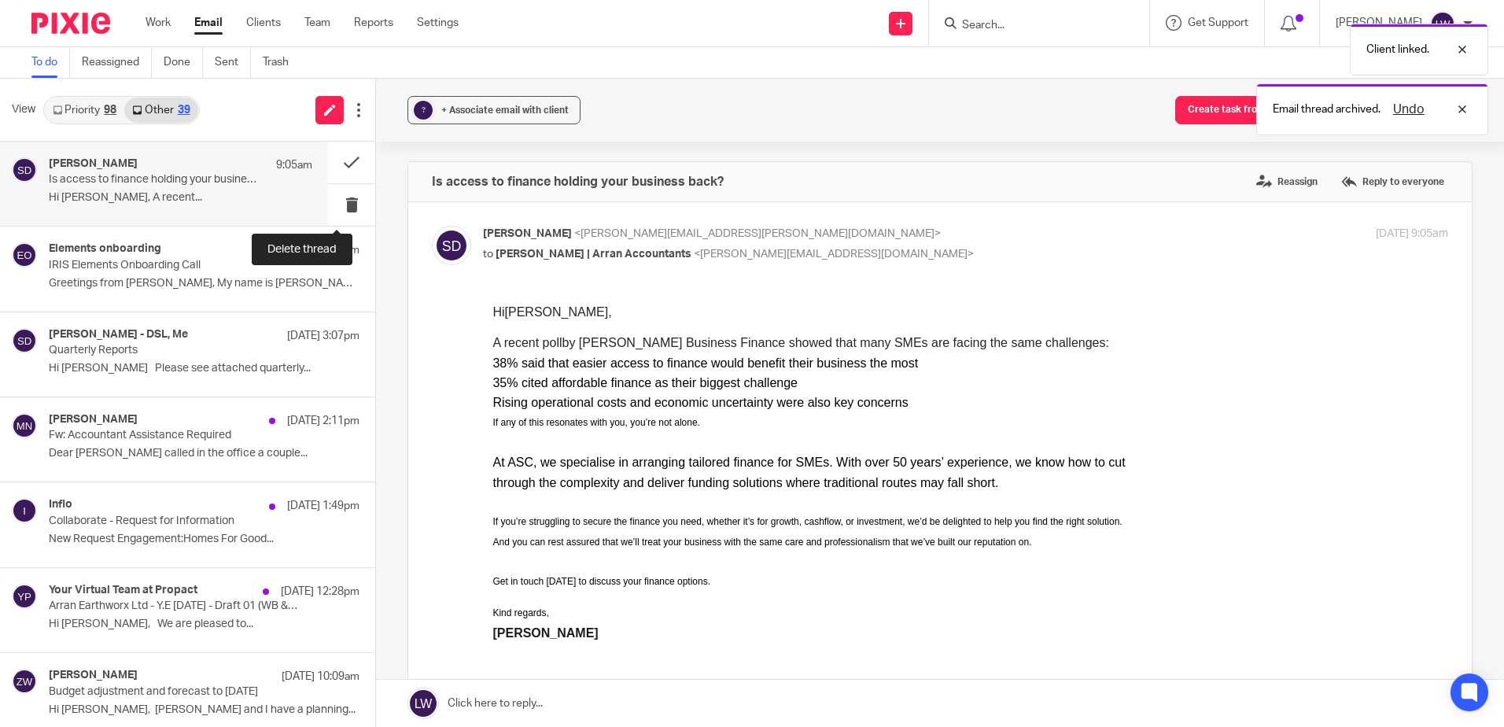
scroll to position [0, 0]
click at [337, 206] on button at bounding box center [351, 205] width 47 height 42
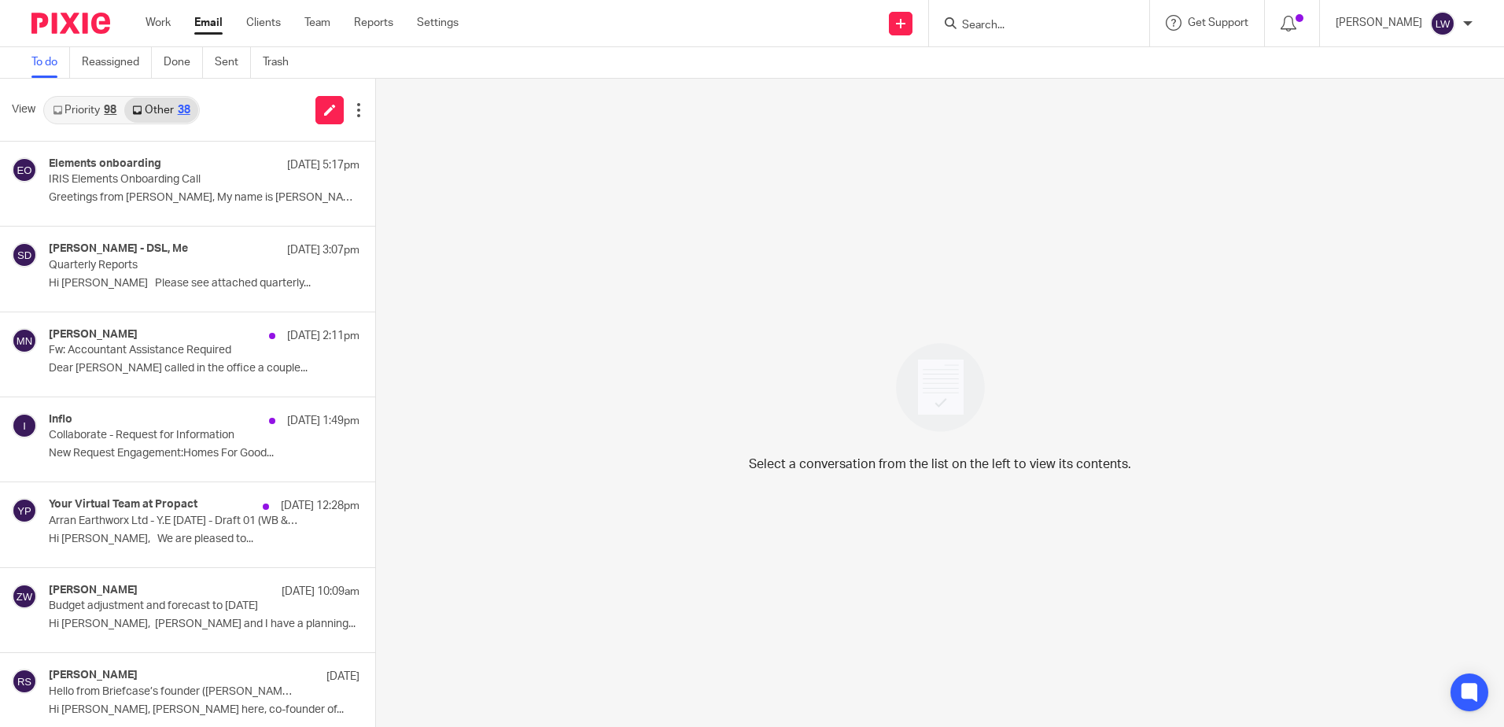
click at [211, 18] on link "Email" at bounding box center [208, 23] width 28 height 16
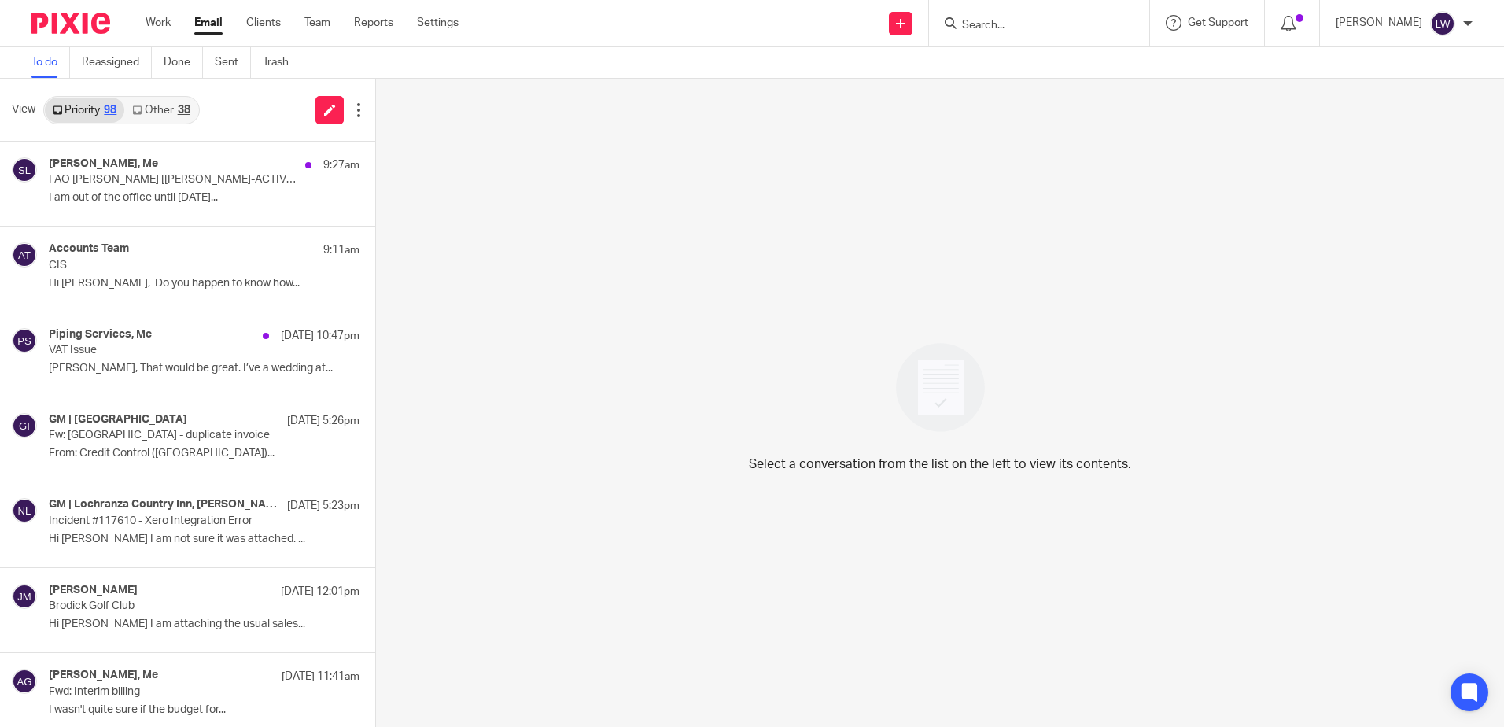
click at [153, 113] on link "Other 38" at bounding box center [160, 110] width 73 height 25
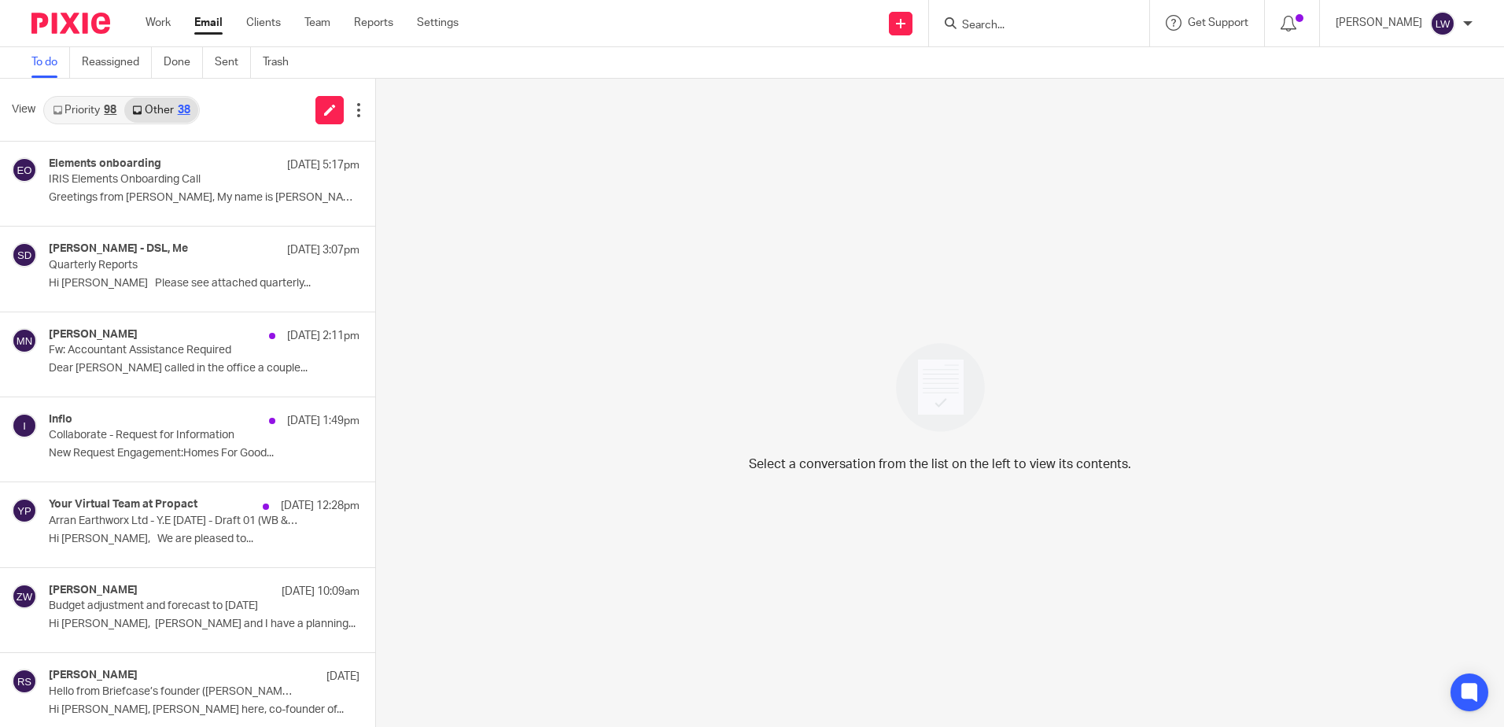
click at [90, 120] on link "Priority 98" at bounding box center [84, 110] width 79 height 25
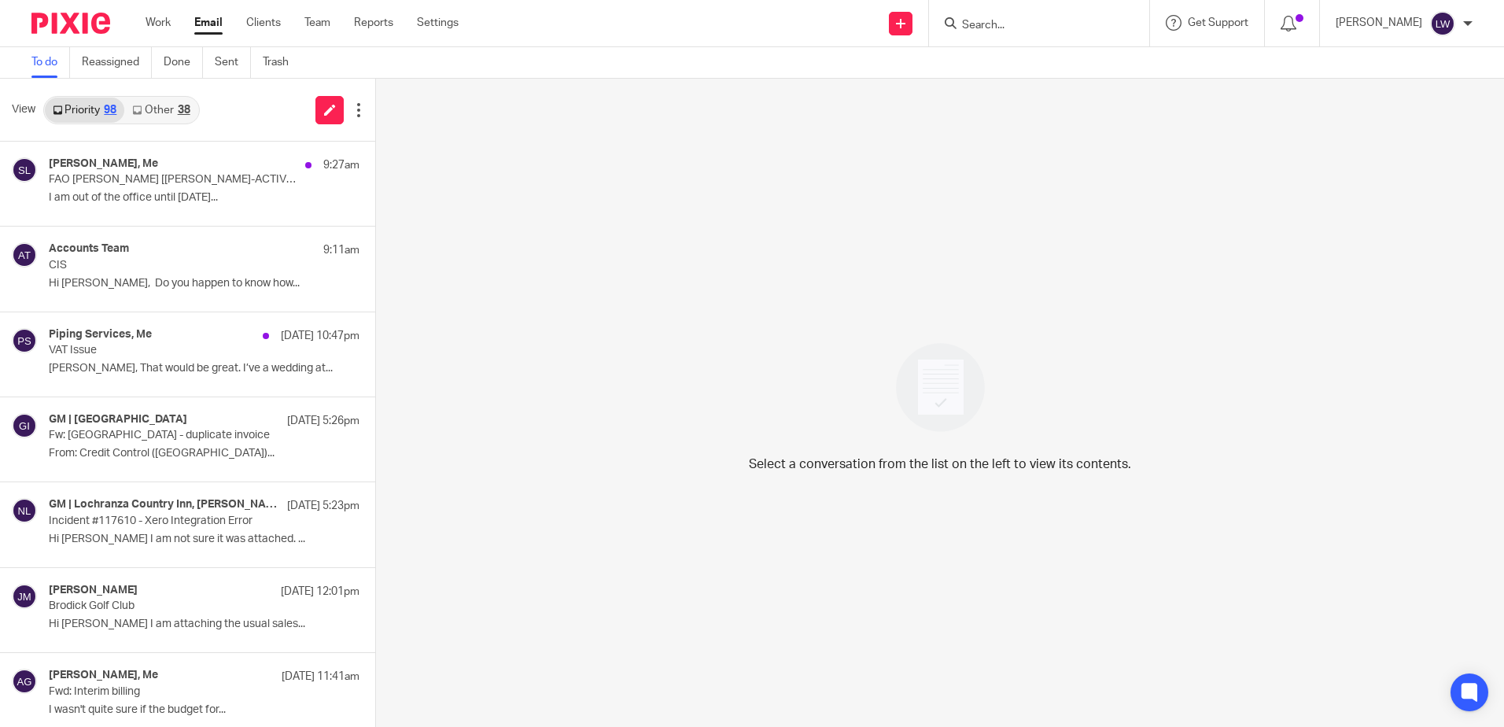
click at [94, 177] on p "FAO [PERSON_NAME] [[PERSON_NAME]-ACTIVE.FID5257894]" at bounding box center [173, 179] width 249 height 13
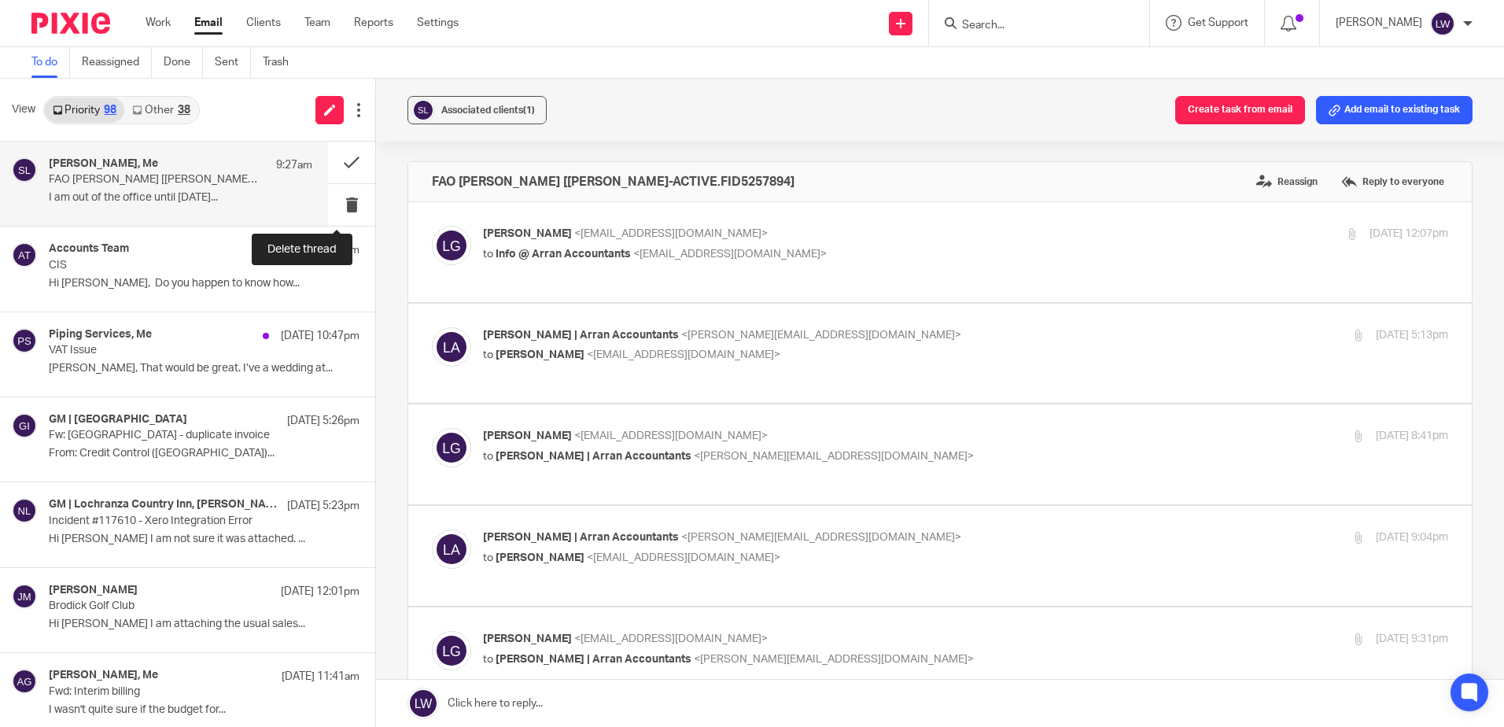
click at [337, 207] on button at bounding box center [351, 205] width 47 height 42
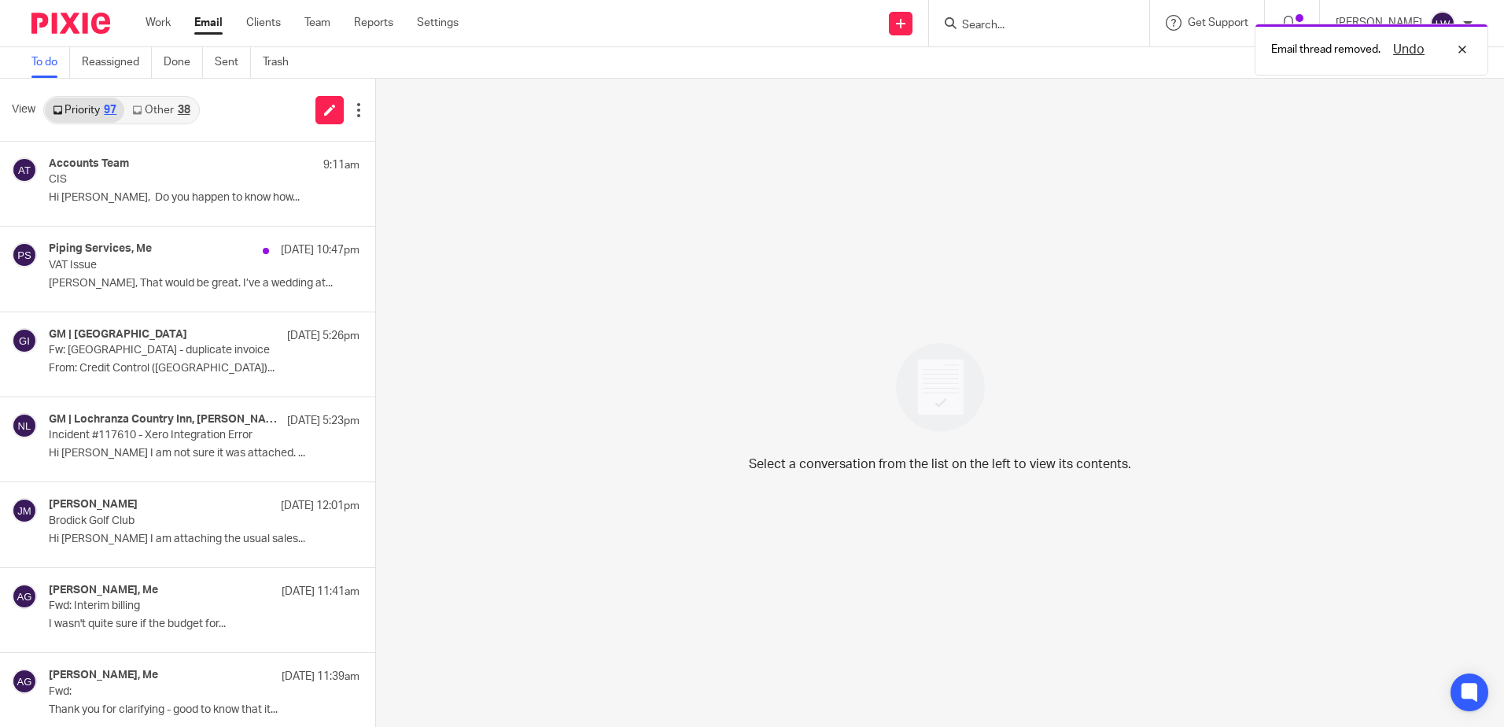
click at [159, 98] on link "Other 38" at bounding box center [160, 110] width 73 height 25
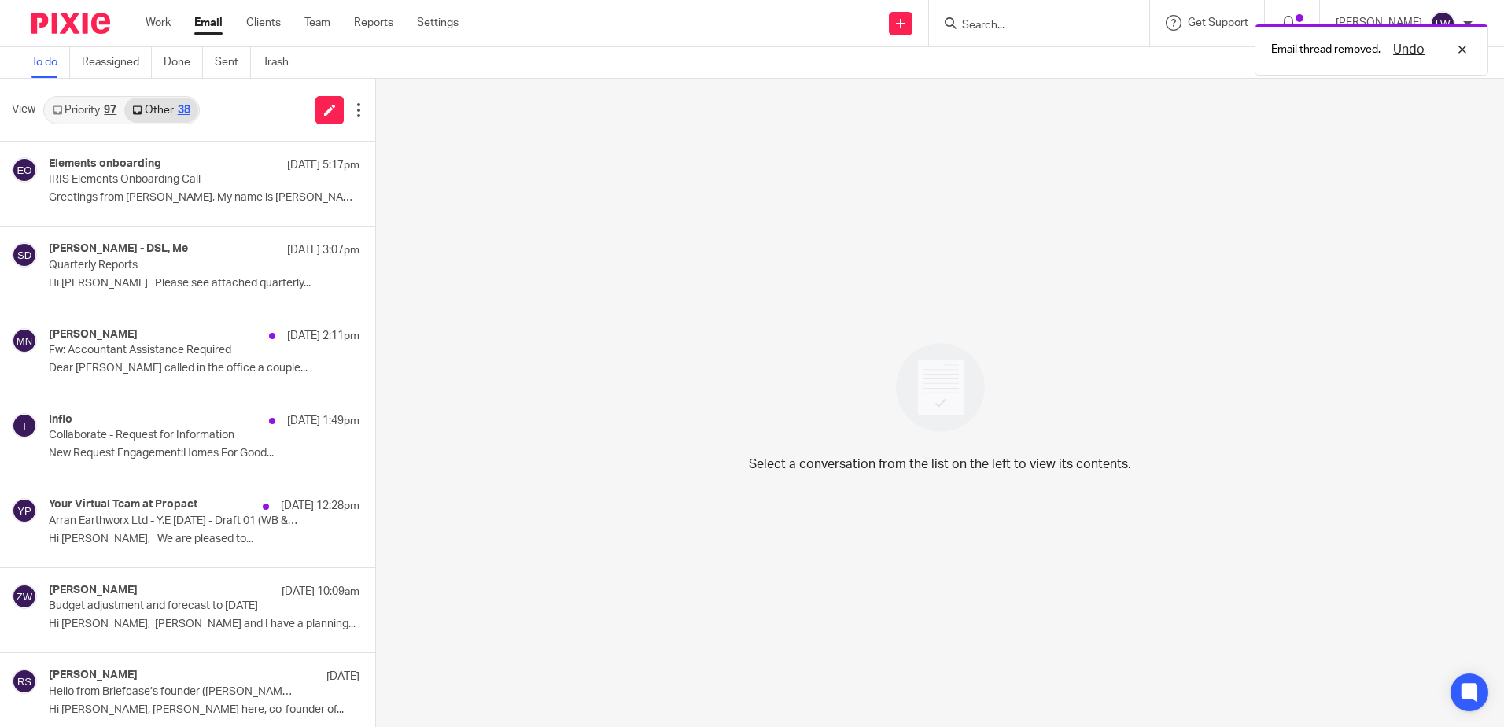
click at [145, 182] on p "IRIS Elements Onboarding Call" at bounding box center [173, 179] width 249 height 13
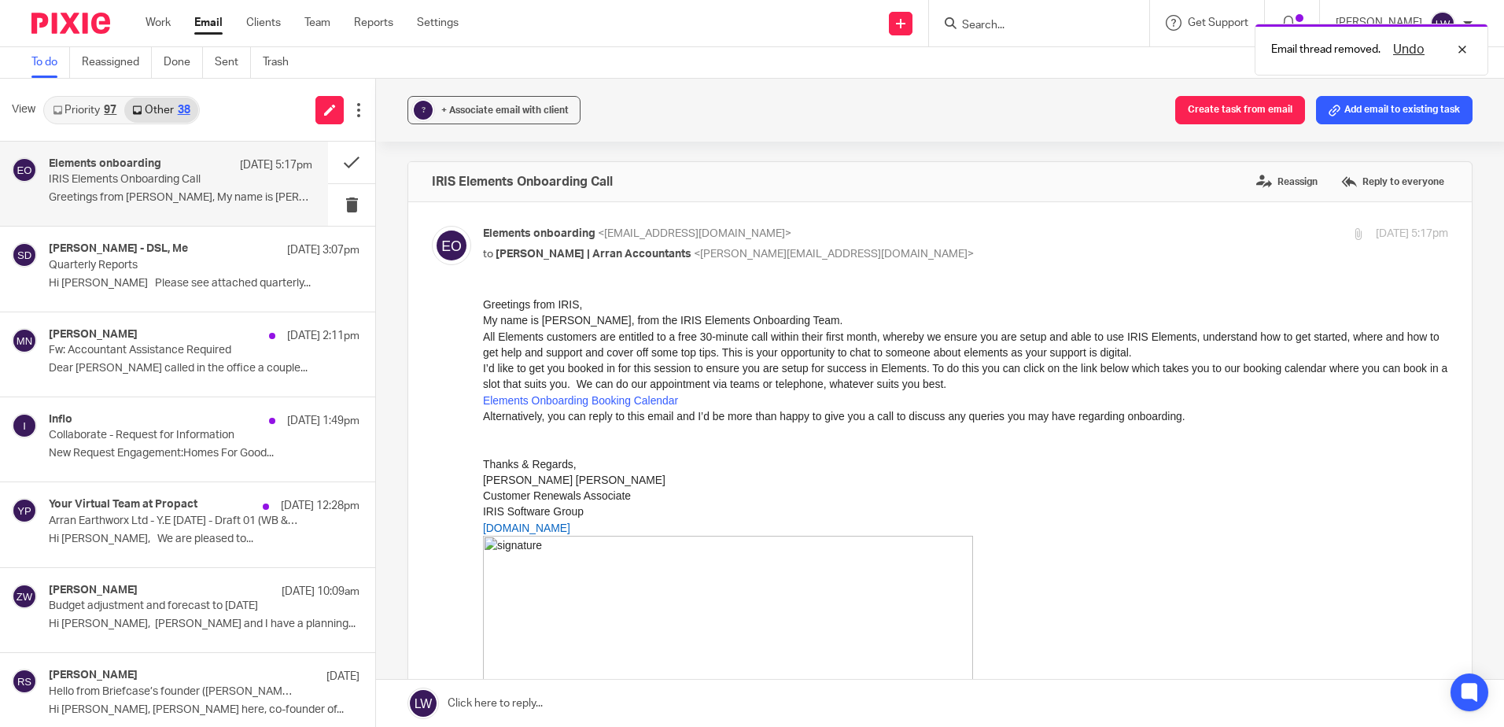
click at [601, 400] on link "Elements Onboarding Booking Calendar" at bounding box center [580, 400] width 195 height 13
click at [217, 17] on link "Email" at bounding box center [208, 23] width 28 height 16
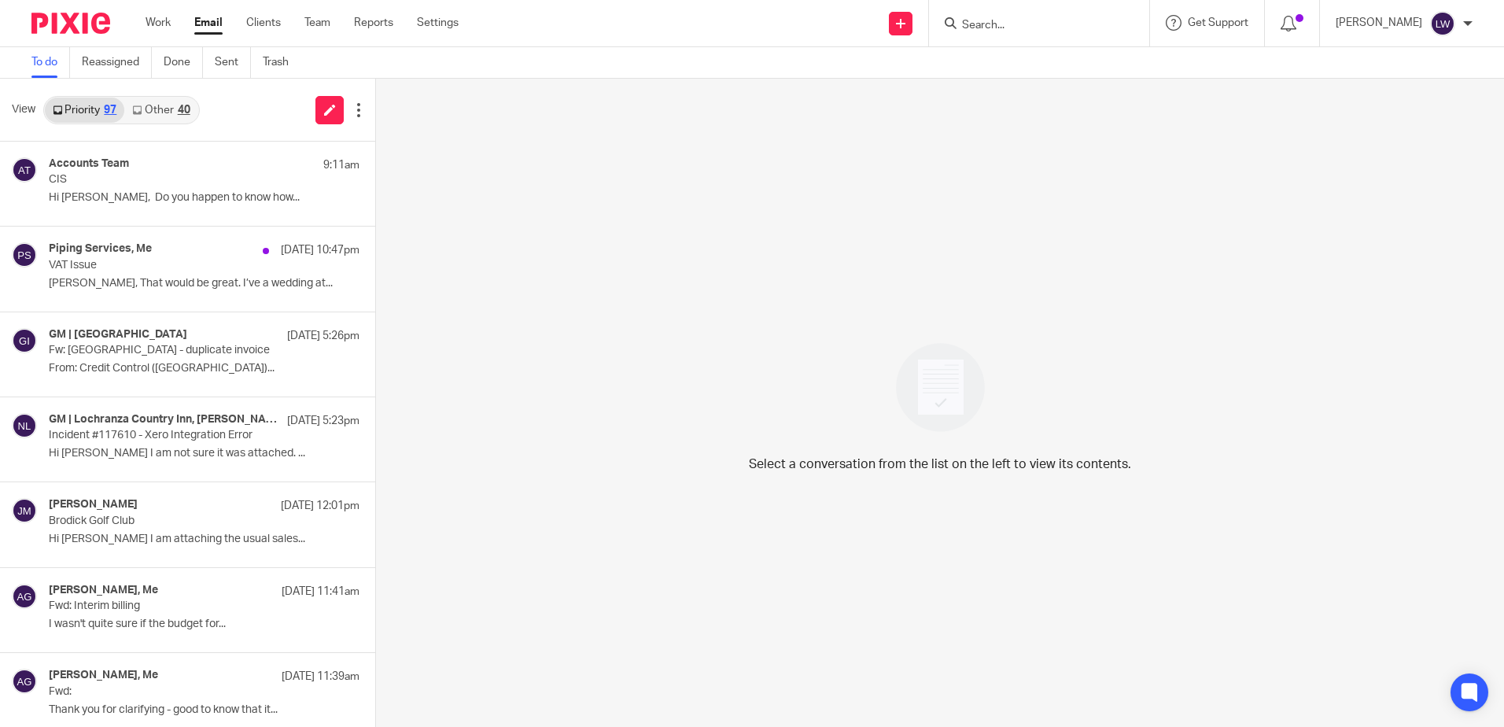
click at [158, 122] on link "Other 40" at bounding box center [160, 110] width 73 height 25
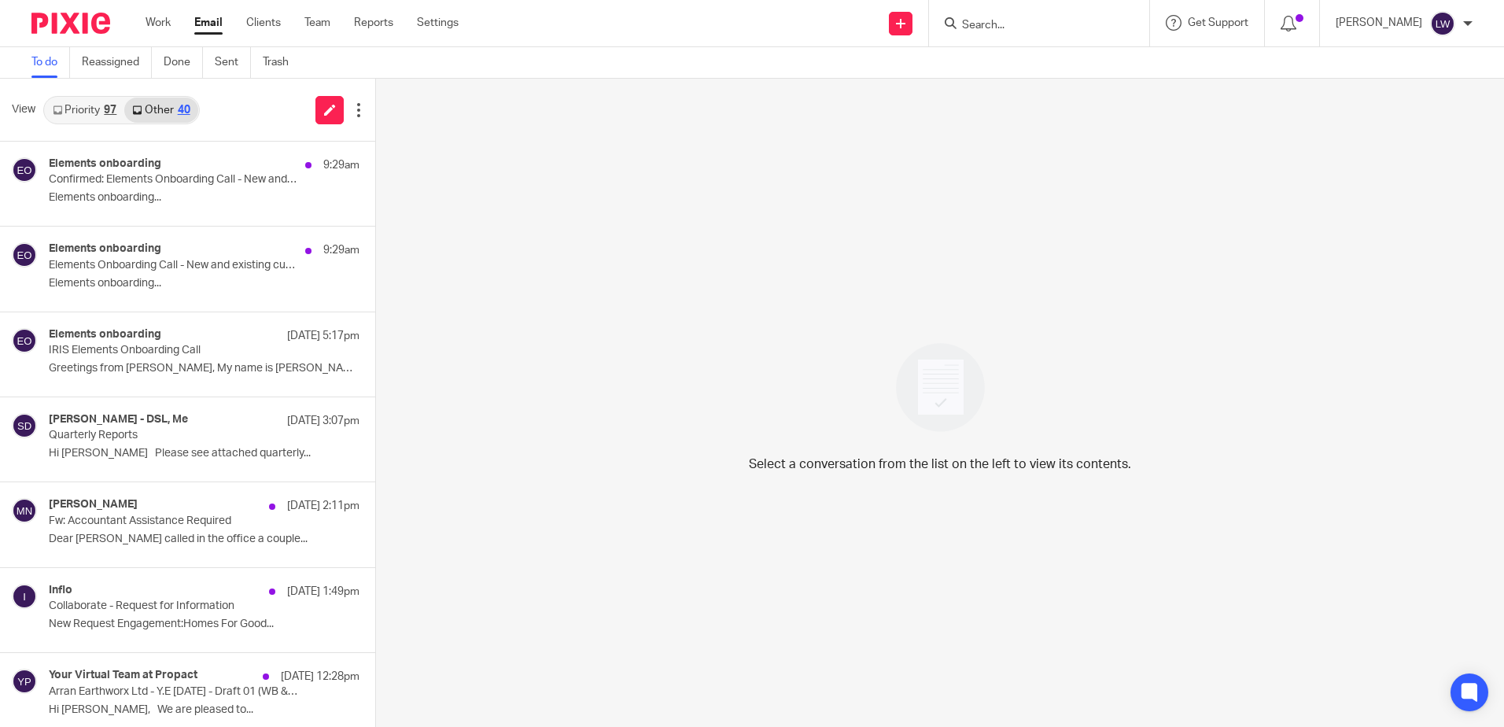
click at [141, 178] on p "Confirmed: Elements Onboarding Call - New and existing customers" at bounding box center [173, 179] width 249 height 13
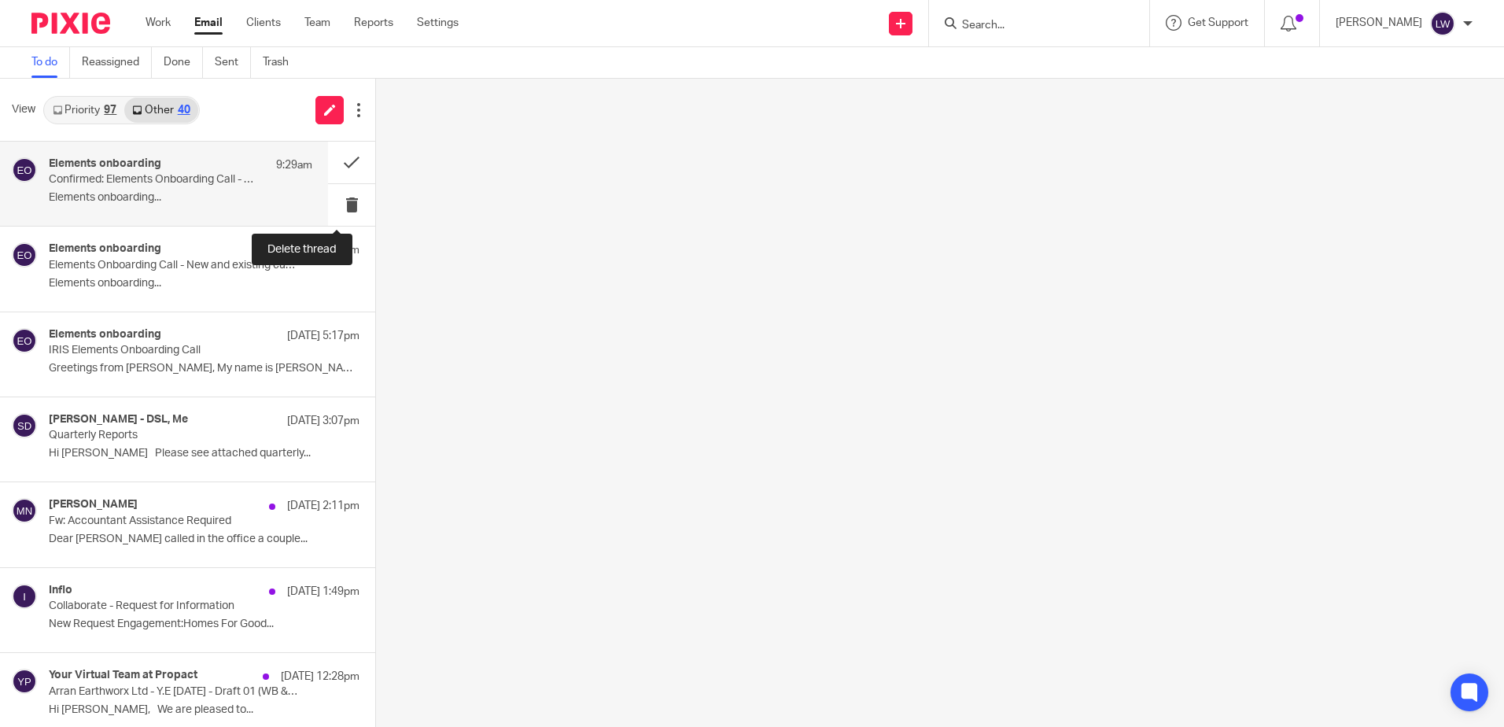
click at [340, 205] on button at bounding box center [351, 205] width 47 height 42
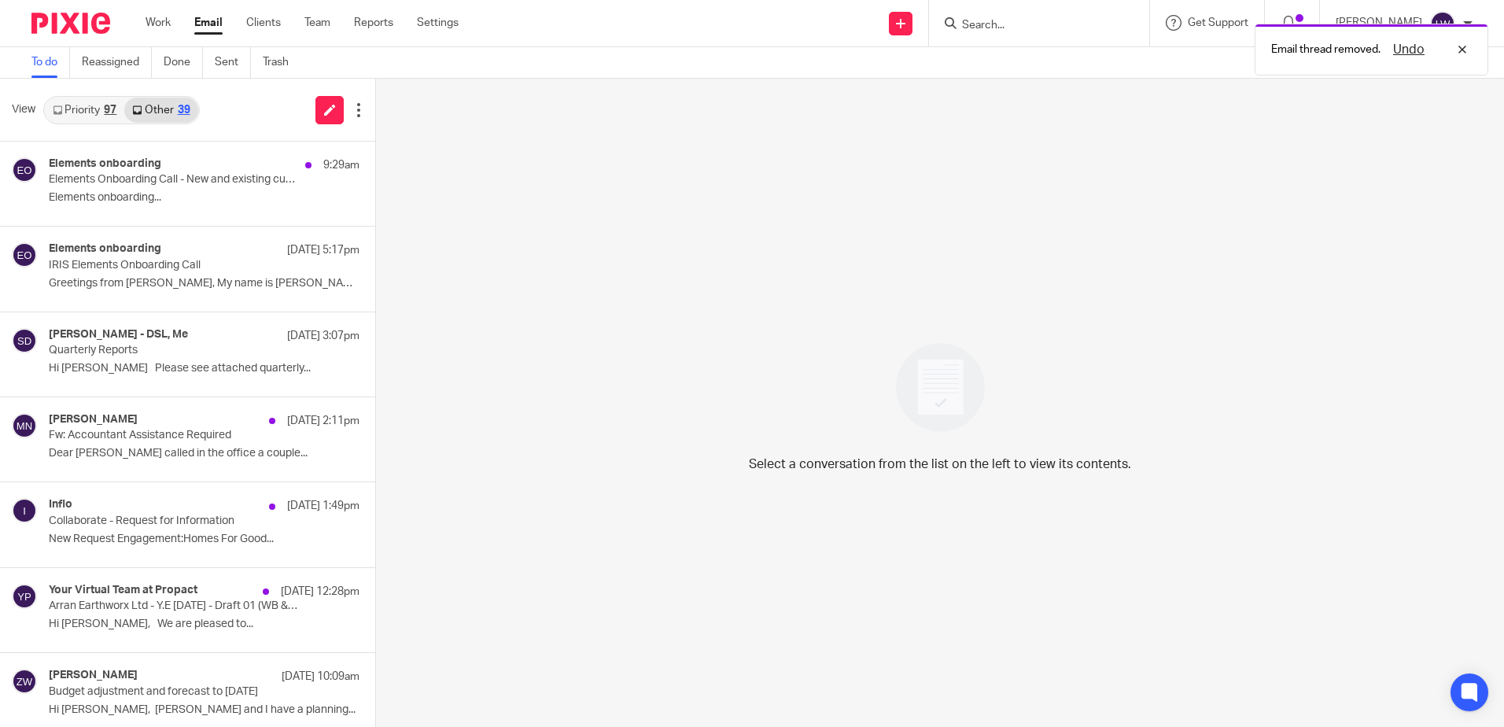
click at [172, 198] on p "Elements onboarding..." at bounding box center [204, 197] width 311 height 13
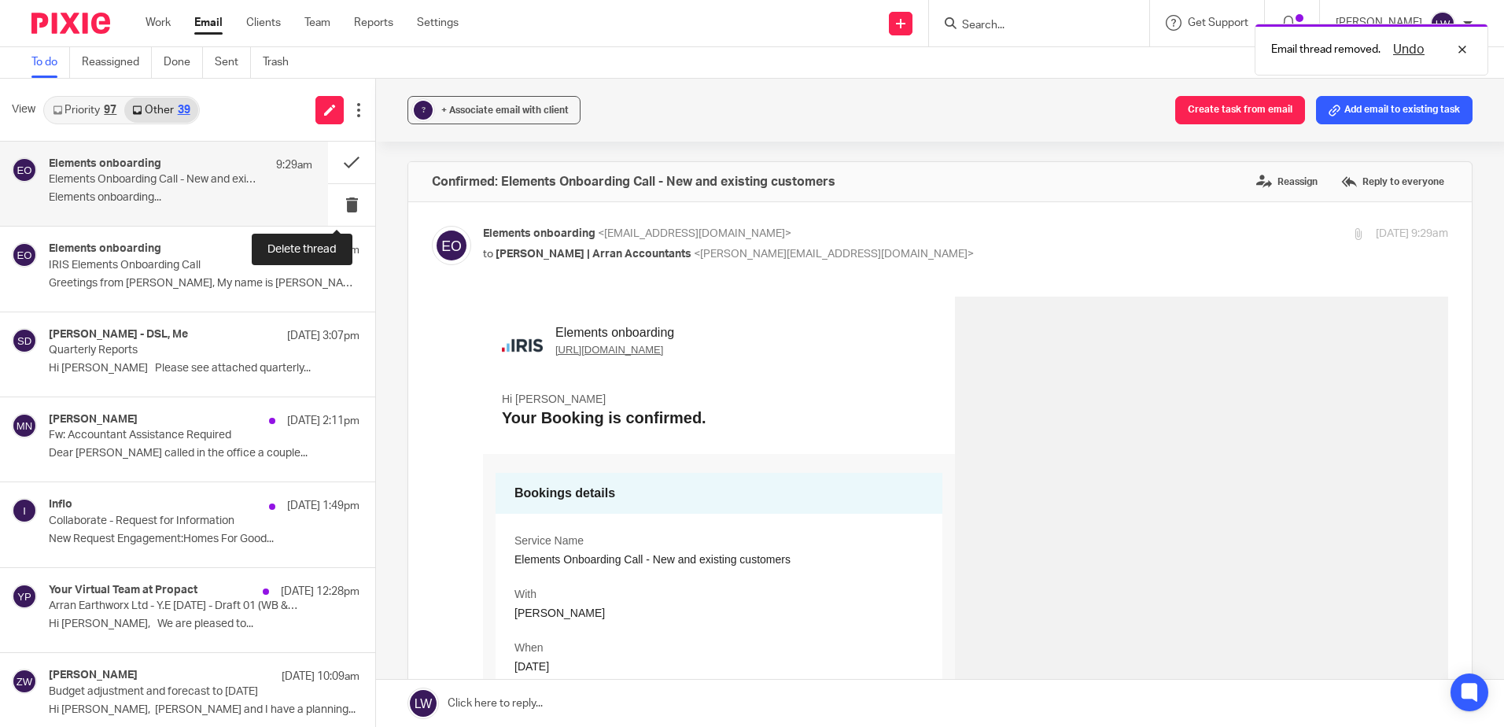
click at [340, 206] on button at bounding box center [351, 205] width 47 height 42
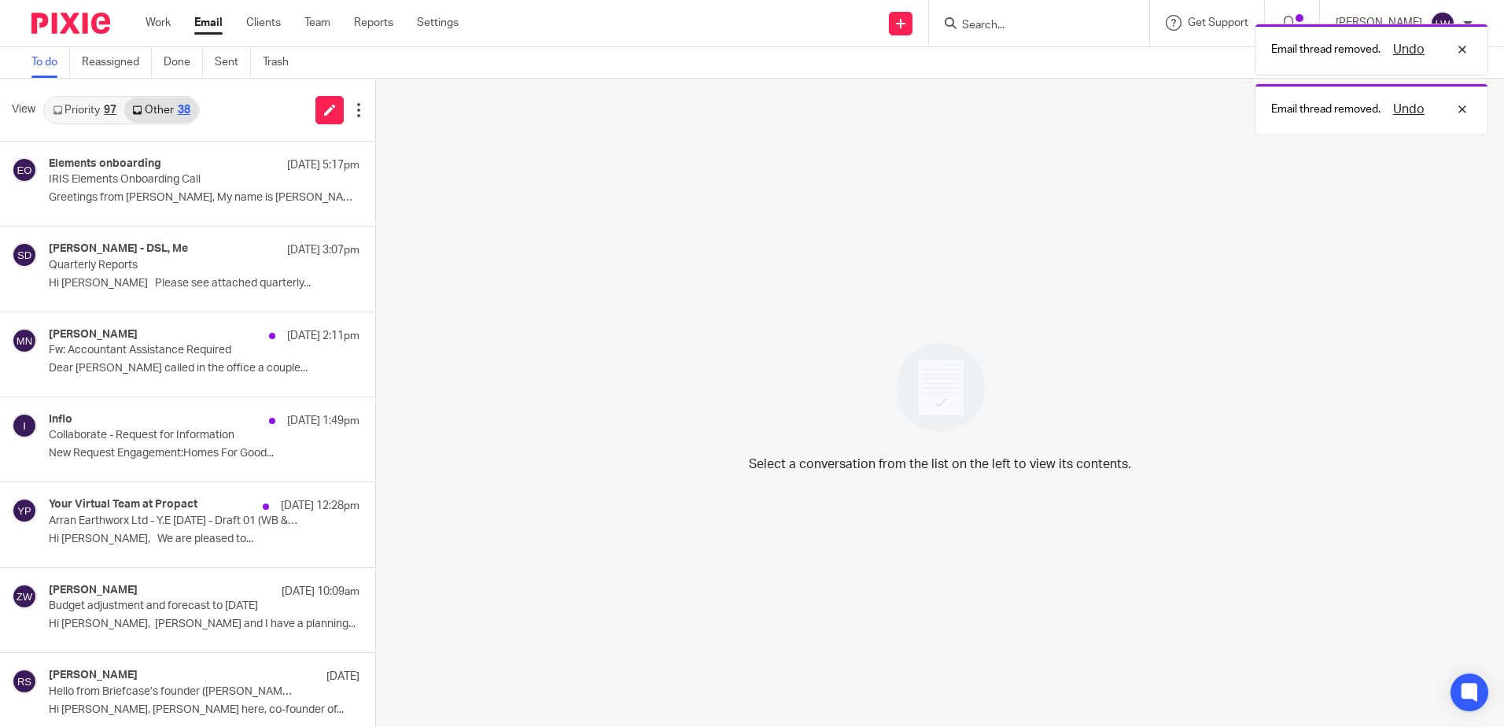
click at [159, 203] on p "Greetings from [PERSON_NAME], My name is [PERSON_NAME], from..." at bounding box center [204, 197] width 311 height 13
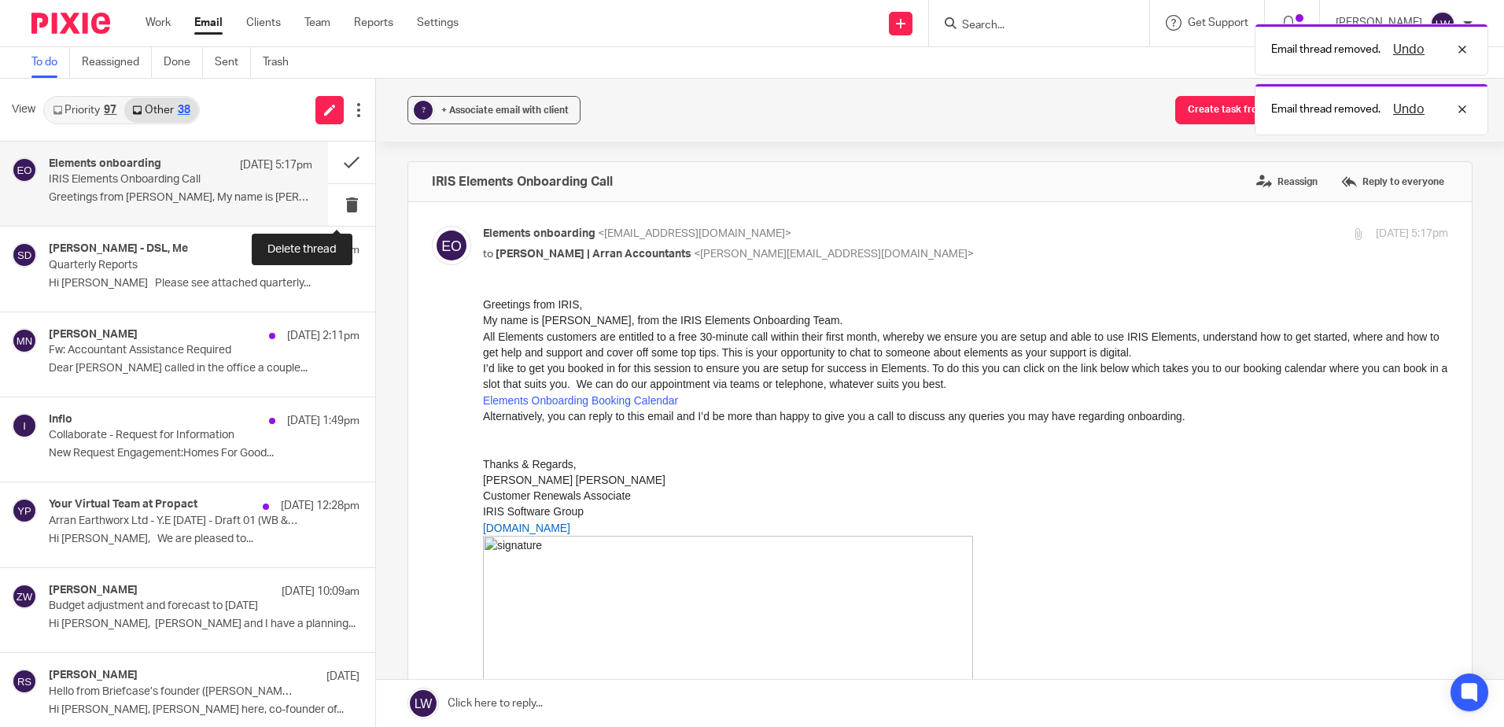
click at [334, 202] on button at bounding box center [351, 205] width 47 height 42
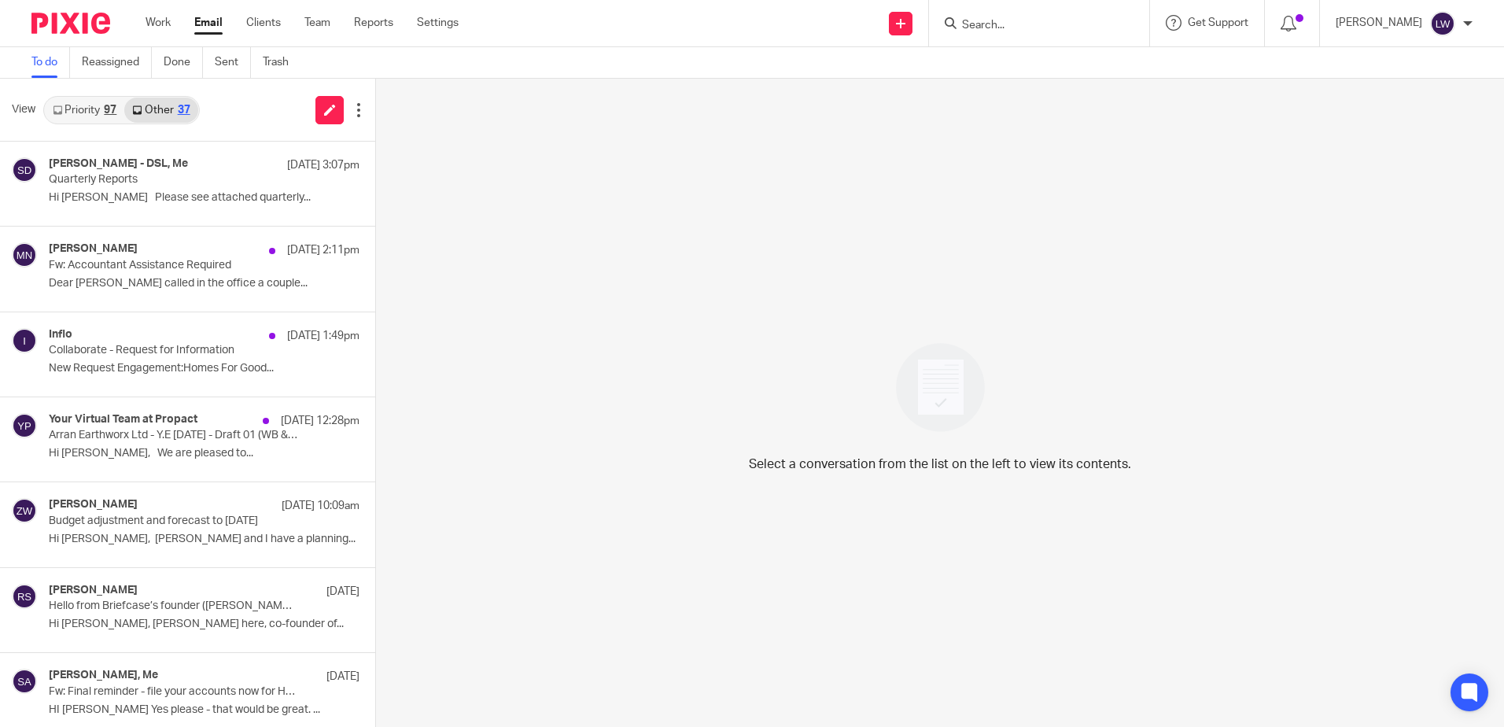
click at [94, 108] on link "Priority 97" at bounding box center [84, 110] width 79 height 25
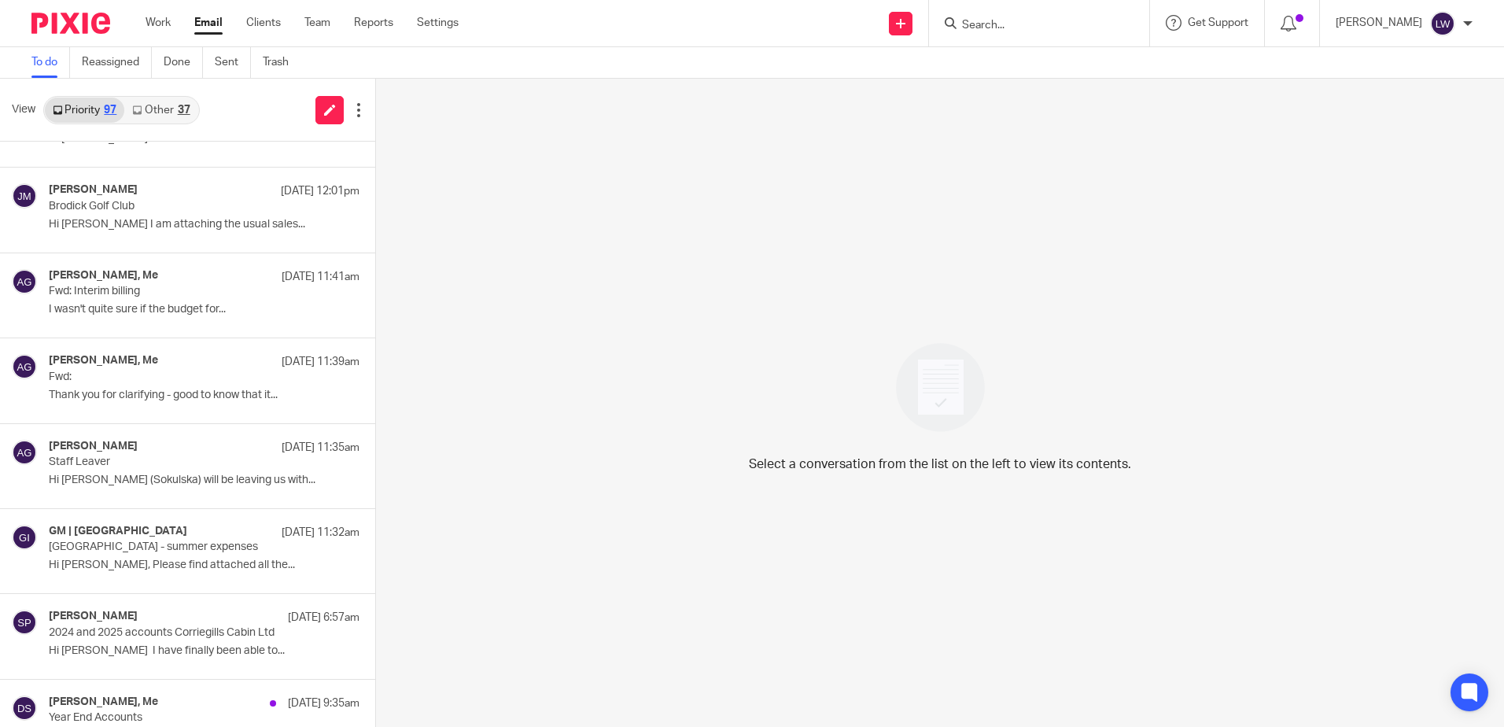
scroll to position [393, 0]
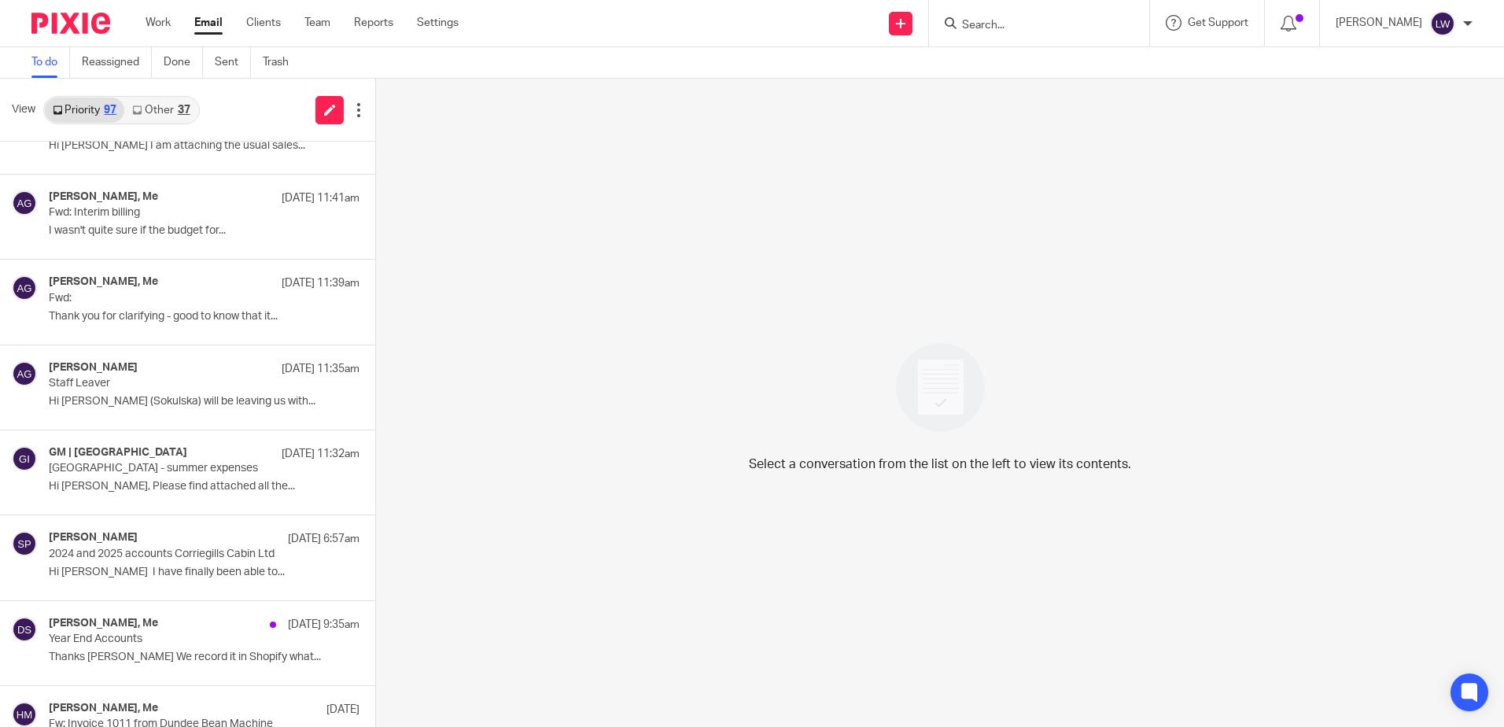
click at [139, 460] on div "GM | [GEOGRAPHIC_DATA] [DATE] 11:32am" at bounding box center [204, 454] width 311 height 16
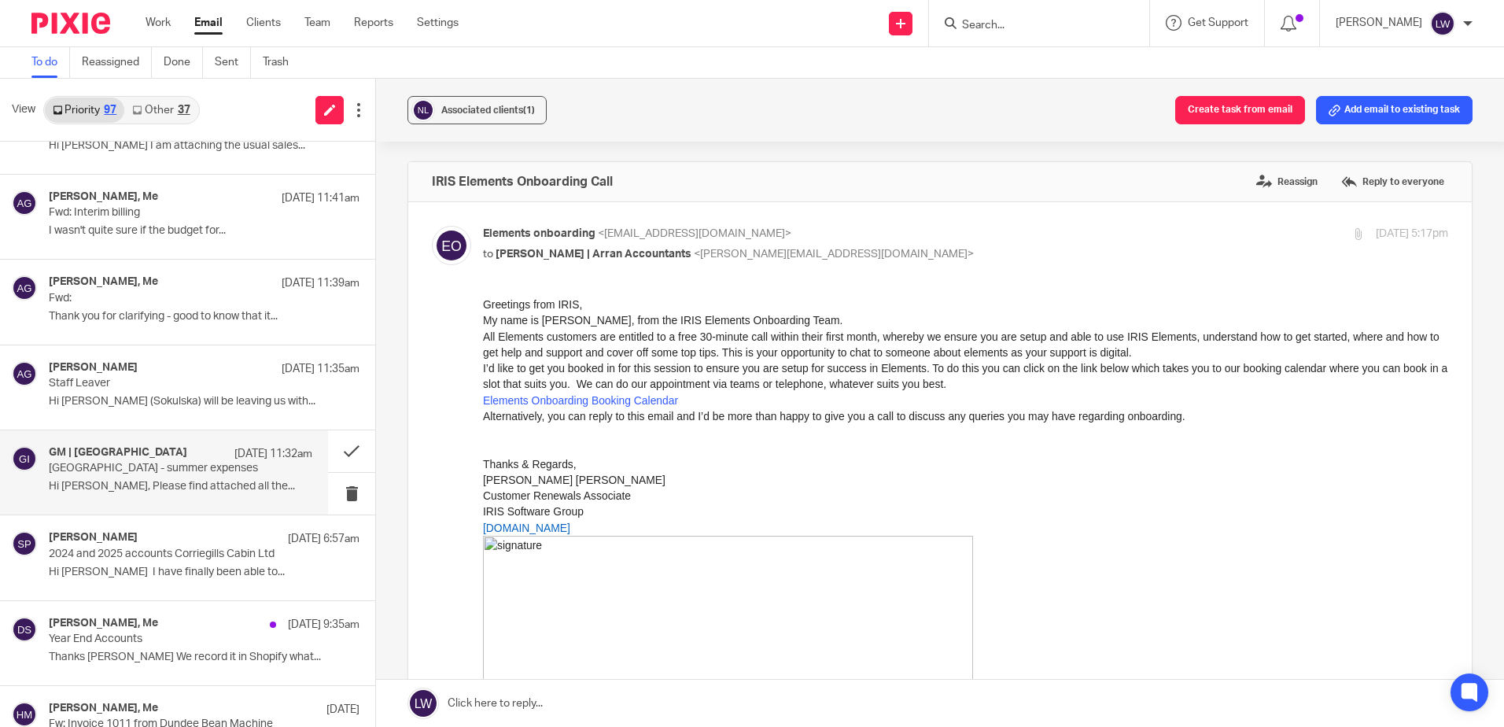
click at [492, 109] on span "Associated clients (1)" at bounding box center [488, 109] width 94 height 9
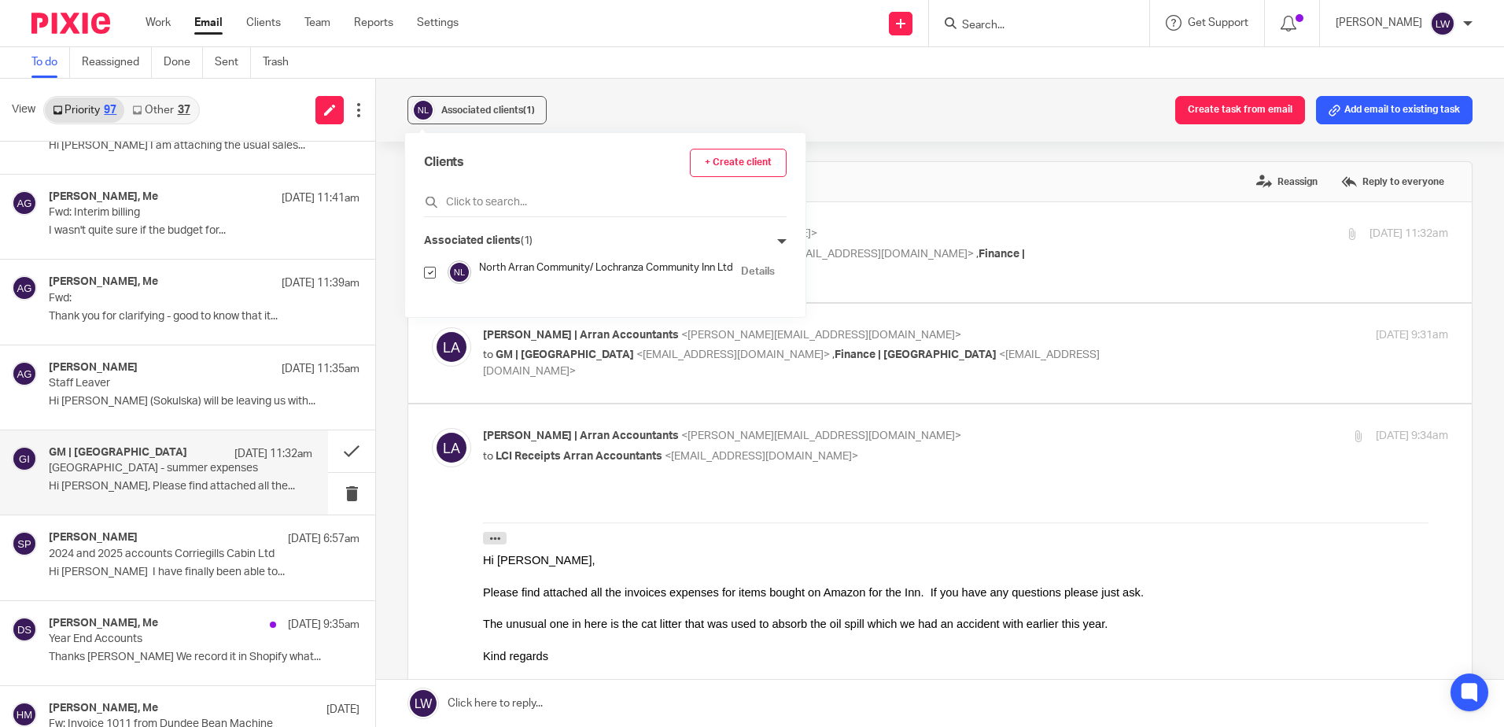
scroll to position [0, 0]
click at [660, 102] on div "Associated clients (1) Create task from email Add email to existing task" at bounding box center [940, 110] width 1128 height 63
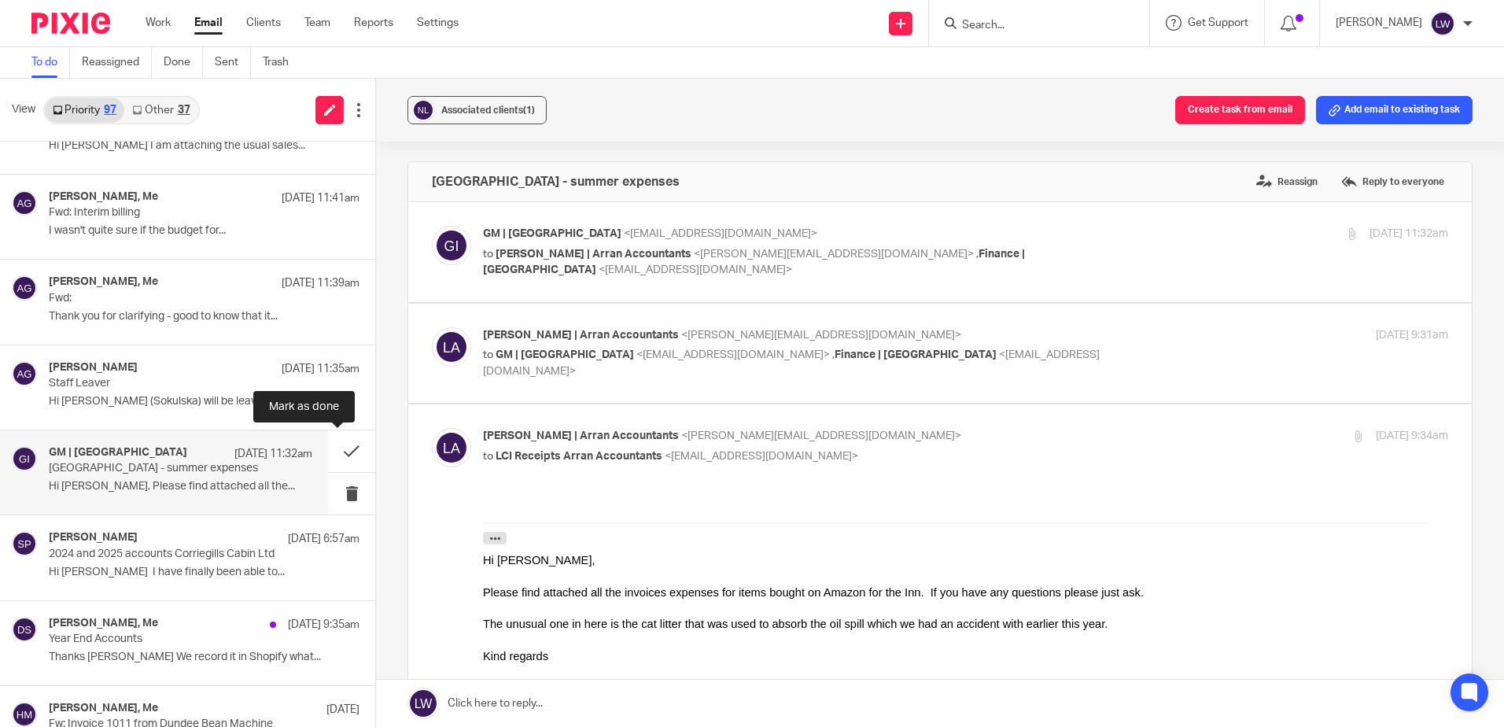
click at [335, 452] on button at bounding box center [351, 451] width 47 height 42
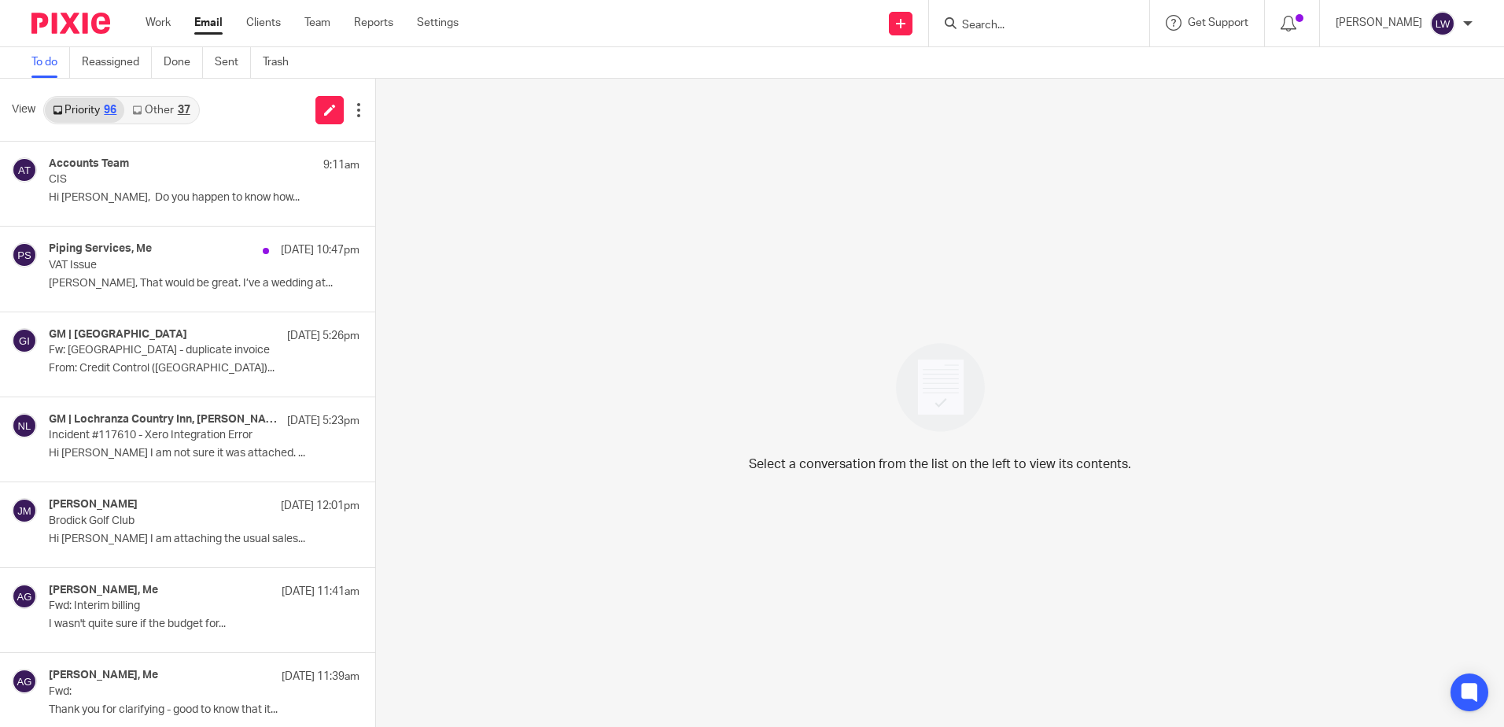
click at [180, 356] on p "Fw: [GEOGRAPHIC_DATA] - duplicate invoice" at bounding box center [173, 350] width 249 height 13
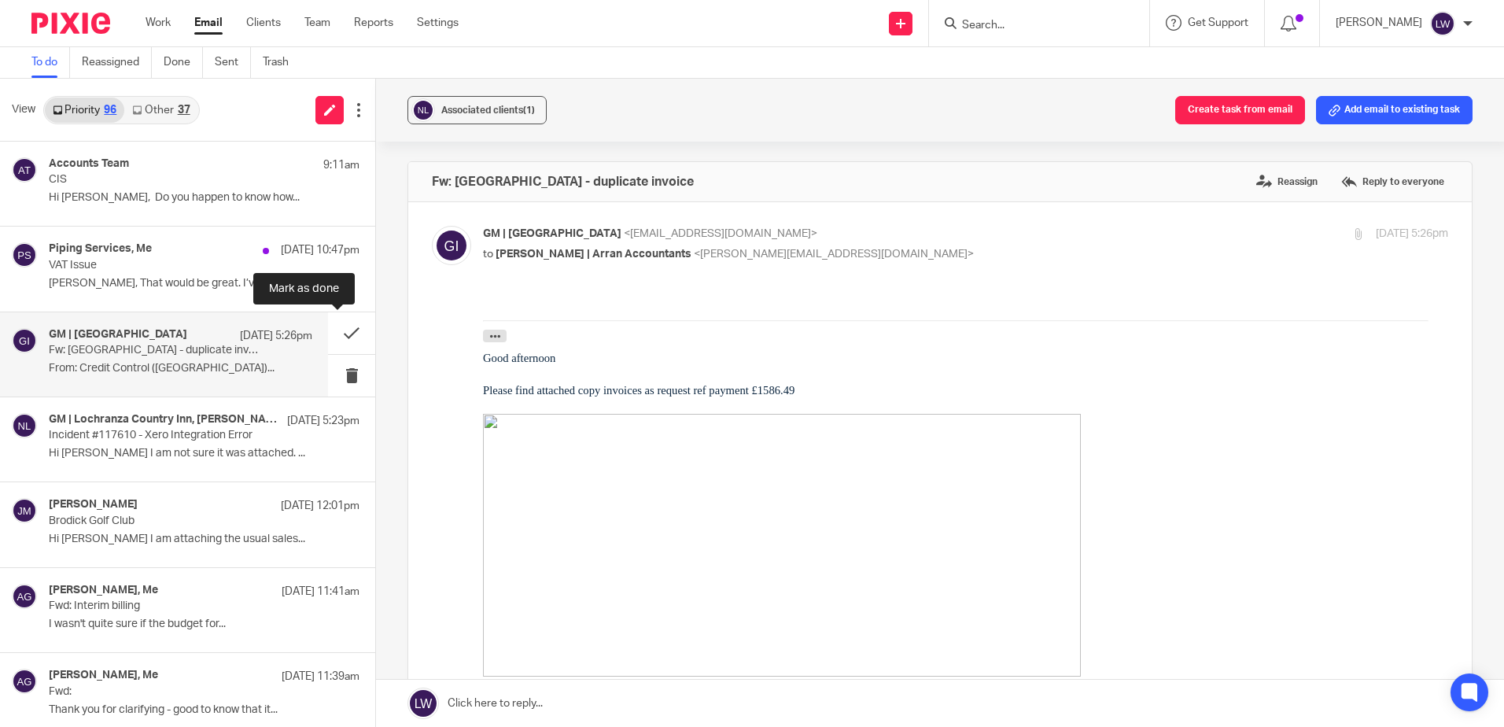
click at [337, 334] on button at bounding box center [351, 333] width 47 height 42
